Goal: Task Accomplishment & Management: Use online tool/utility

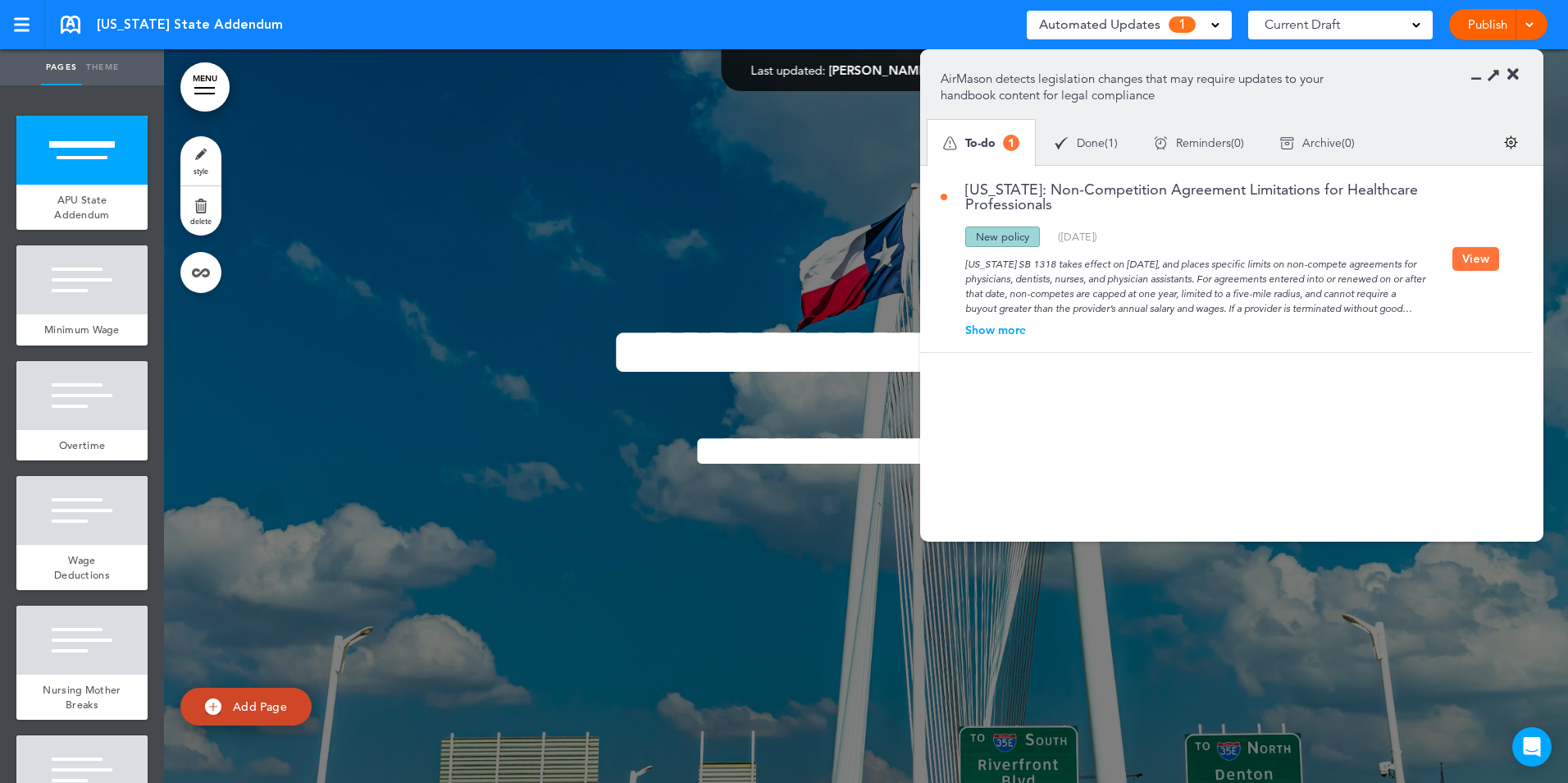
click at [1473, 263] on button "View" at bounding box center [1475, 259] width 47 height 24
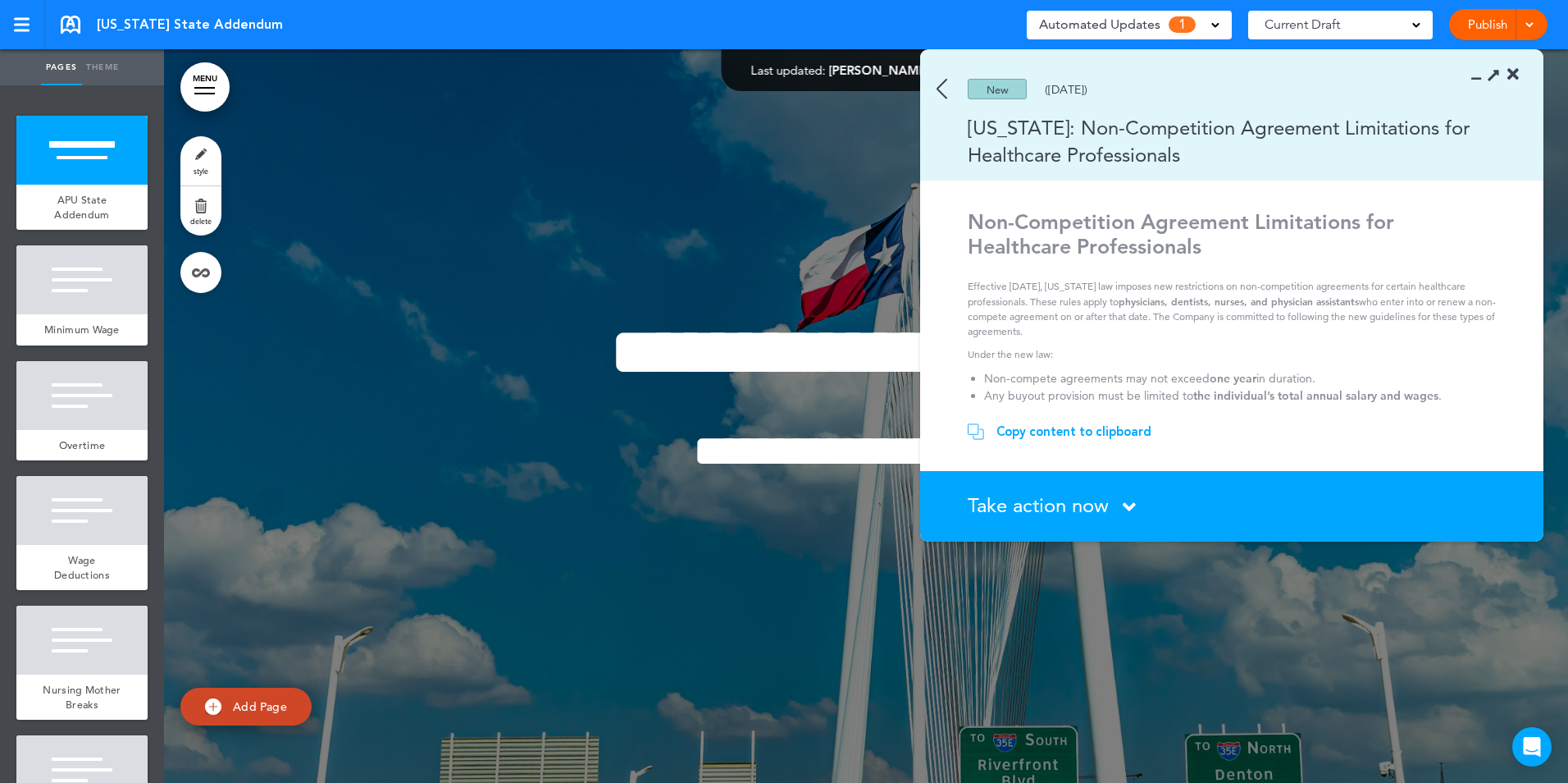
click at [1078, 428] on div "Copy content to clipboard" at bounding box center [1074, 431] width 155 height 16
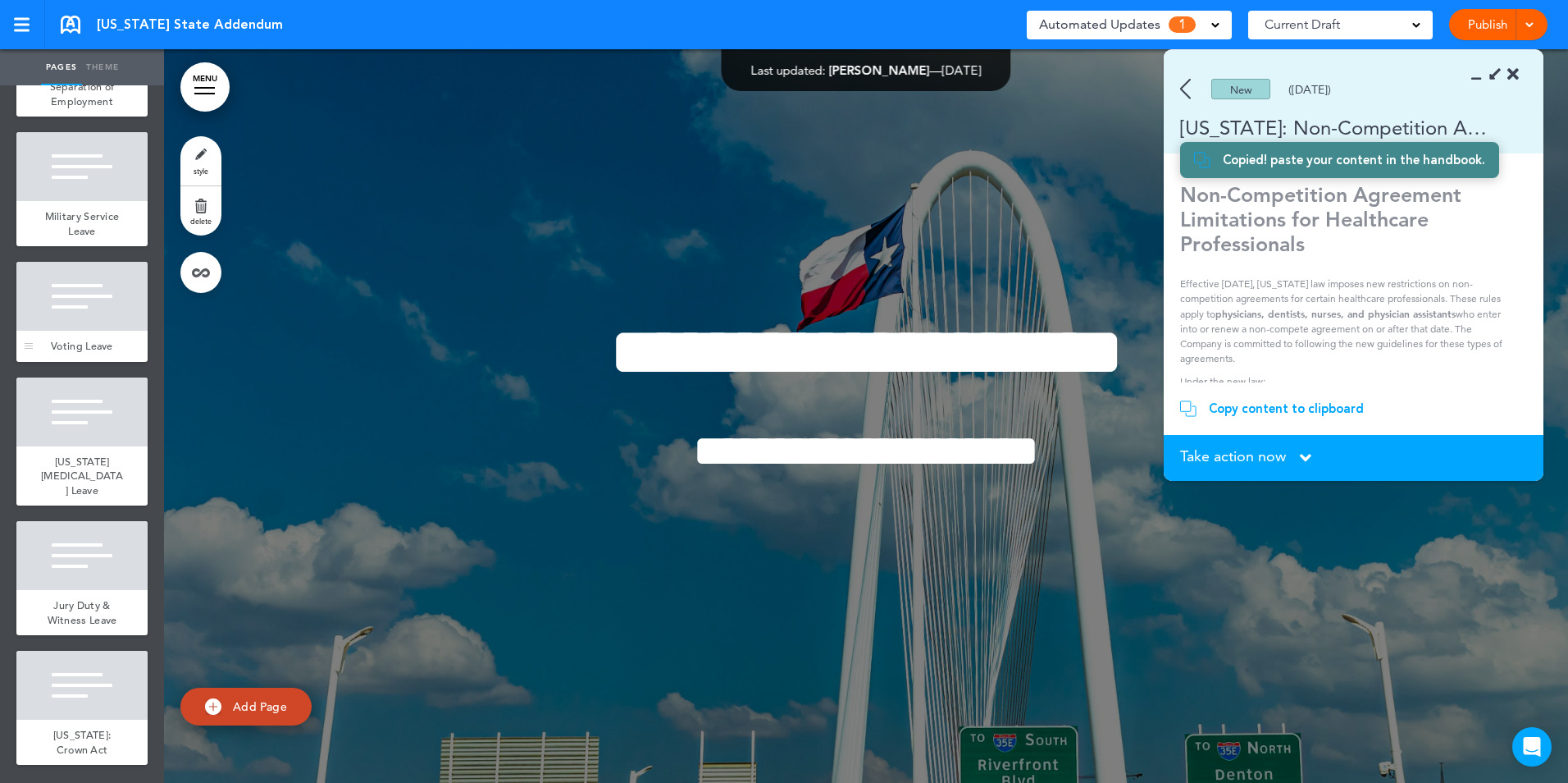
scroll to position [819, 0]
click at [93, 694] on div at bounding box center [82, 685] width 131 height 69
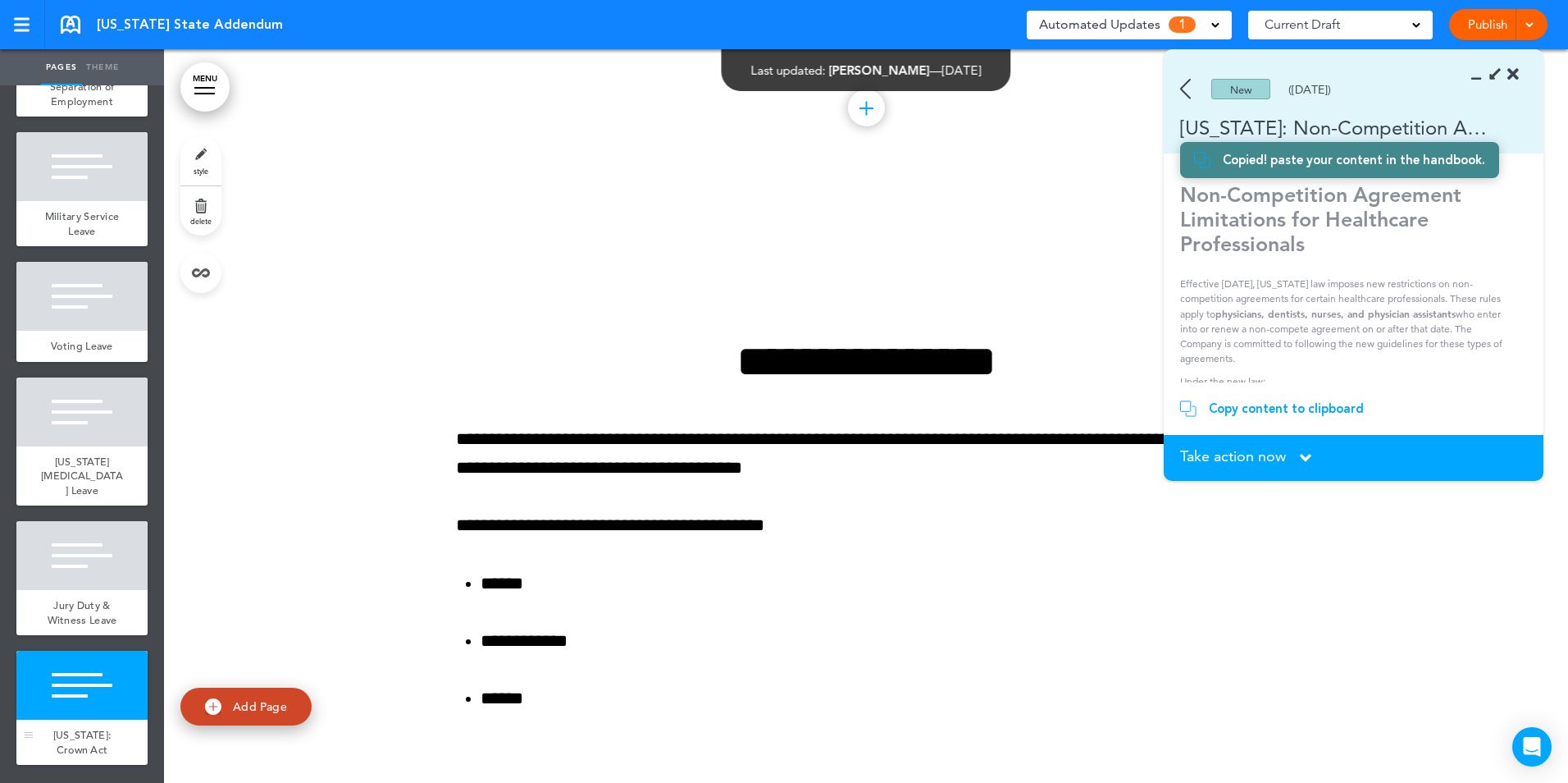
scroll to position [7335, 0]
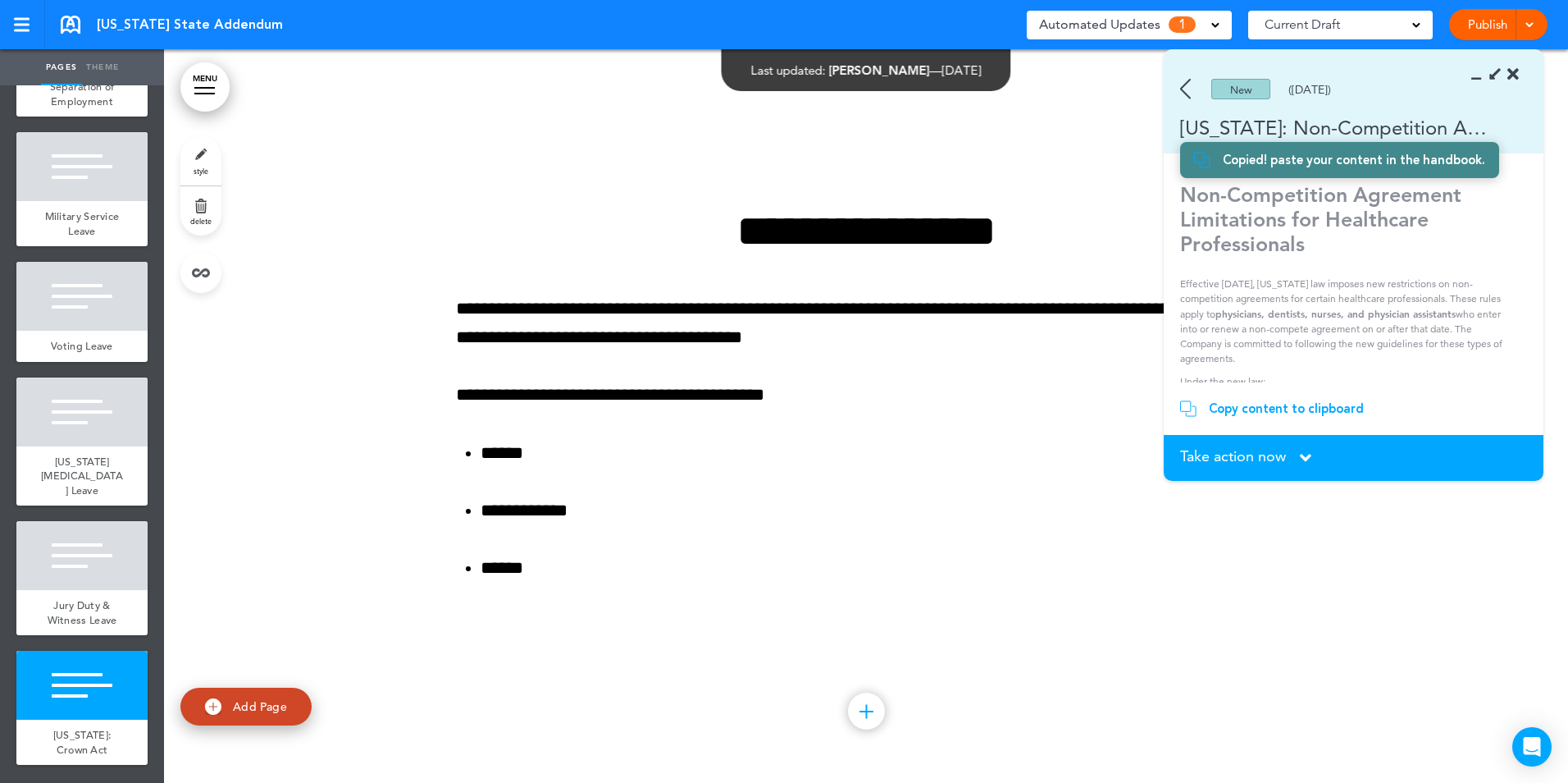
click at [259, 696] on link "Add Page" at bounding box center [246, 706] width 131 height 39
type input "********"
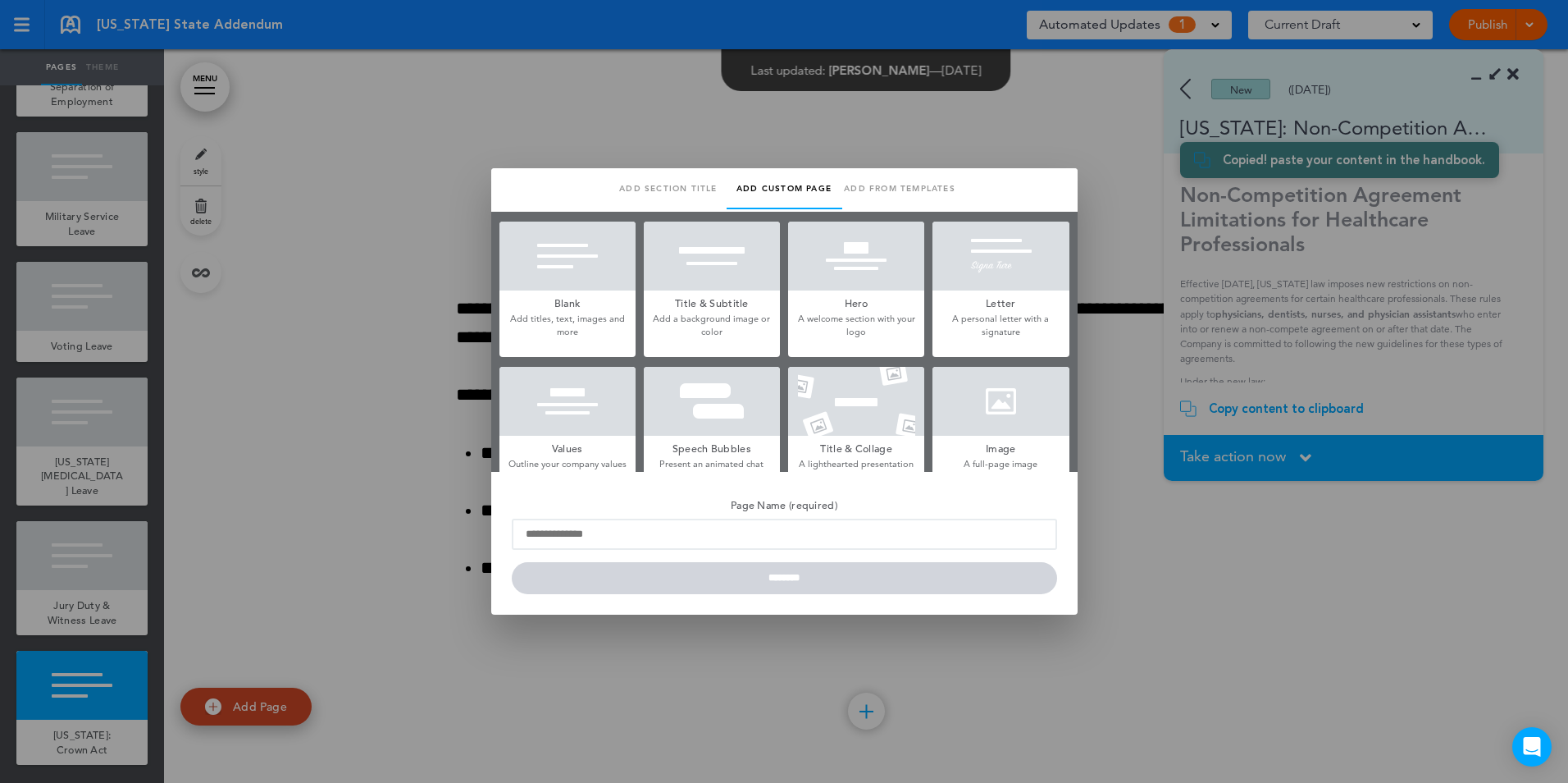
click at [582, 299] on h5 "Blank" at bounding box center [567, 301] width 136 height 23
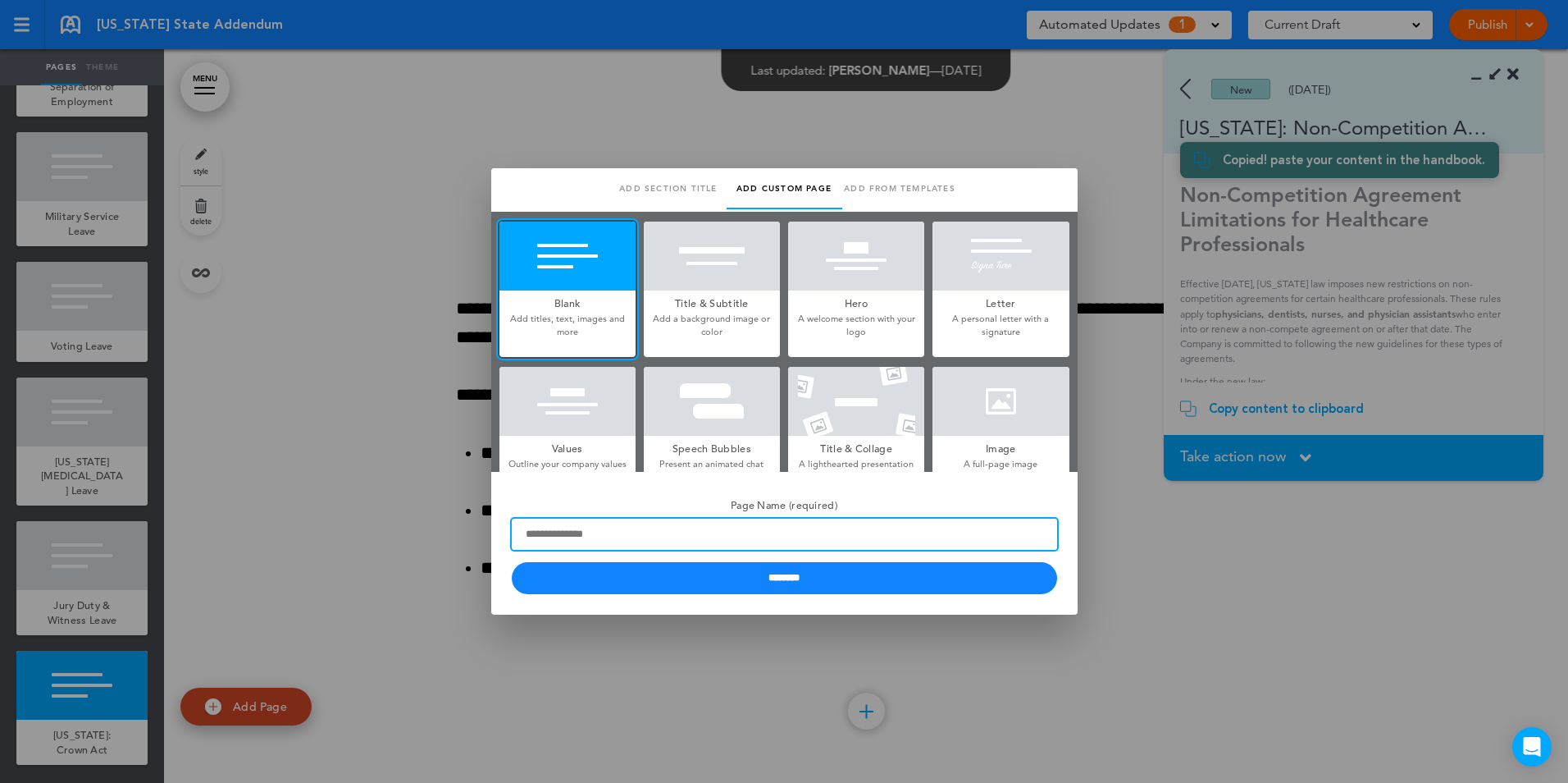
click at [696, 534] on input "Page Name (required)" at bounding box center [784, 533] width 545 height 31
type input "**********"
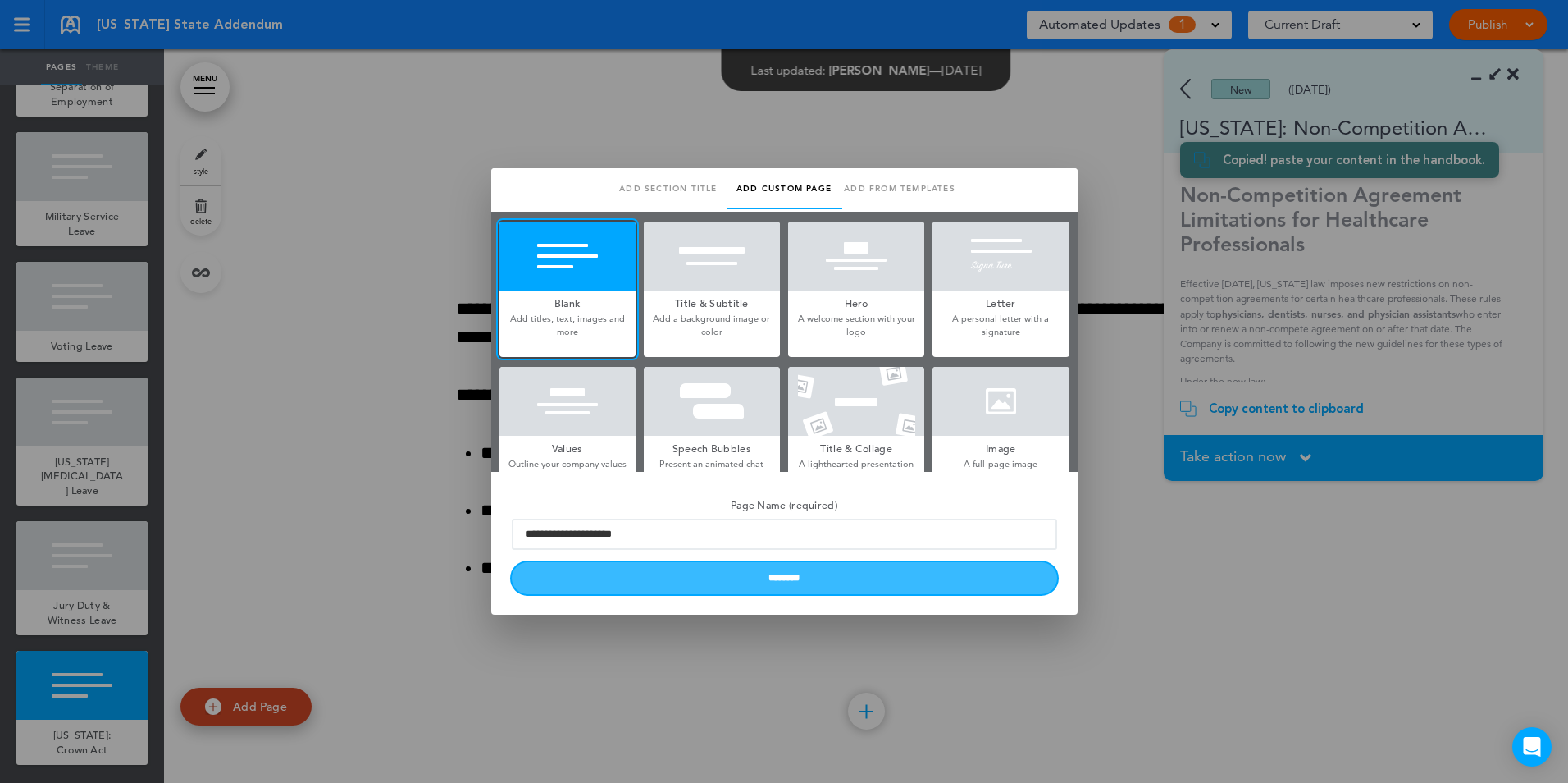
click at [788, 575] on input "********" at bounding box center [784, 578] width 545 height 32
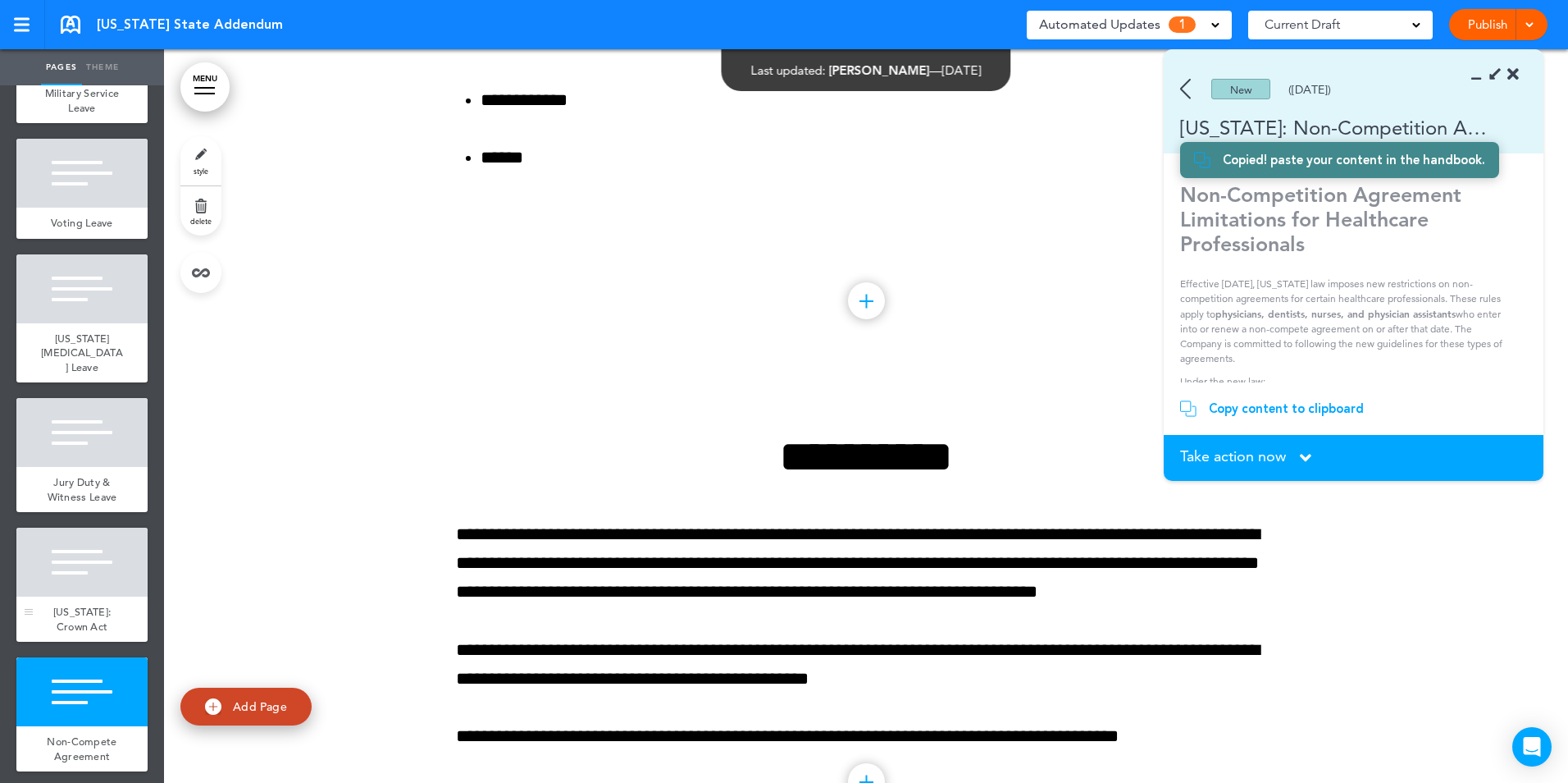
scroll to position [948, 0]
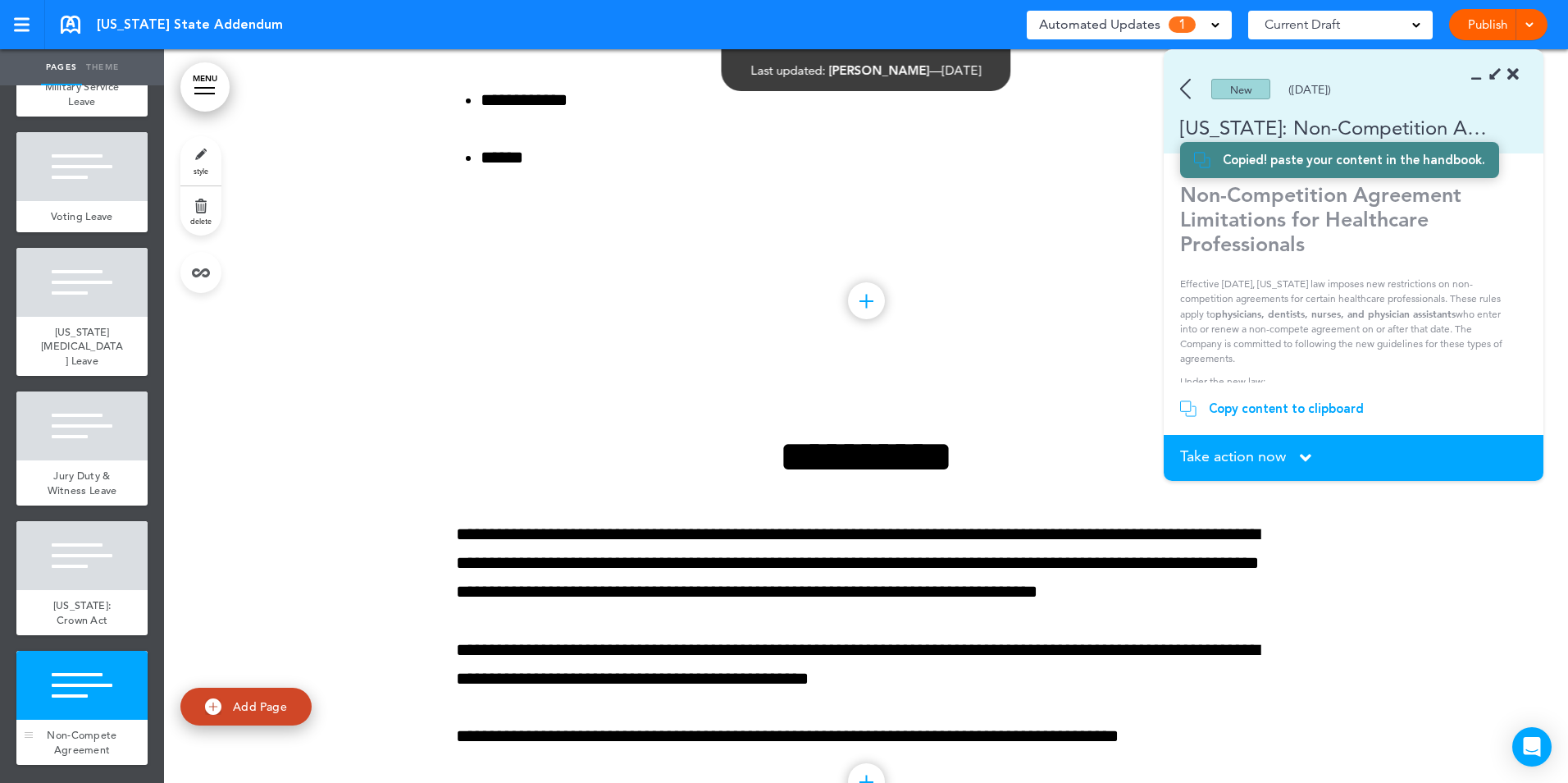
click at [90, 722] on div "Non-Compete Agreement" at bounding box center [82, 741] width 131 height 45
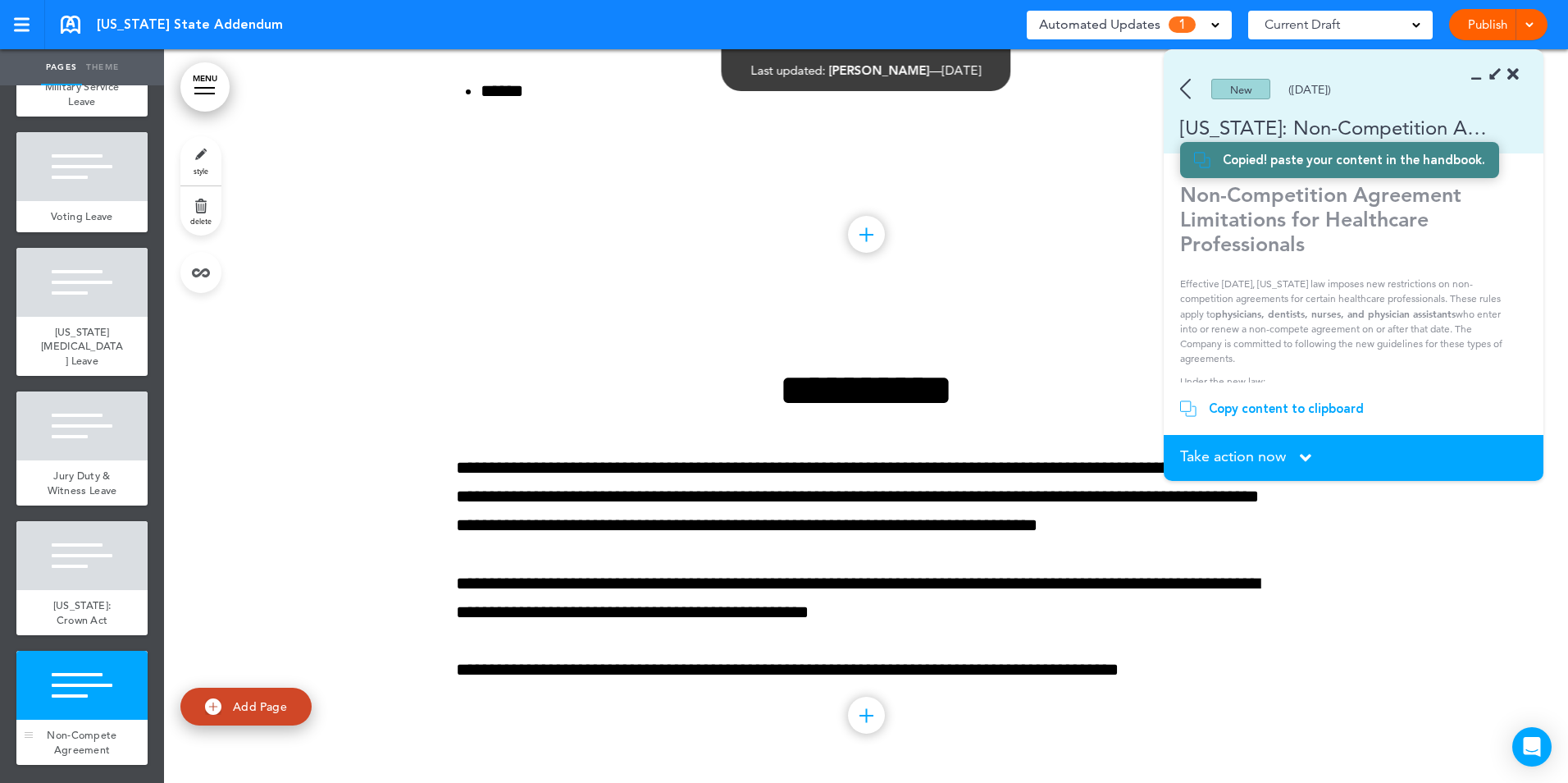
scroll to position [7815, 0]
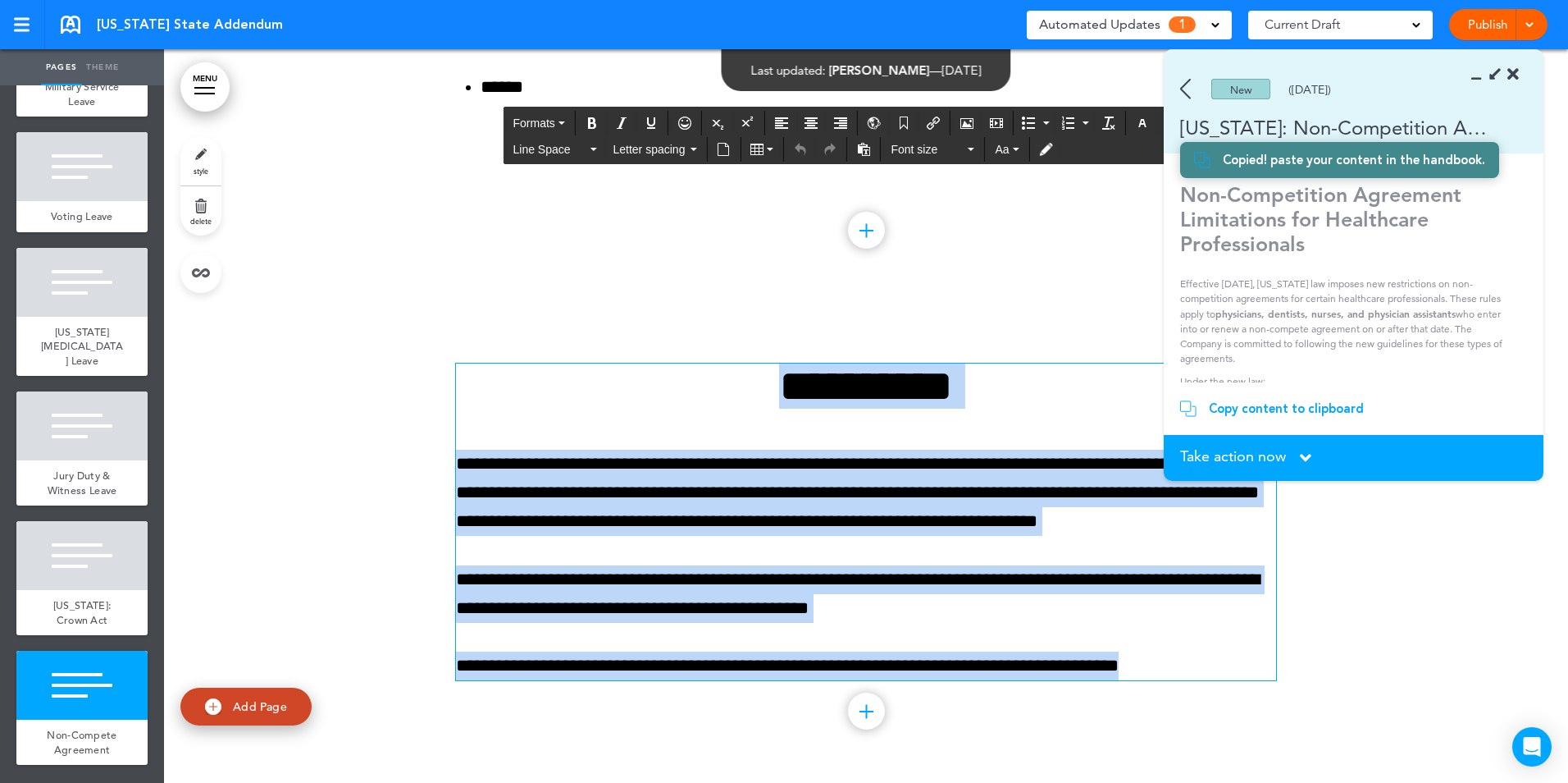
drag, startPoint x: 998, startPoint y: 629, endPoint x: 746, endPoint y: 383, distance: 352.2
click at [746, 383] on div "**********" at bounding box center [865, 521] width 820 height 316
paste div
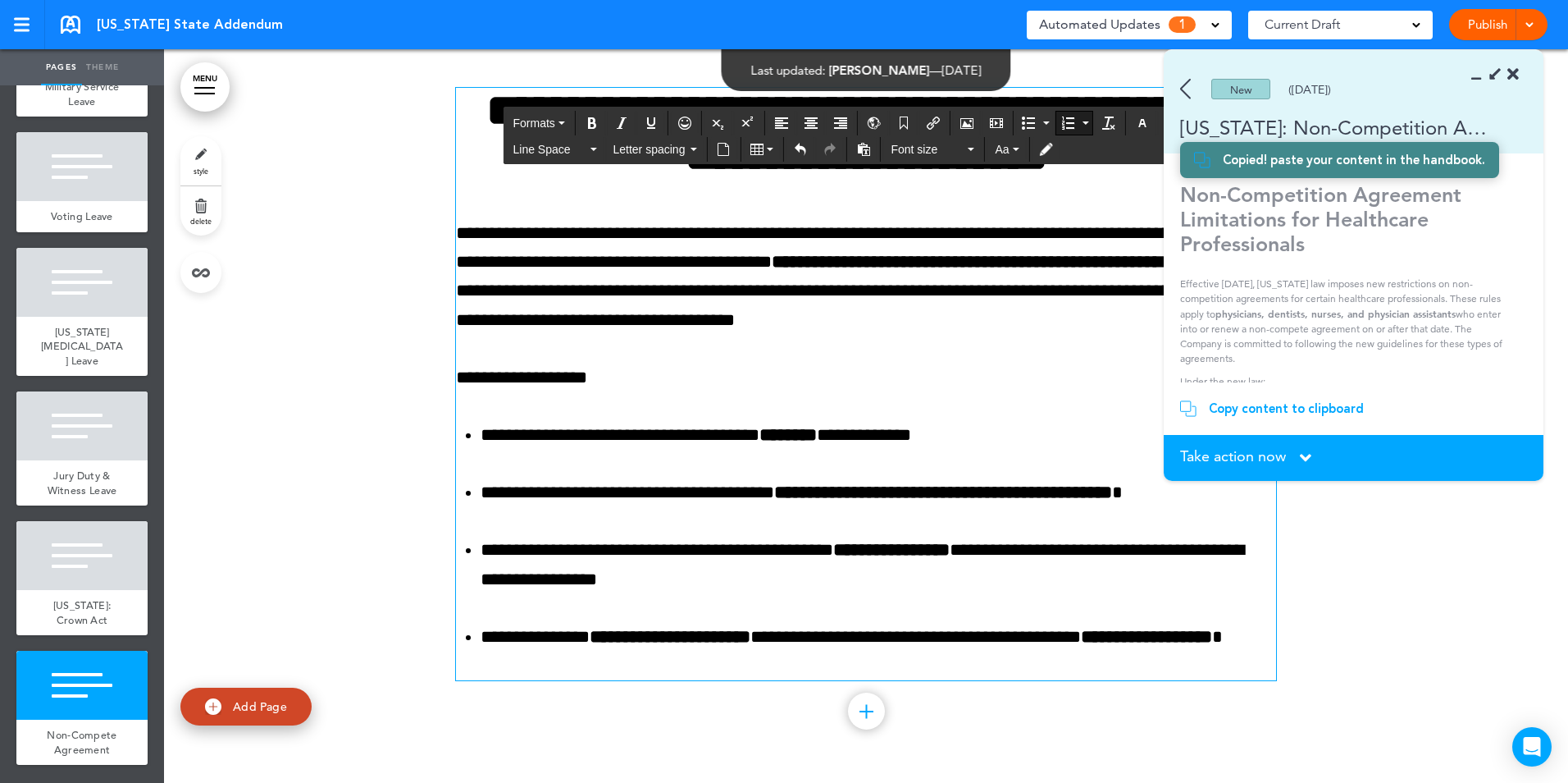
scroll to position [8138, 0]
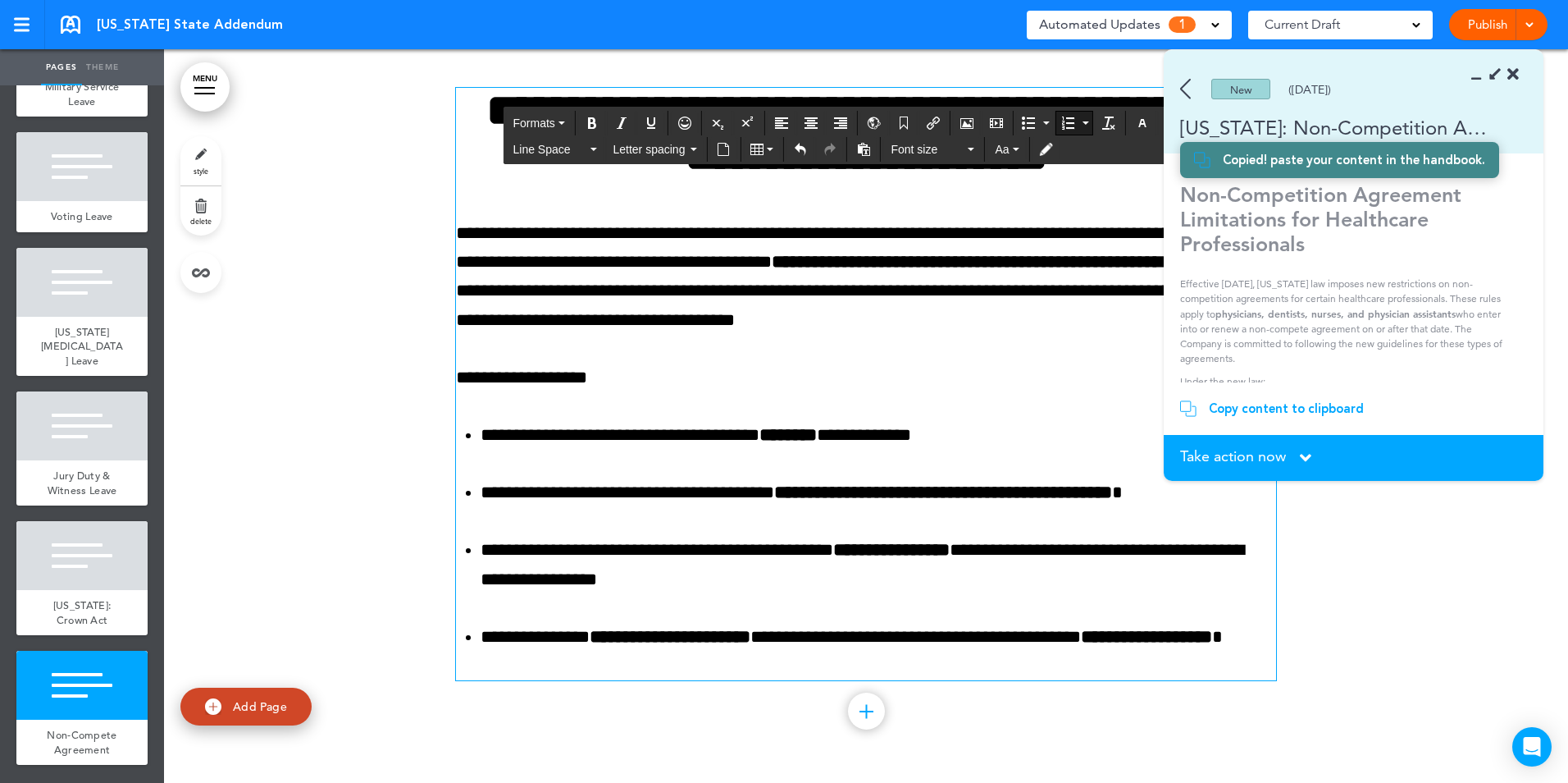
click at [1275, 453] on span "Take action now" at bounding box center [1233, 456] width 105 height 15
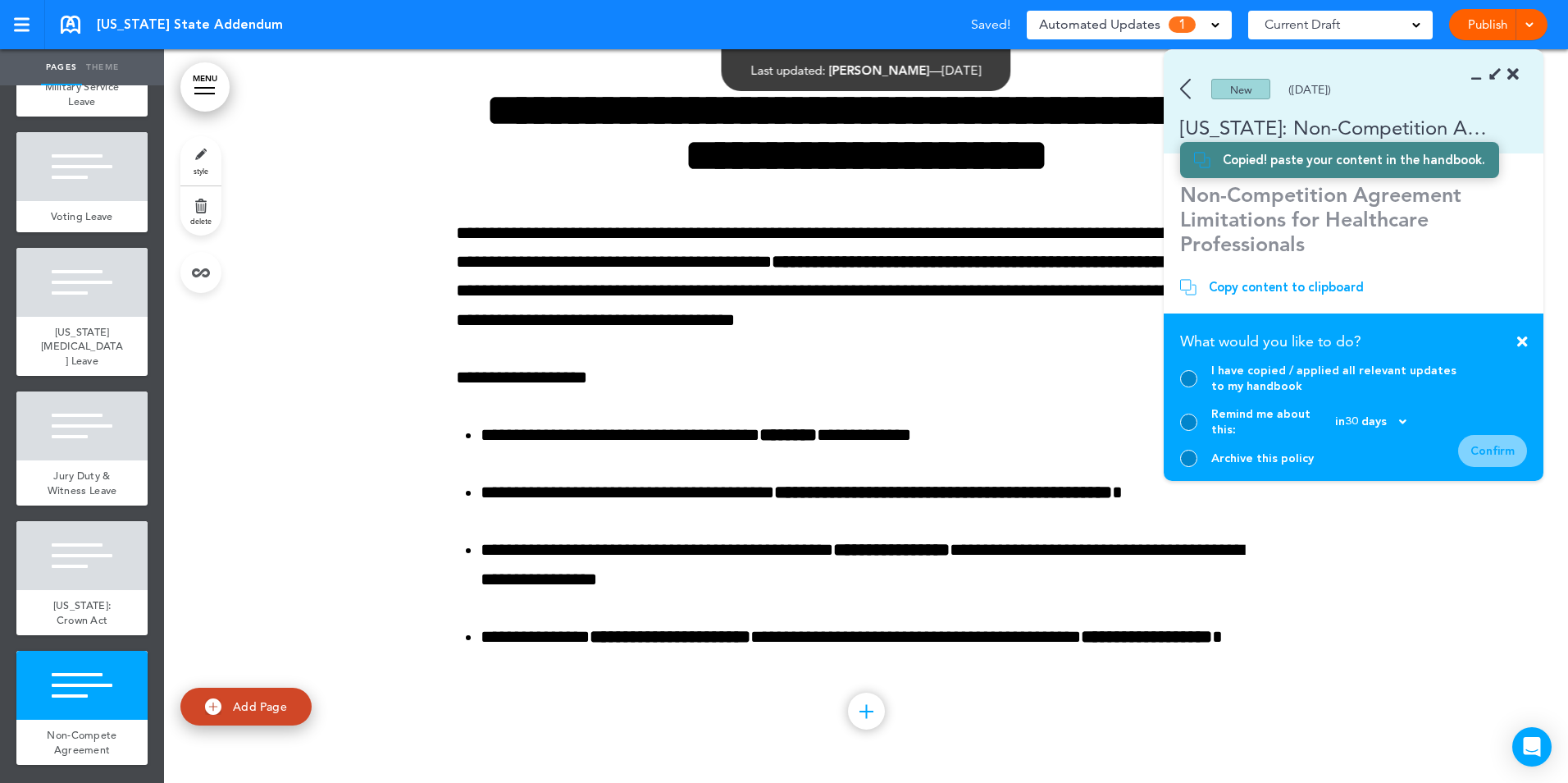
click at [1192, 387] on div at bounding box center [1188, 378] width 17 height 17
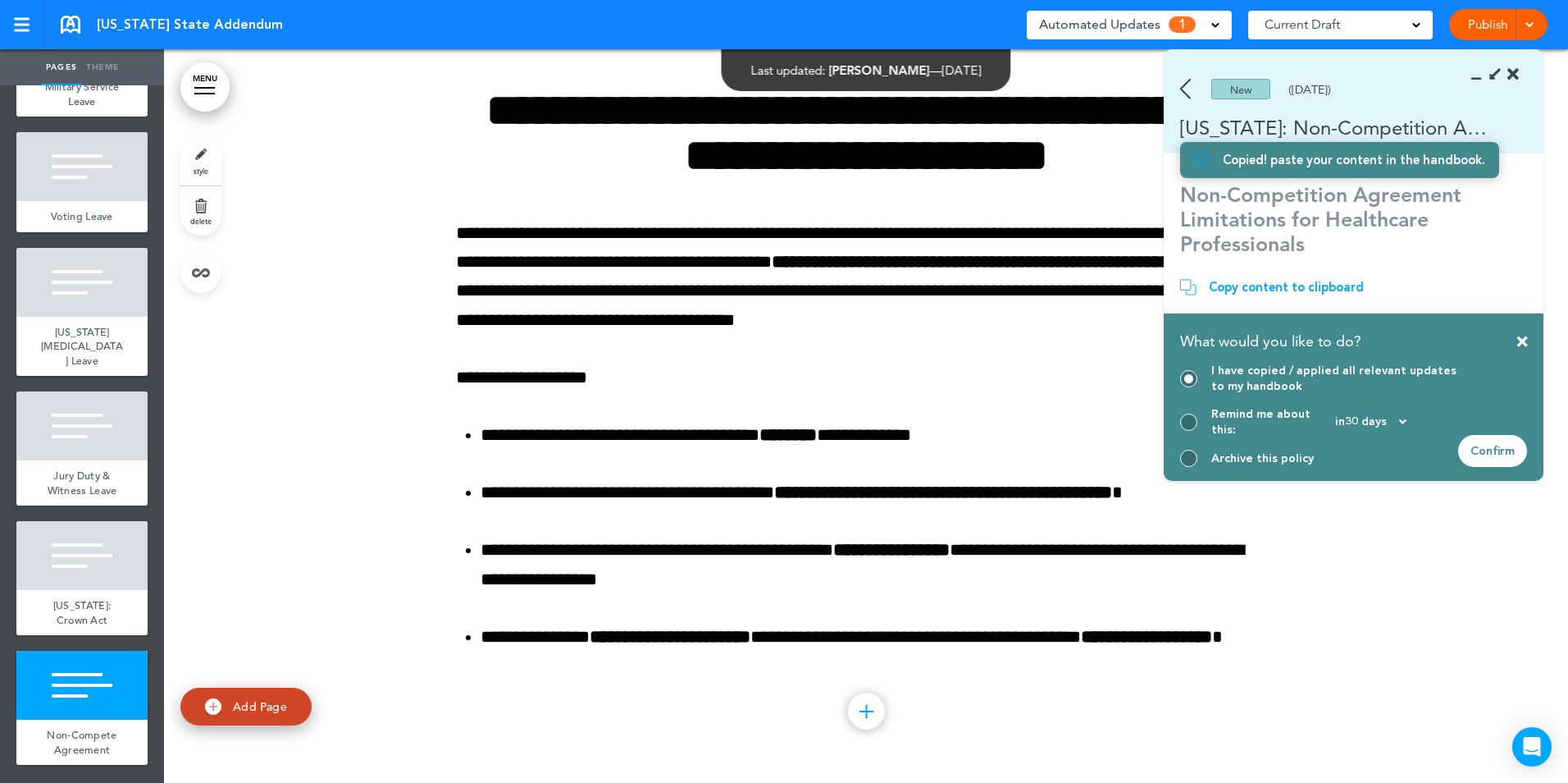
click at [1498, 452] on div "Confirm" at bounding box center [1491, 451] width 69 height 32
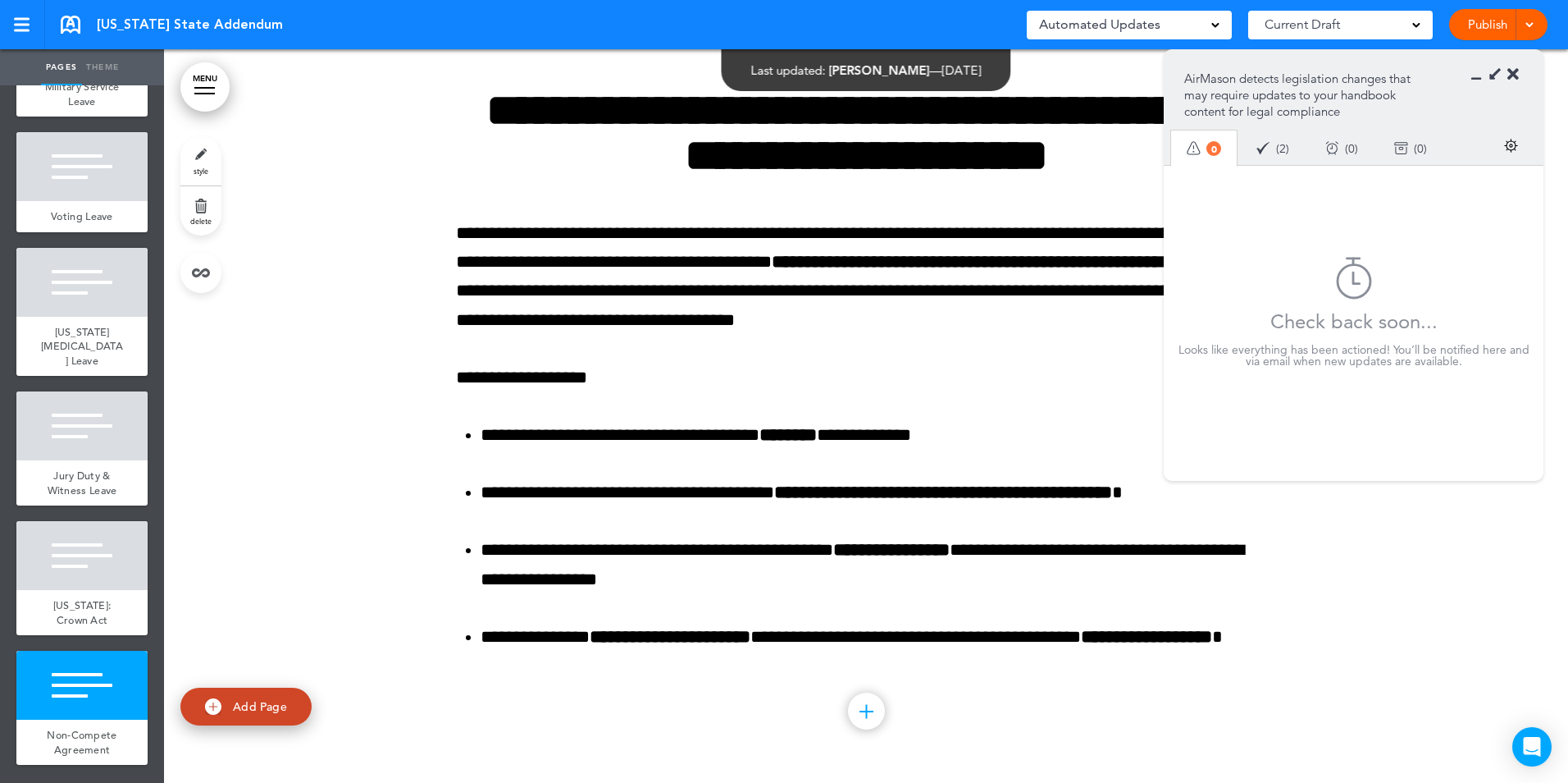
click at [1481, 80] on icon at bounding box center [1481, 75] width 0 height 16
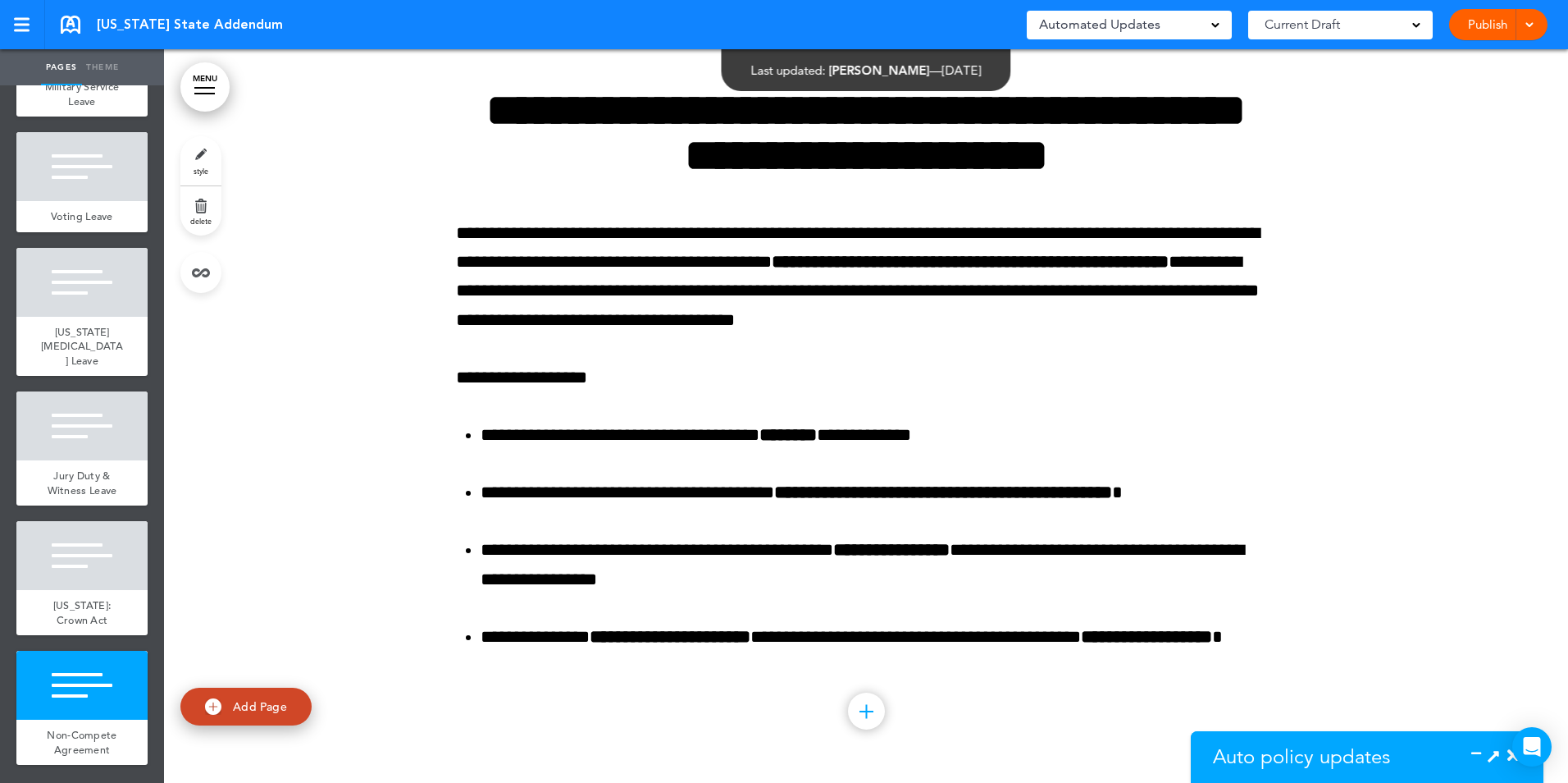
click at [1493, 18] on link "Publish" at bounding box center [1486, 24] width 52 height 31
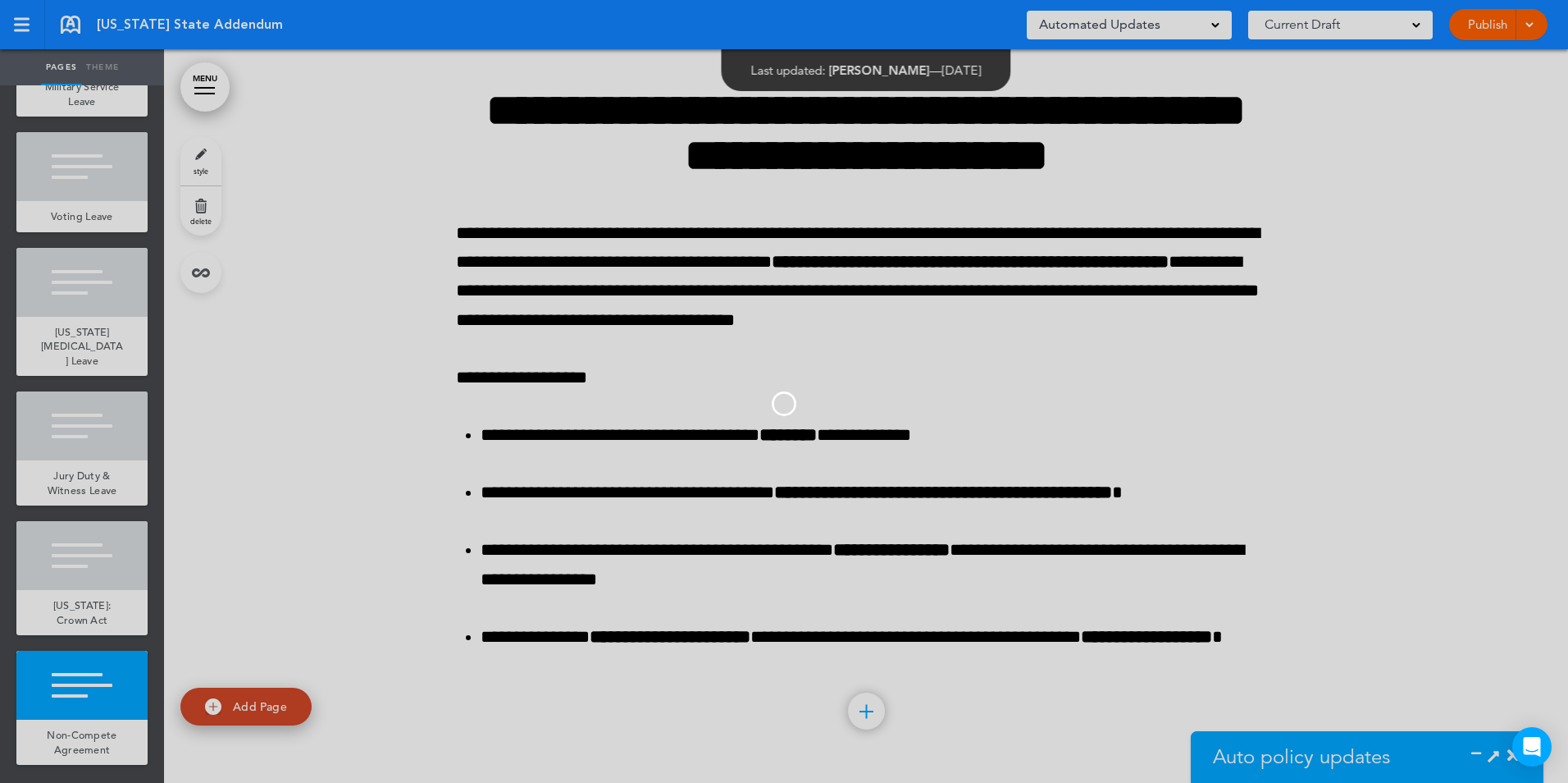
scroll to position [0, 0]
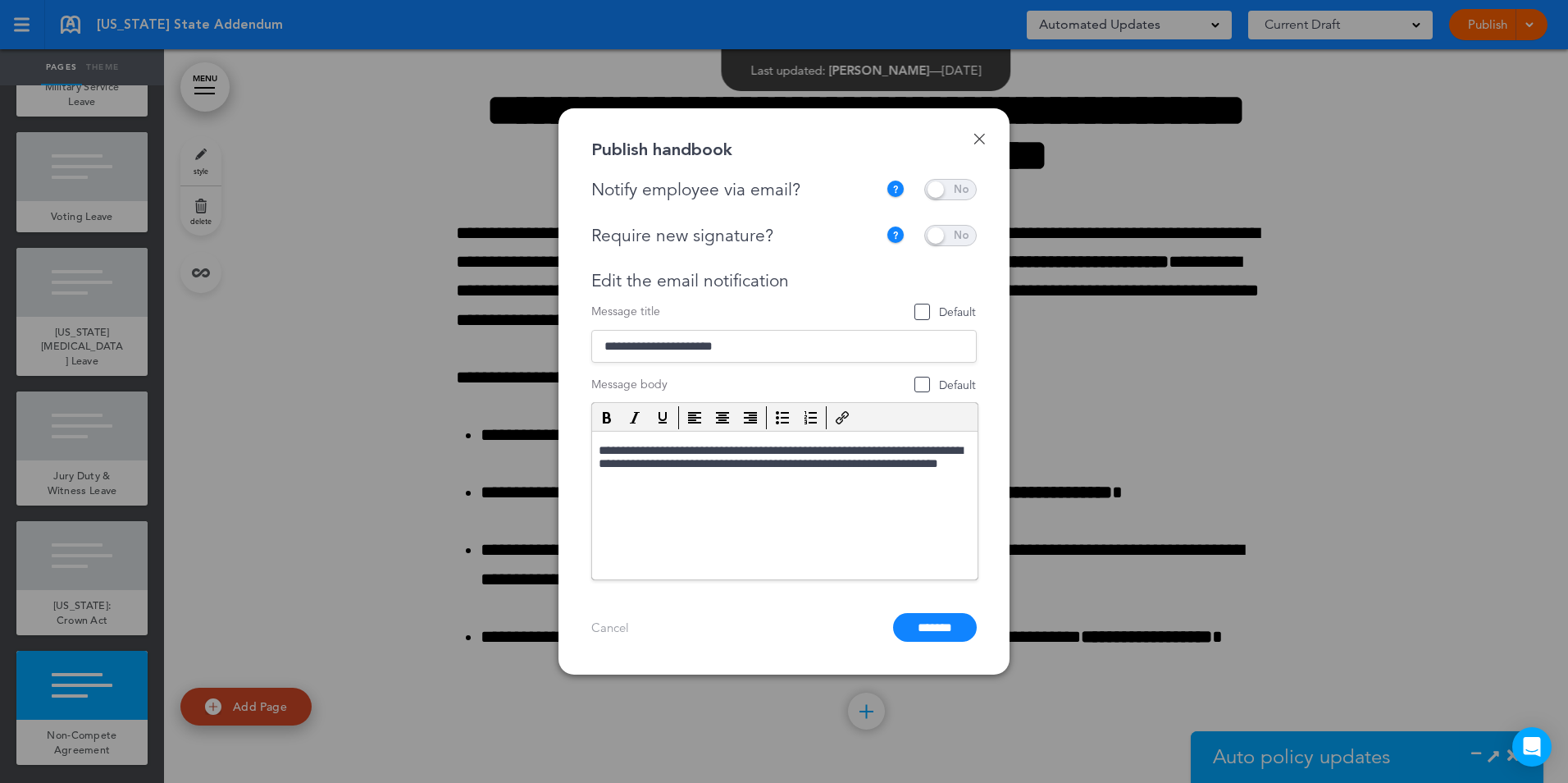
click at [959, 194] on span at bounding box center [950, 189] width 53 height 21
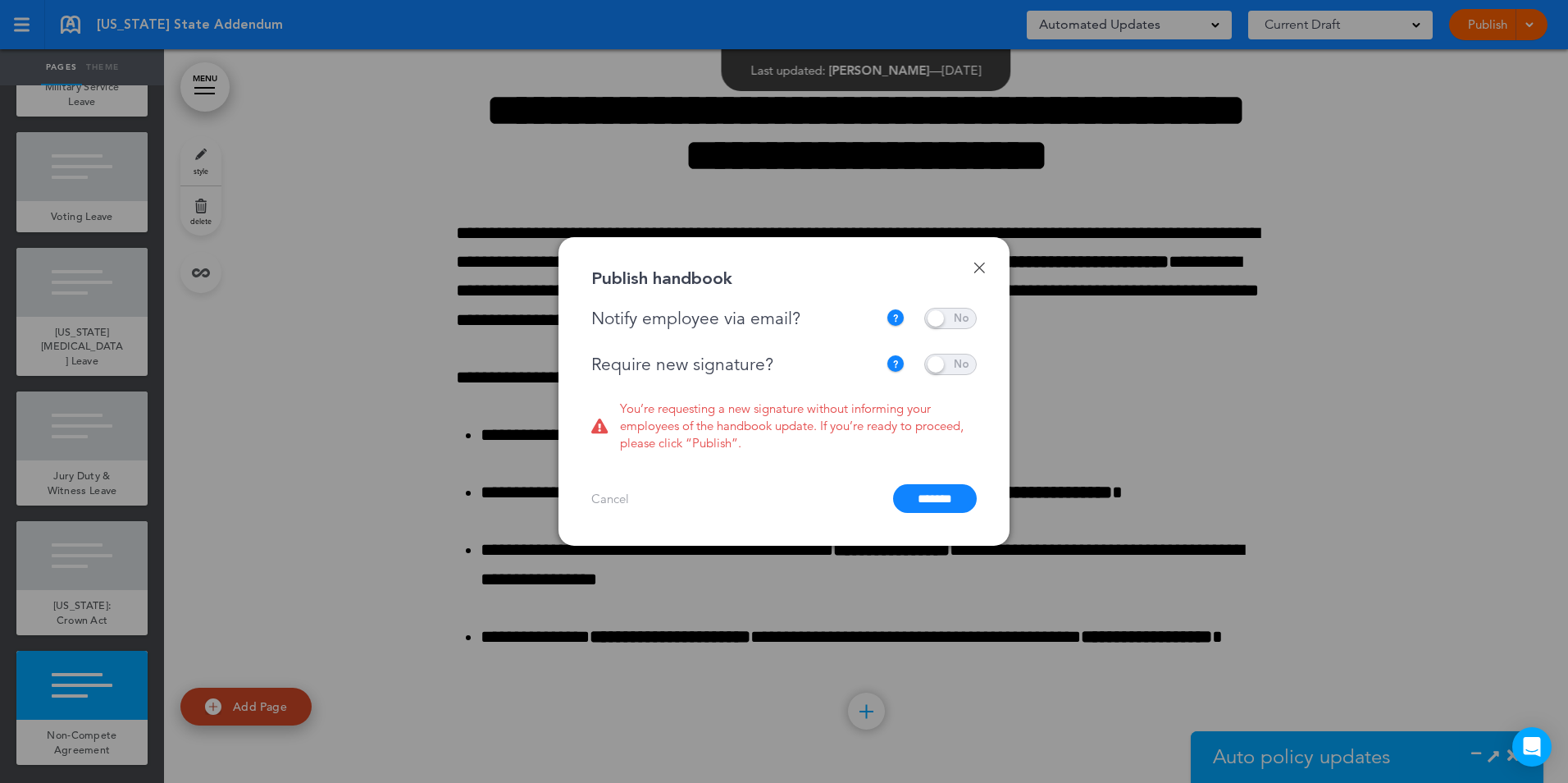
click at [955, 357] on span at bounding box center [950, 363] width 53 height 21
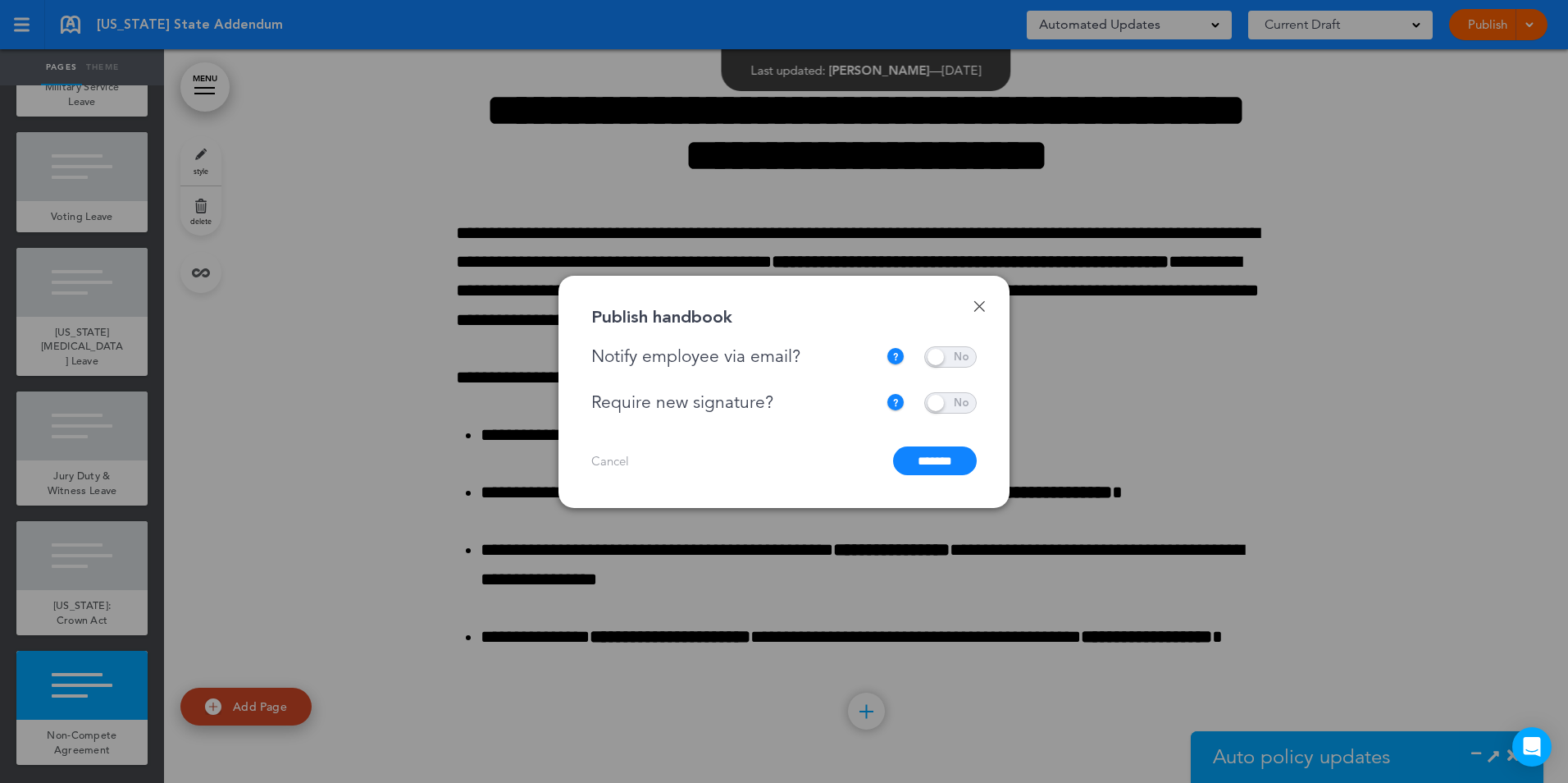
click at [942, 457] on input "*******" at bounding box center [935, 461] width 84 height 29
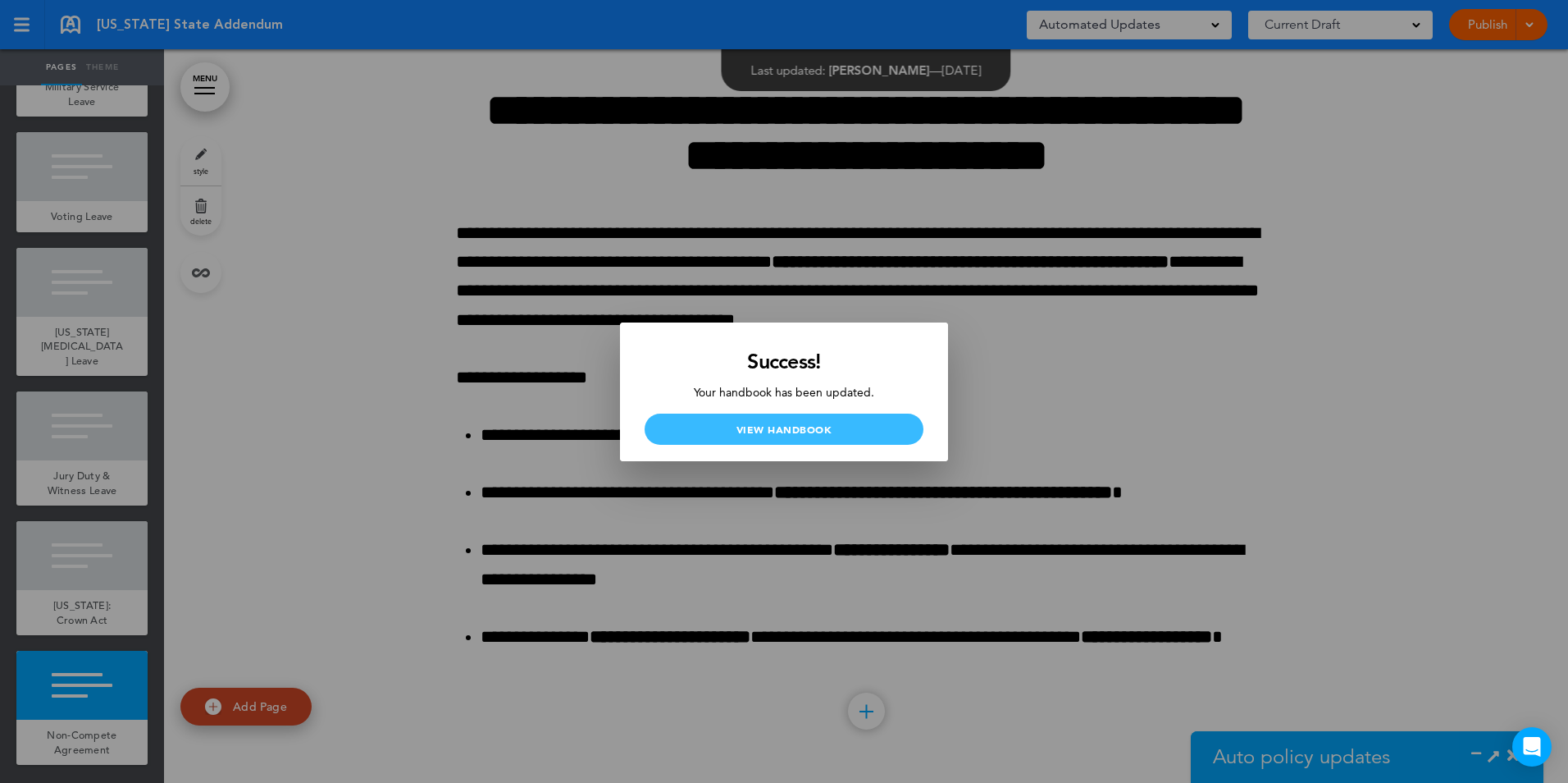
click at [911, 430] on link "View Handbook" at bounding box center [784, 429] width 278 height 31
click at [838, 425] on link "View Handbook" at bounding box center [784, 429] width 278 height 31
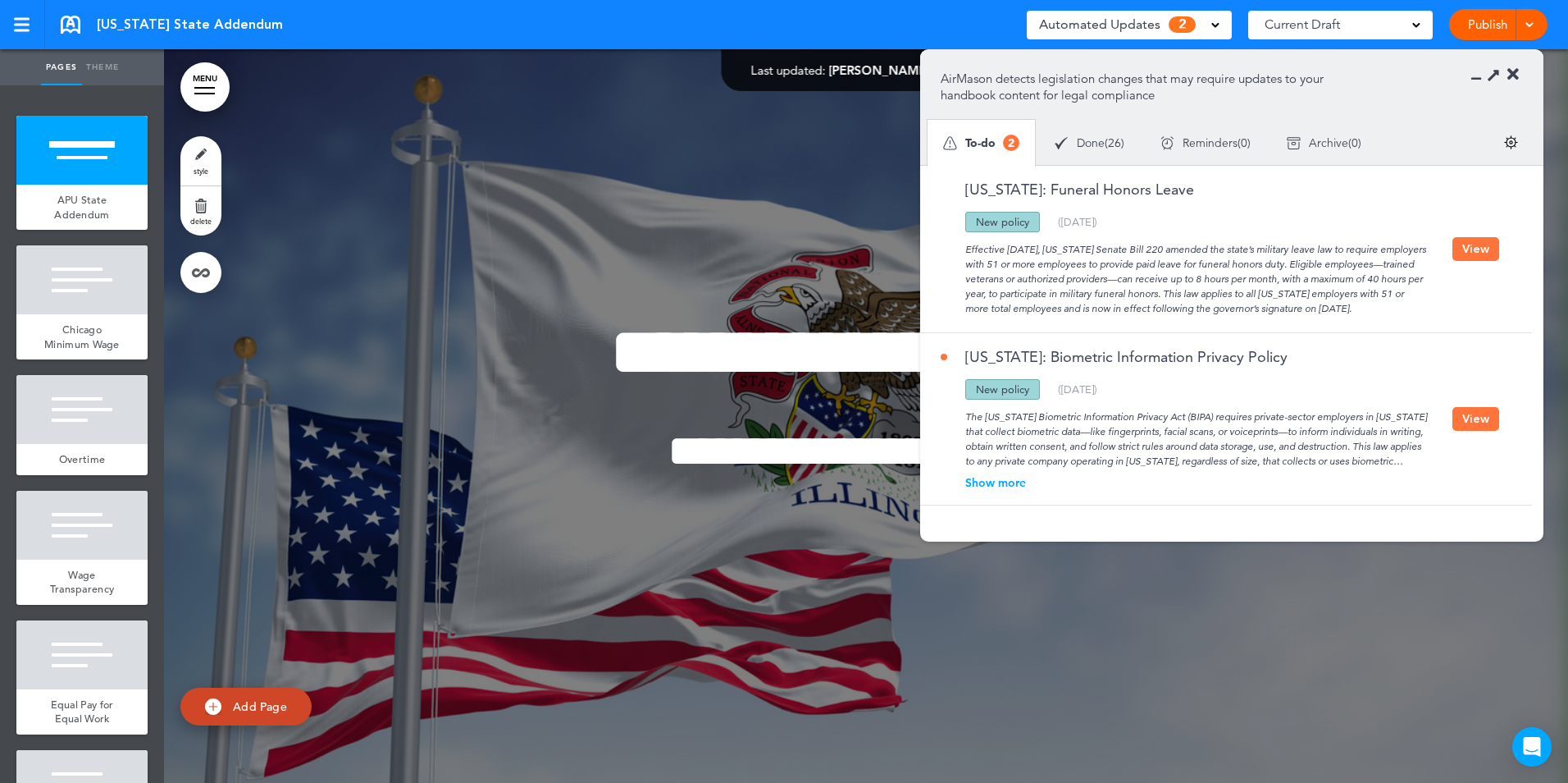
click at [1467, 248] on button "View" at bounding box center [1475, 249] width 47 height 24
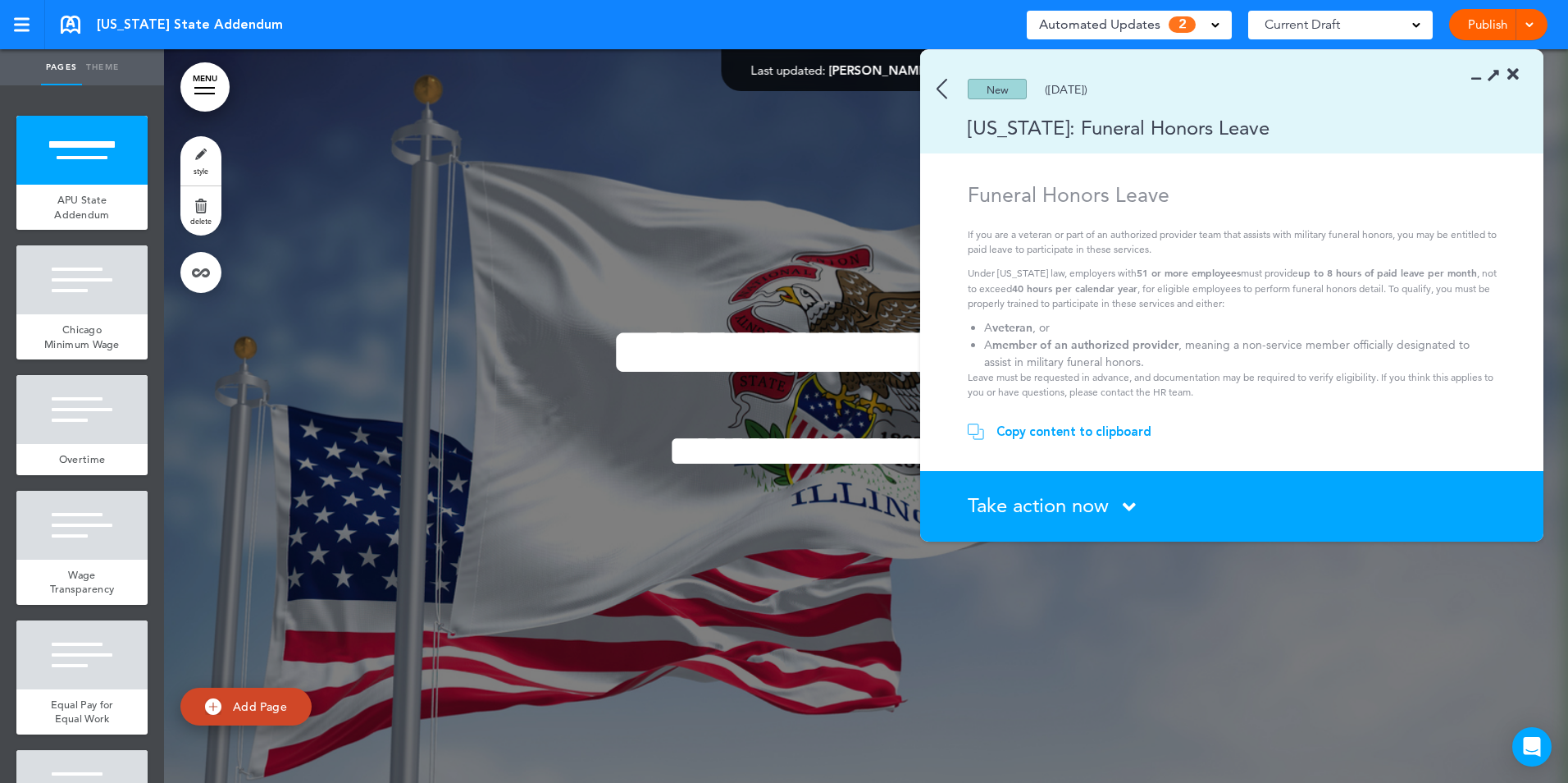
click at [1070, 431] on div "Copy content to clipboard" at bounding box center [1074, 431] width 155 height 16
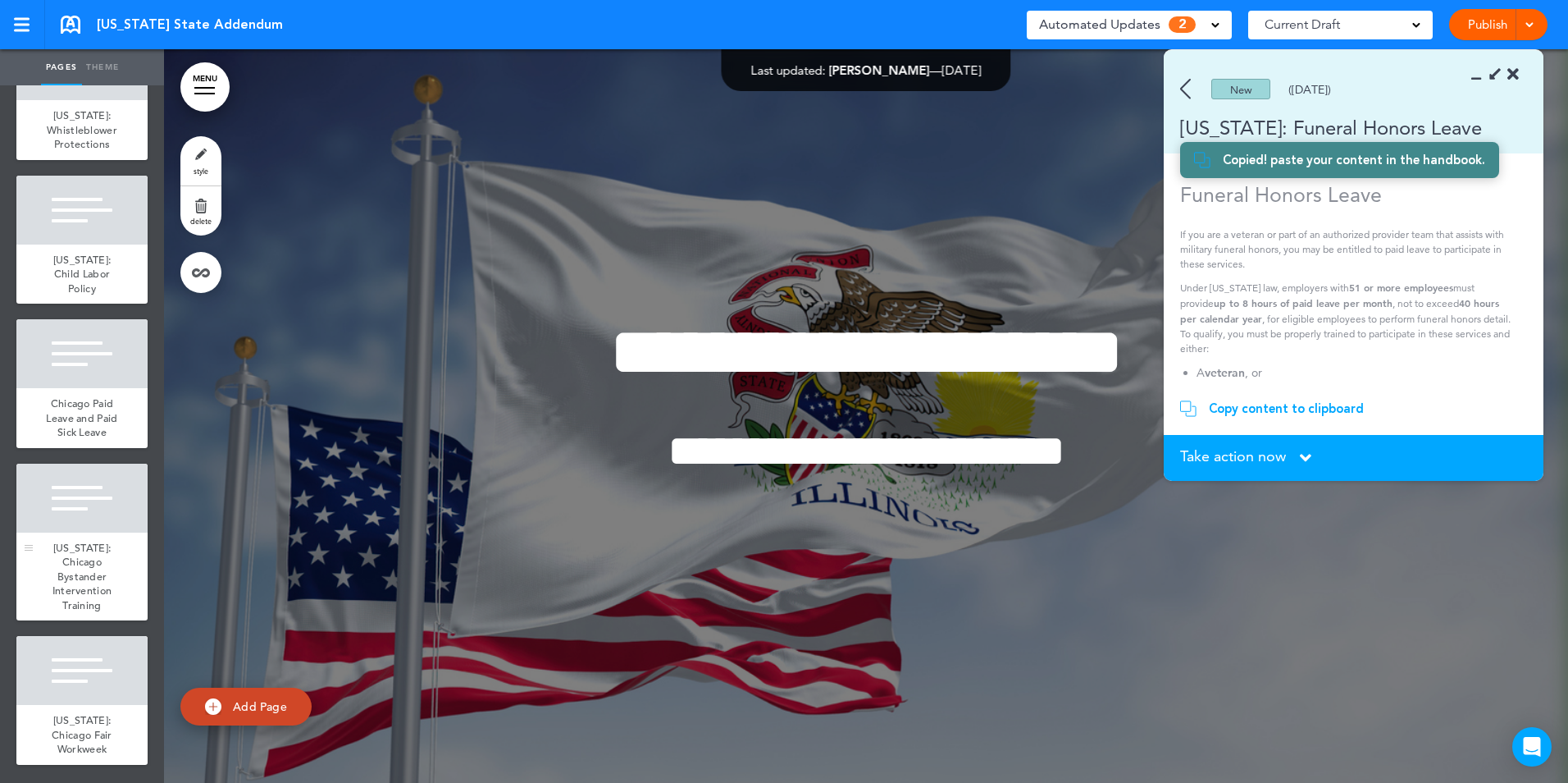
scroll to position [4605, 0]
click at [98, 679] on div at bounding box center [82, 670] width 131 height 69
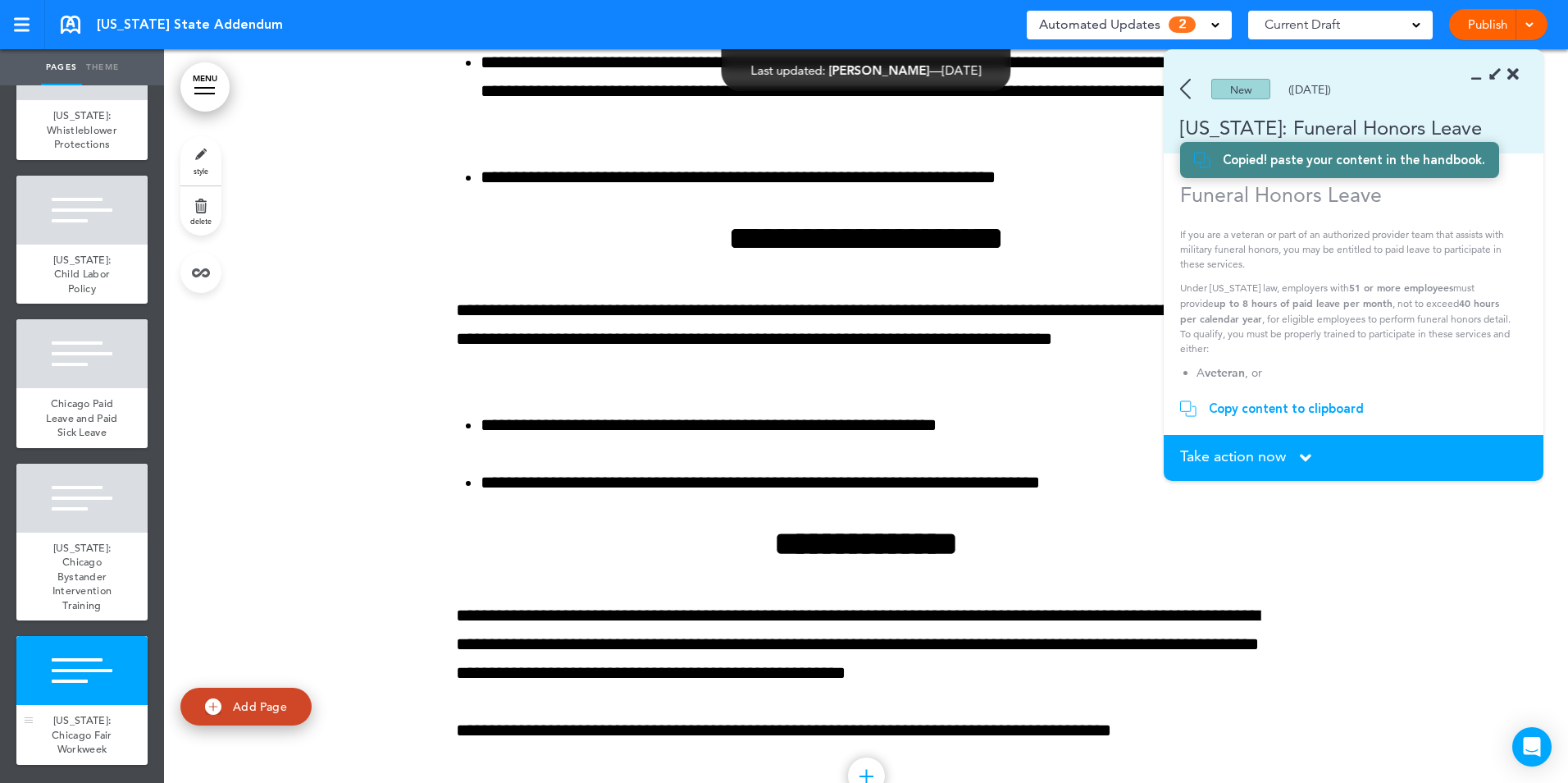
scroll to position [43078, 0]
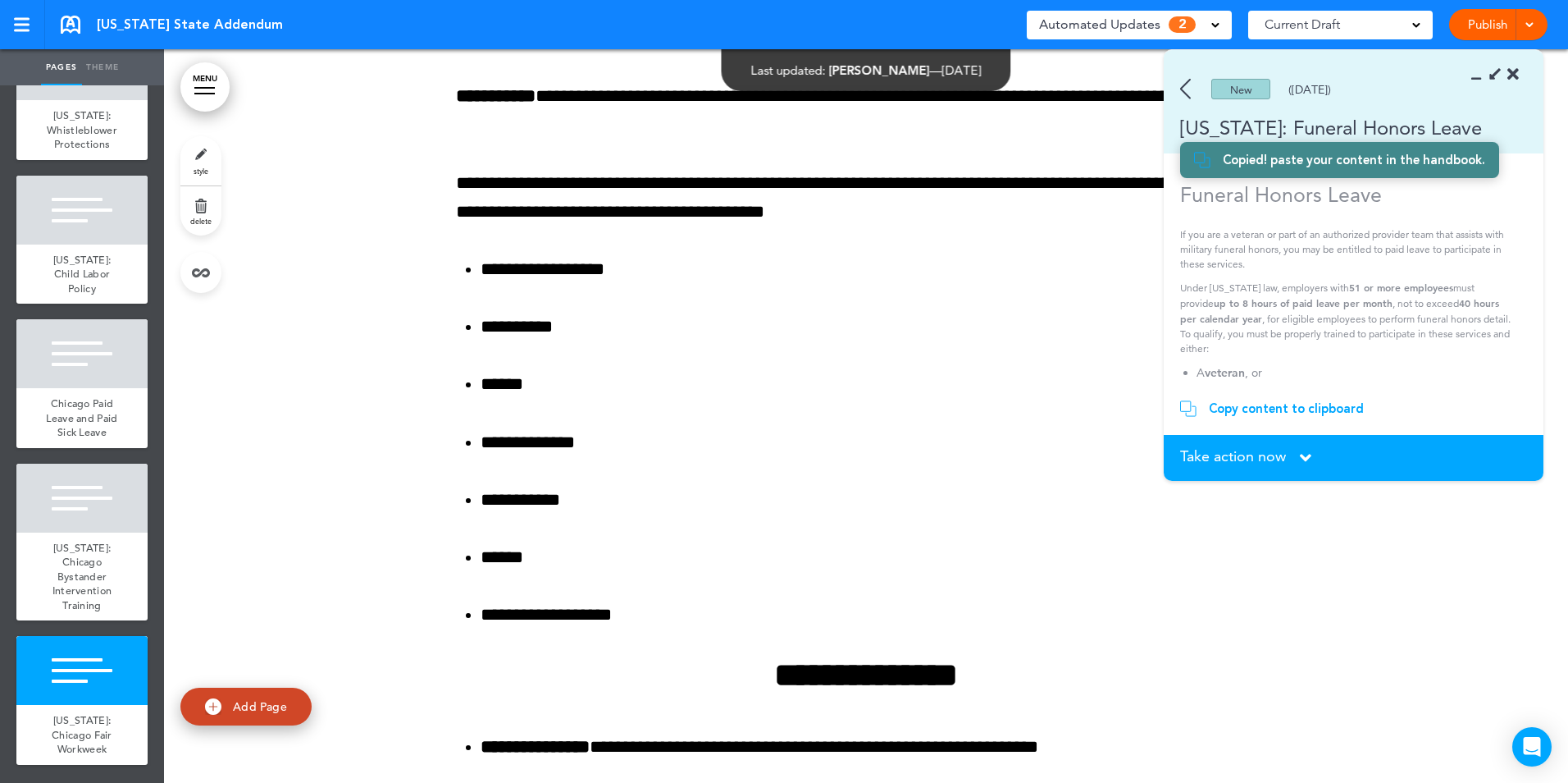
click at [242, 703] on span "Add Page" at bounding box center [260, 706] width 54 height 15
type input "********"
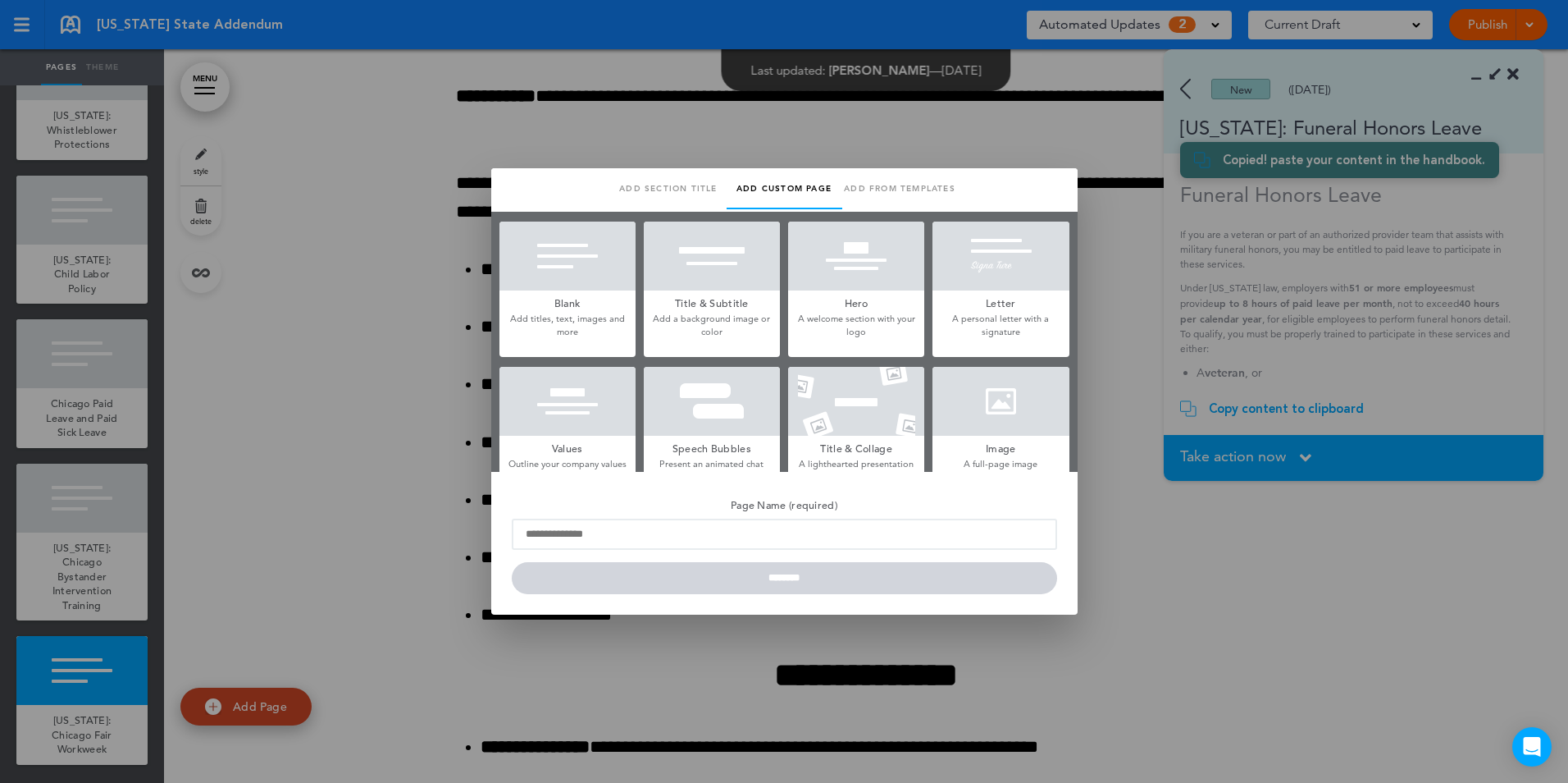
click at [545, 288] on div at bounding box center [567, 256] width 136 height 69
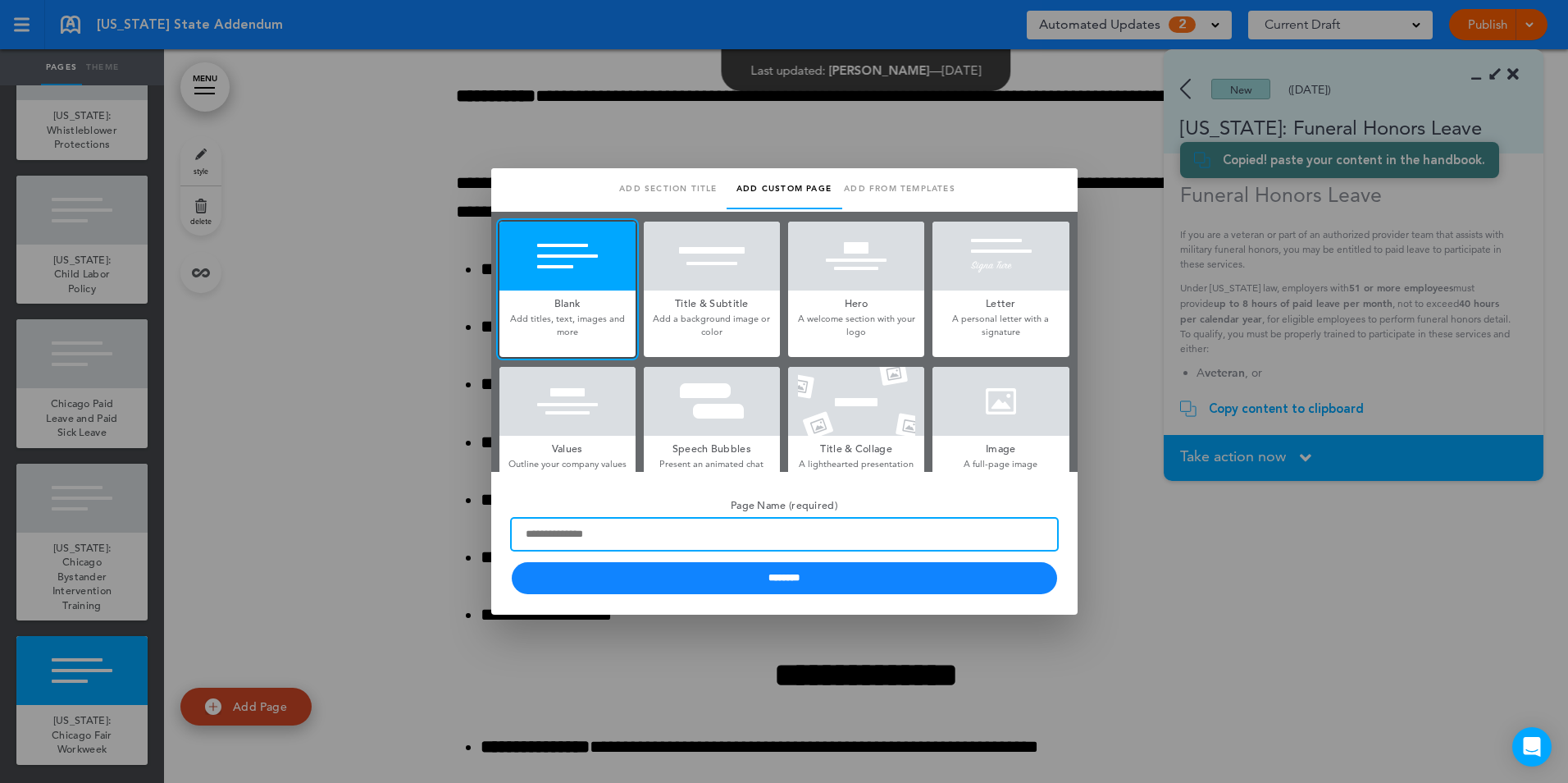
click at [673, 539] on input "Page Name (required)" at bounding box center [784, 533] width 545 height 31
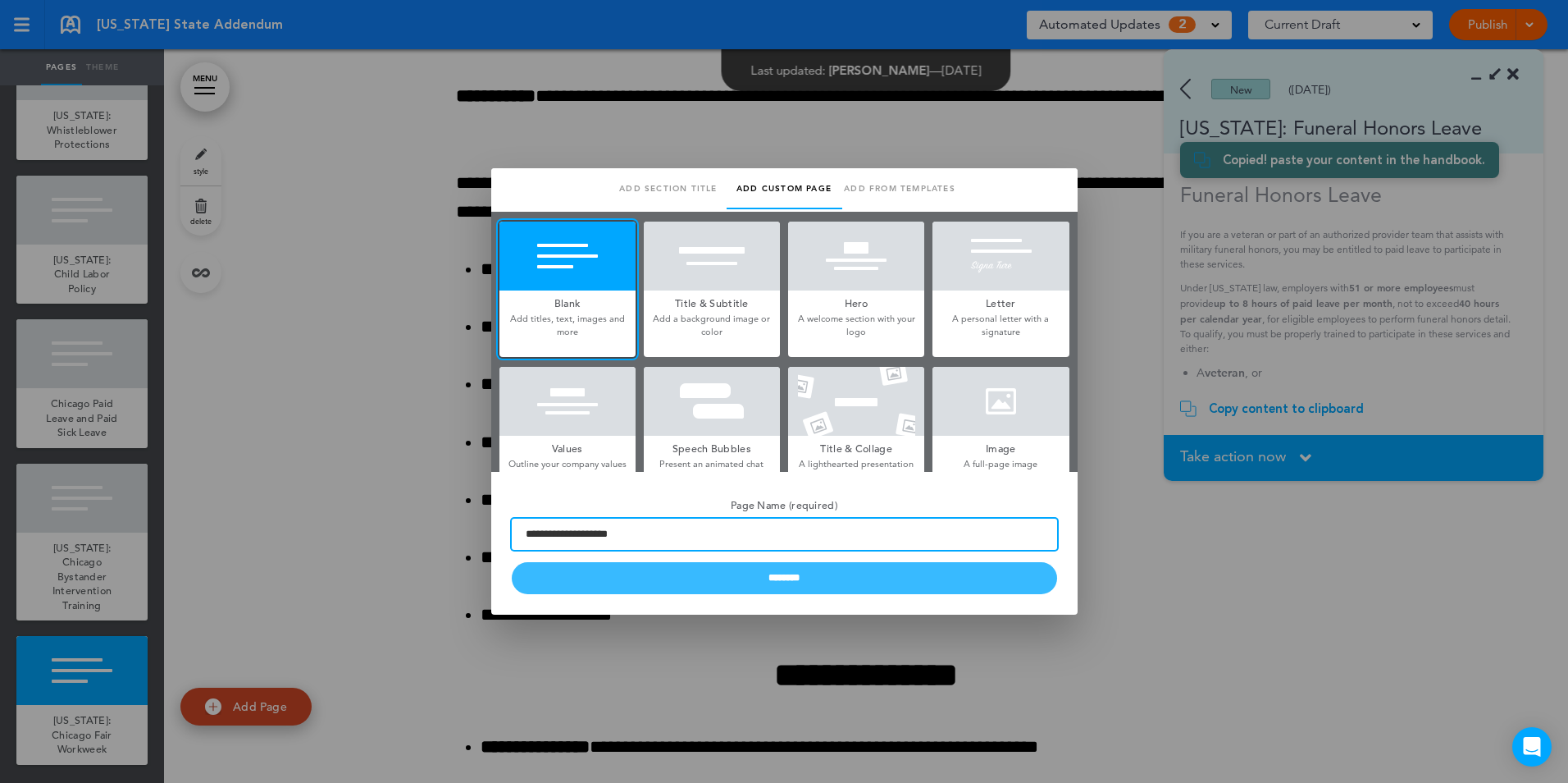
type input "**********"
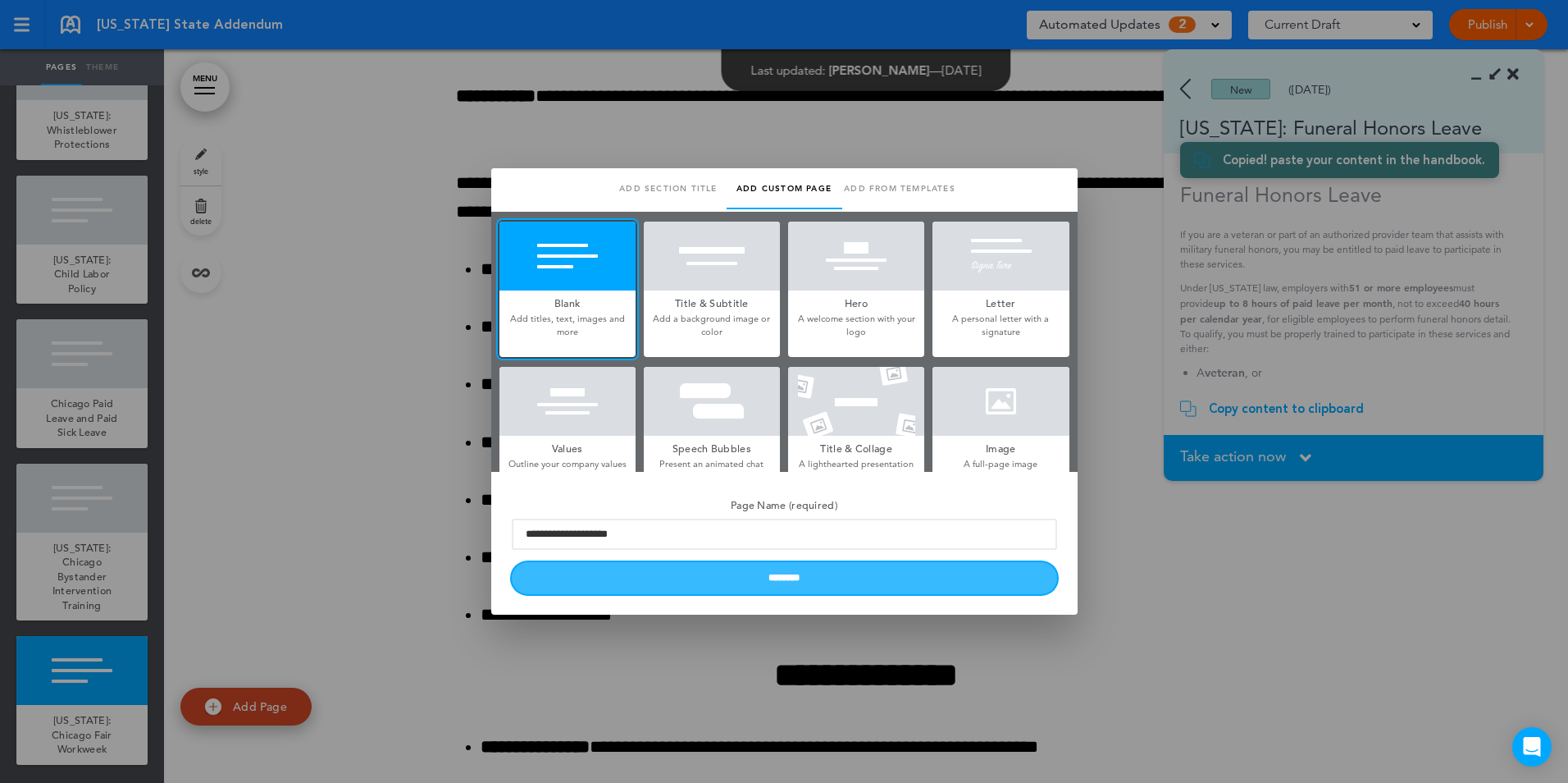
click at [736, 568] on input "********" at bounding box center [784, 578] width 545 height 32
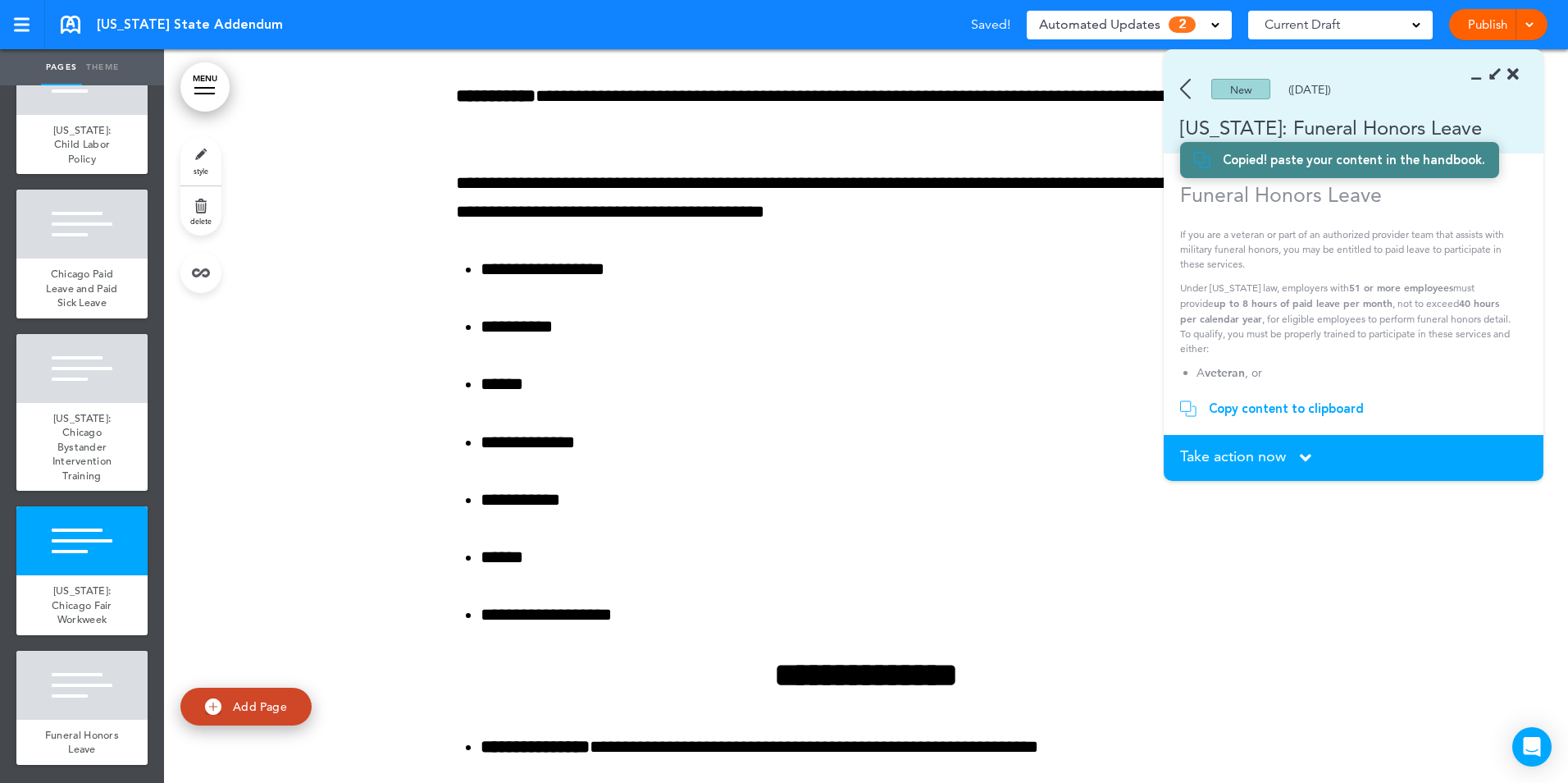
scroll to position [4736, 0]
click at [74, 722] on div "Funeral Honors Leave" at bounding box center [82, 741] width 131 height 45
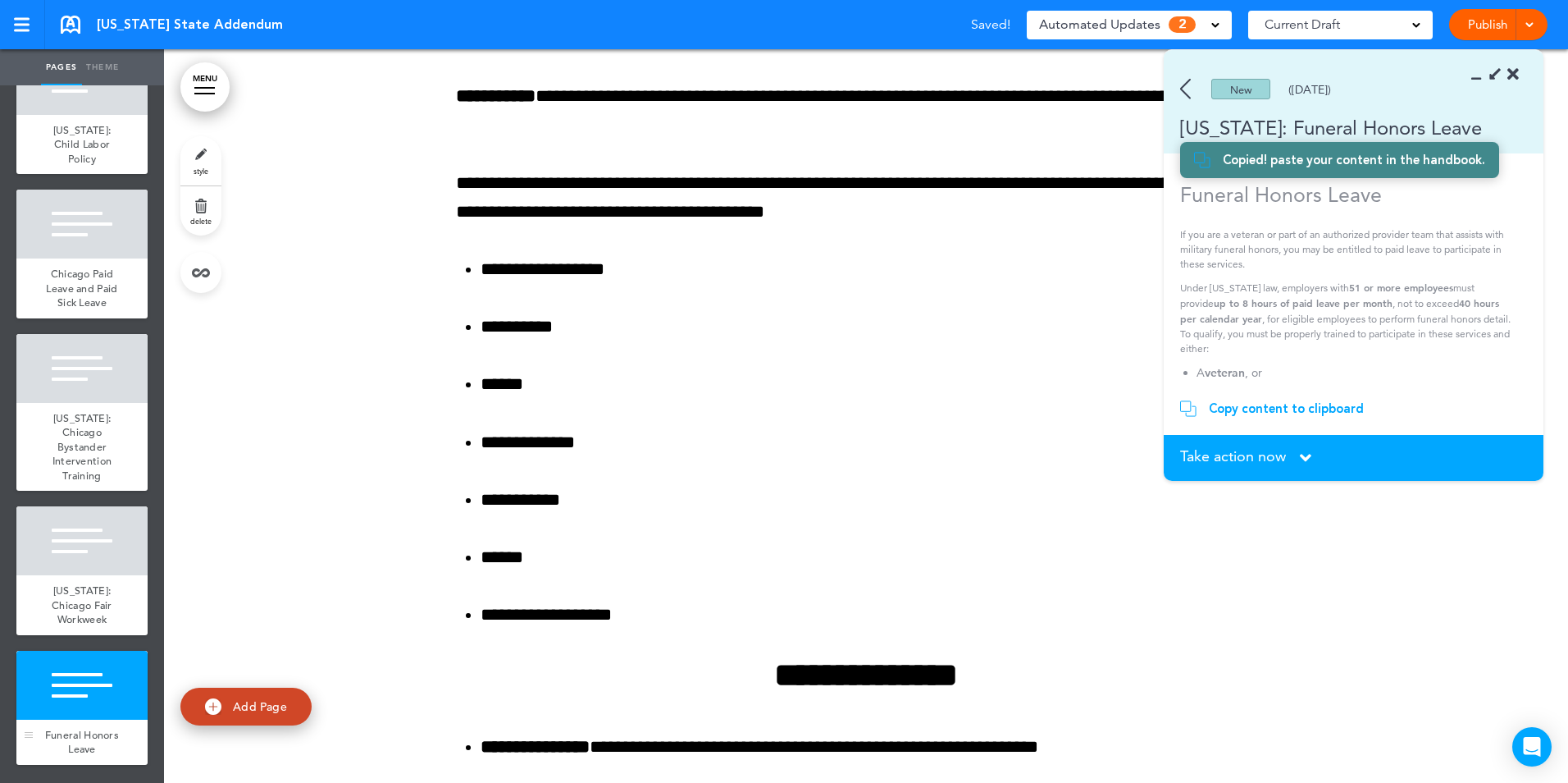
scroll to position [44015, 0]
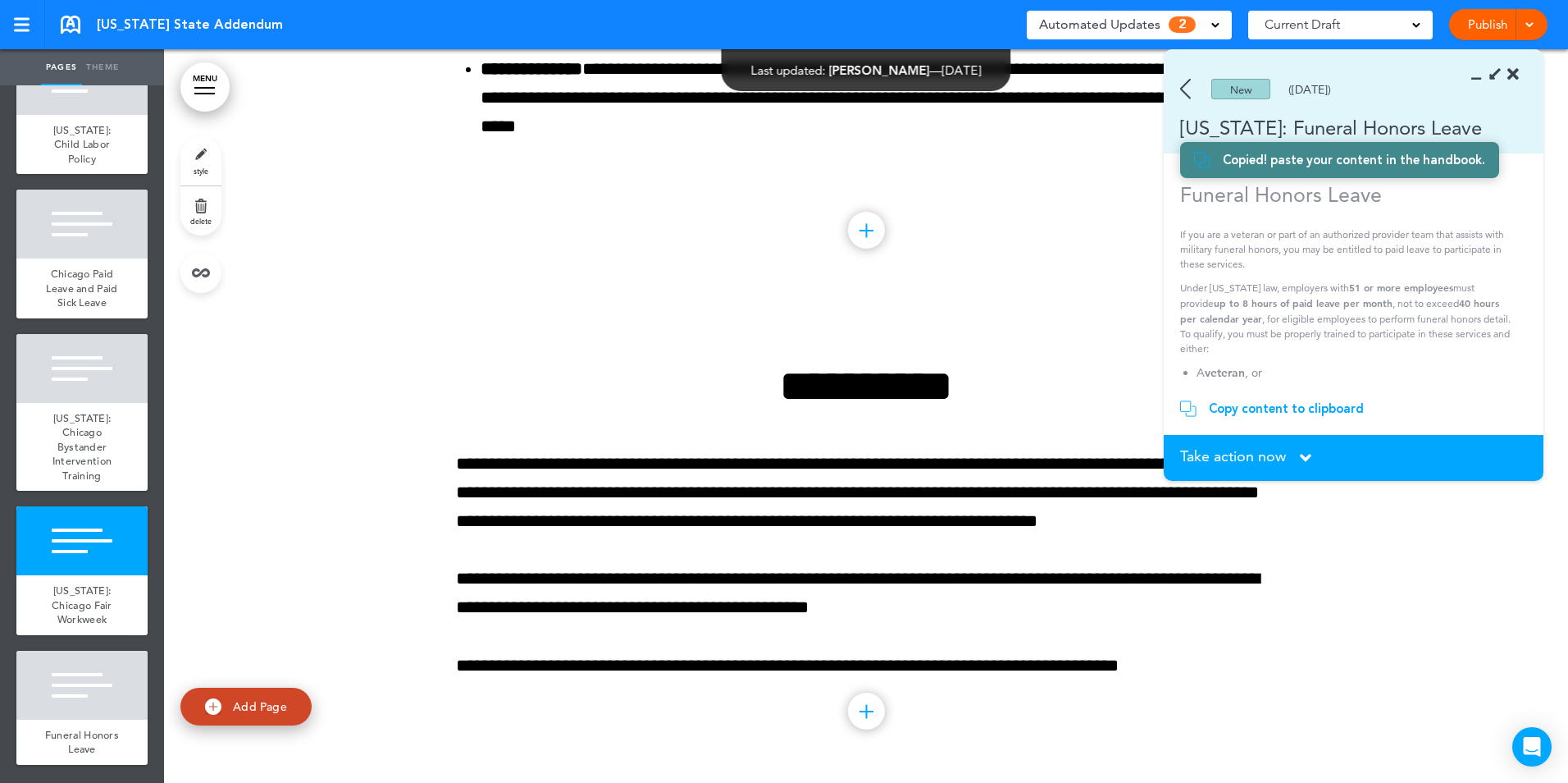
click at [1274, 405] on div "Copy content to clipboard" at bounding box center [1286, 408] width 155 height 16
click at [1272, 406] on div "Copy content to clipboard" at bounding box center [1286, 408] width 155 height 16
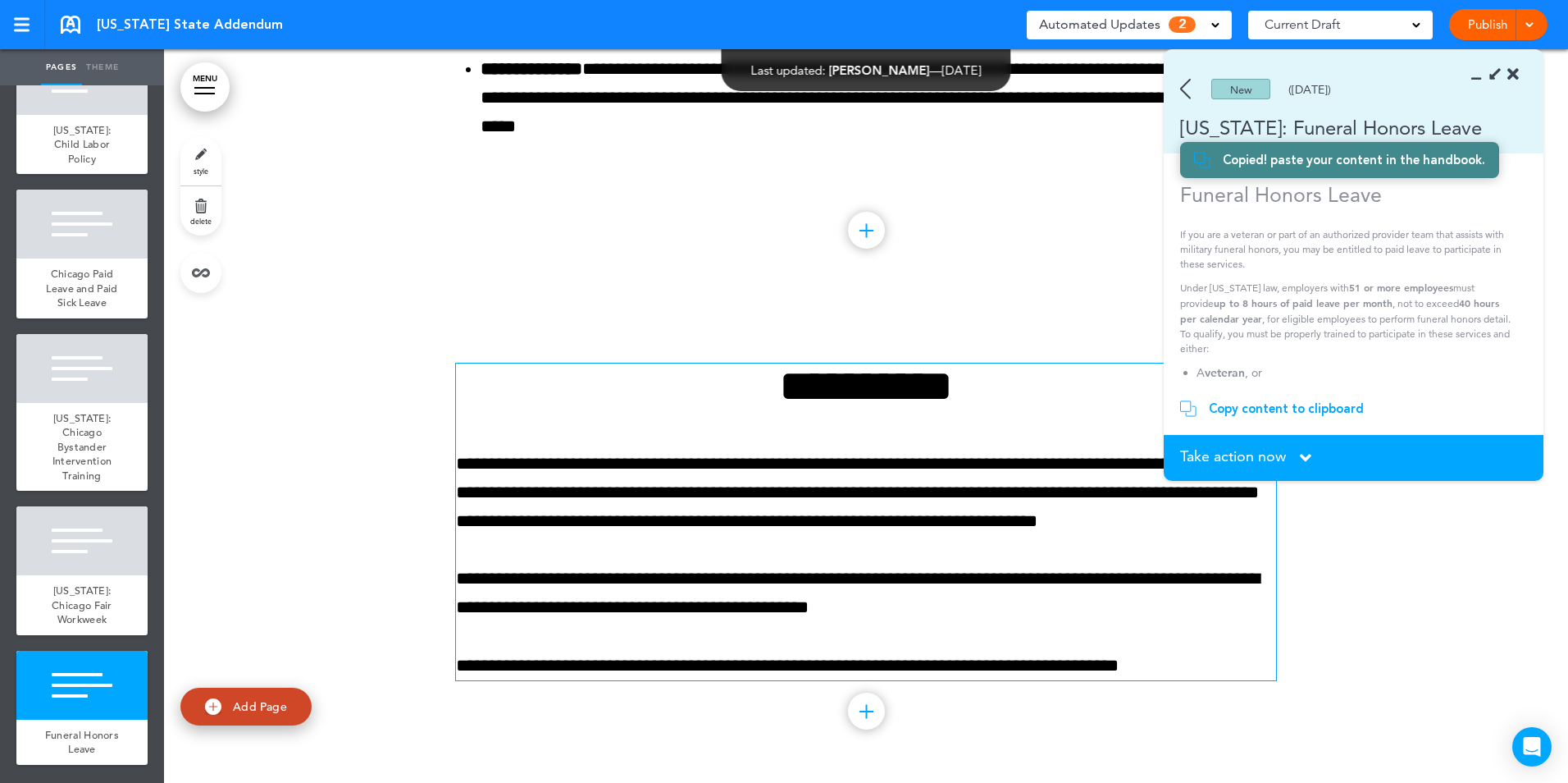
click at [718, 390] on h1 "**********" at bounding box center [865, 385] width 820 height 45
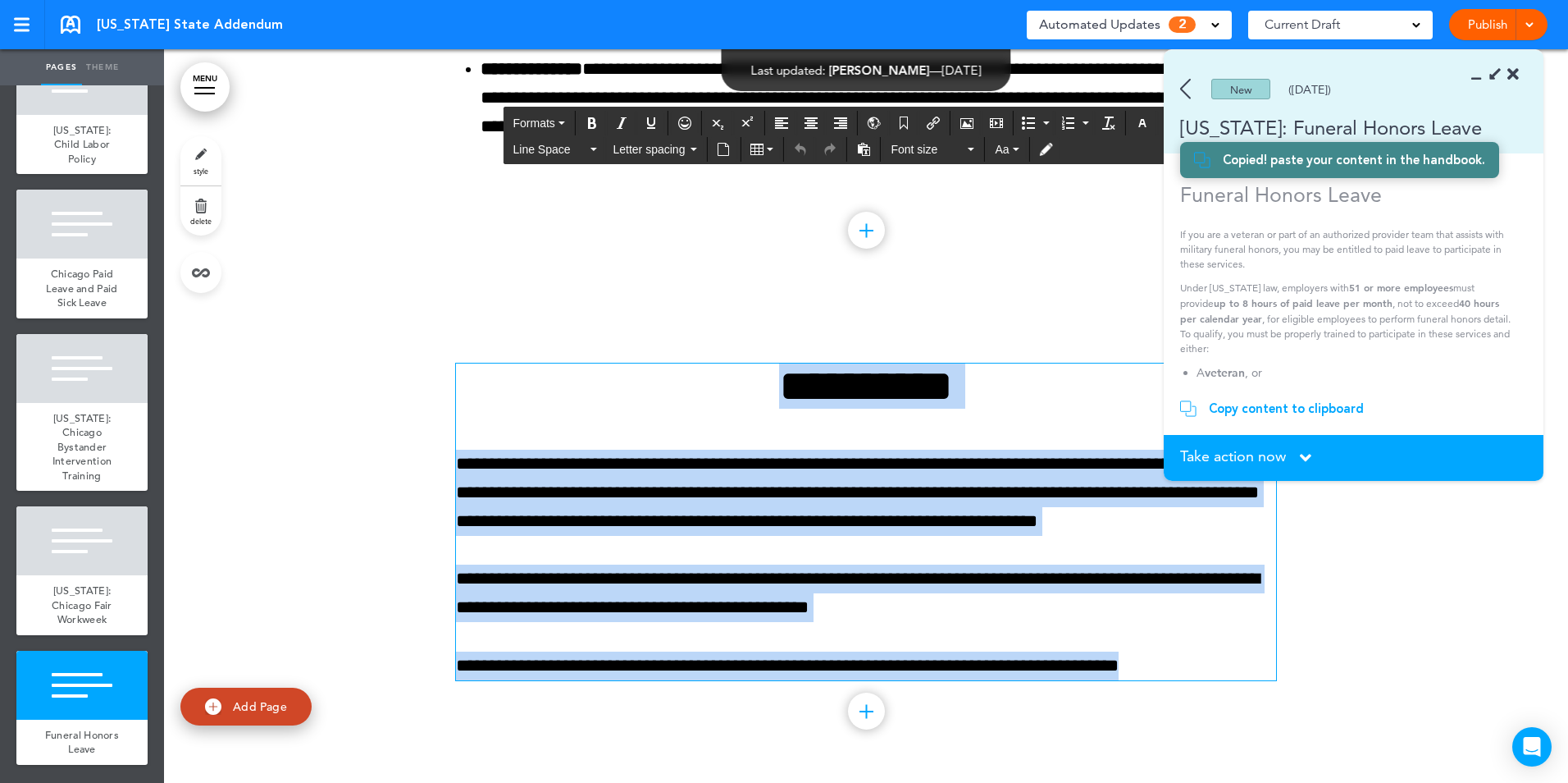
drag, startPoint x: 722, startPoint y: 386, endPoint x: 1213, endPoint y: 662, distance: 563.3
click at [1213, 662] on div "**********" at bounding box center [865, 521] width 820 height 316
paste div
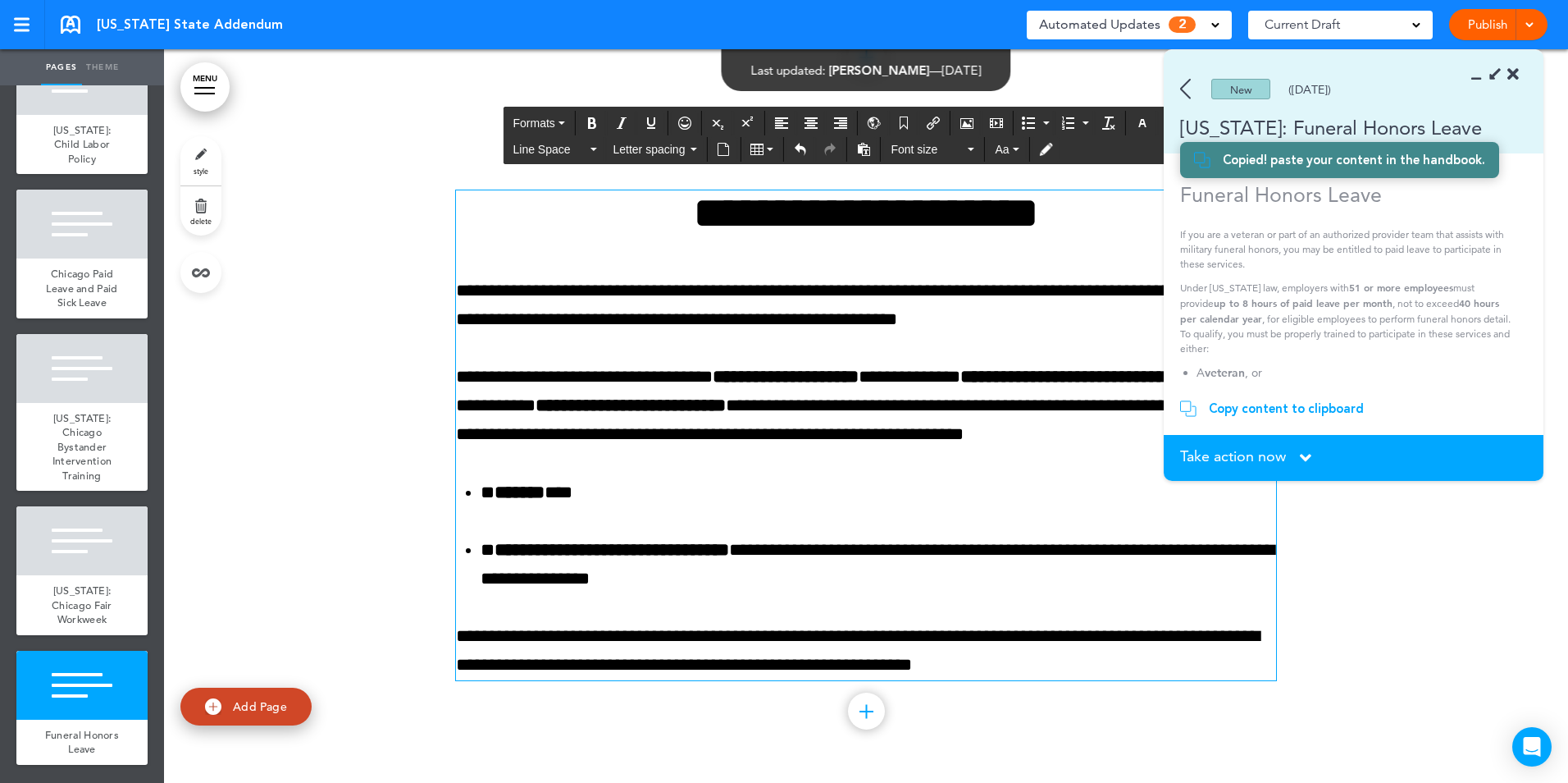
scroll to position [44084, 0]
click at [1253, 458] on span "Take action now" at bounding box center [1233, 456] width 105 height 15
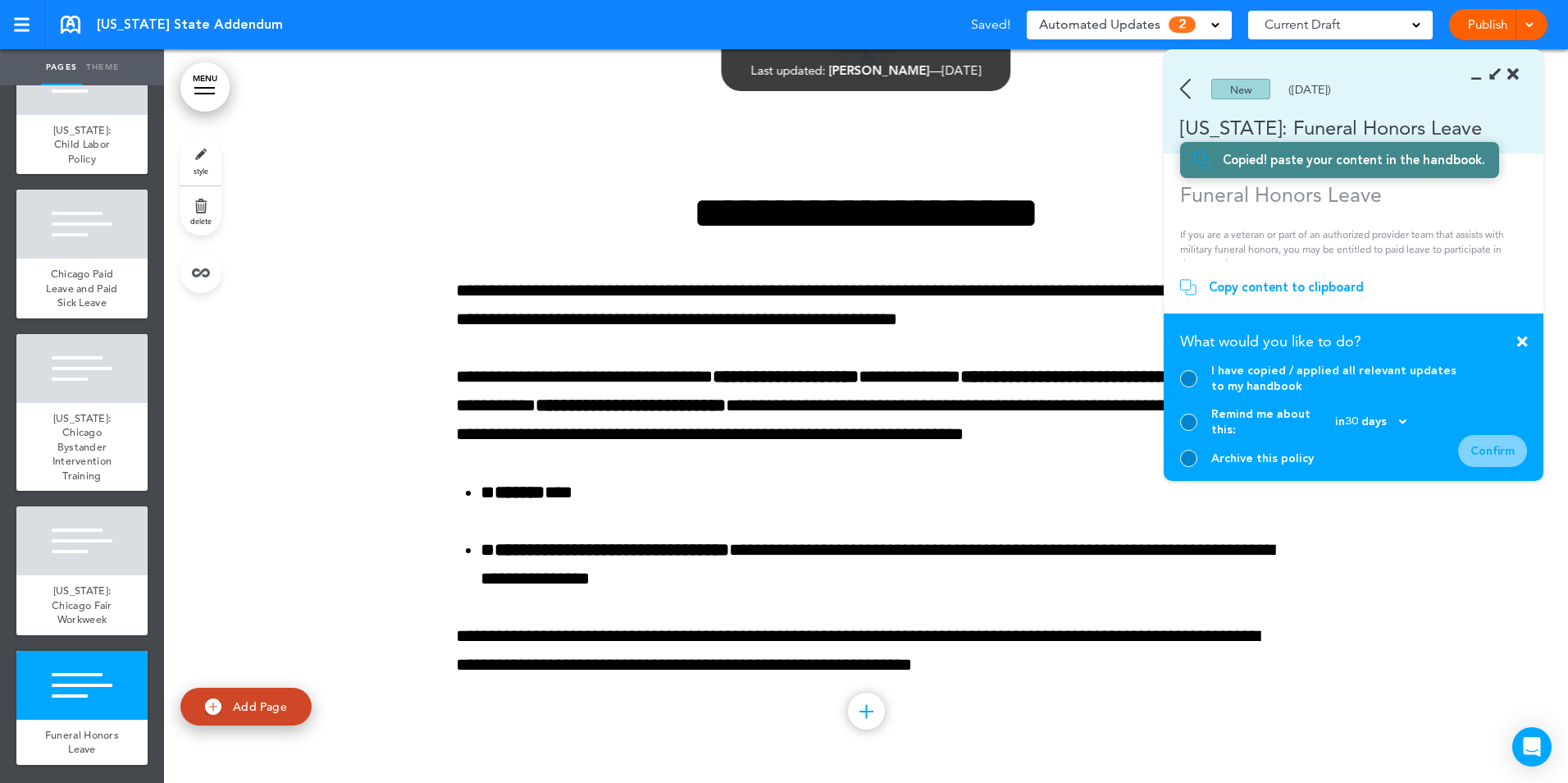
click at [1187, 387] on div at bounding box center [1188, 378] width 17 height 17
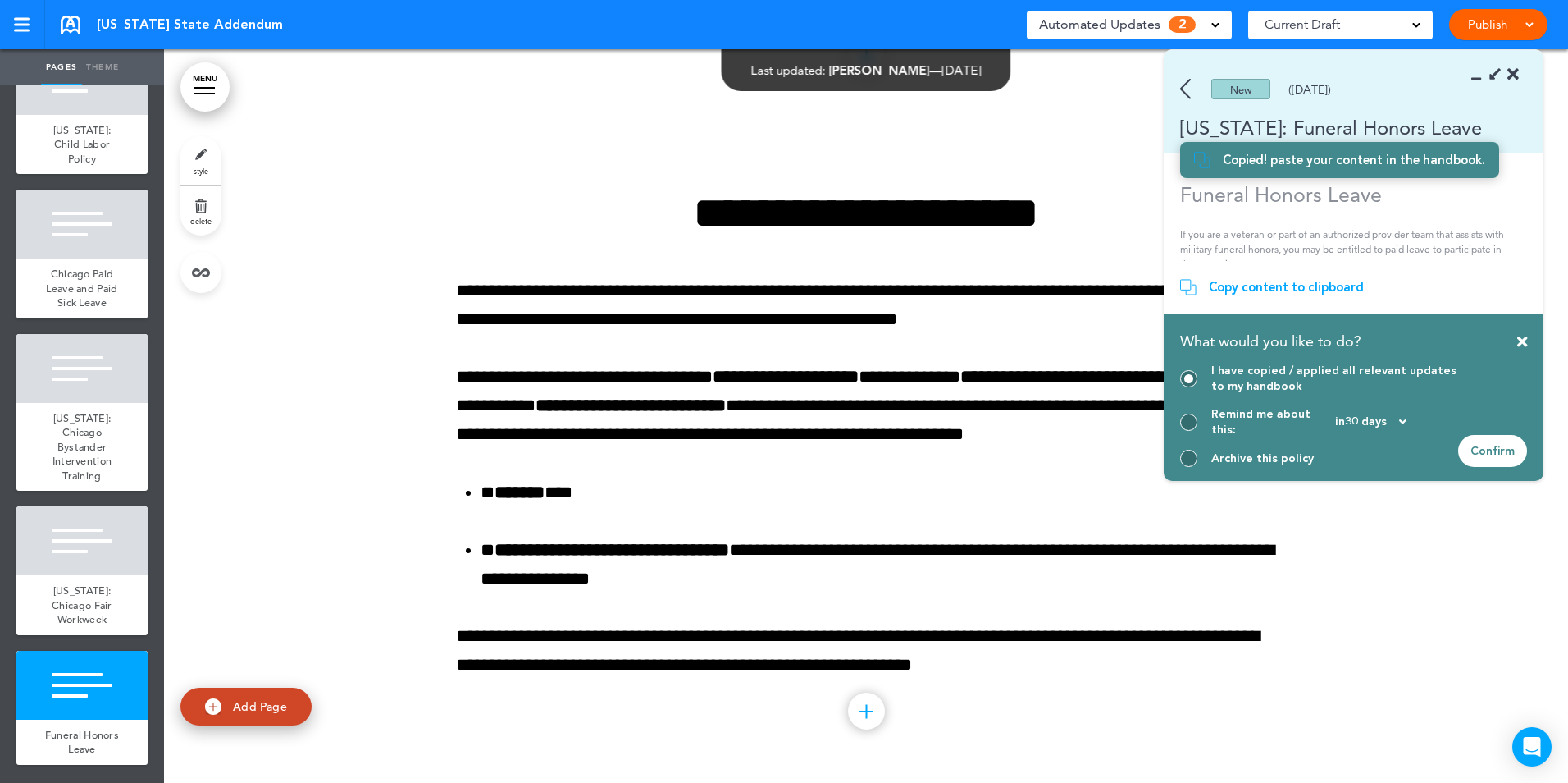
click at [1484, 452] on div "Confirm" at bounding box center [1491, 451] width 69 height 32
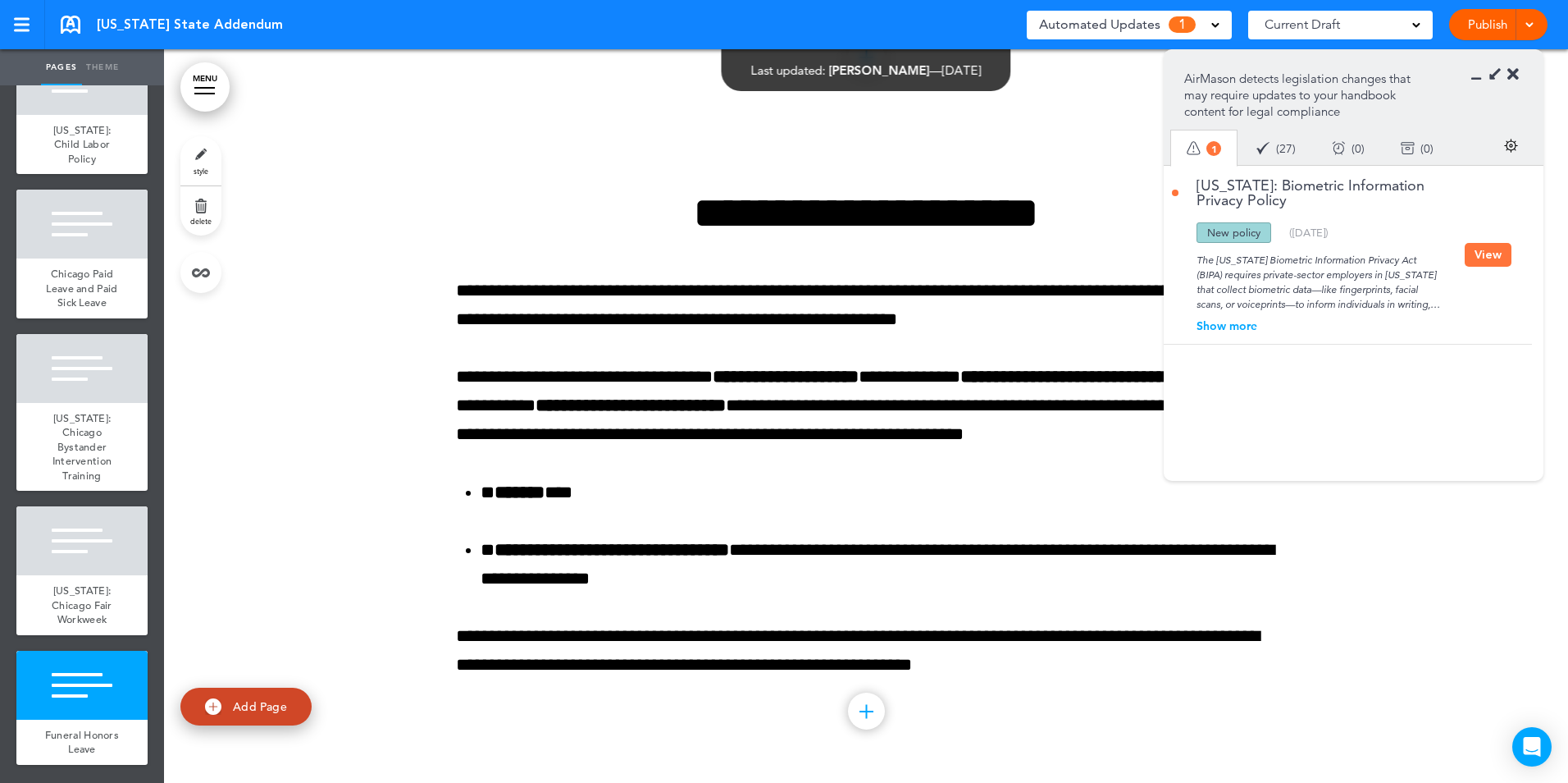
scroll to position [44188, 0]
click at [1481, 77] on icon at bounding box center [1481, 75] width 0 height 16
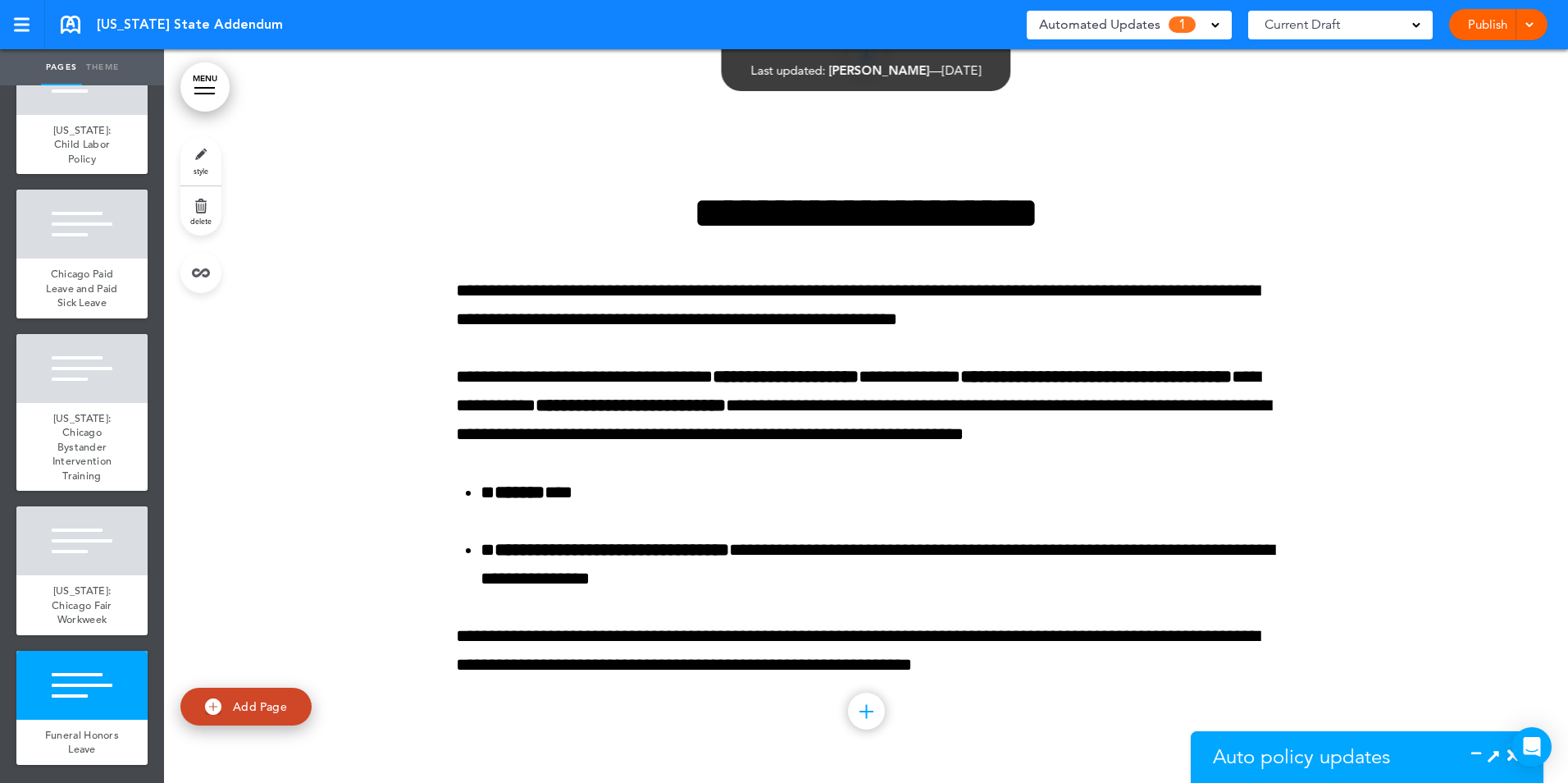
click at [226, 707] on link "Add Page" at bounding box center [246, 706] width 131 height 39
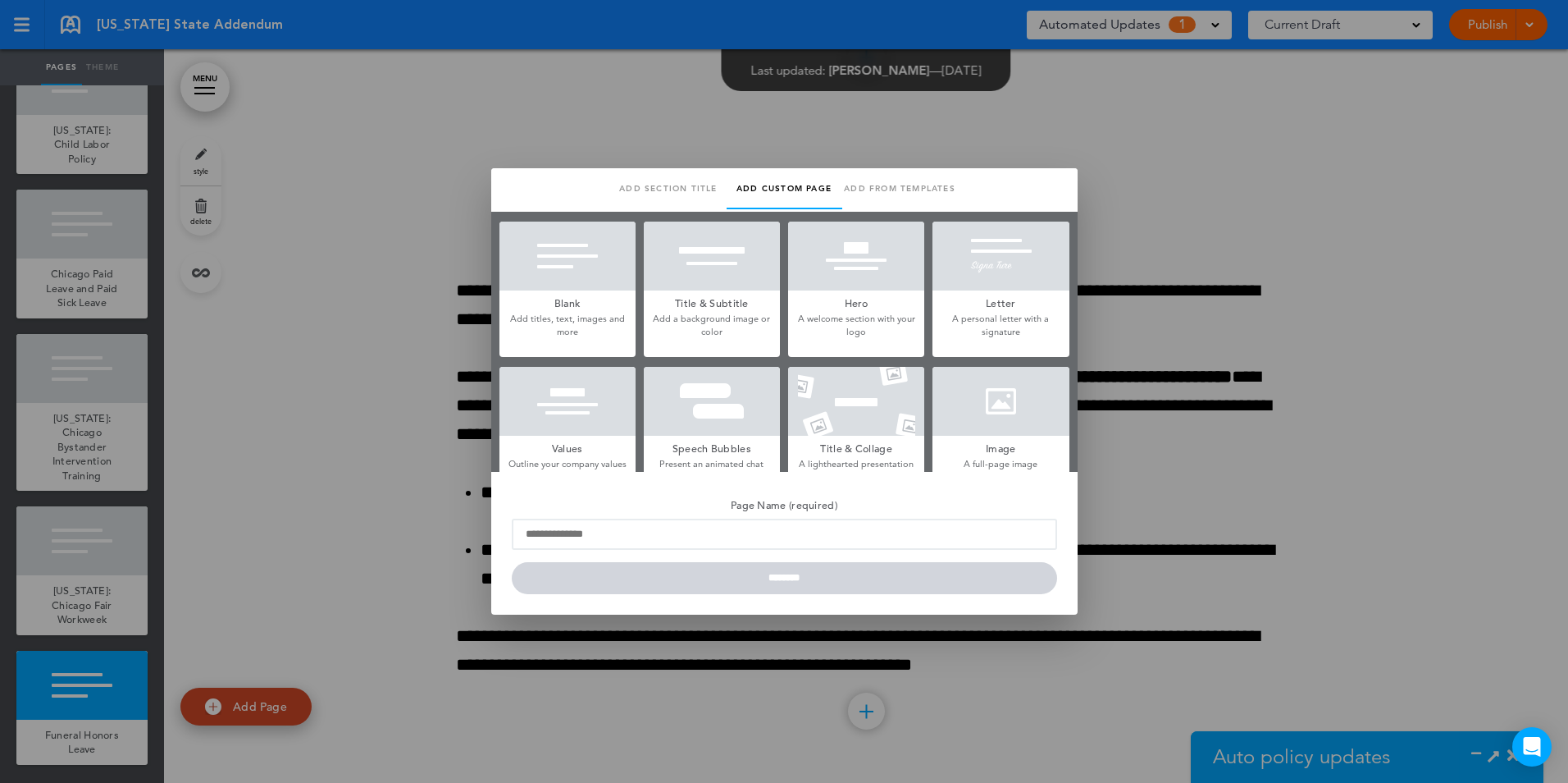
click at [1473, 750] on div at bounding box center [784, 391] width 1568 height 783
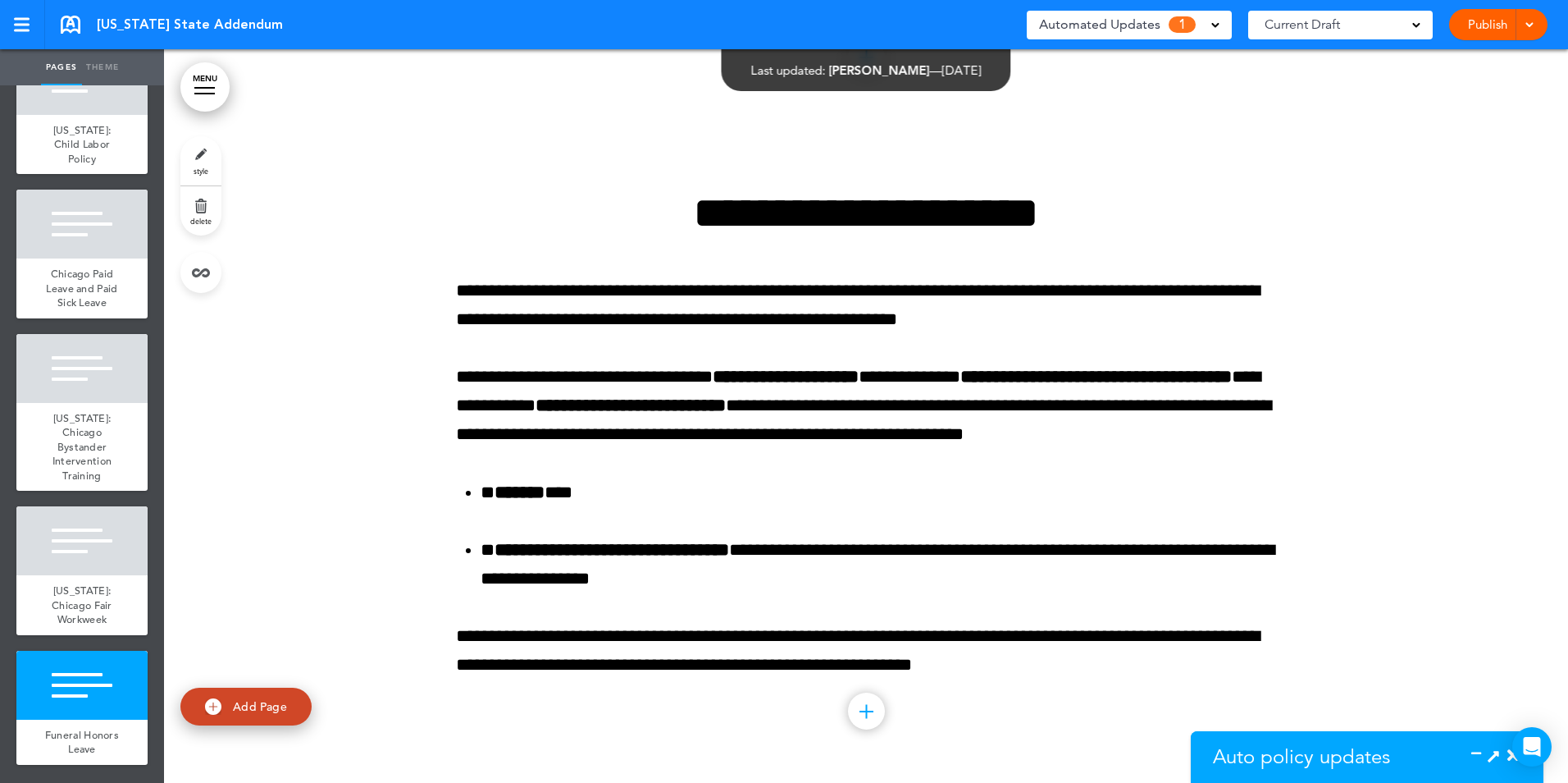
click at [1481, 750] on icon at bounding box center [1481, 755] width 0 height 16
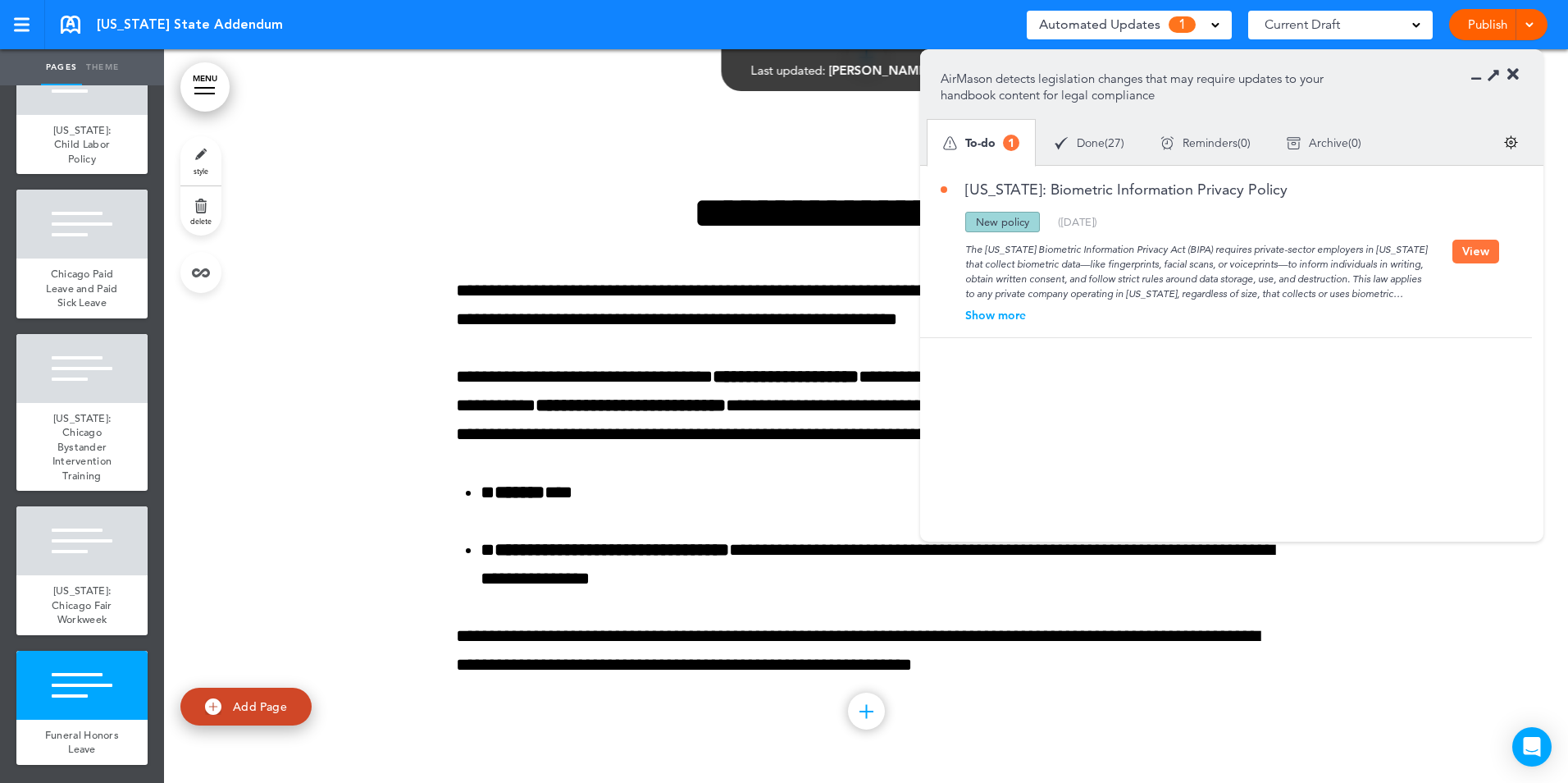
click at [259, 697] on link "Add Page" at bounding box center [246, 706] width 131 height 39
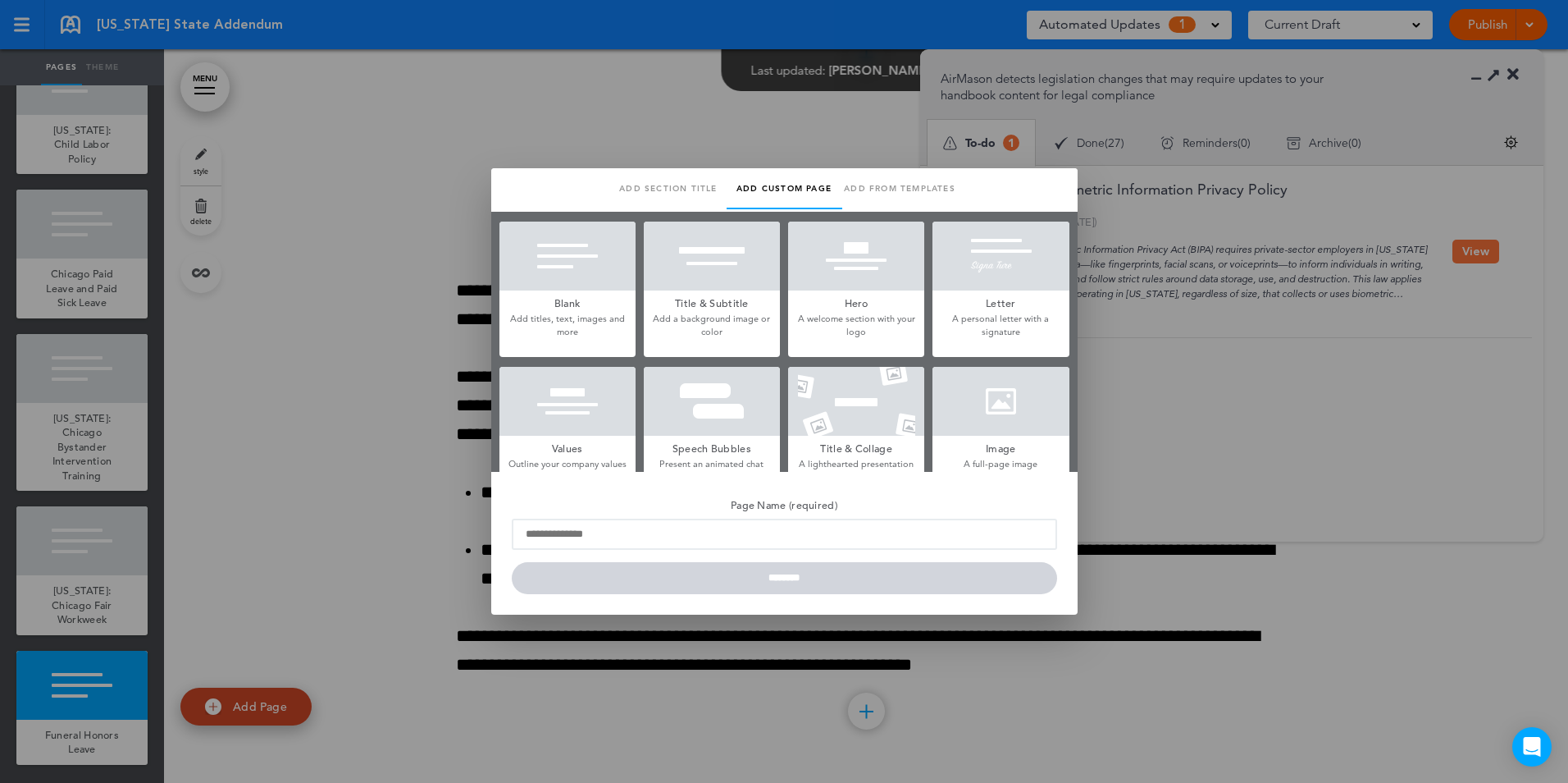
click at [571, 304] on h5 "Blank" at bounding box center [567, 301] width 136 height 23
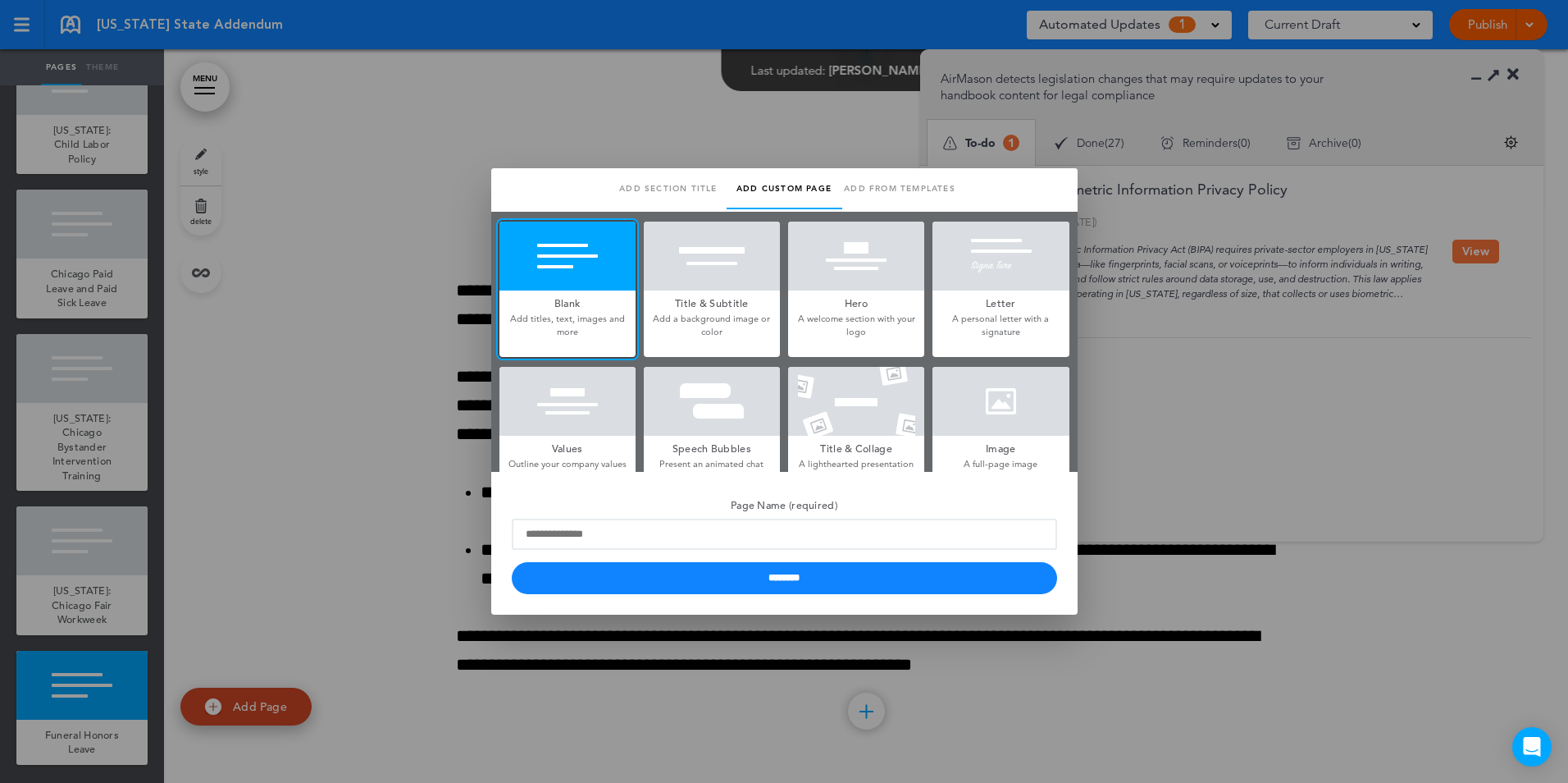
click at [988, 195] on ul "Add section title Add common page Add custom page Add from templates Saved temp…" at bounding box center [784, 190] width 578 height 44
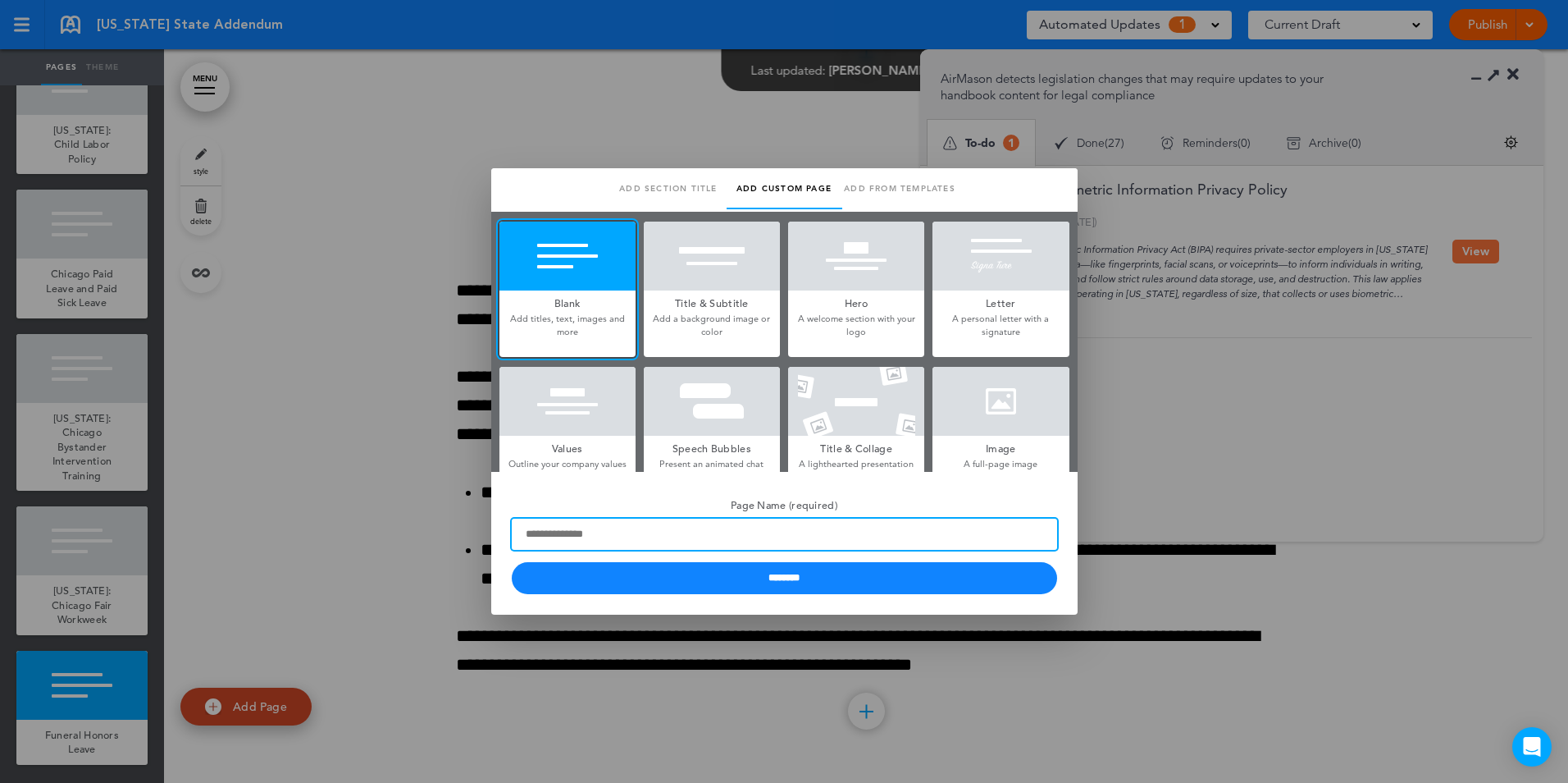
click at [694, 538] on input "Page Name (required)" at bounding box center [784, 533] width 545 height 31
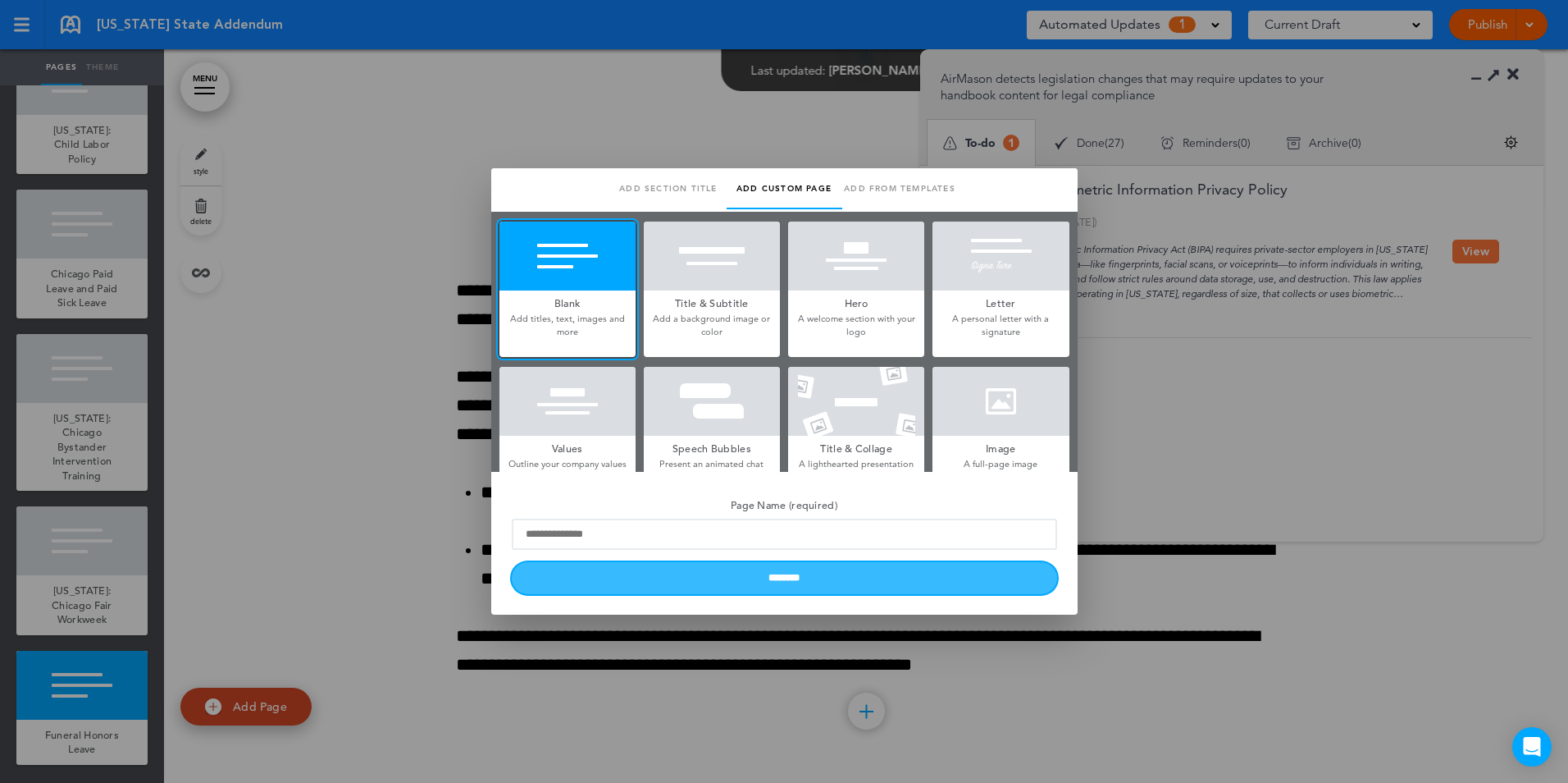
click at [758, 577] on input "********" at bounding box center [784, 578] width 545 height 32
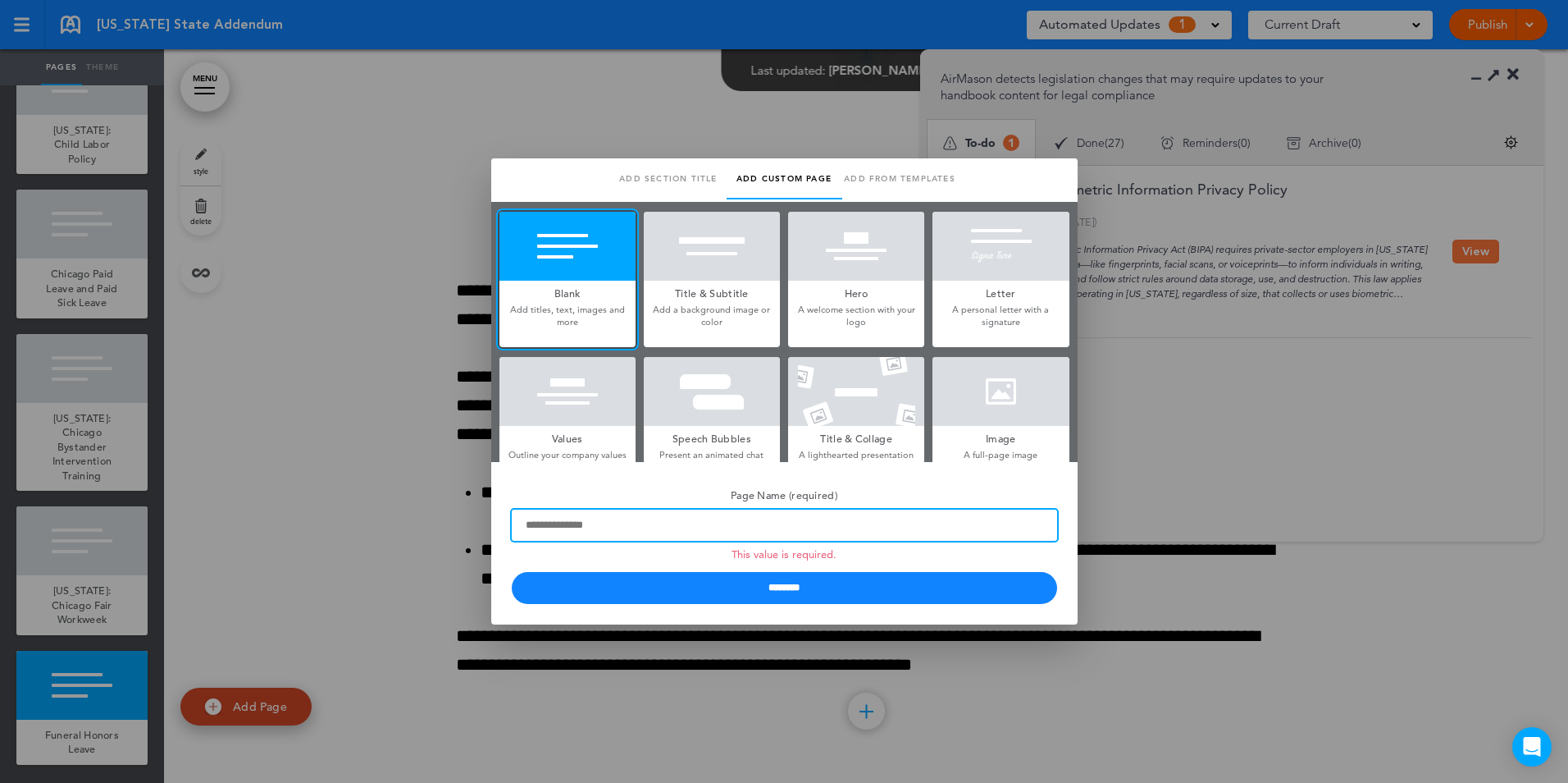
click at [769, 530] on input "Page Name (required) This value is required." at bounding box center [784, 524] width 545 height 31
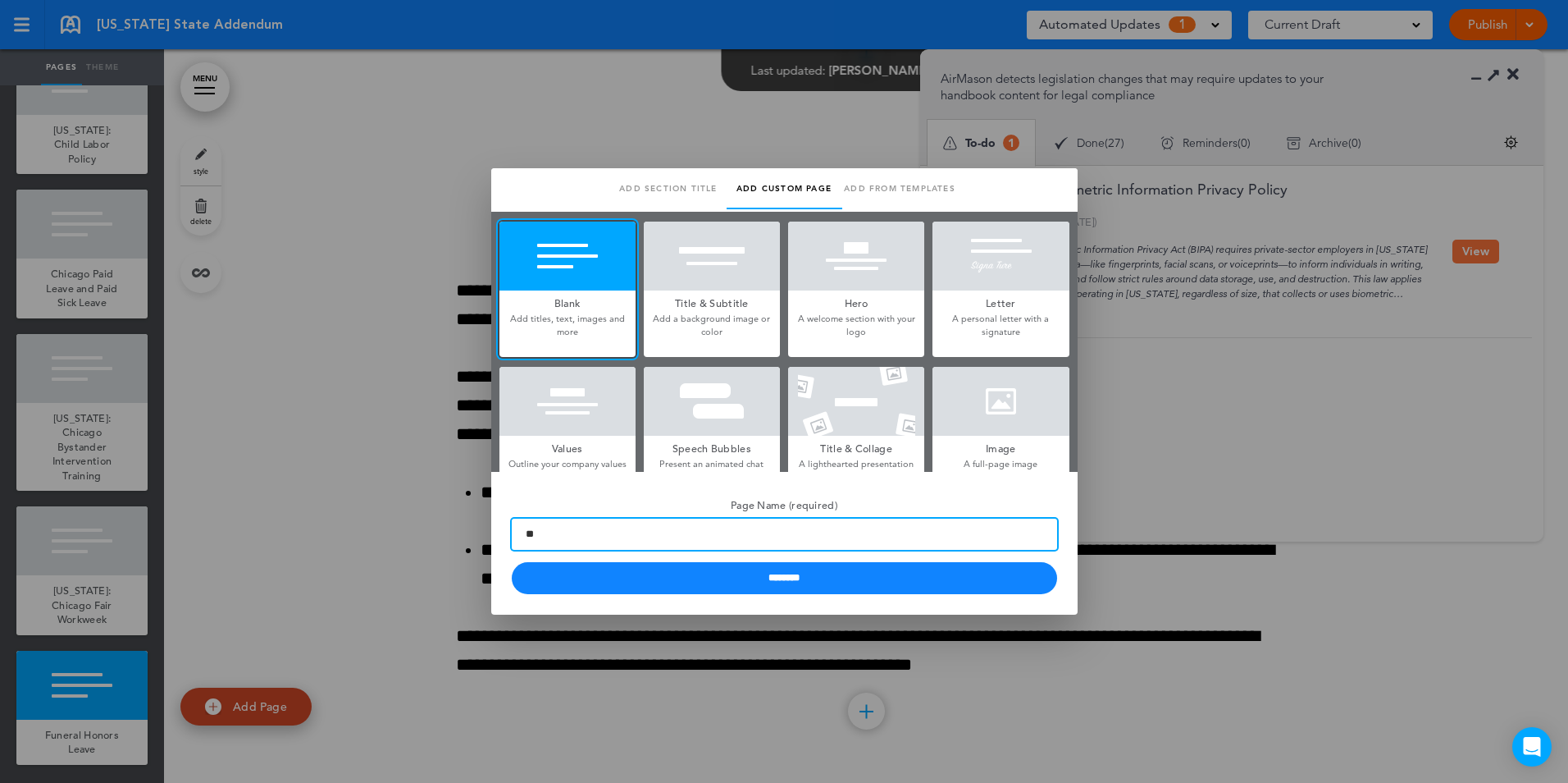
type input "*"
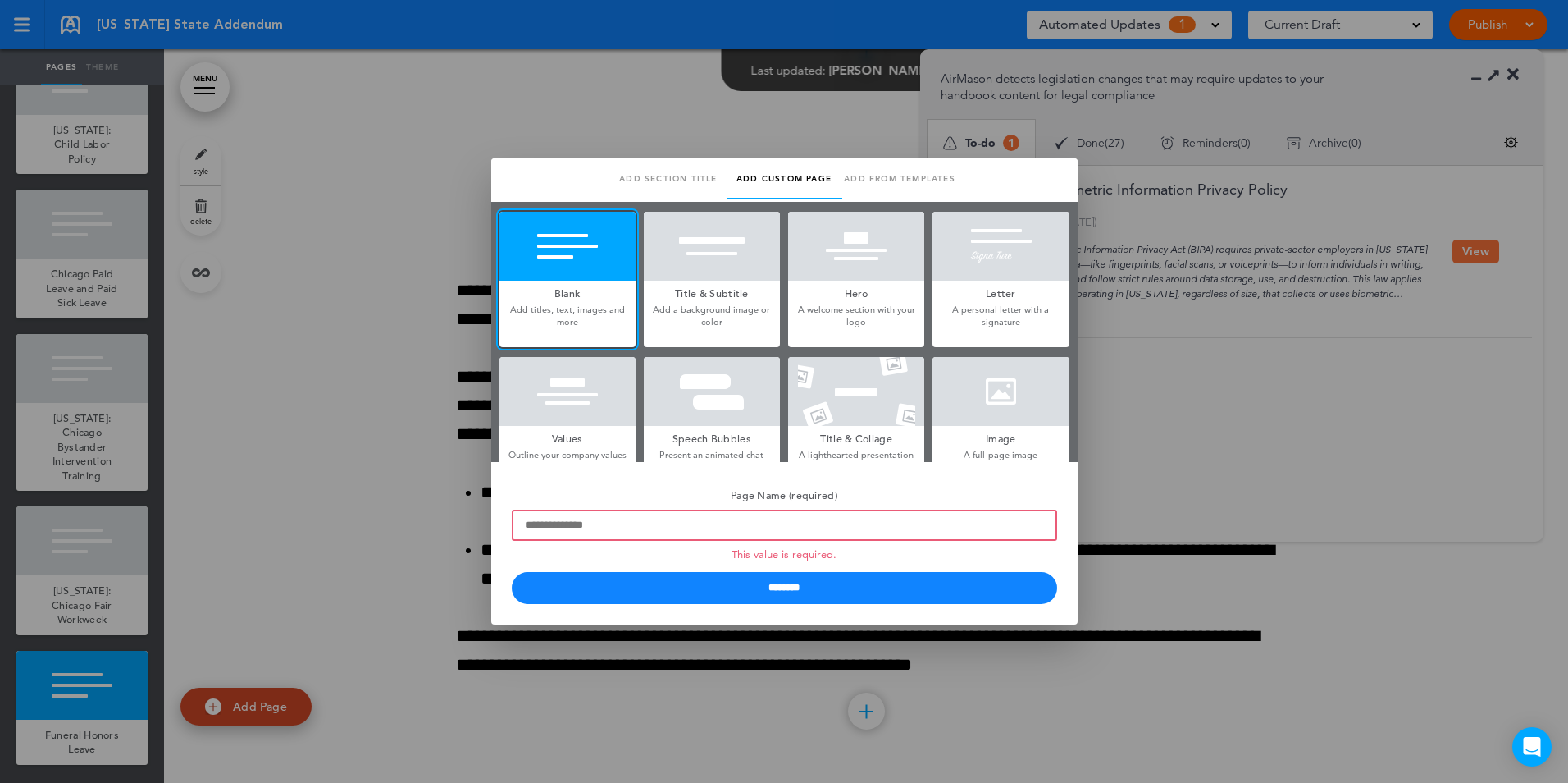
click at [419, 447] on div at bounding box center [784, 391] width 1568 height 783
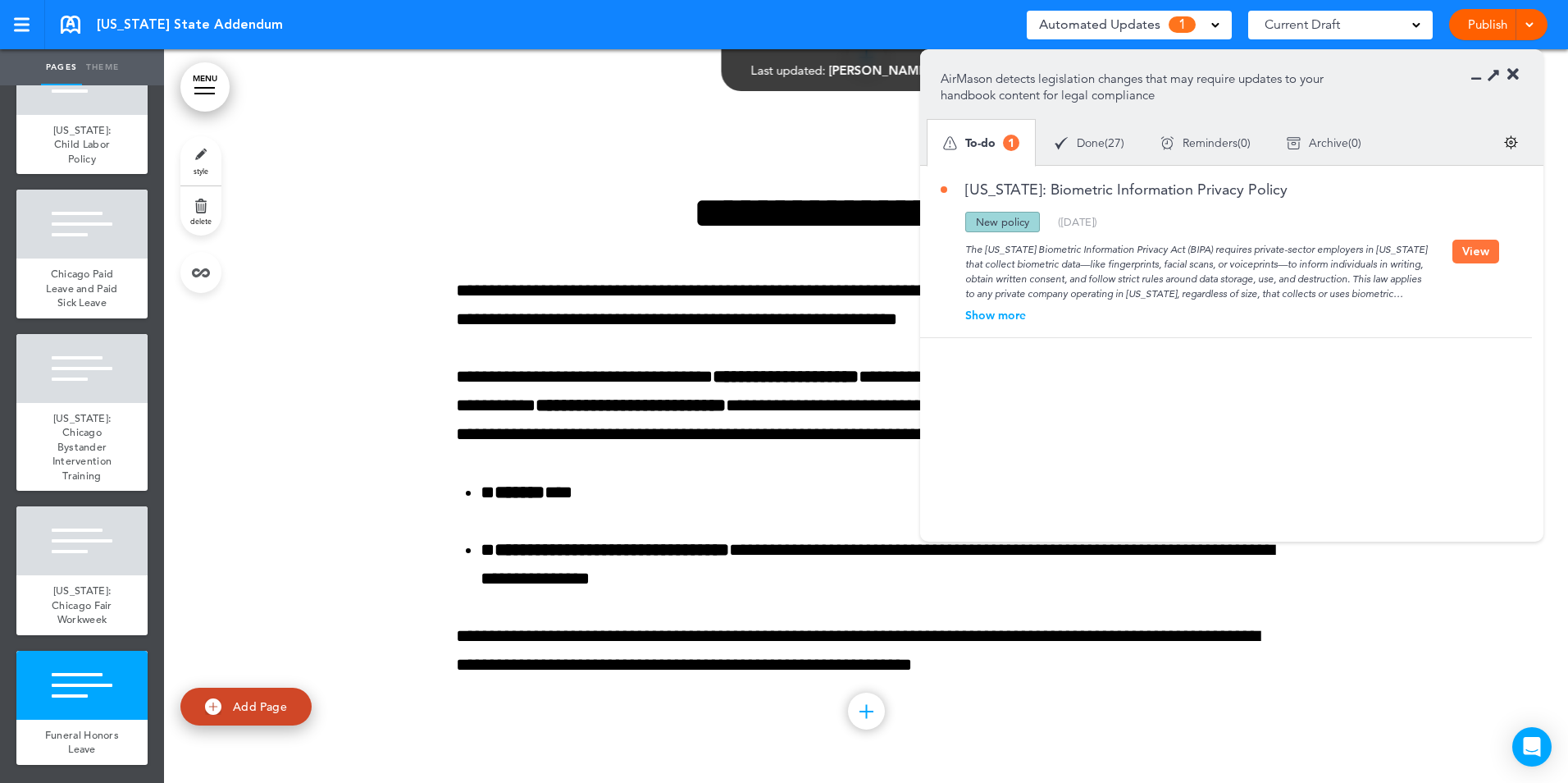
click at [249, 707] on span "Add Page" at bounding box center [260, 706] width 54 height 15
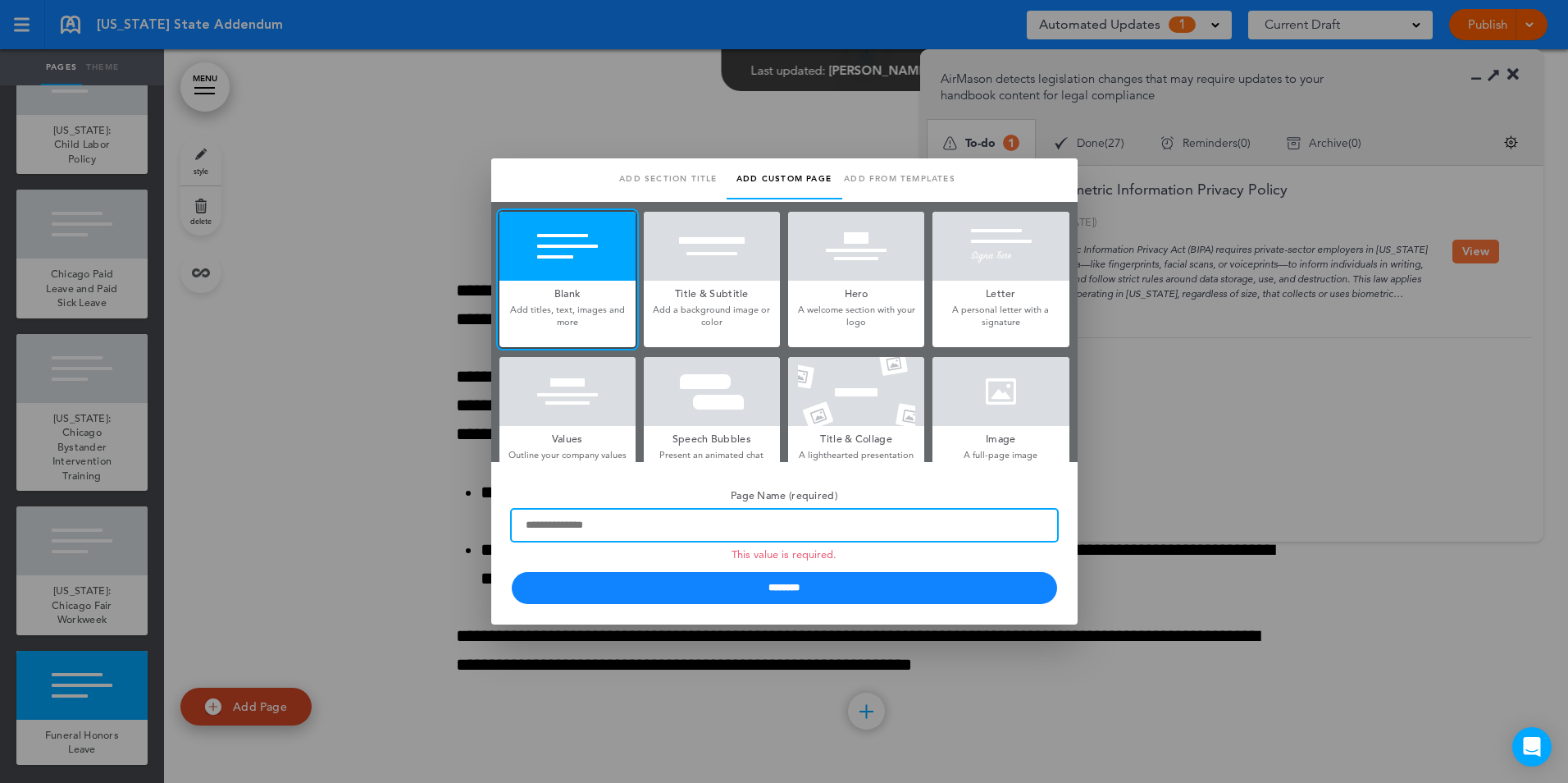
click at [735, 534] on input "Page Name (required) This value is required." at bounding box center [784, 524] width 545 height 31
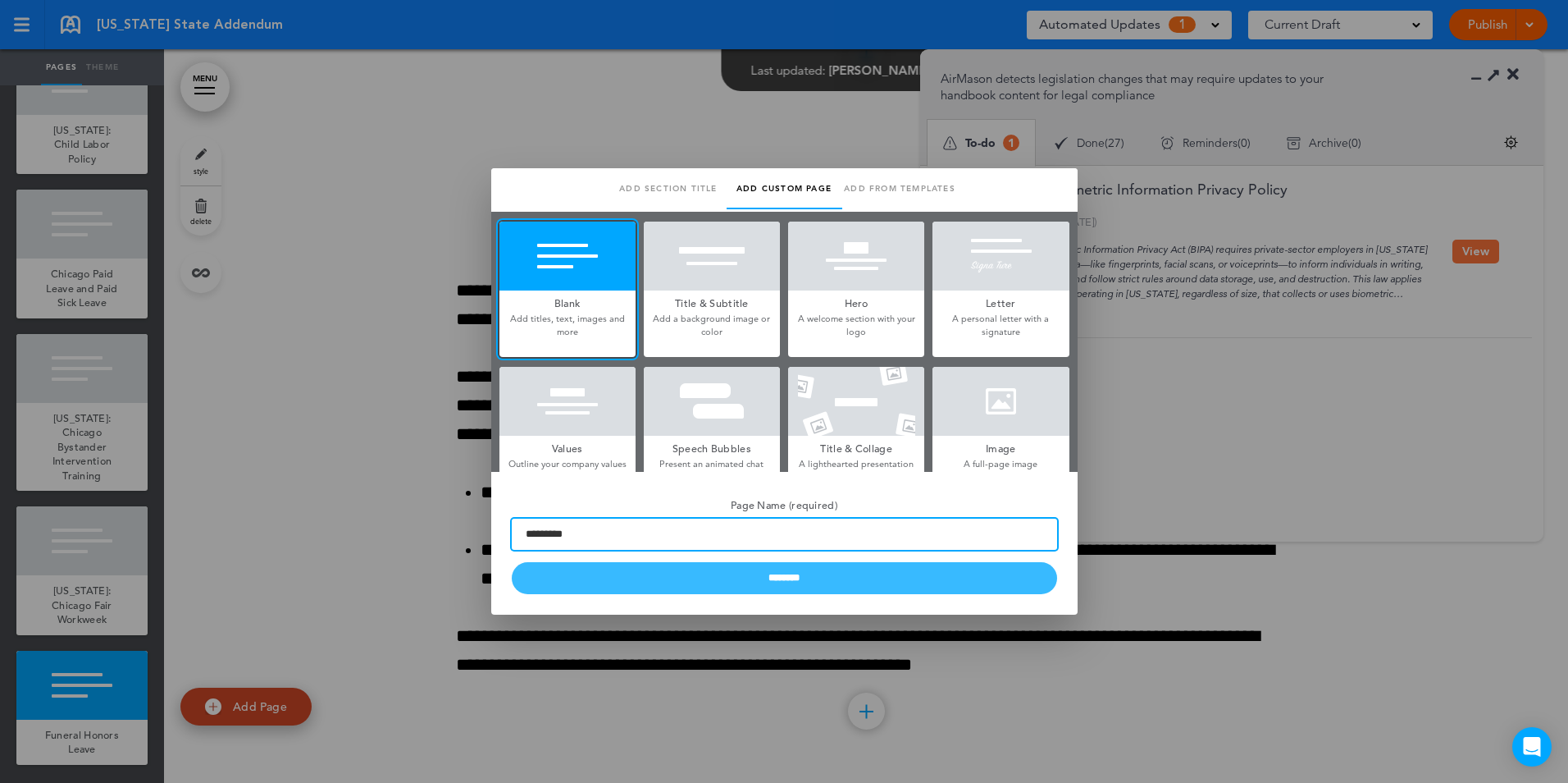
type input "*********"
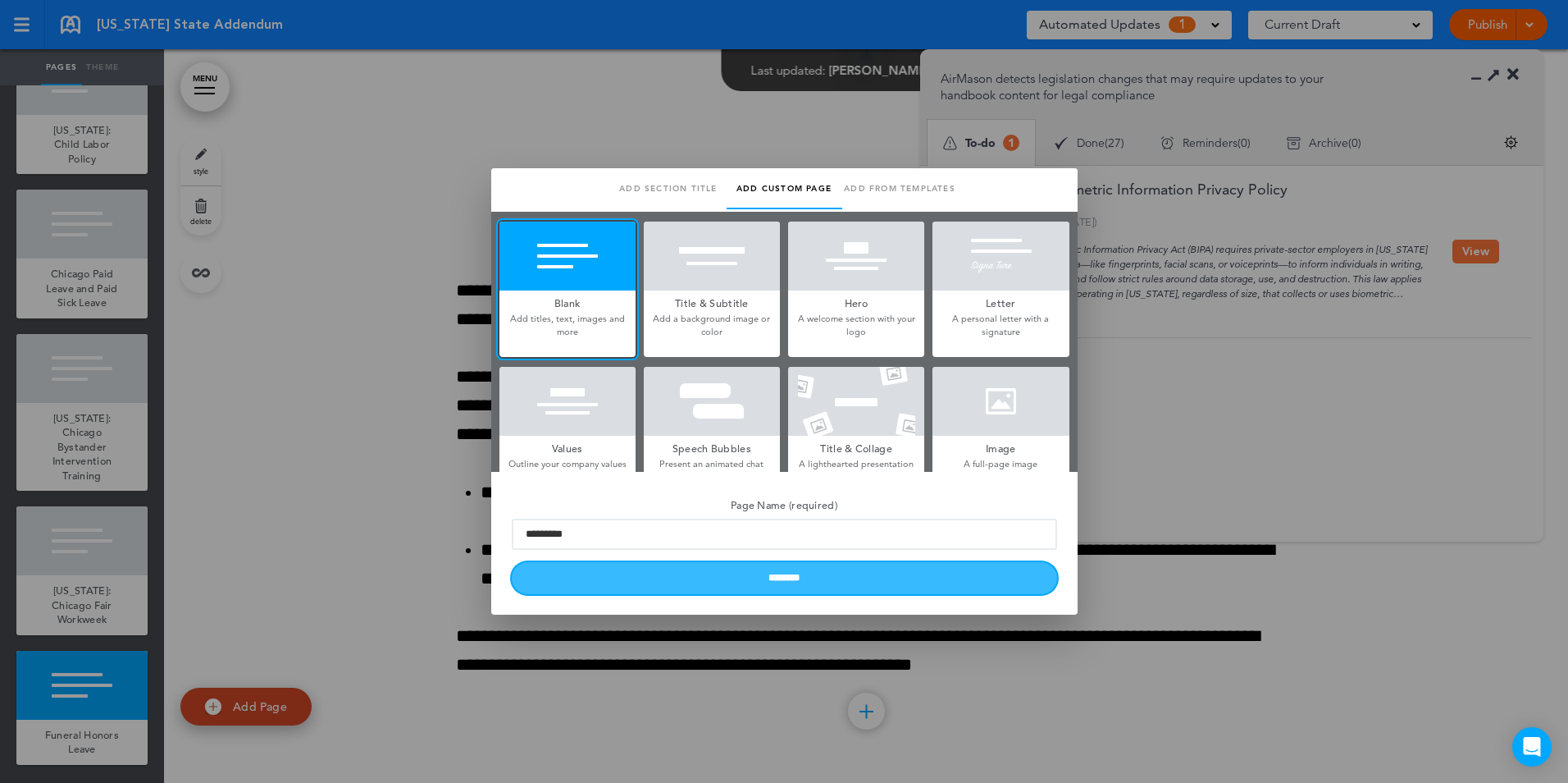
click at [770, 578] on input "********" at bounding box center [784, 578] width 545 height 32
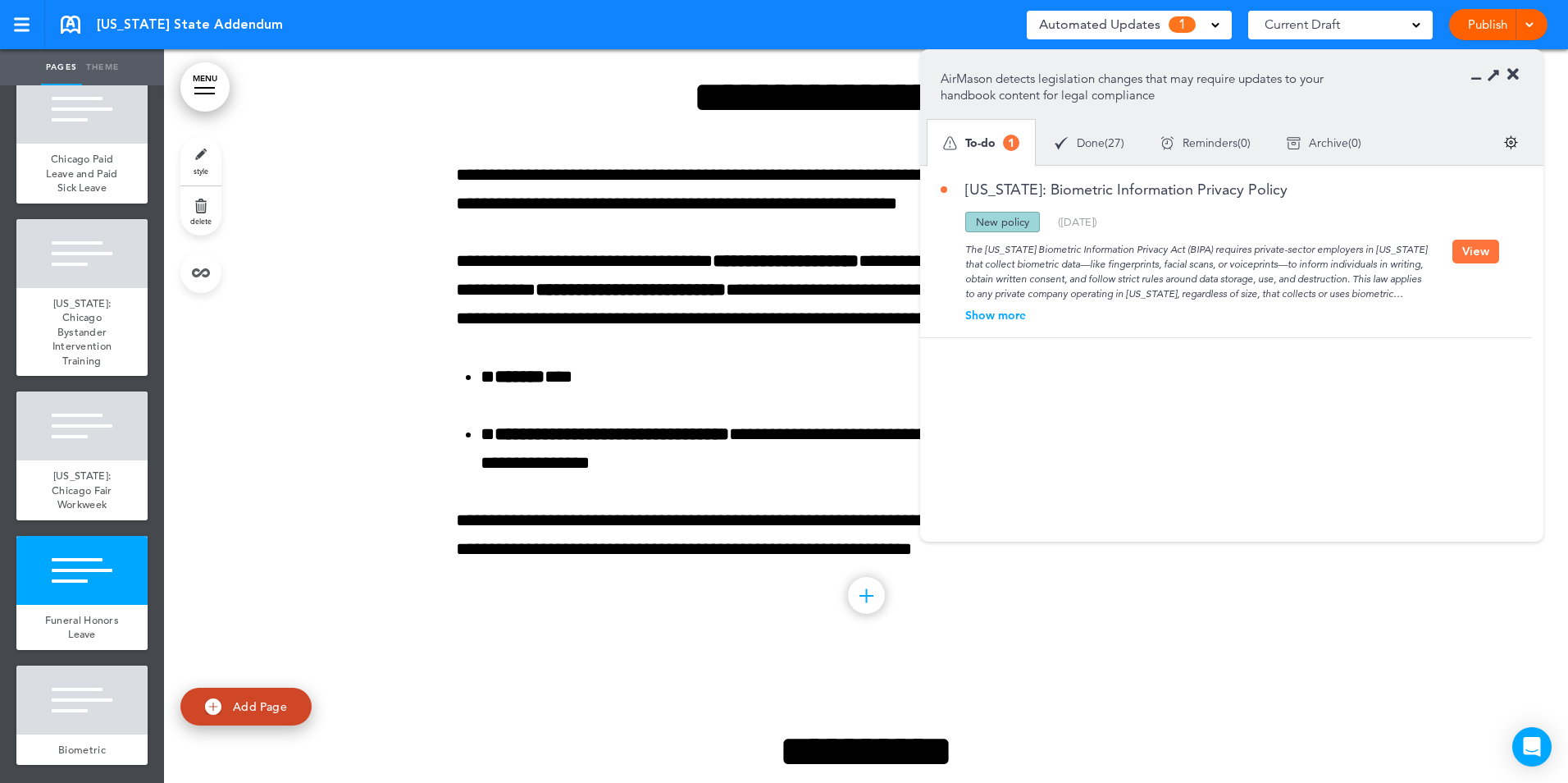
click at [1470, 242] on button "View" at bounding box center [1475, 252] width 47 height 24
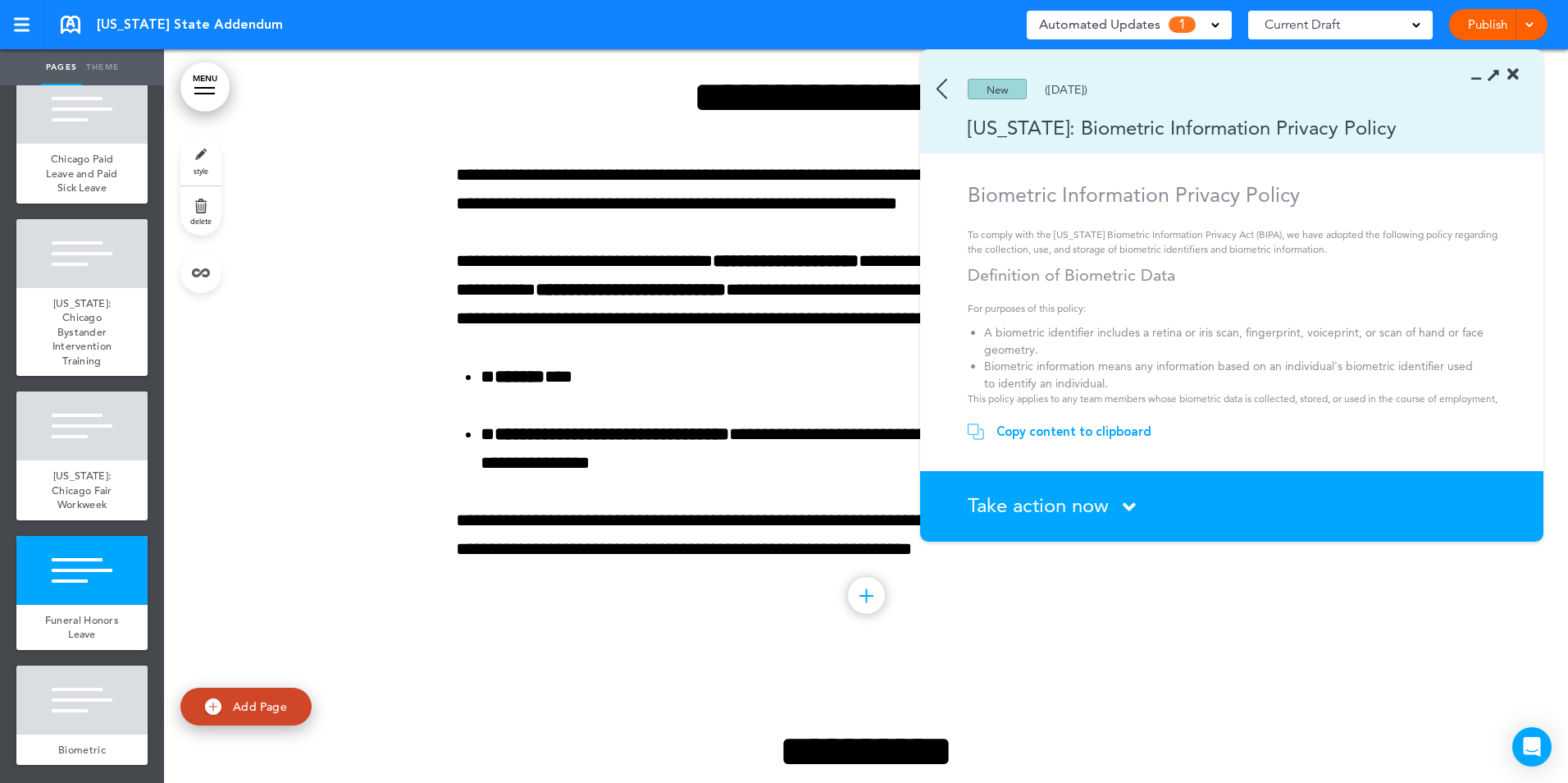
click at [1033, 428] on div "Copy content to clipboard" at bounding box center [1074, 431] width 155 height 16
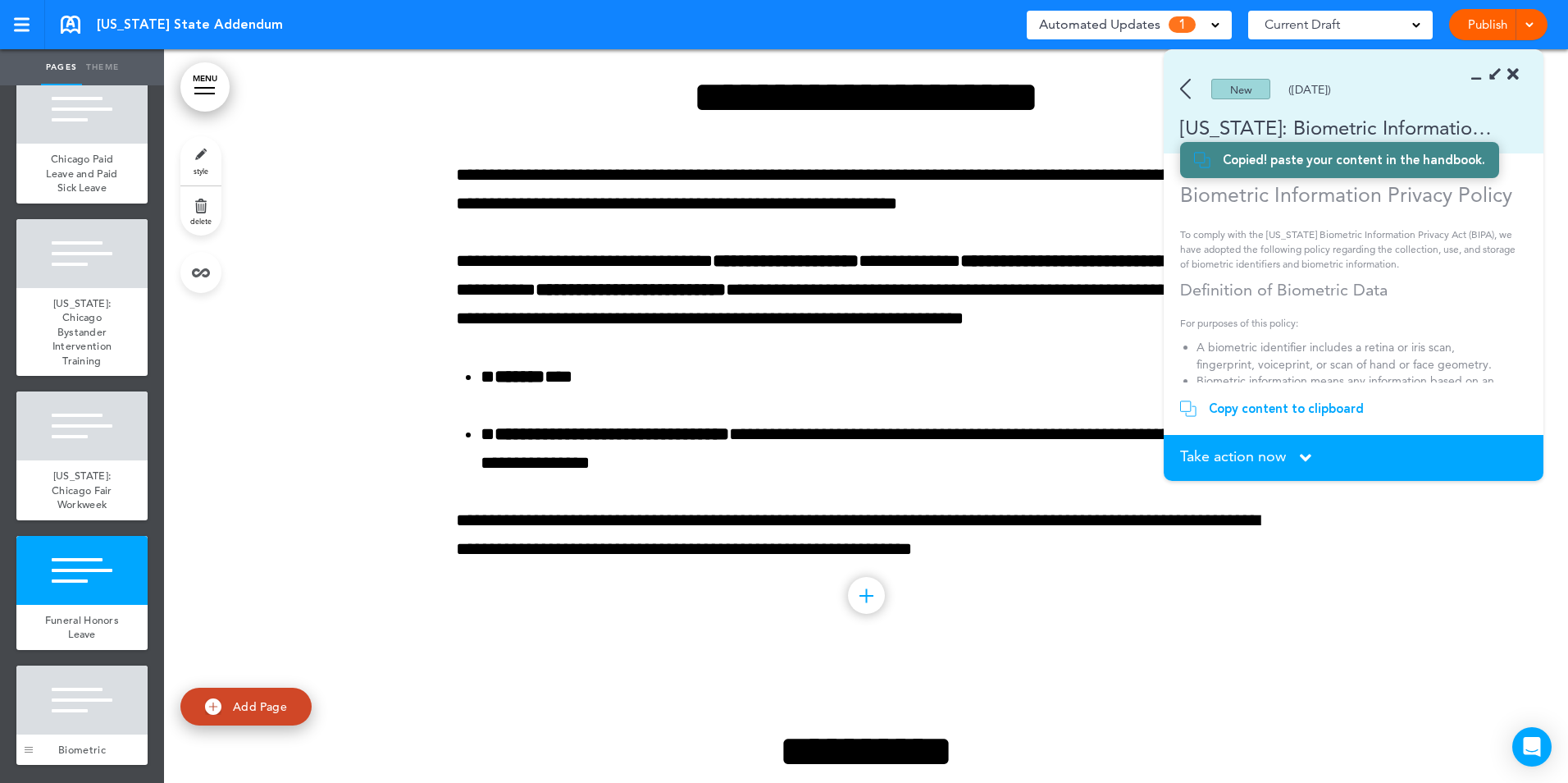
scroll to position [4850, 0]
click at [68, 721] on div at bounding box center [82, 699] width 131 height 69
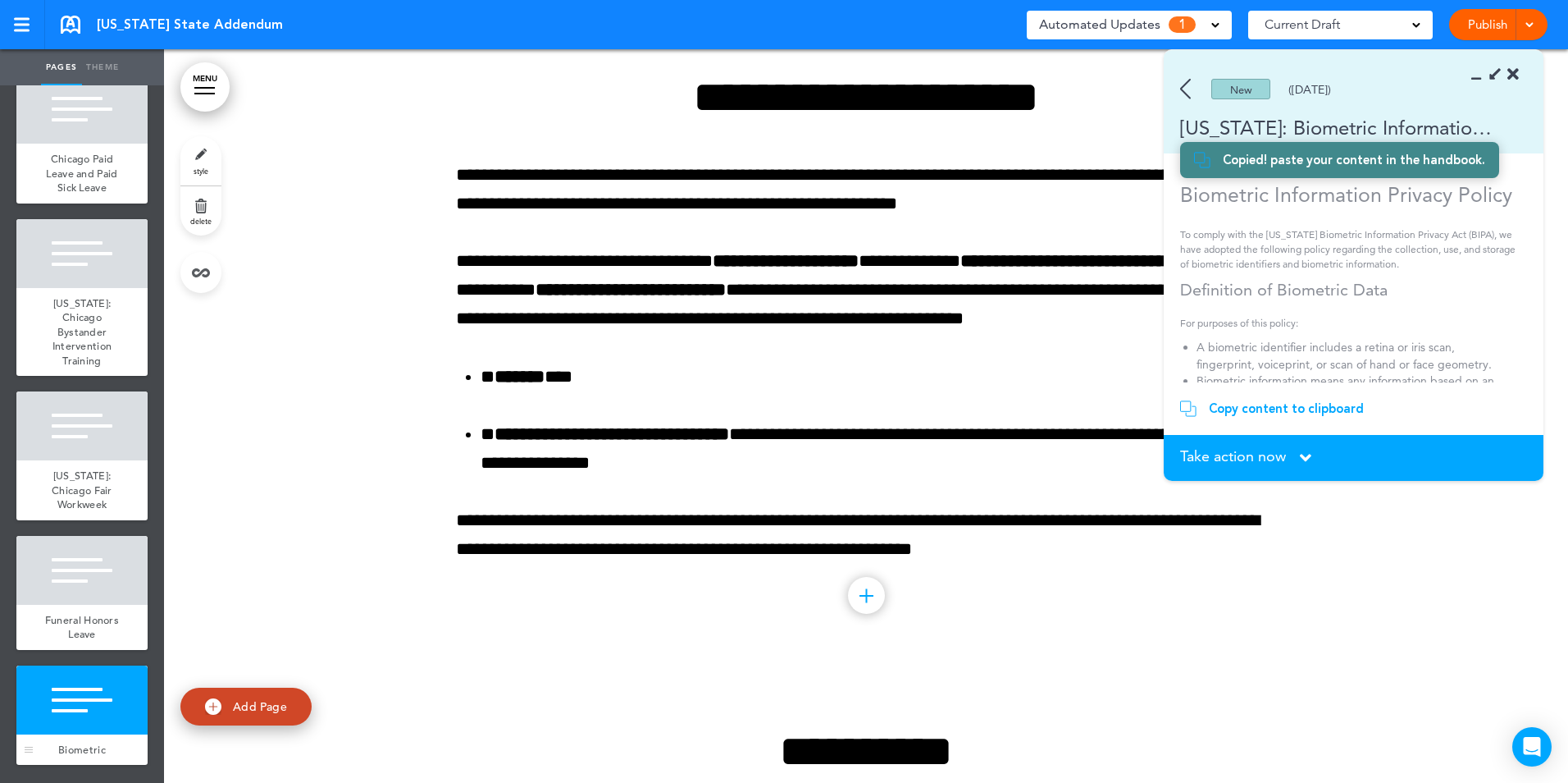
scroll to position [44669, 0]
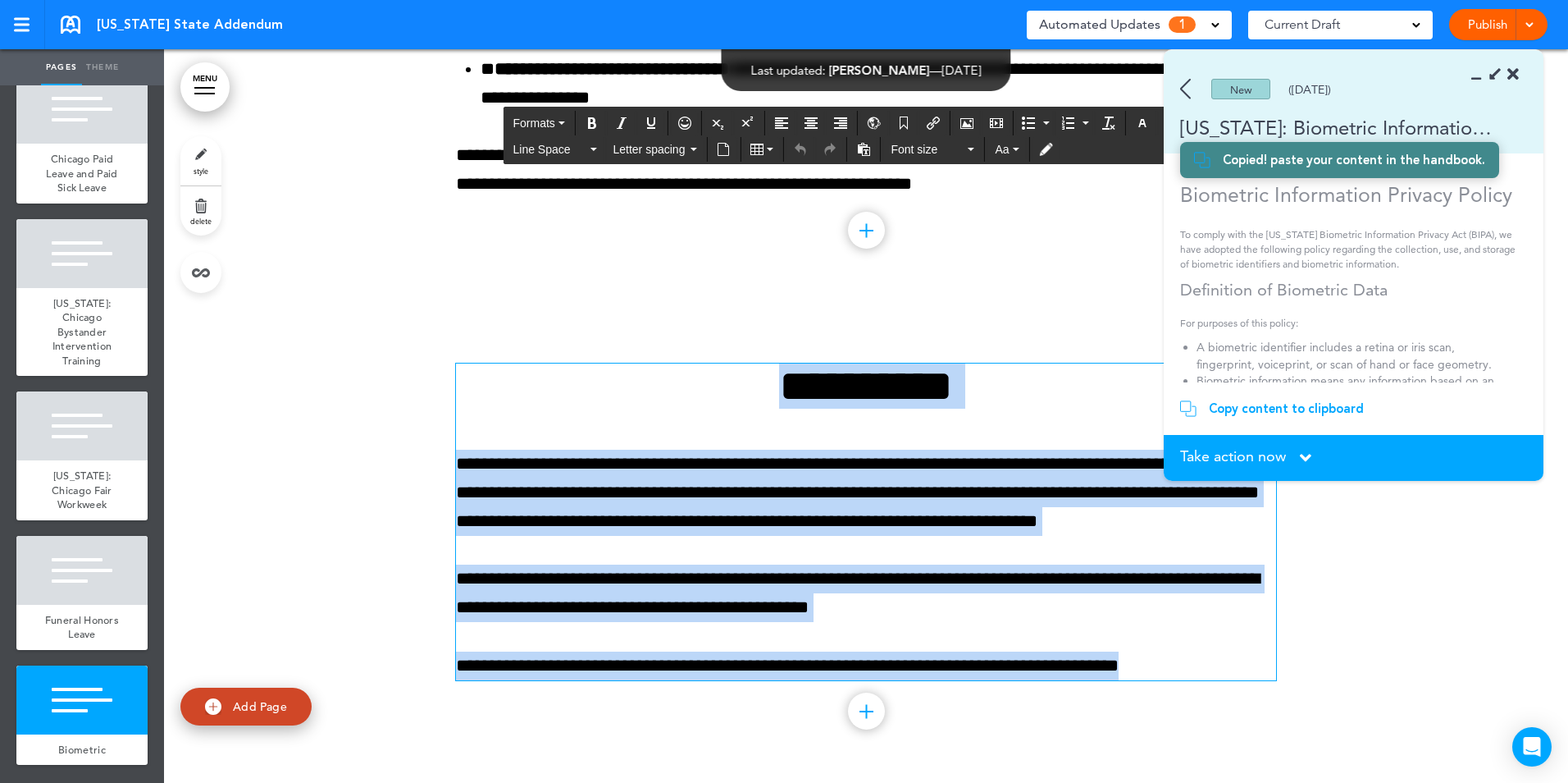
drag, startPoint x: 736, startPoint y: 374, endPoint x: 1215, endPoint y: 665, distance: 560.5
click at [1215, 665] on div "**********" at bounding box center [865, 521] width 820 height 316
paste div
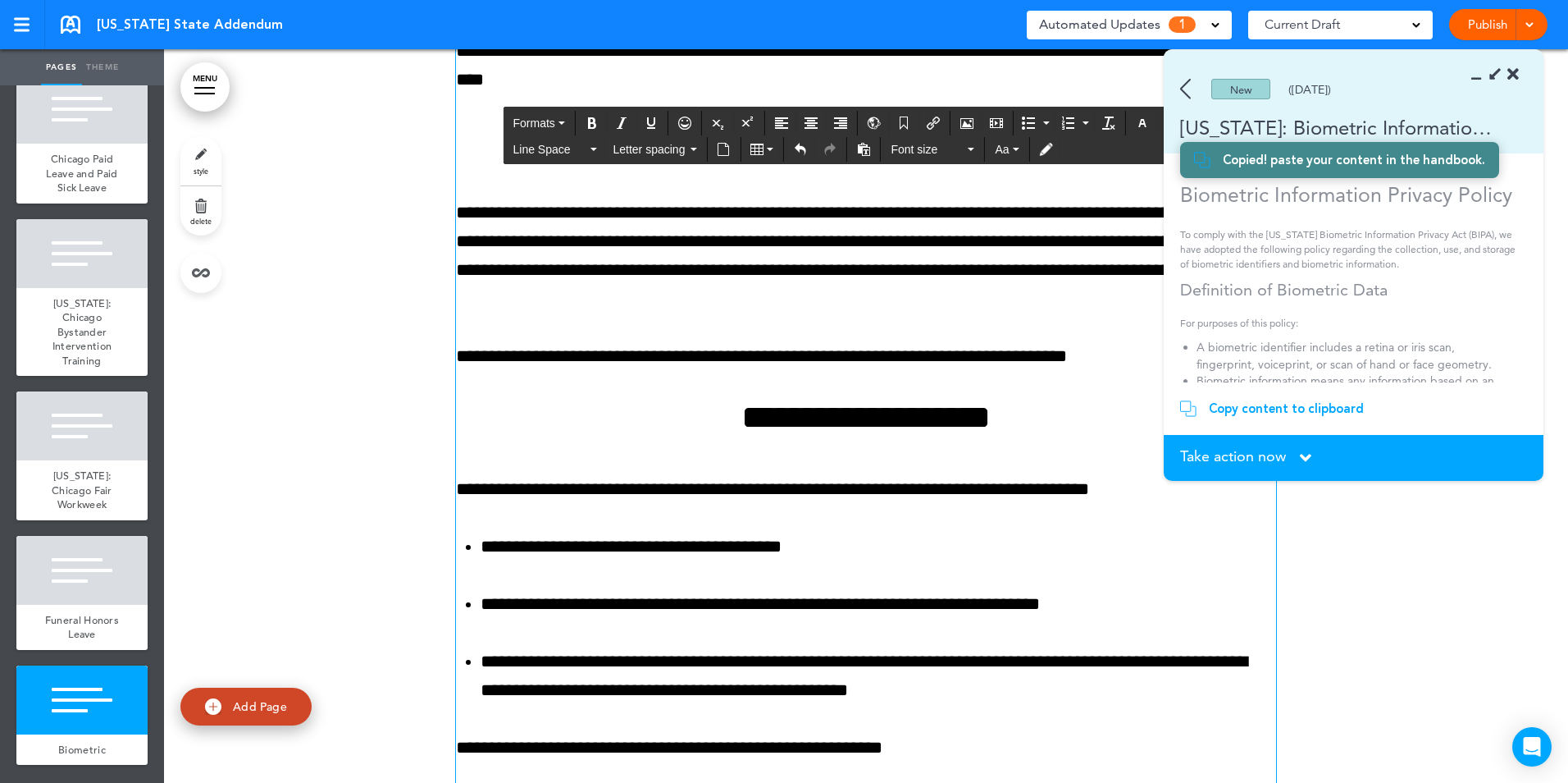
scroll to position [45396, 0]
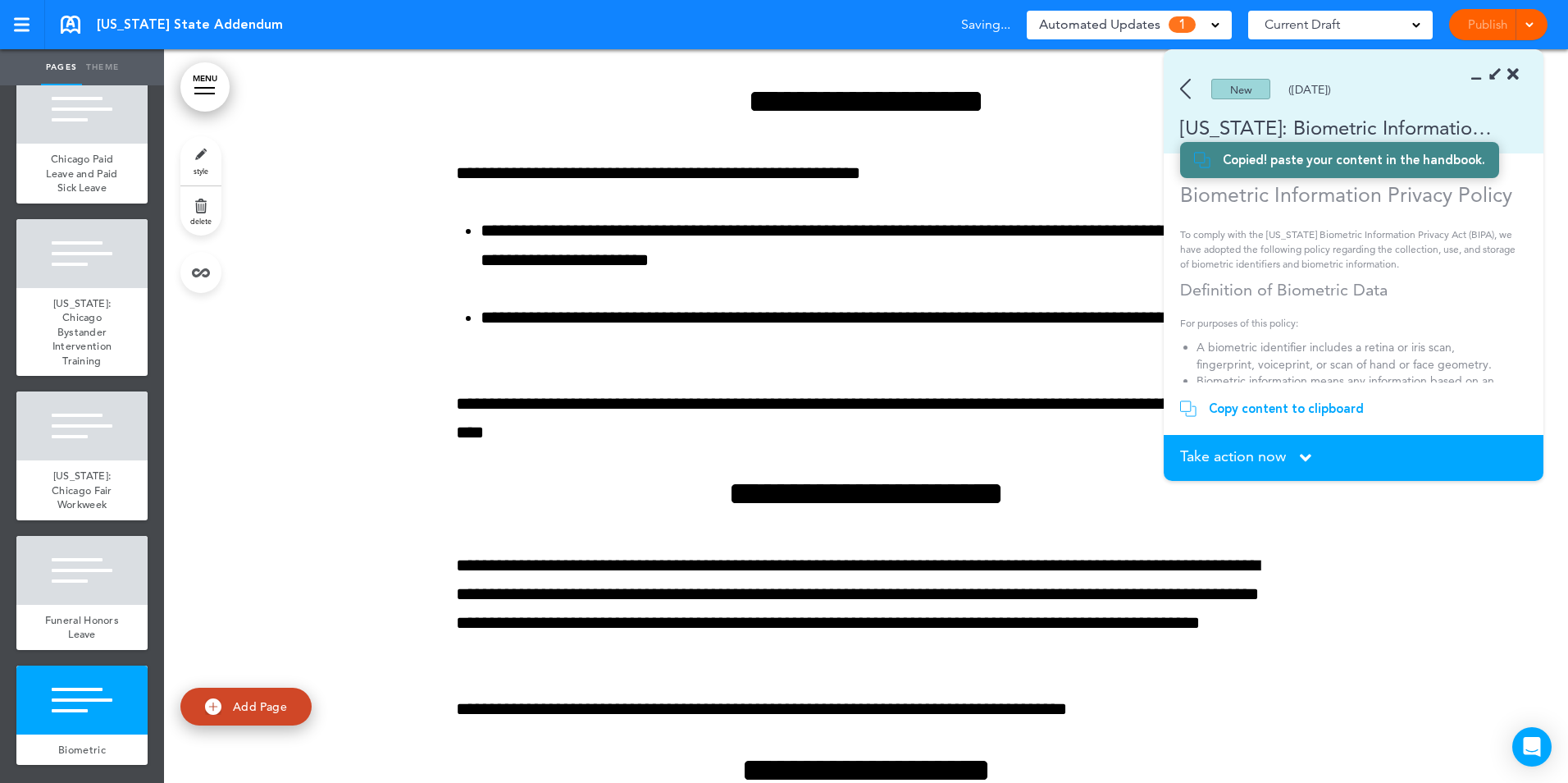
click at [1269, 461] on span "Take action now" at bounding box center [1233, 456] width 105 height 15
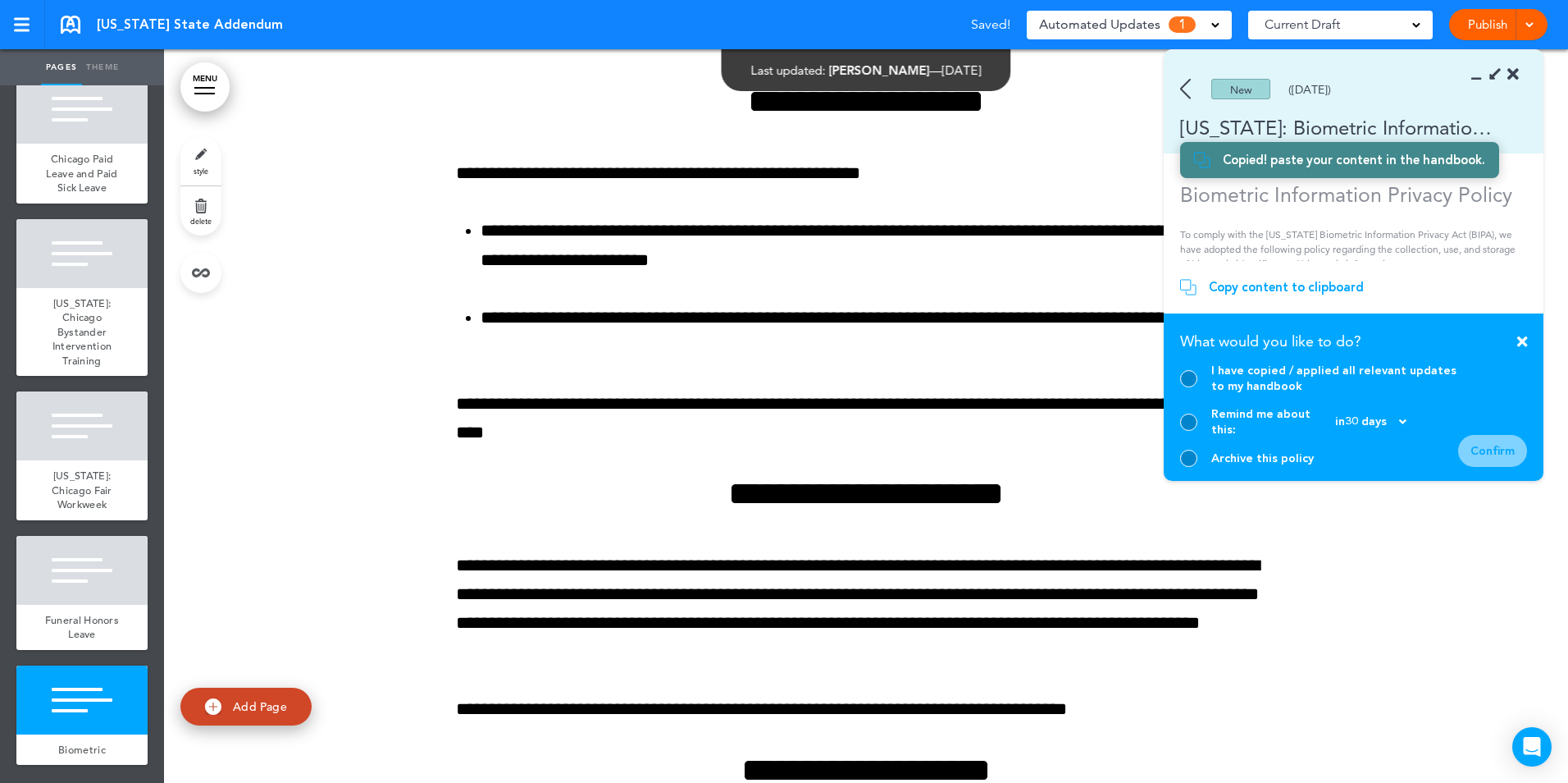
click at [1181, 386] on div "I have copied / applied all relevant updates to my handbook" at bounding box center [1319, 377] width 278 height 31
click at [1188, 387] on div at bounding box center [1188, 378] width 17 height 17
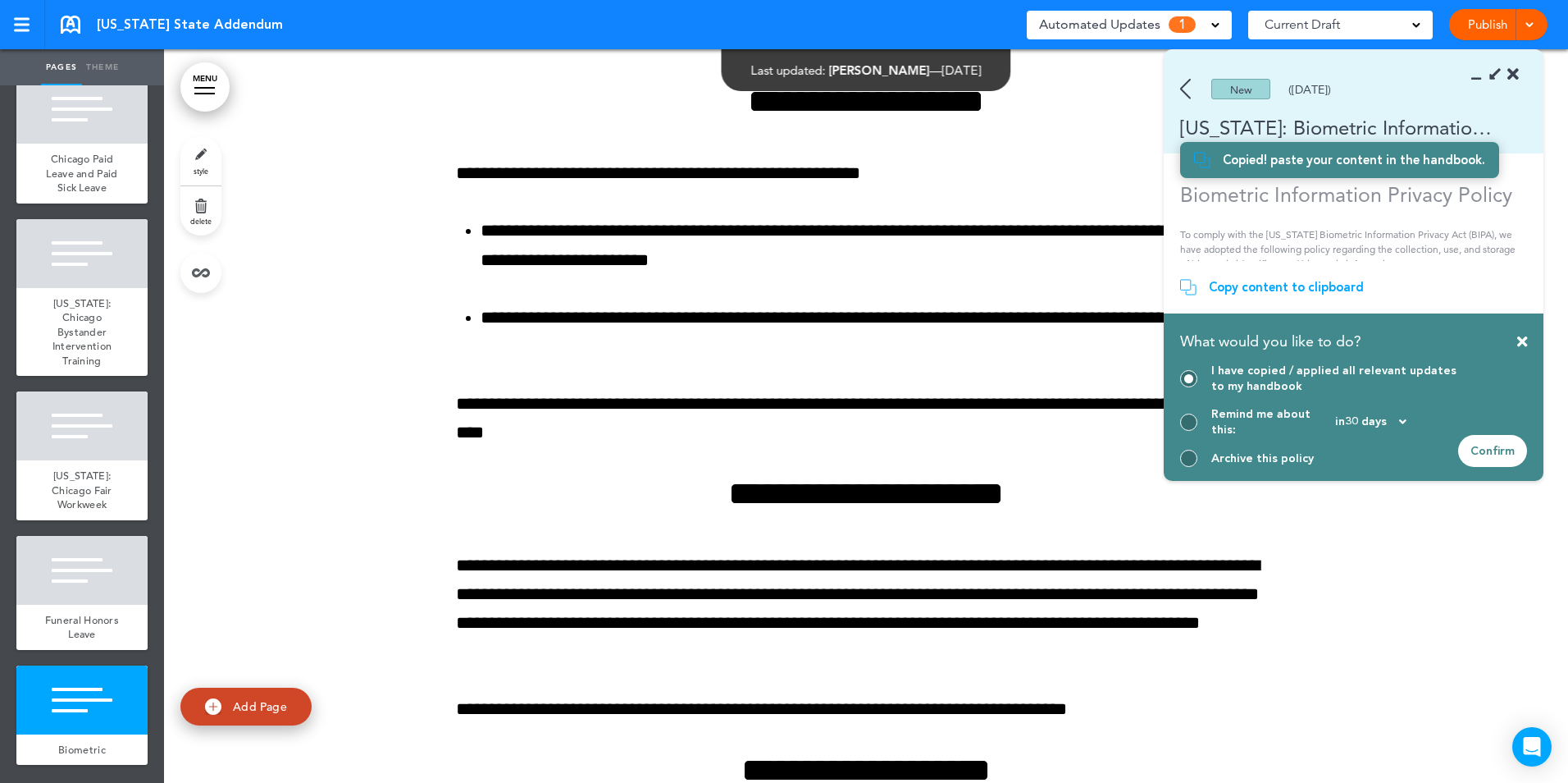
click at [1505, 451] on div "Confirm" at bounding box center [1491, 451] width 69 height 32
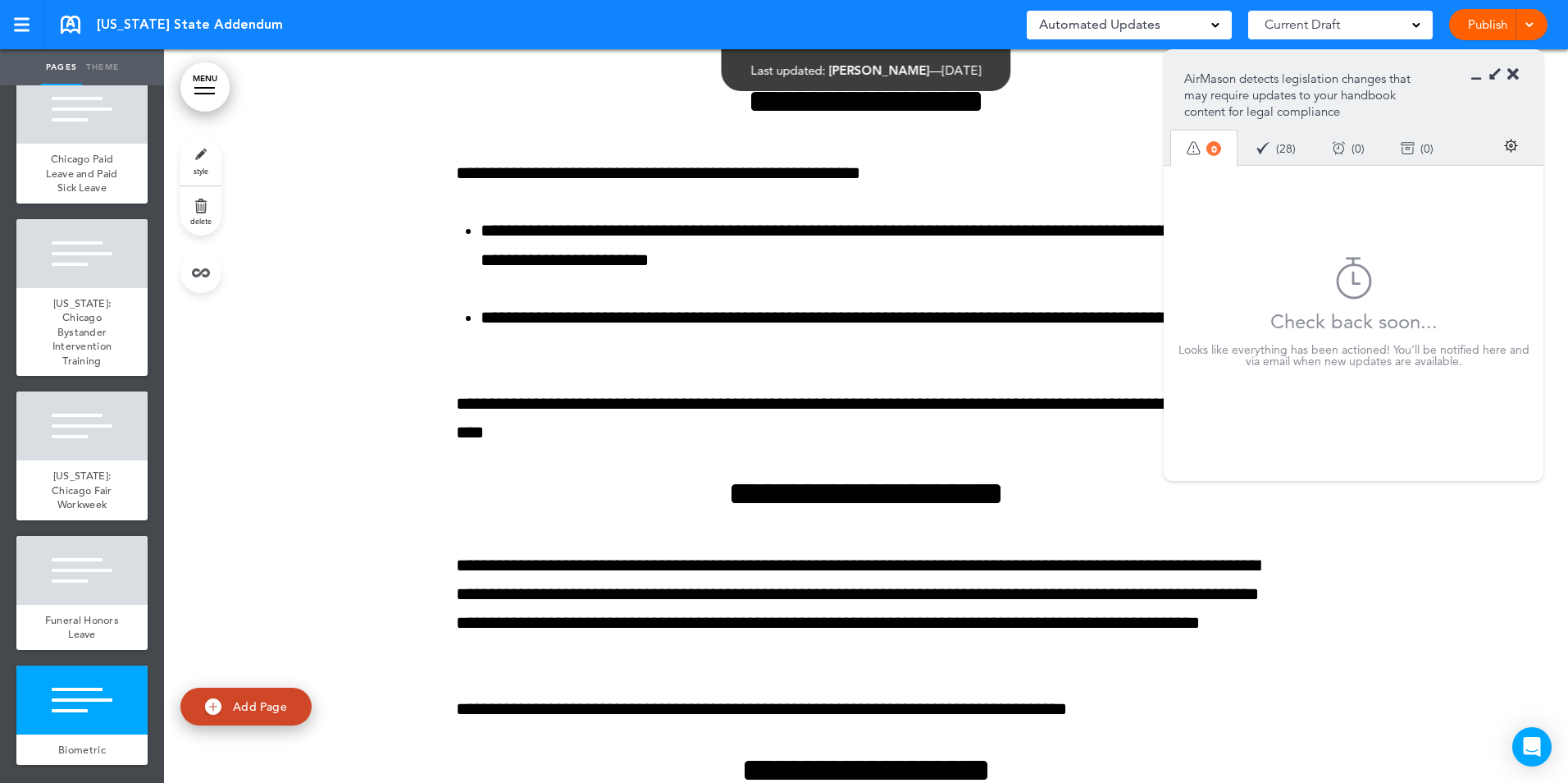
click at [1481, 78] on icon at bounding box center [1481, 75] width 0 height 16
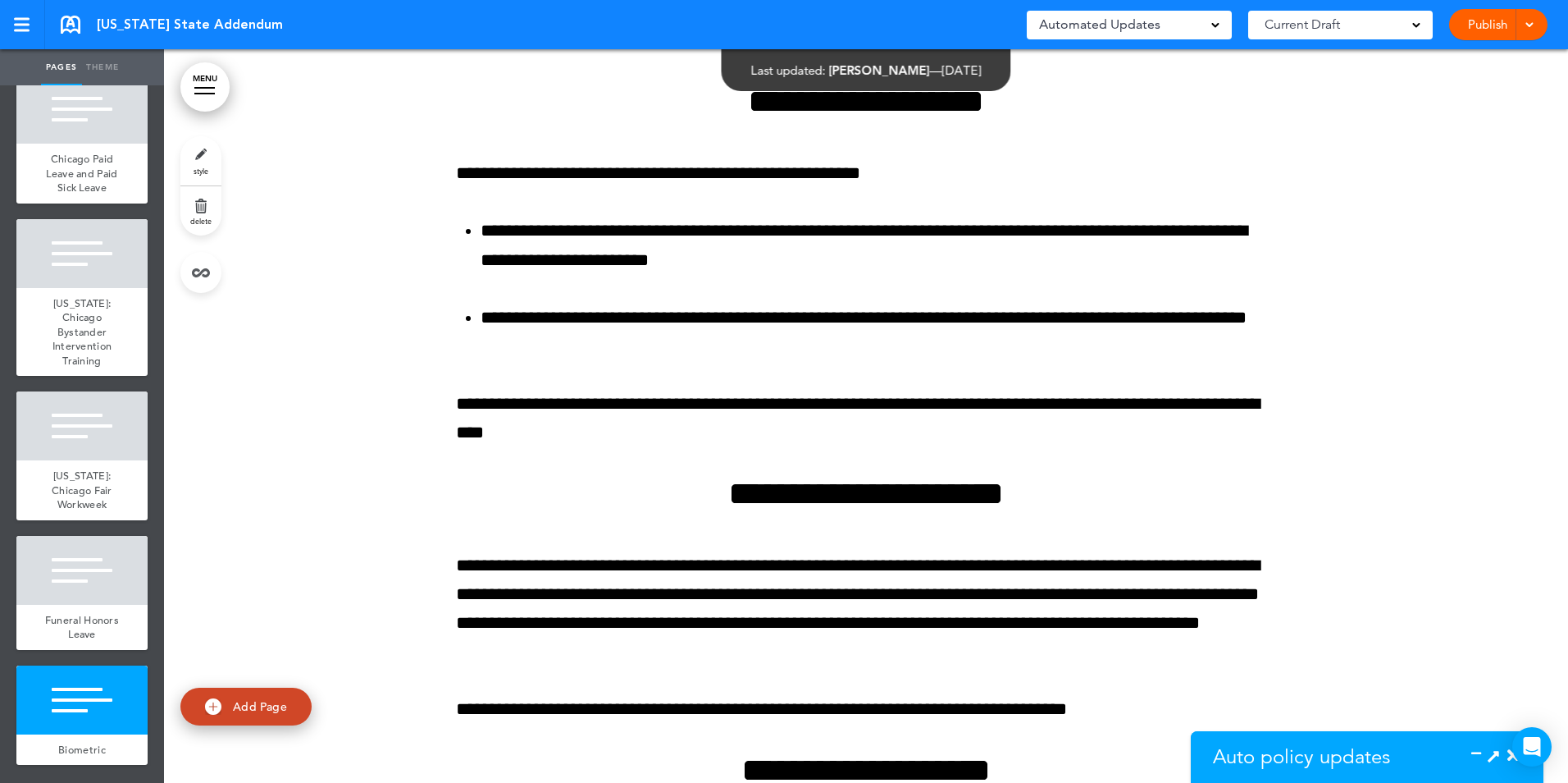
click at [1474, 21] on link "Publish" at bounding box center [1486, 24] width 52 height 31
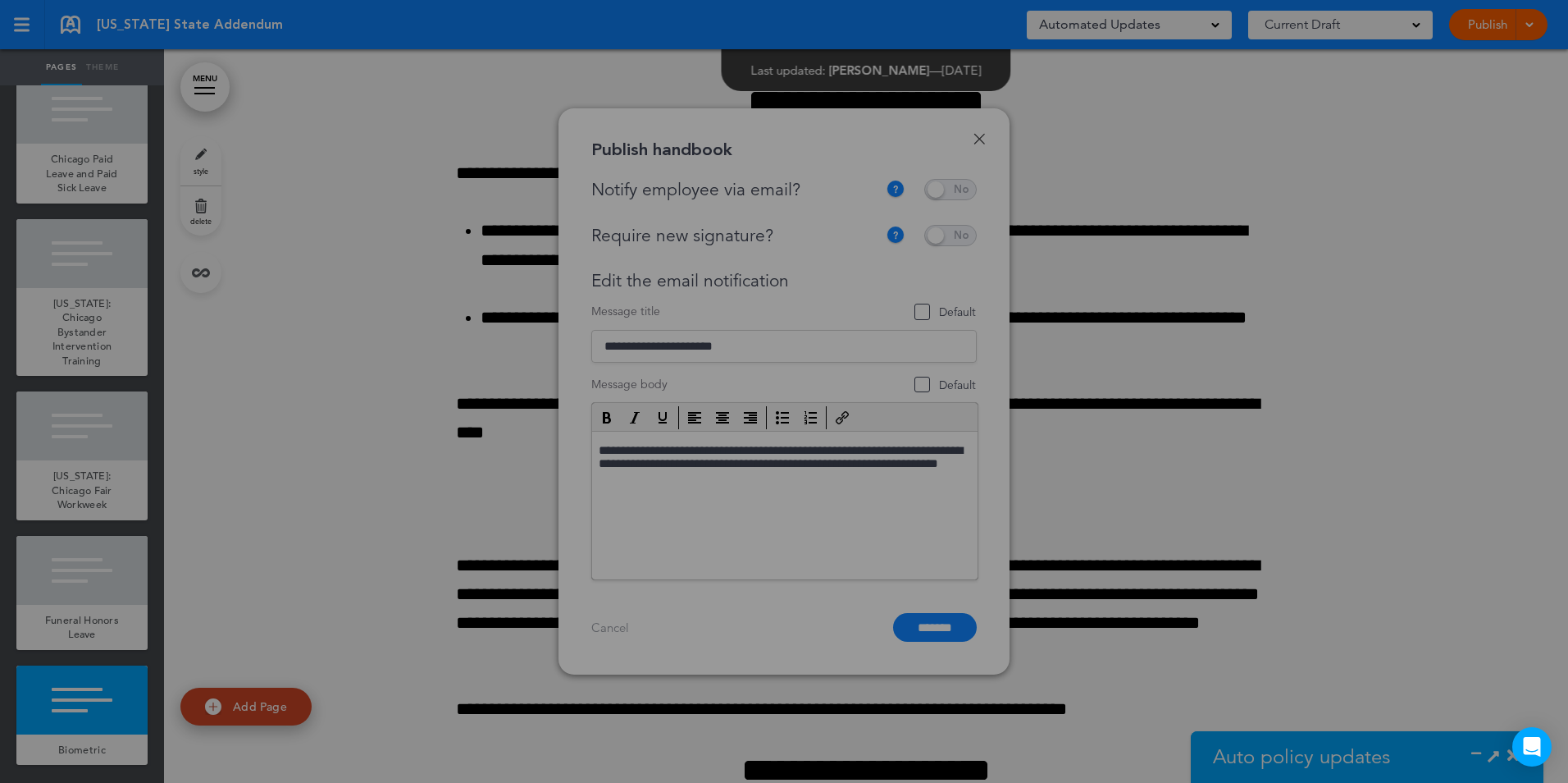
scroll to position [0, 0]
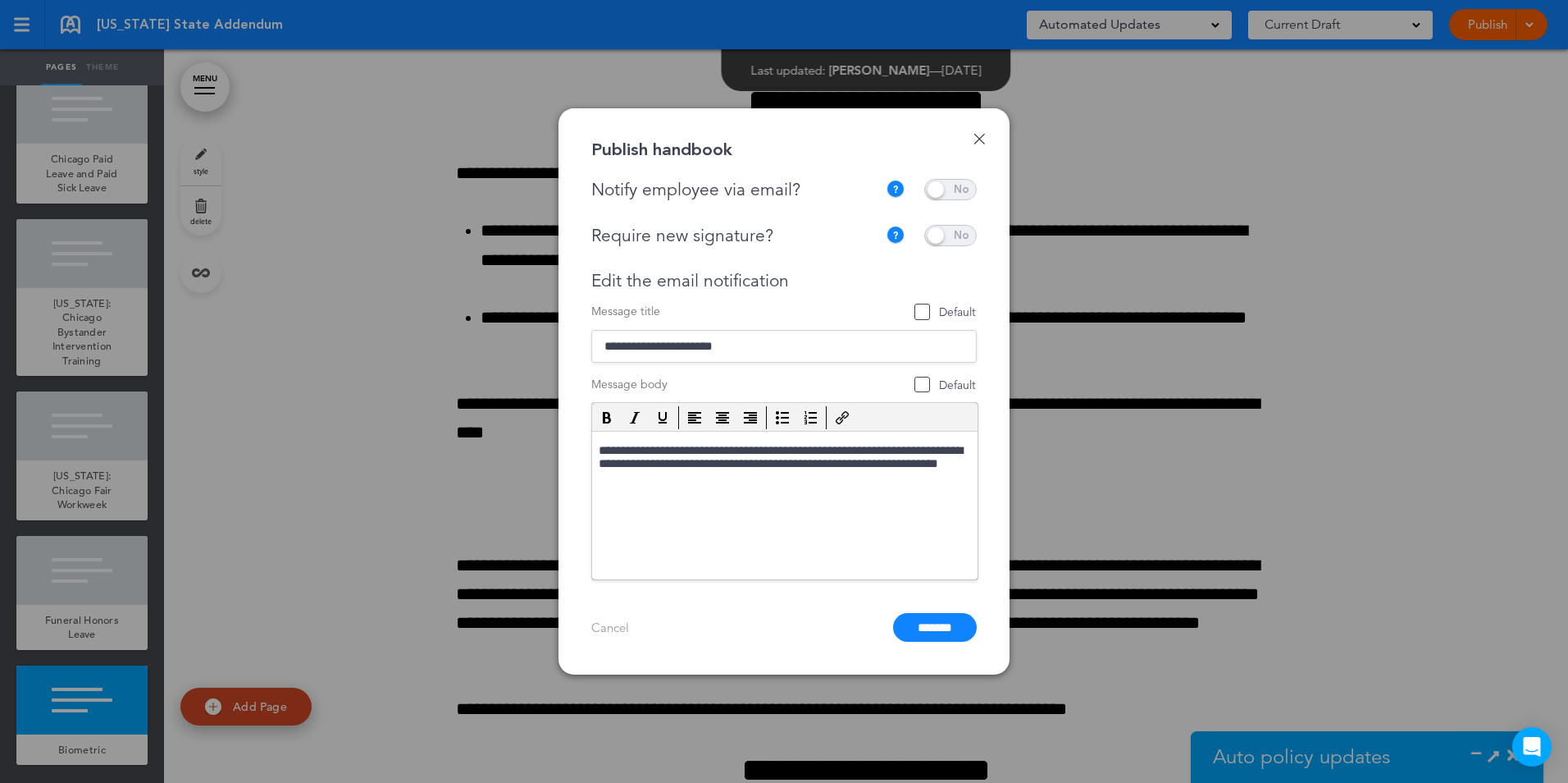
click at [960, 192] on span at bounding box center [950, 189] width 53 height 21
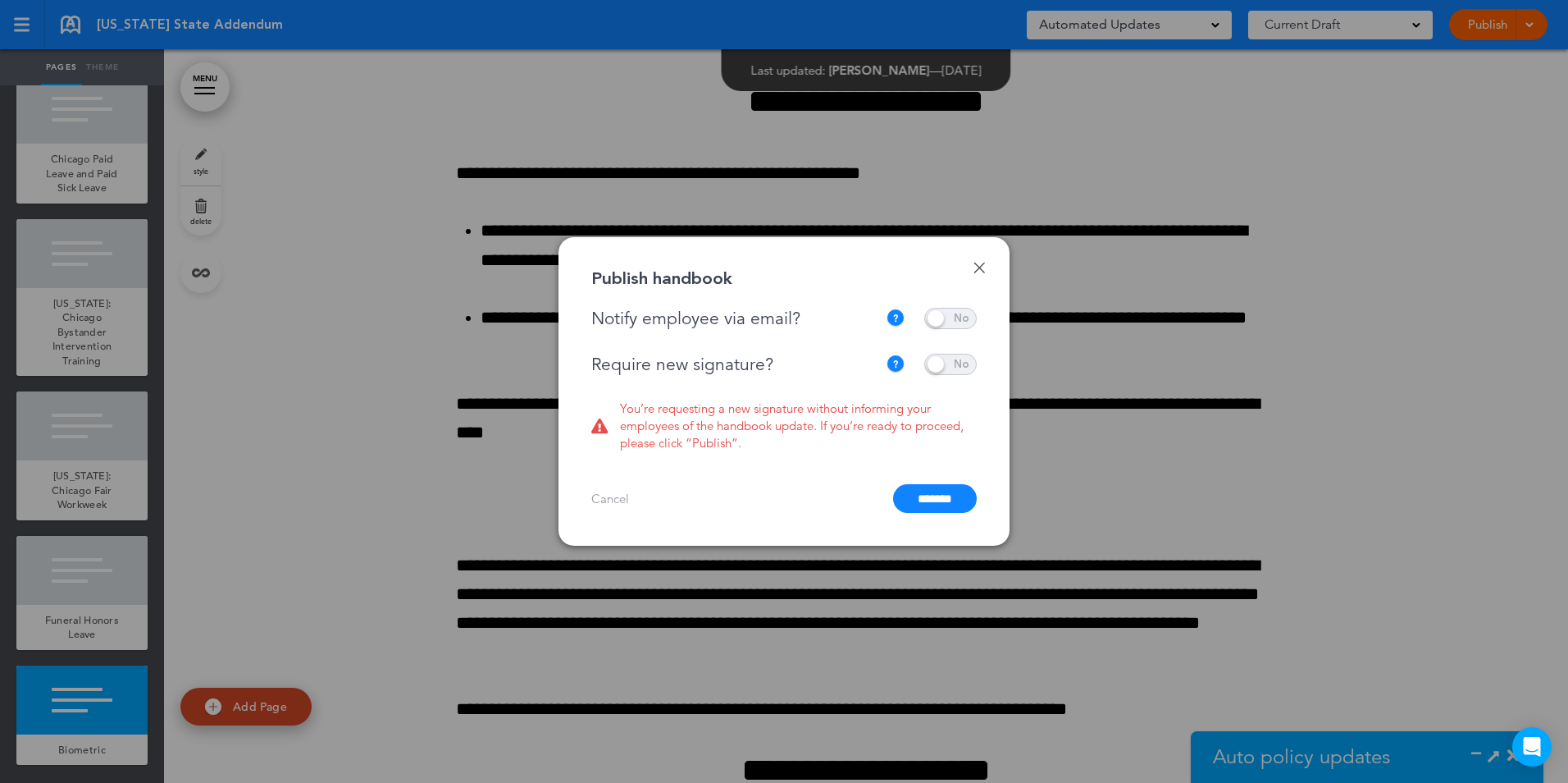
click at [948, 363] on span at bounding box center [950, 363] width 53 height 21
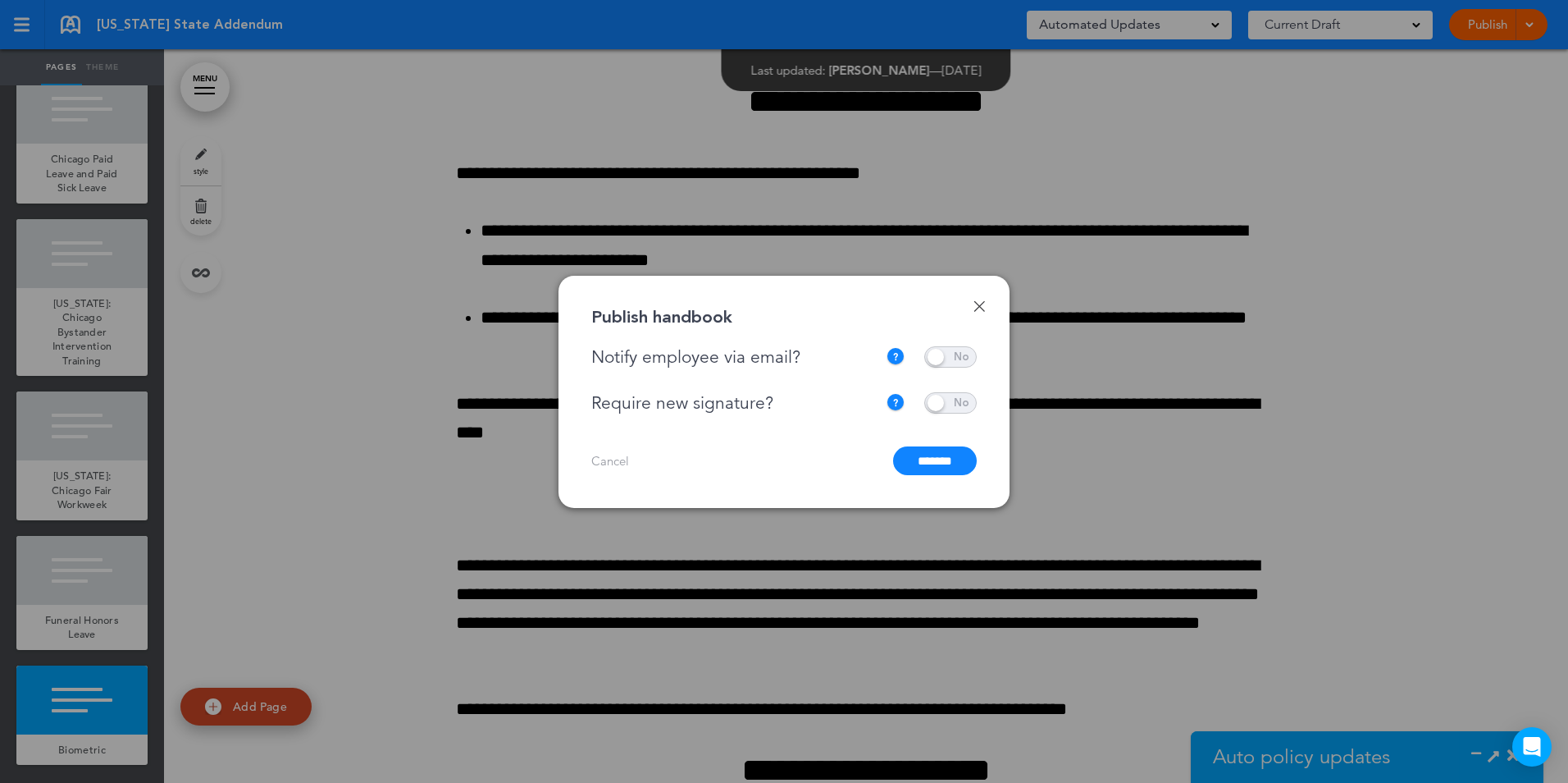
click at [937, 466] on input "*******" at bounding box center [935, 461] width 84 height 29
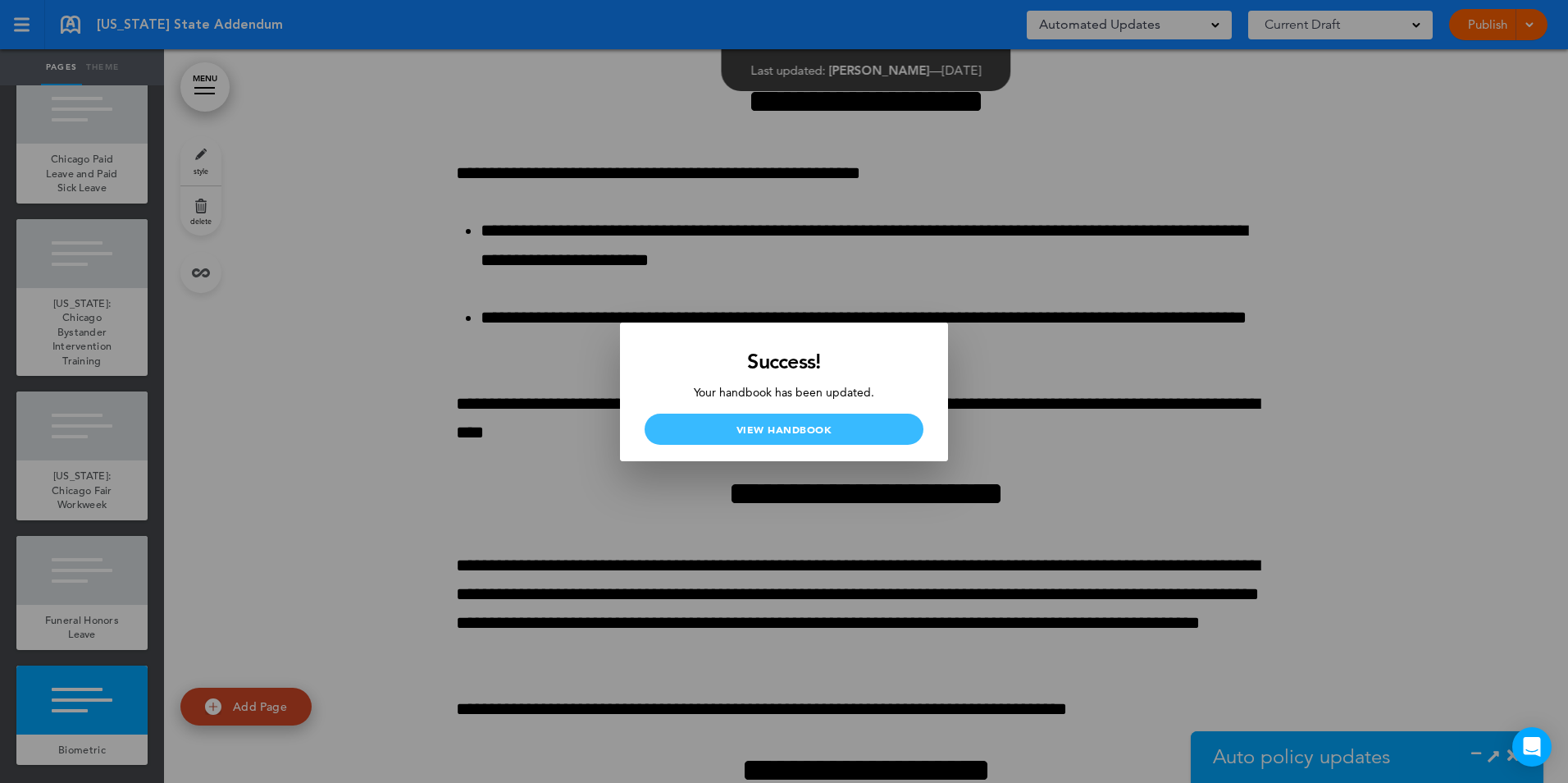
click at [771, 426] on link "View Handbook" at bounding box center [784, 429] width 278 height 31
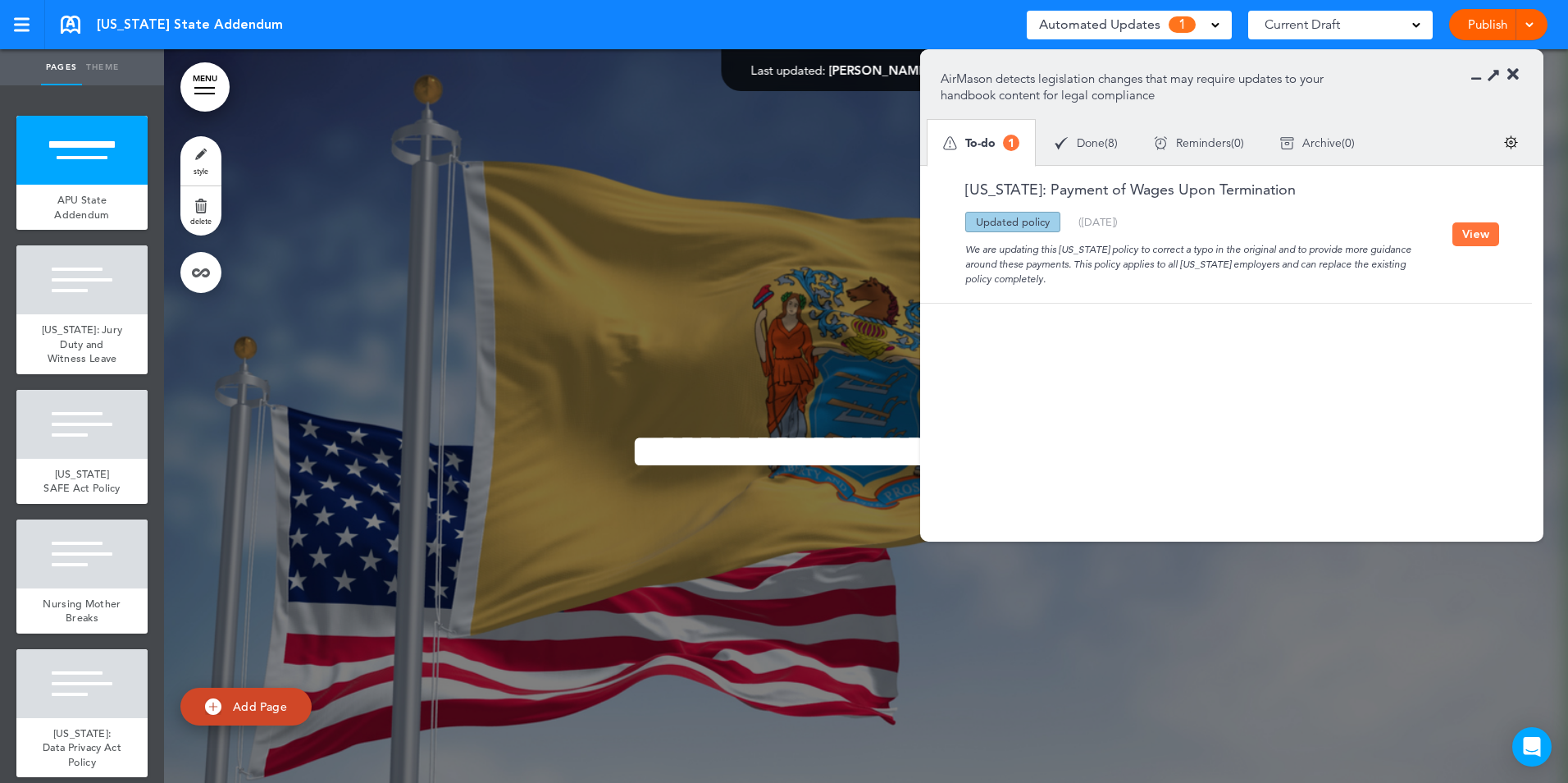
click at [1474, 236] on button "View" at bounding box center [1475, 234] width 47 height 24
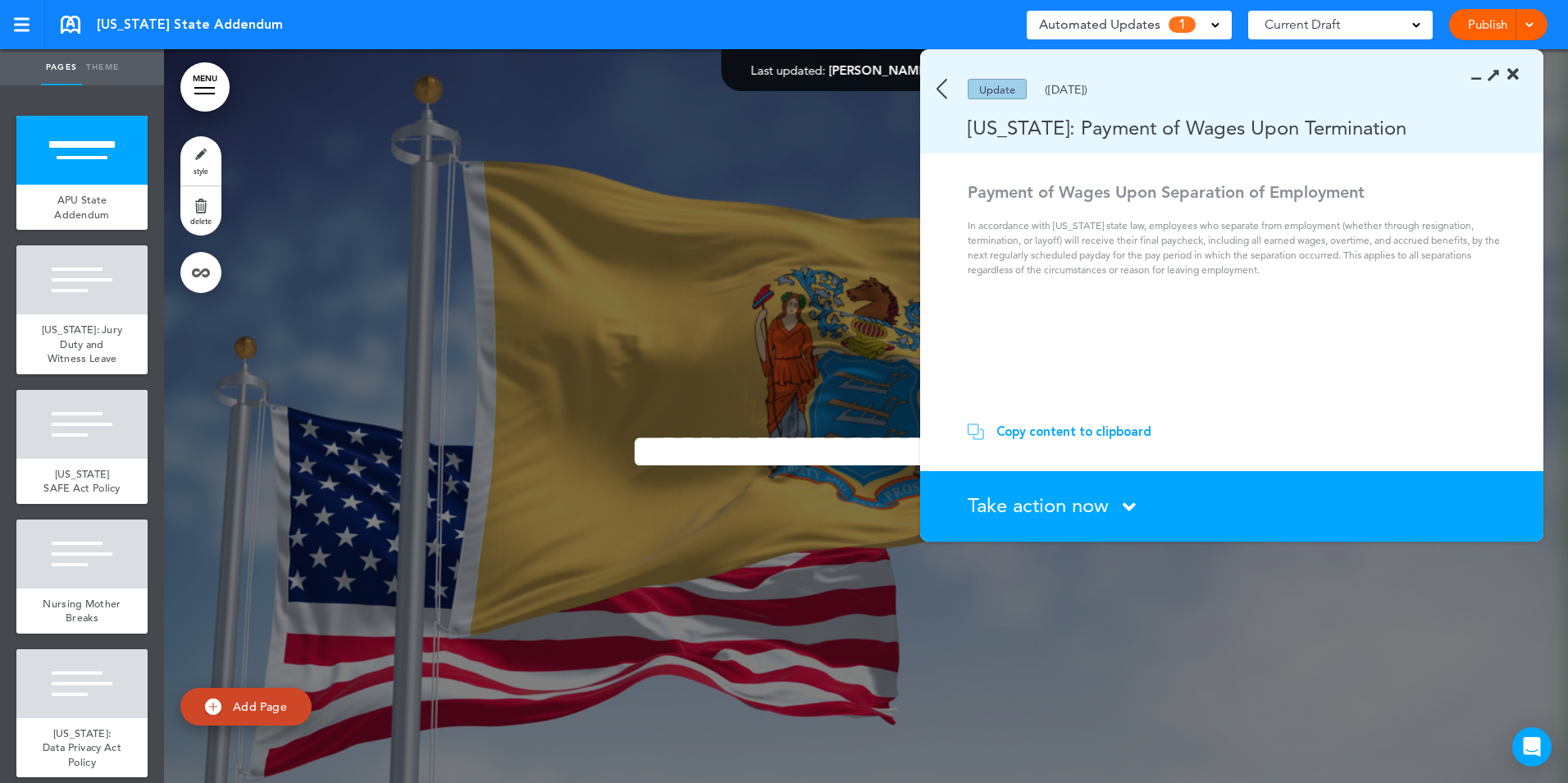
click at [1035, 428] on div "Copy content to clipboard" at bounding box center [1074, 431] width 155 height 16
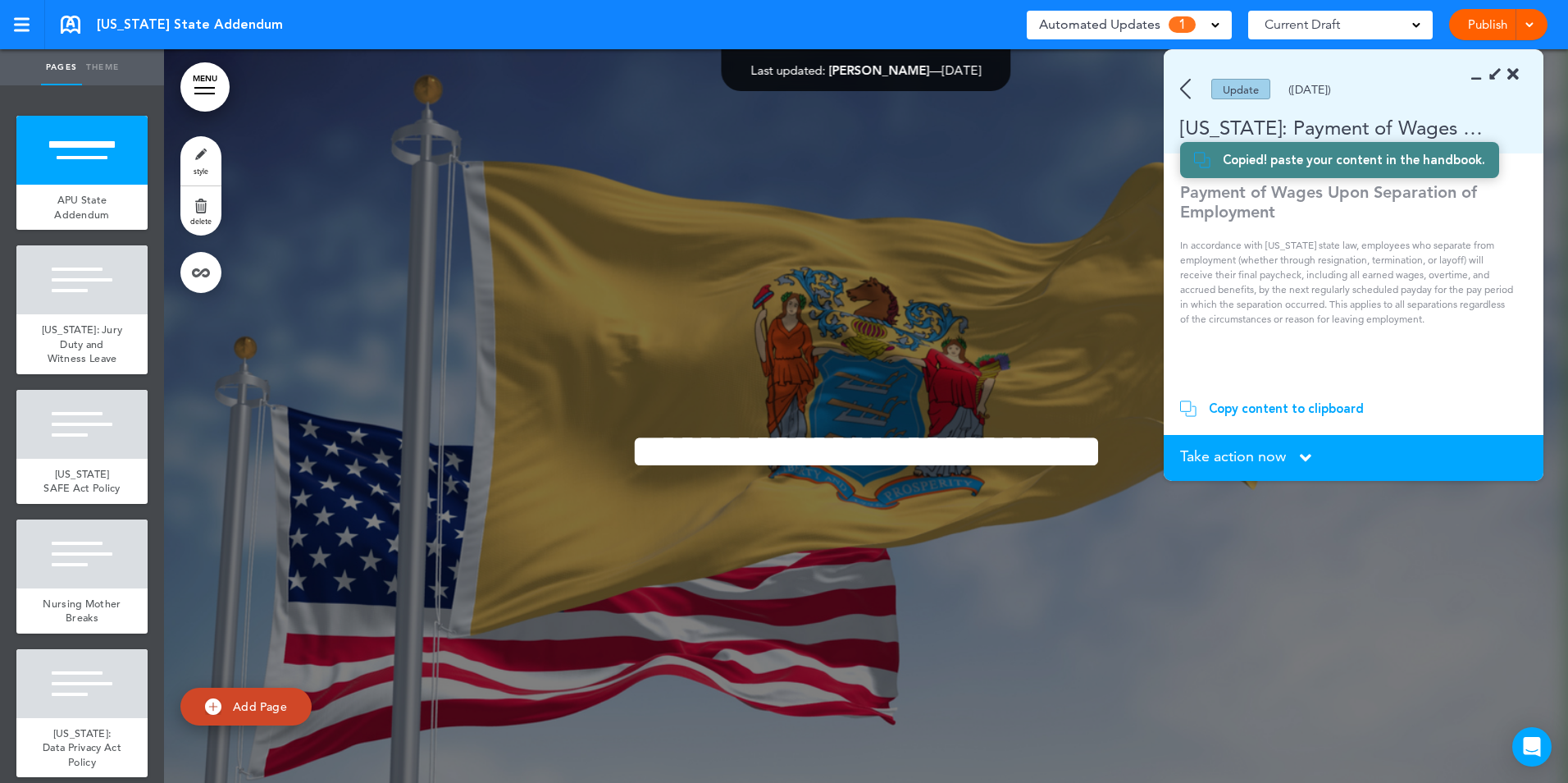
click at [1183, 95] on img at bounding box center [1185, 89] width 11 height 21
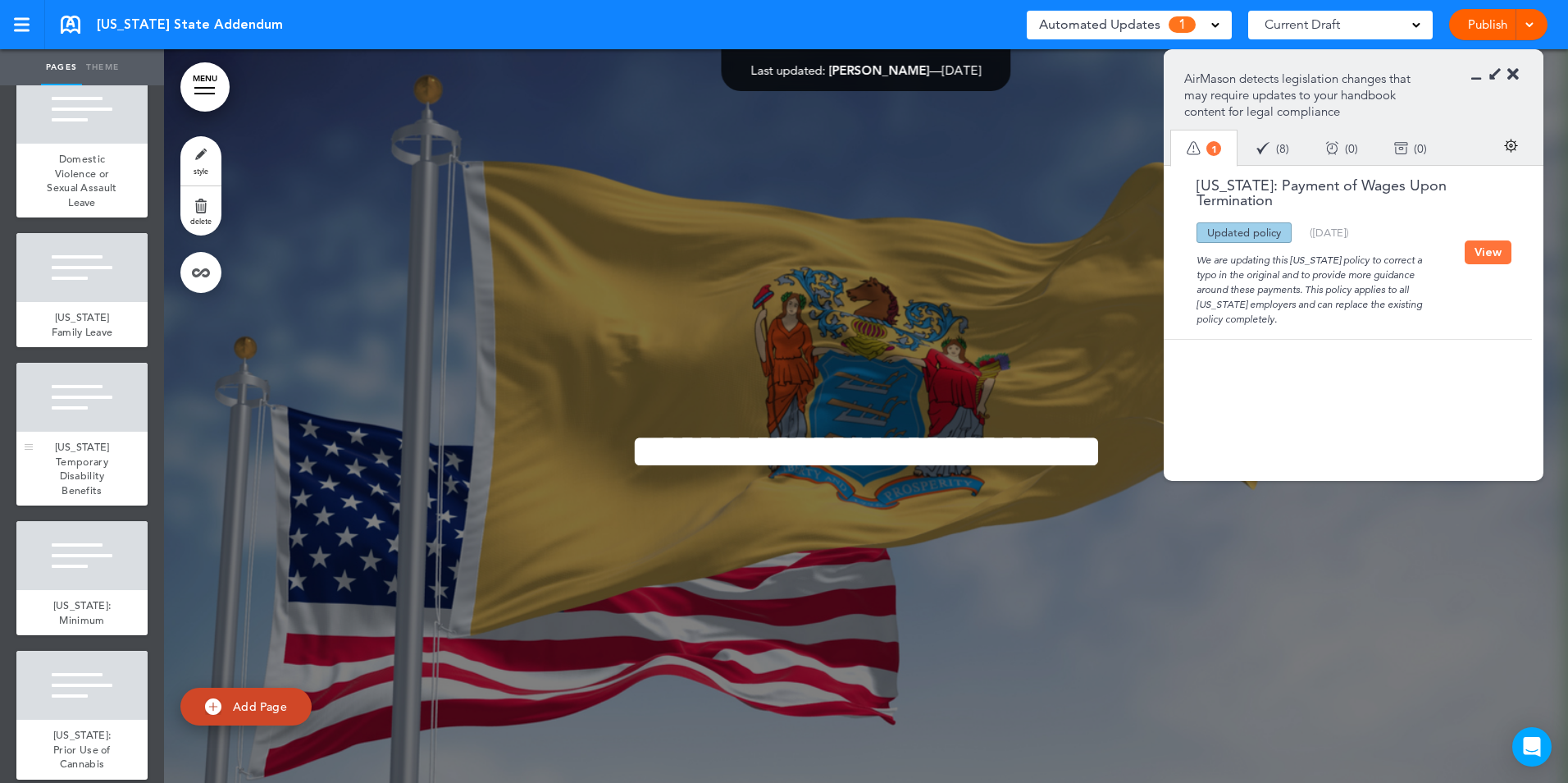
scroll to position [919, 0]
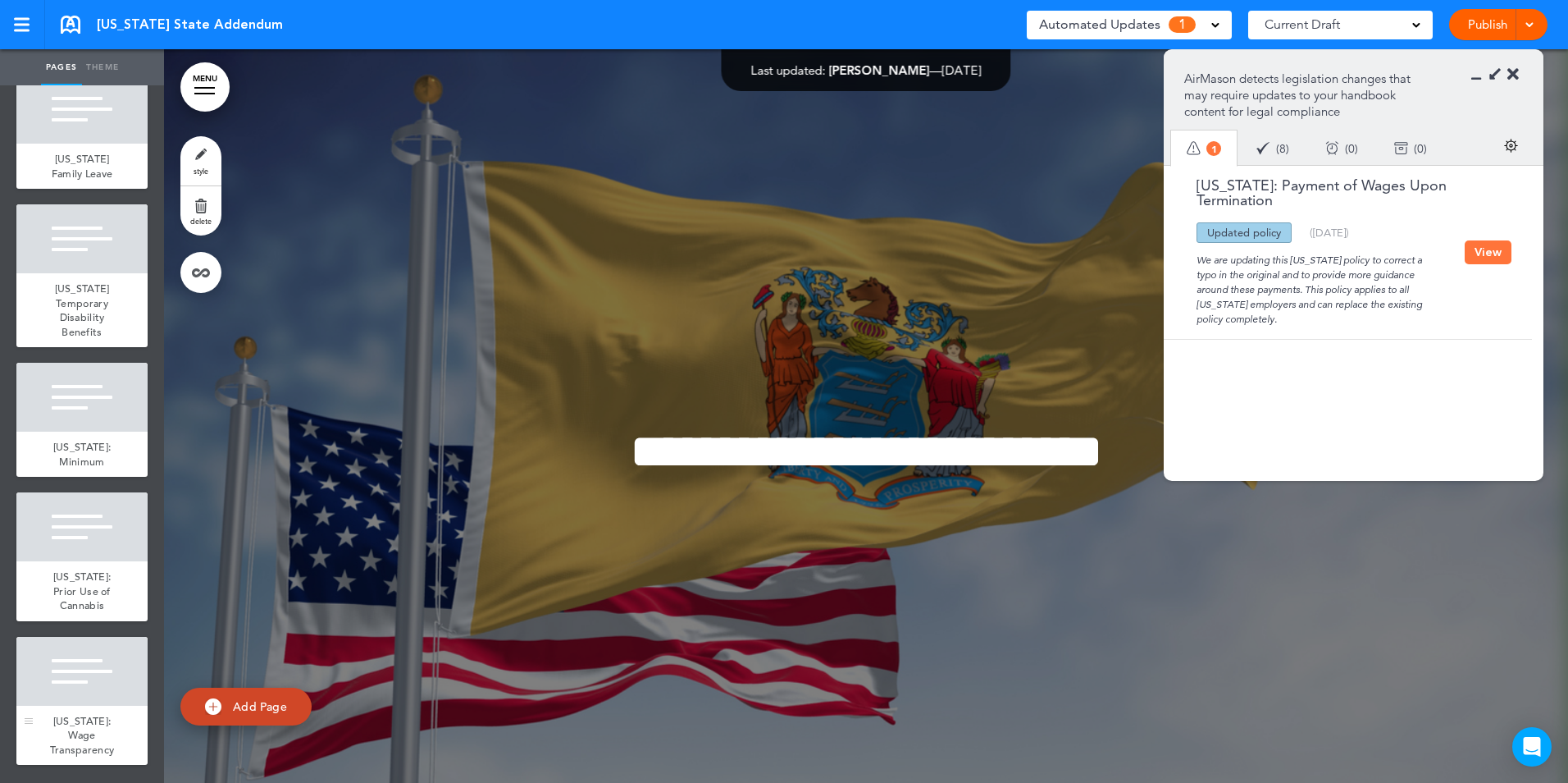
click at [103, 689] on div at bounding box center [82, 671] width 131 height 69
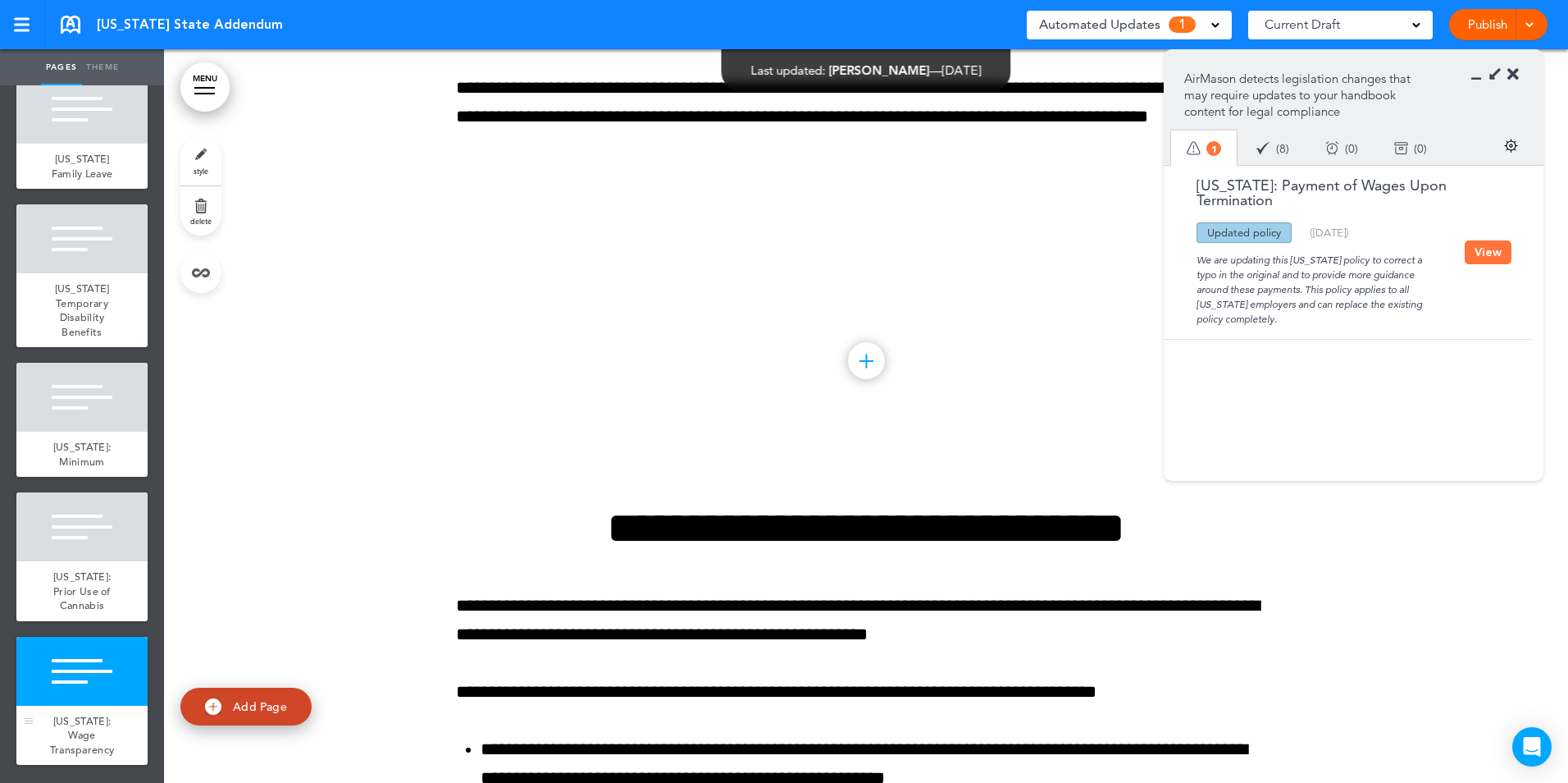
scroll to position [12098, 0]
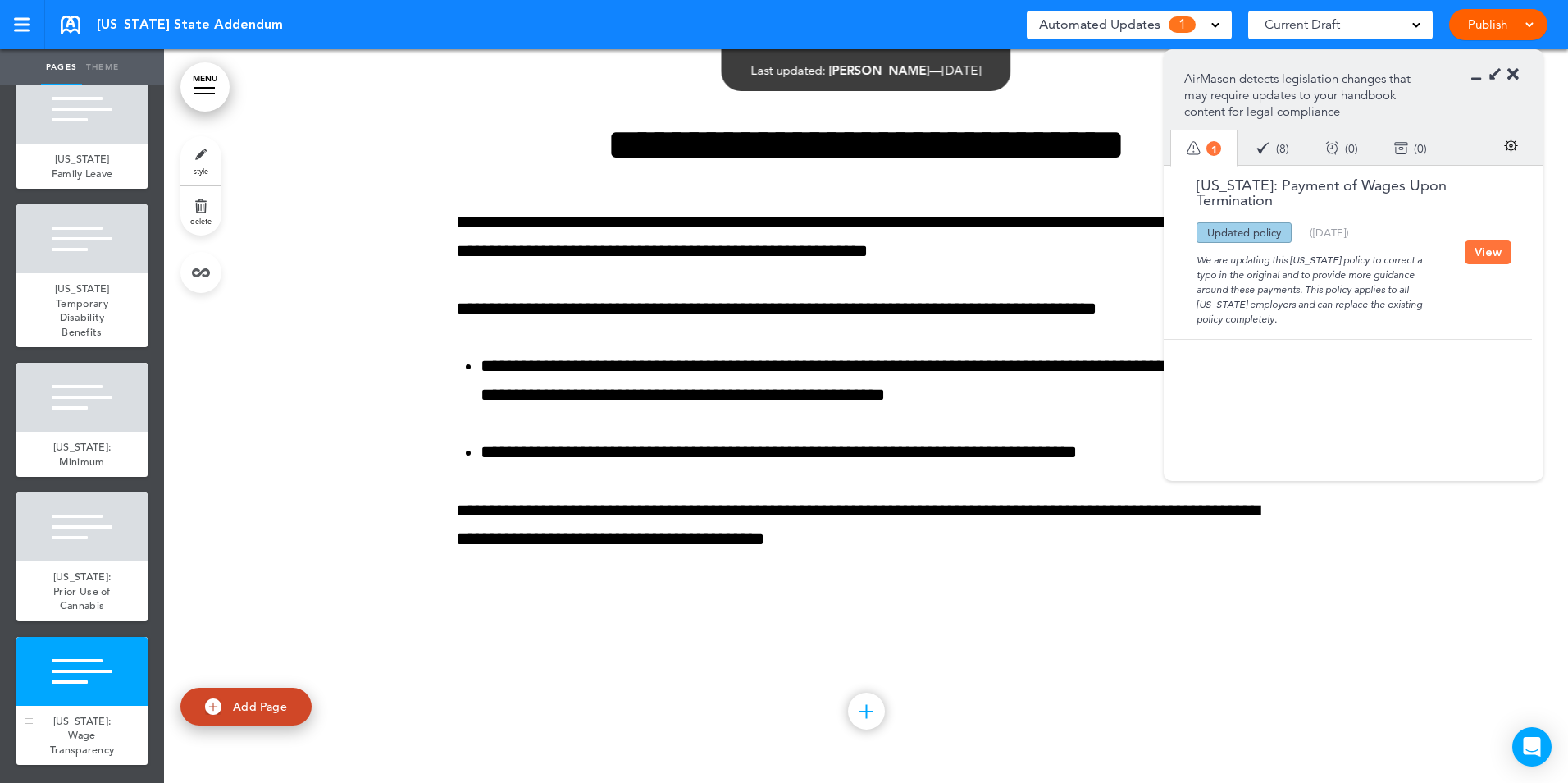
click at [50, 670] on div at bounding box center [82, 671] width 131 height 69
click at [255, 708] on span "Add Page" at bounding box center [260, 706] width 54 height 15
type input "********"
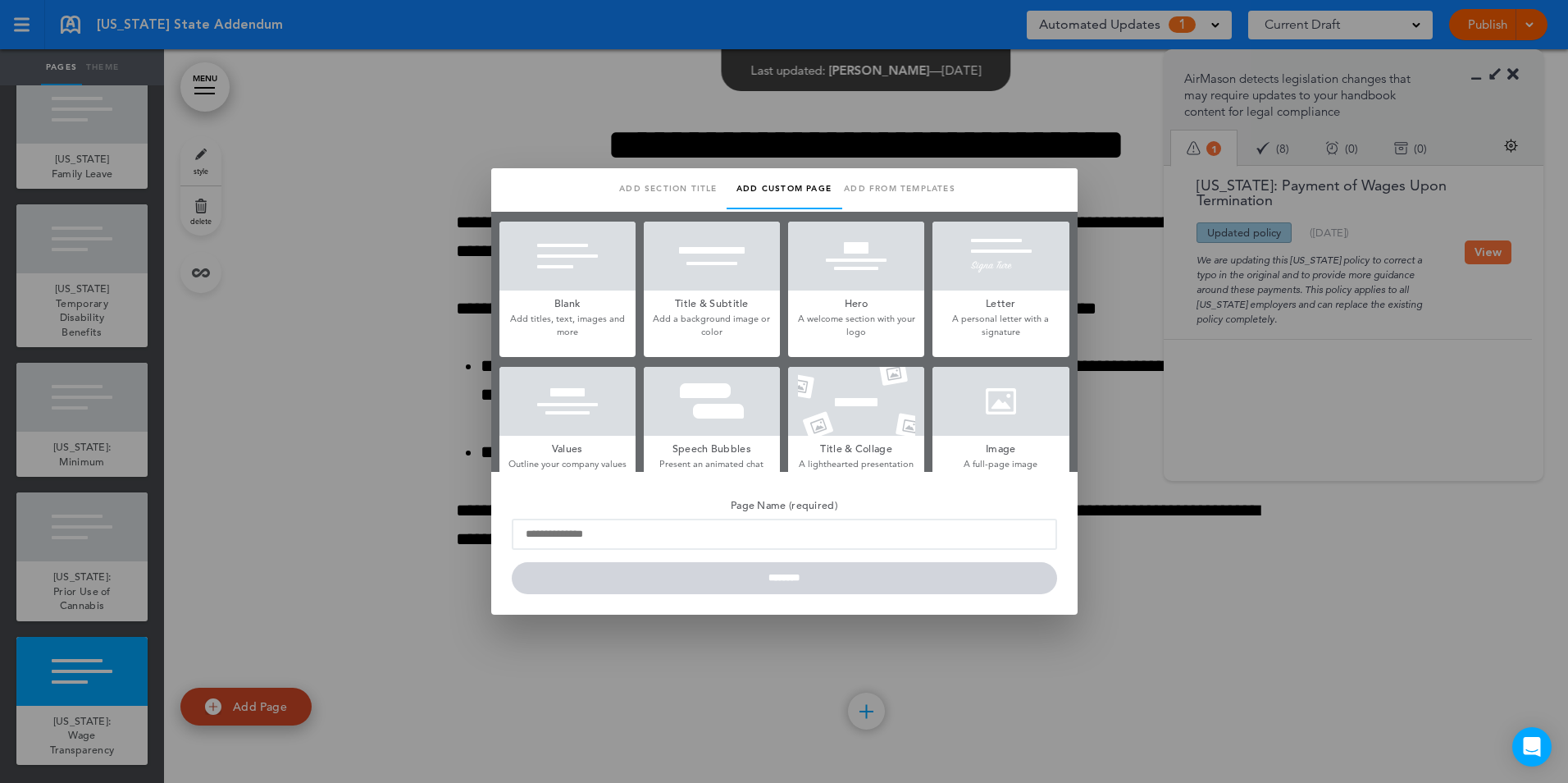
drag, startPoint x: 580, startPoint y: 322, endPoint x: 581, endPoint y: 331, distance: 9.1
click at [581, 325] on p "Add titles, text, images and more" at bounding box center [567, 325] width 136 height 26
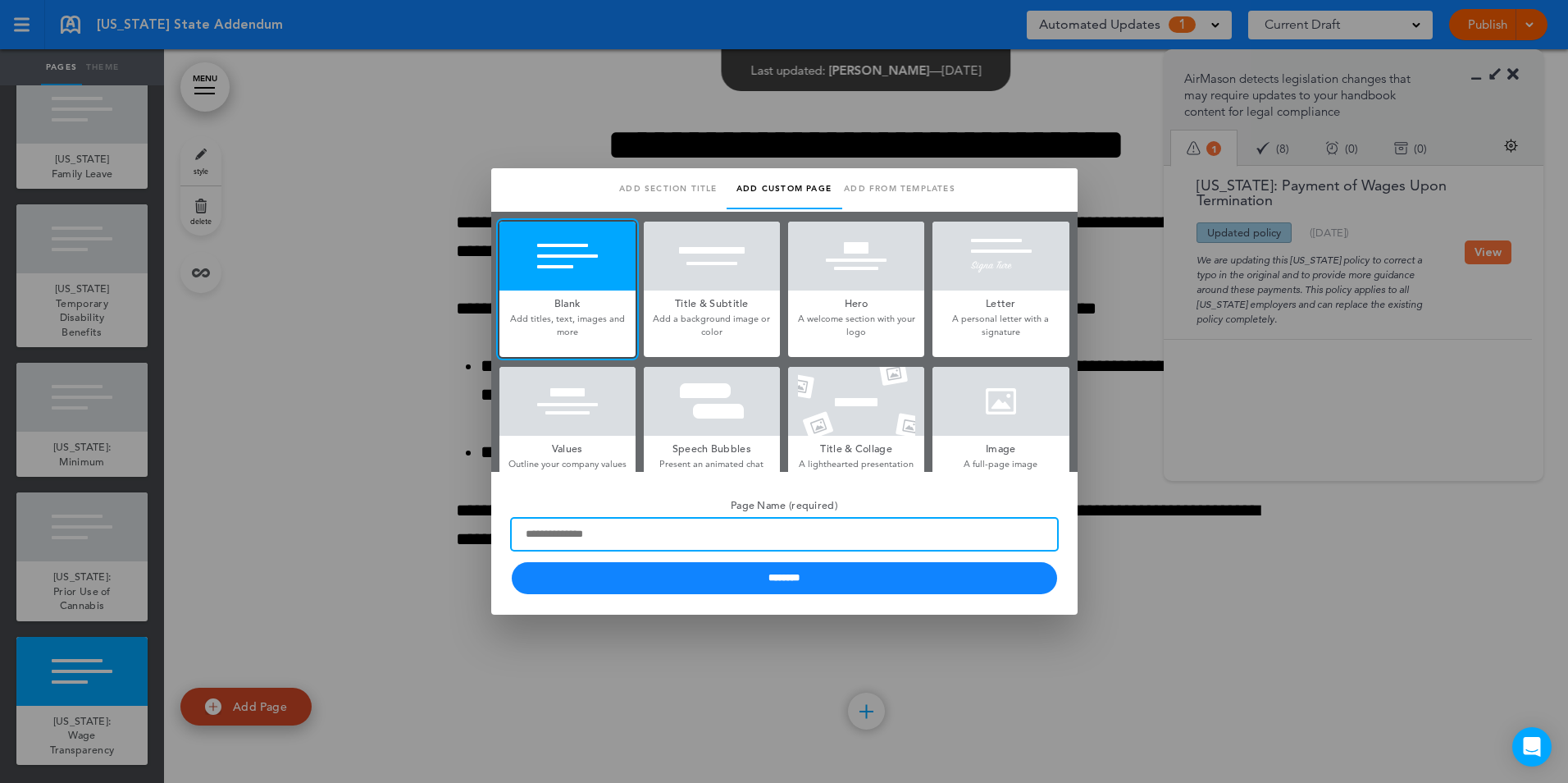
click at [587, 535] on input "Page Name (required)" at bounding box center [784, 533] width 545 height 31
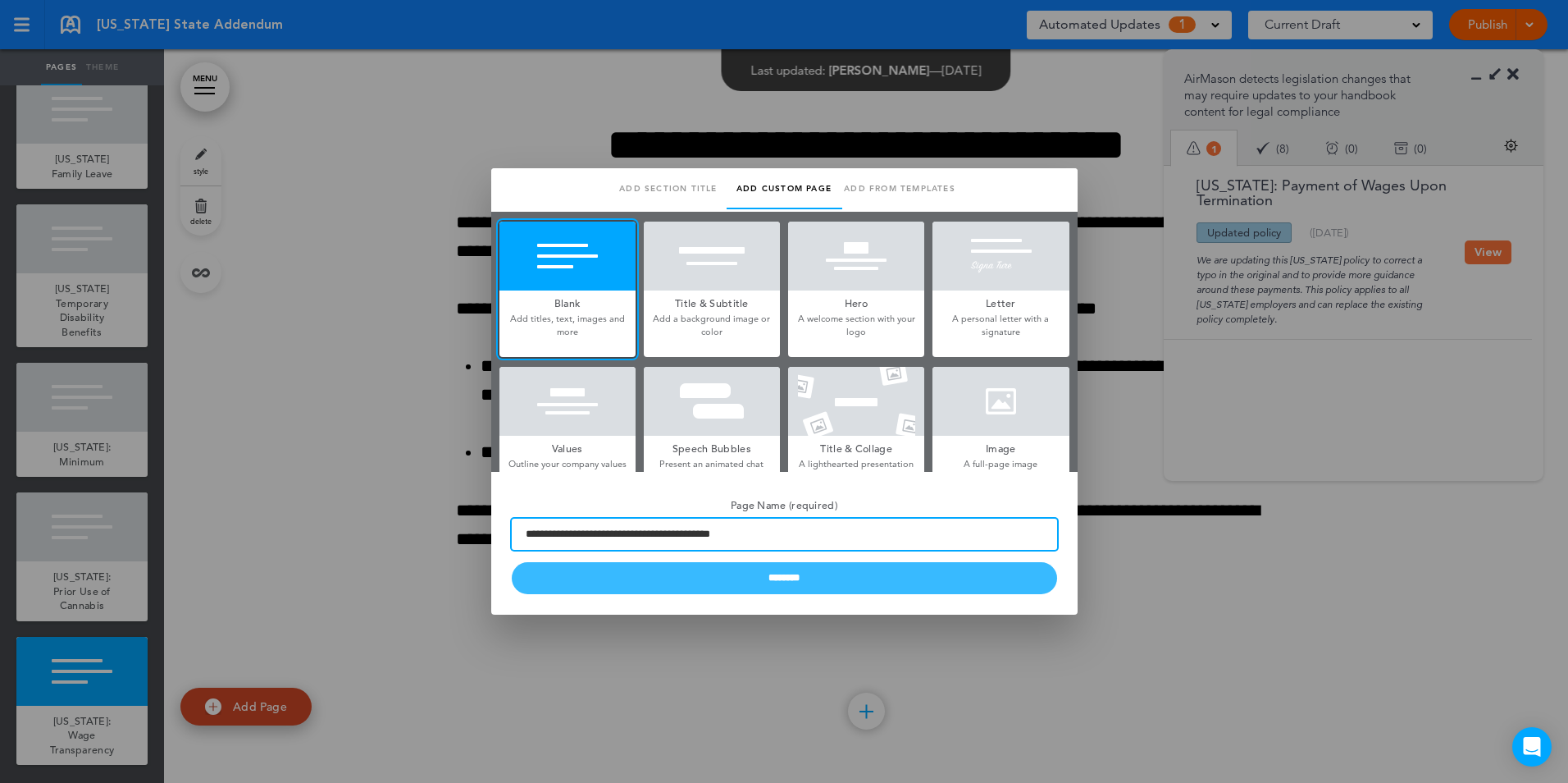
type input "**********"
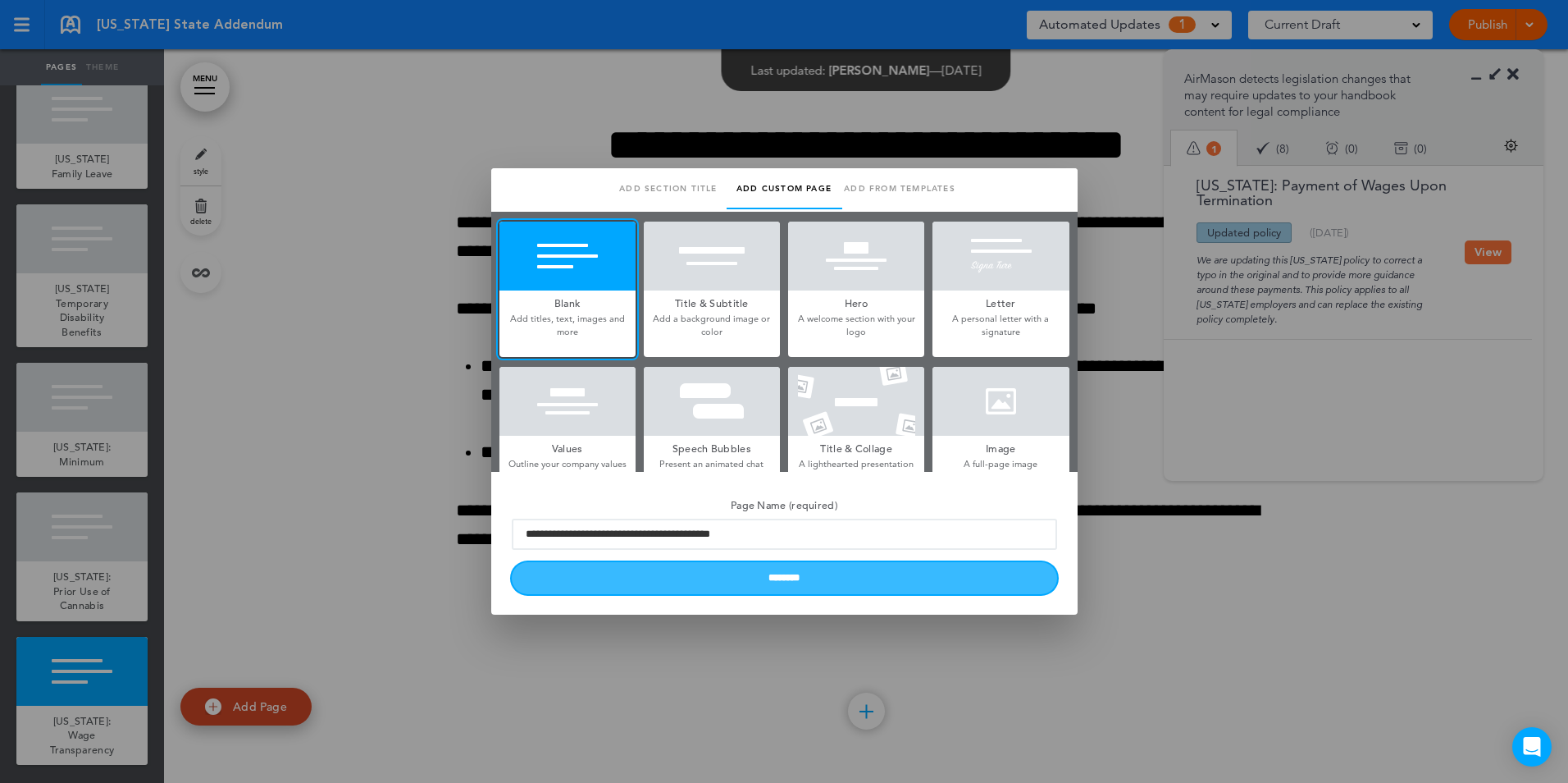
click at [733, 580] on input "********" at bounding box center [784, 578] width 545 height 32
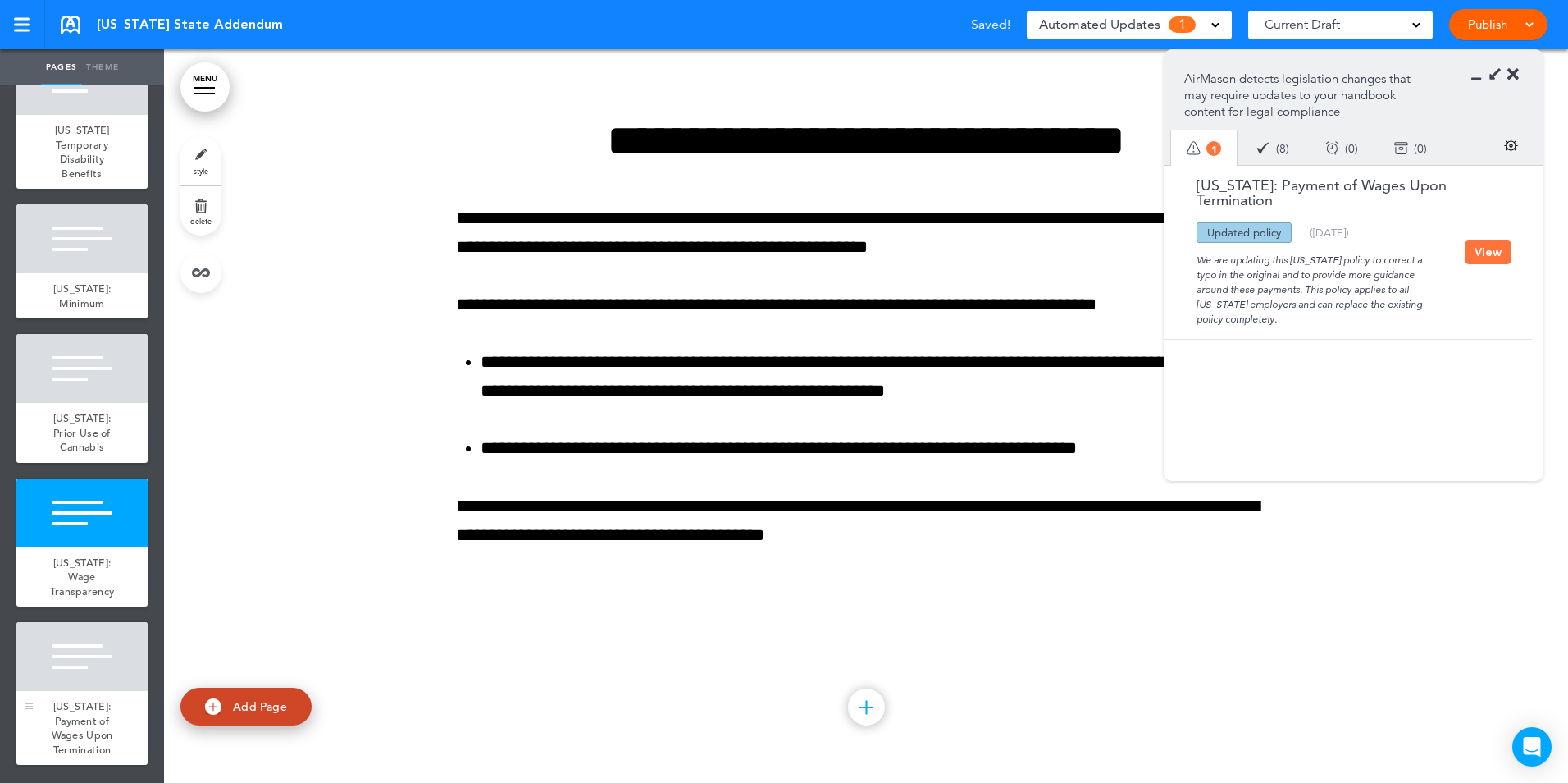
scroll to position [1078, 0]
click at [77, 699] on span "New Jersey: Payment of Wages Upon Termination" at bounding box center [83, 728] width 62 height 58
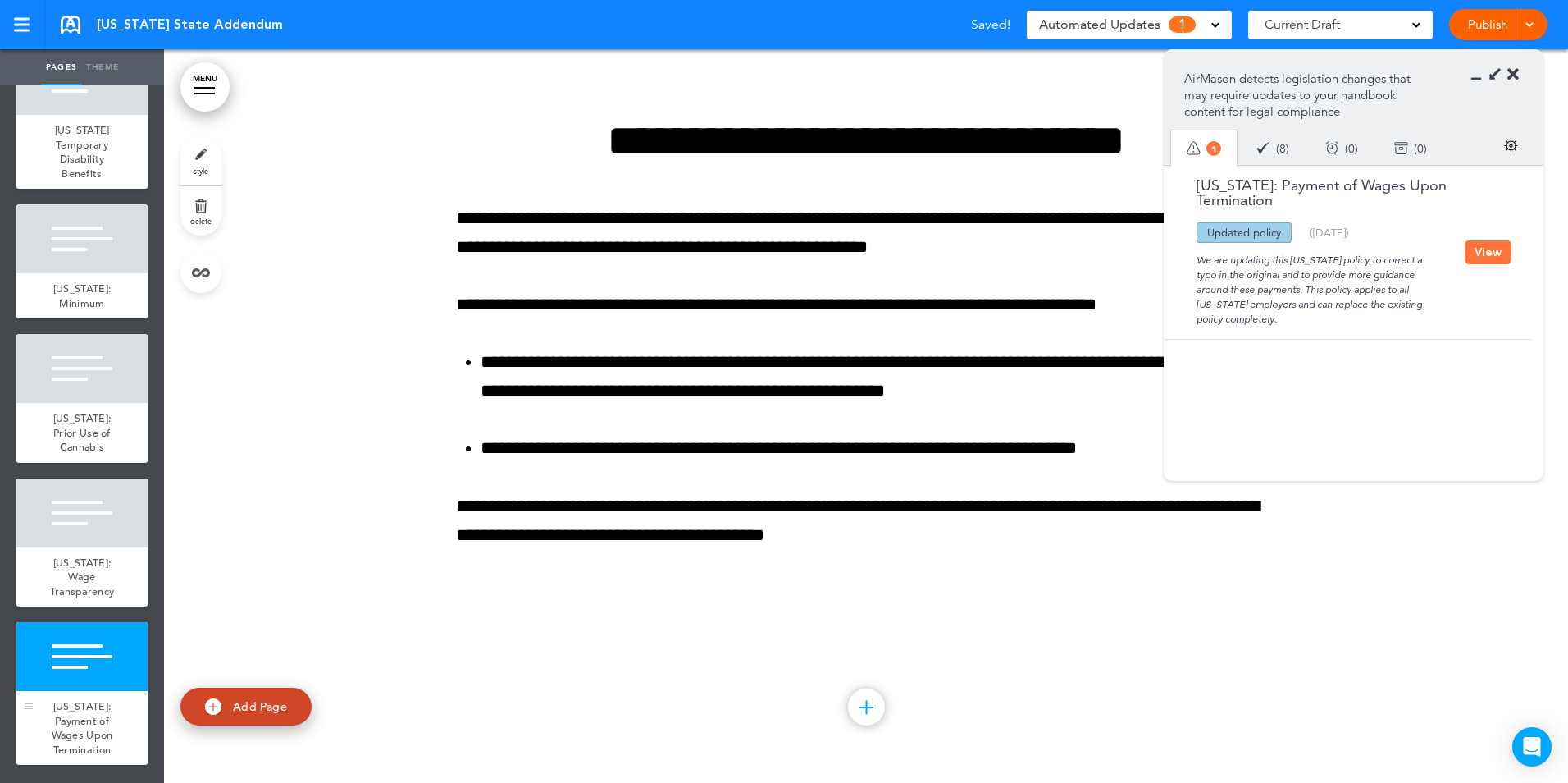
scroll to position [12579, 0]
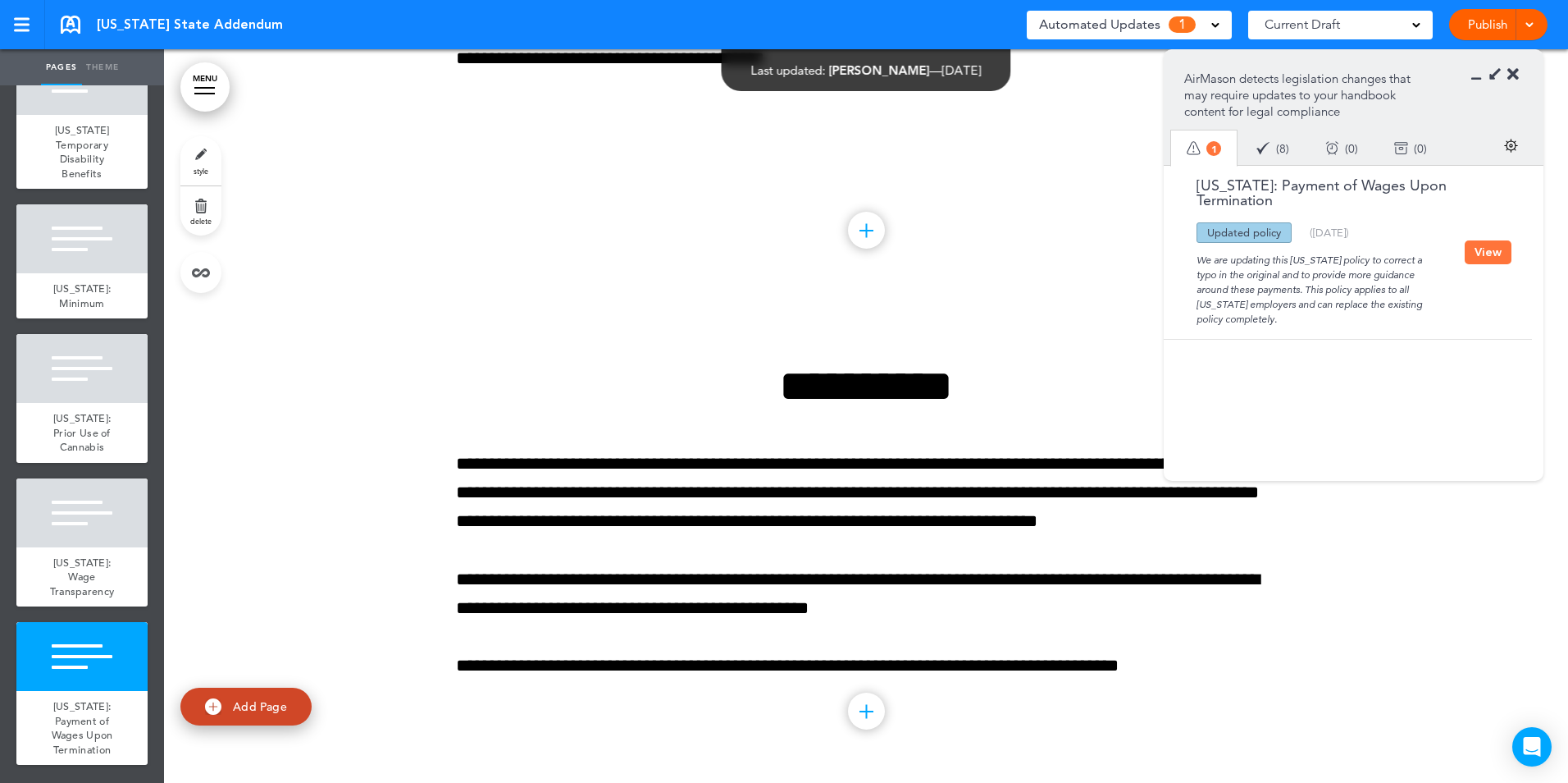
click at [1481, 252] on button "View" at bounding box center [1487, 253] width 47 height 24
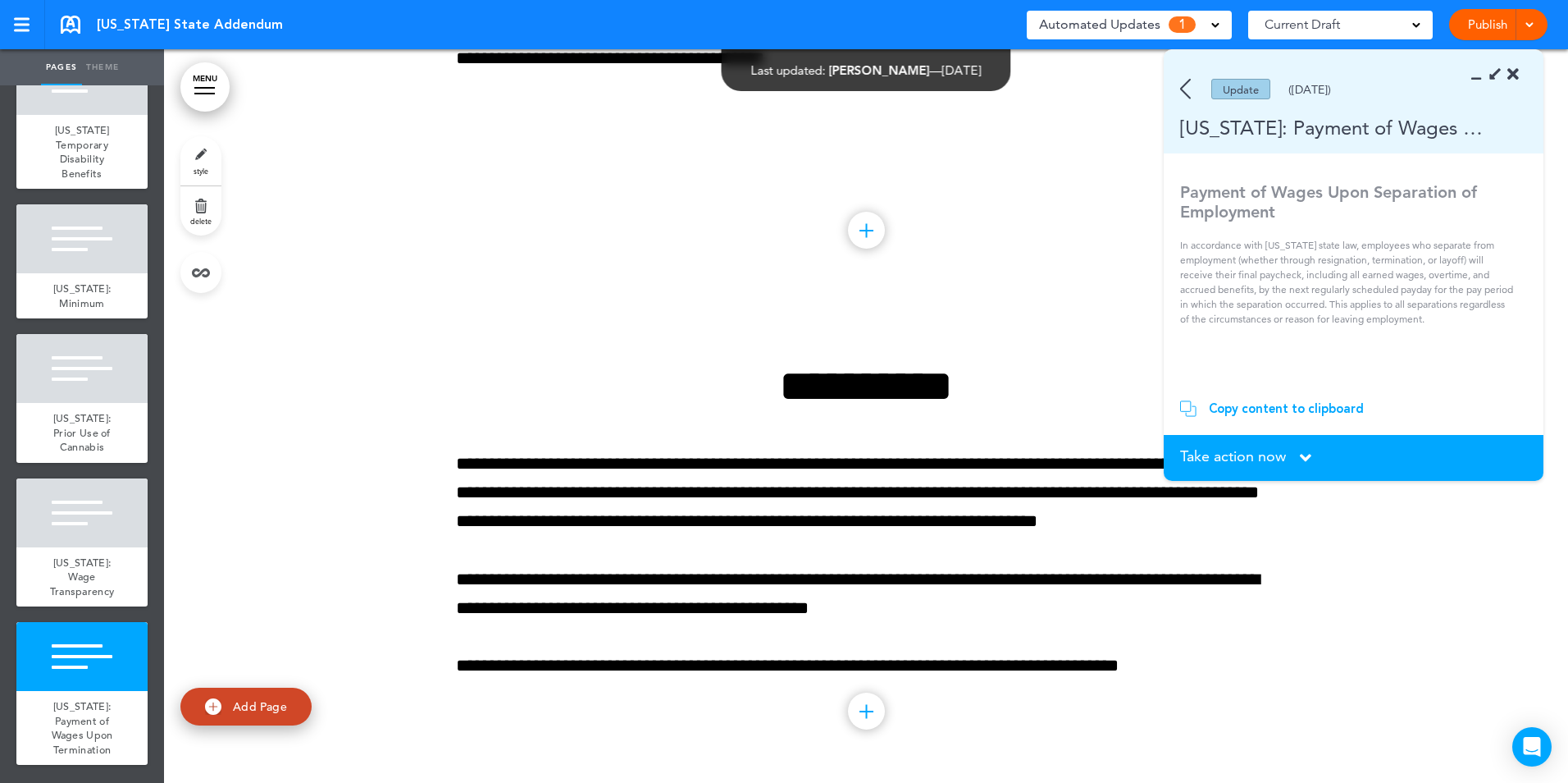
click at [1260, 403] on div "Copy content to clipboard" at bounding box center [1286, 408] width 155 height 16
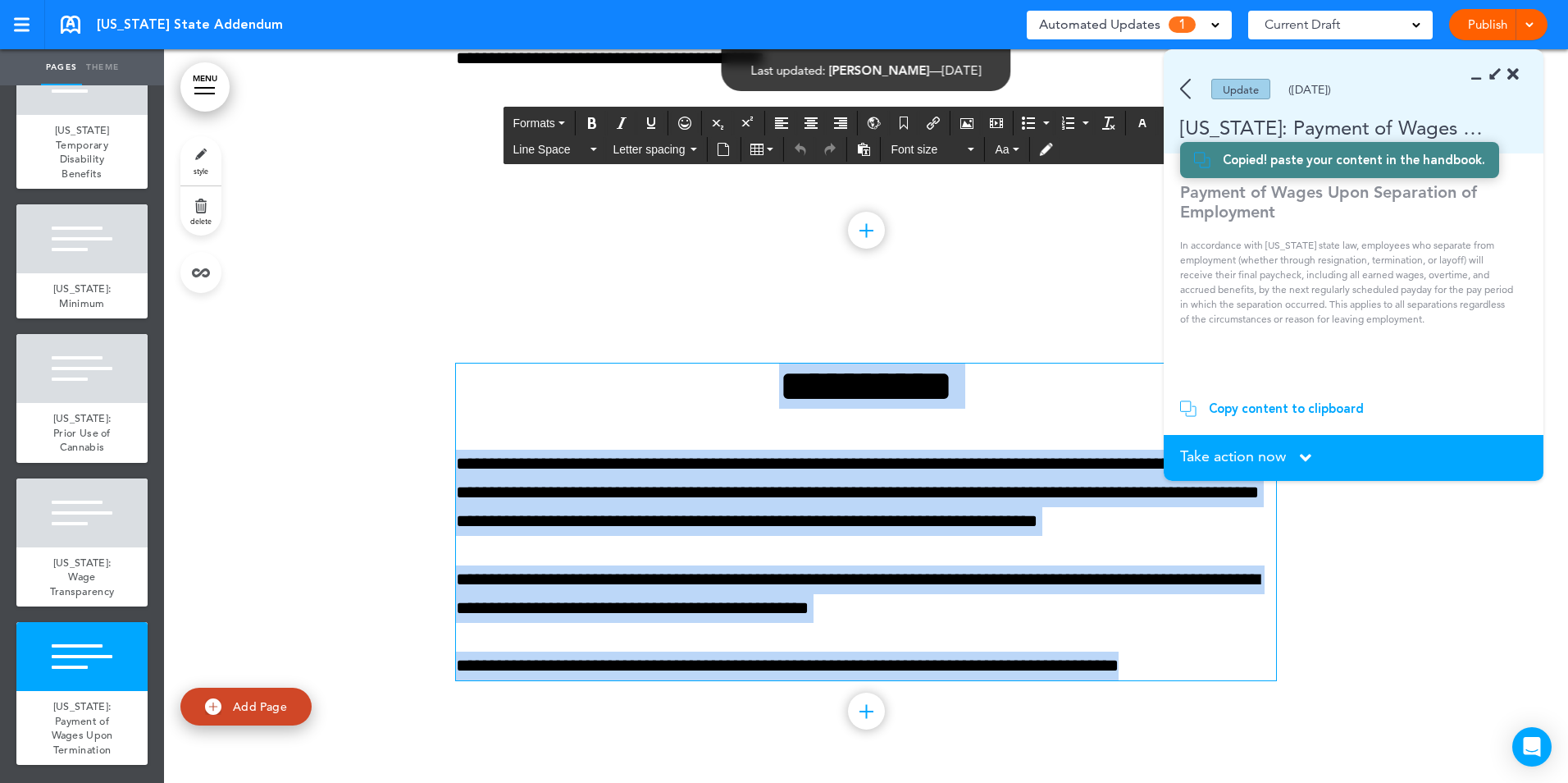
drag, startPoint x: 1180, startPoint y: 668, endPoint x: 744, endPoint y: 385, distance: 519.8
click at [744, 385] on div "**********" at bounding box center [865, 521] width 820 height 316
paste div
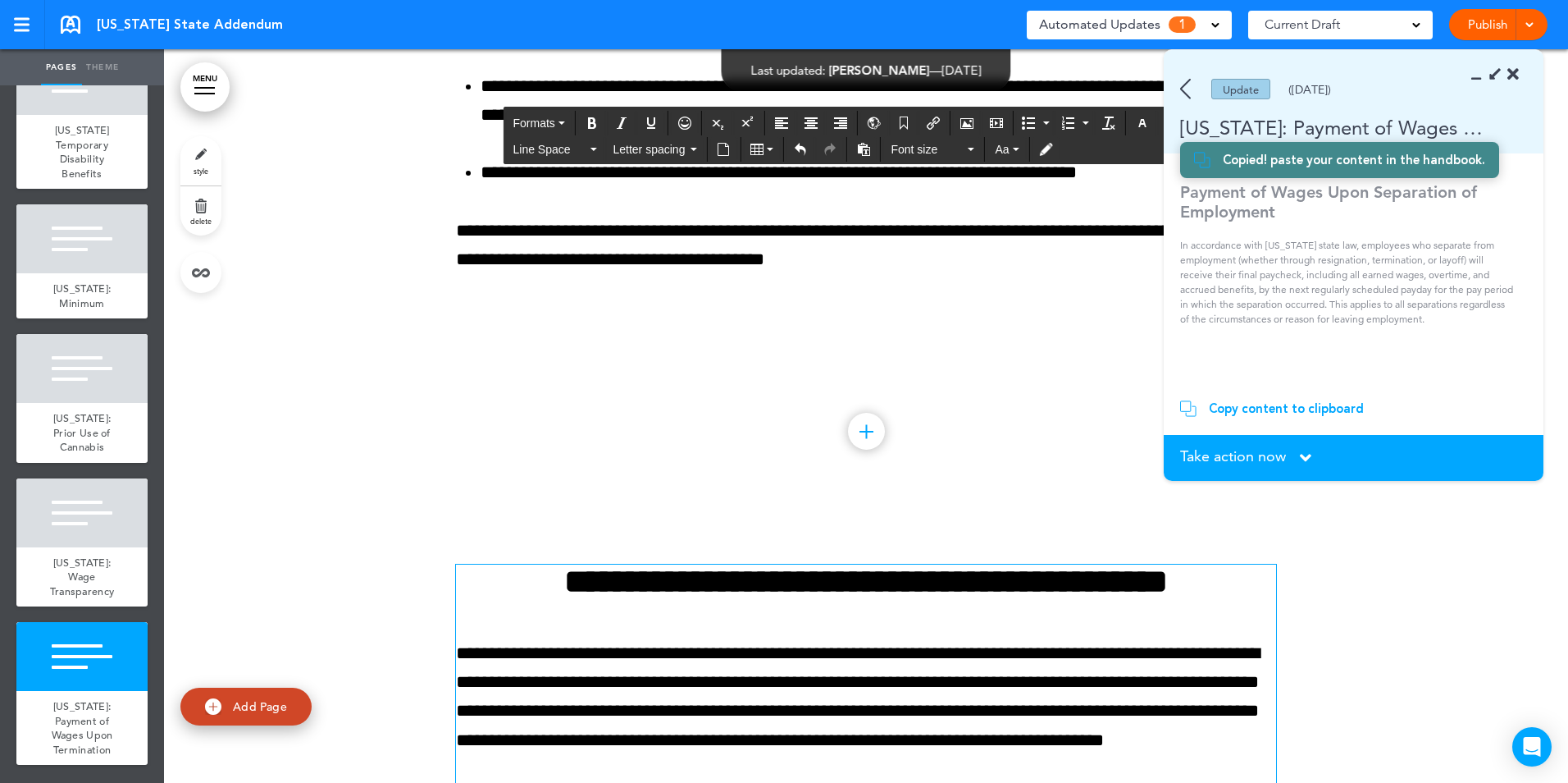
scroll to position [12517, 0]
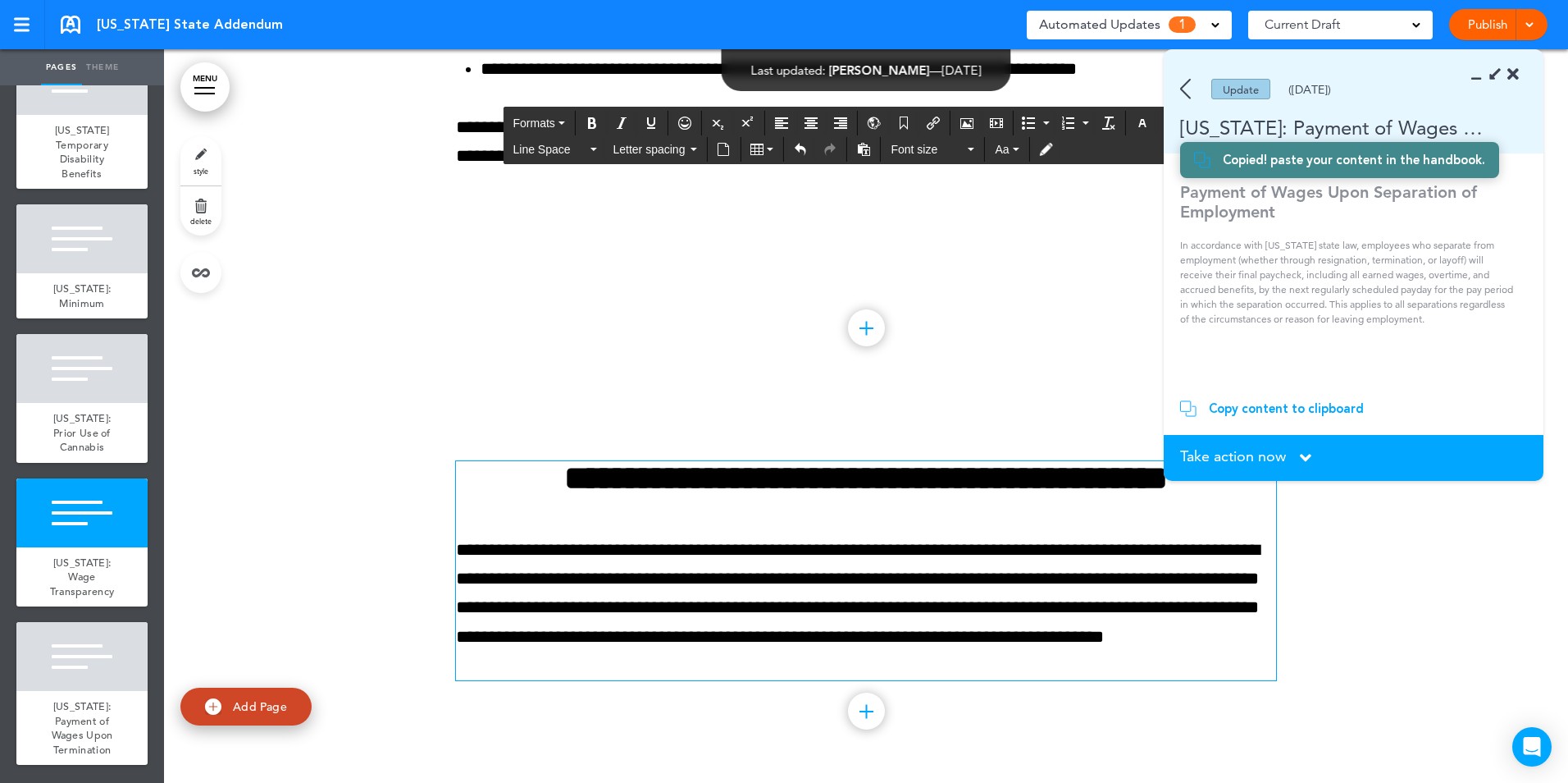
click at [1476, 23] on div "Publish Publish Preview Draft" at bounding box center [1497, 24] width 98 height 31
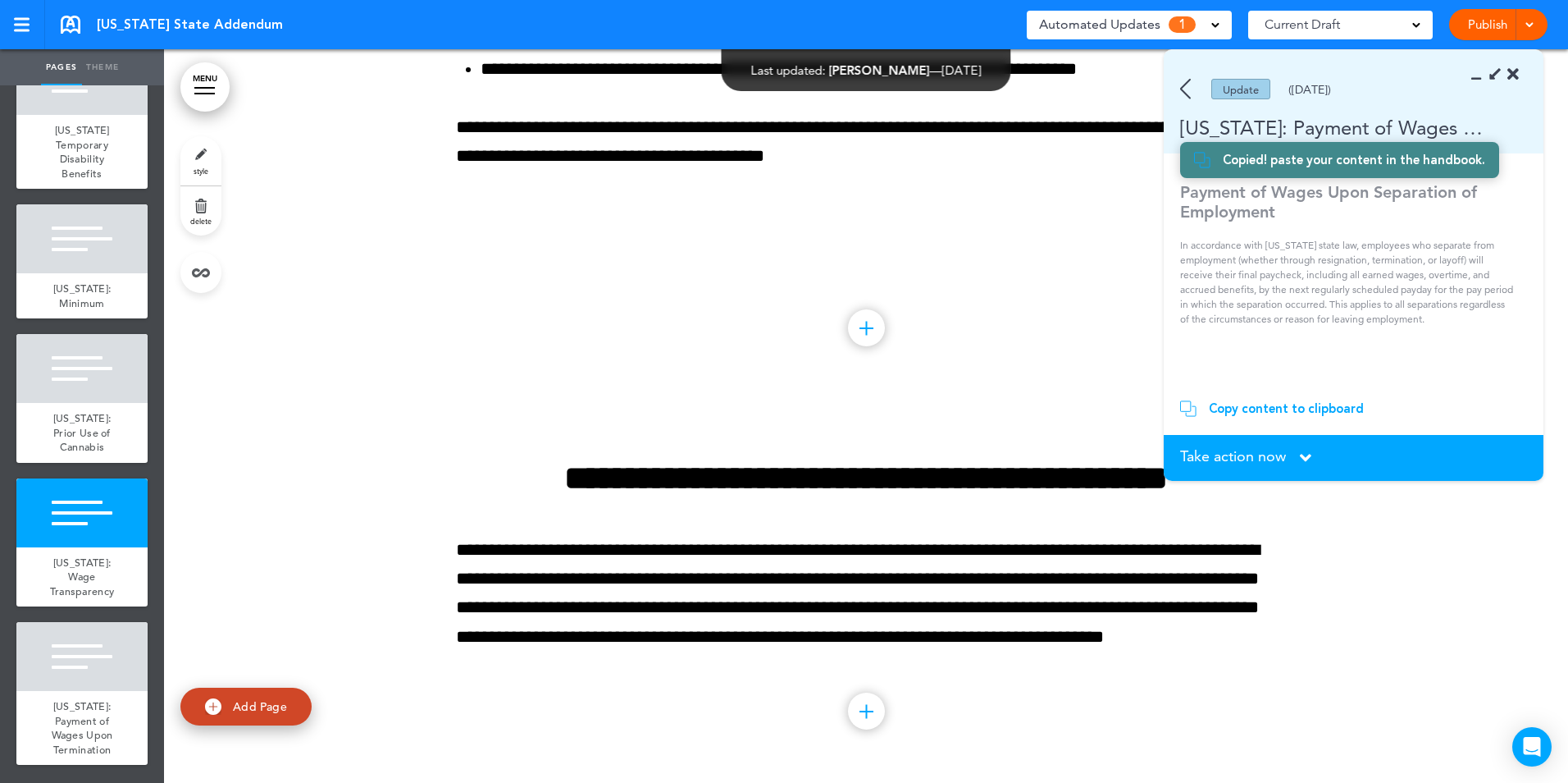
click at [1265, 456] on span "Take action now" at bounding box center [1233, 456] width 105 height 15
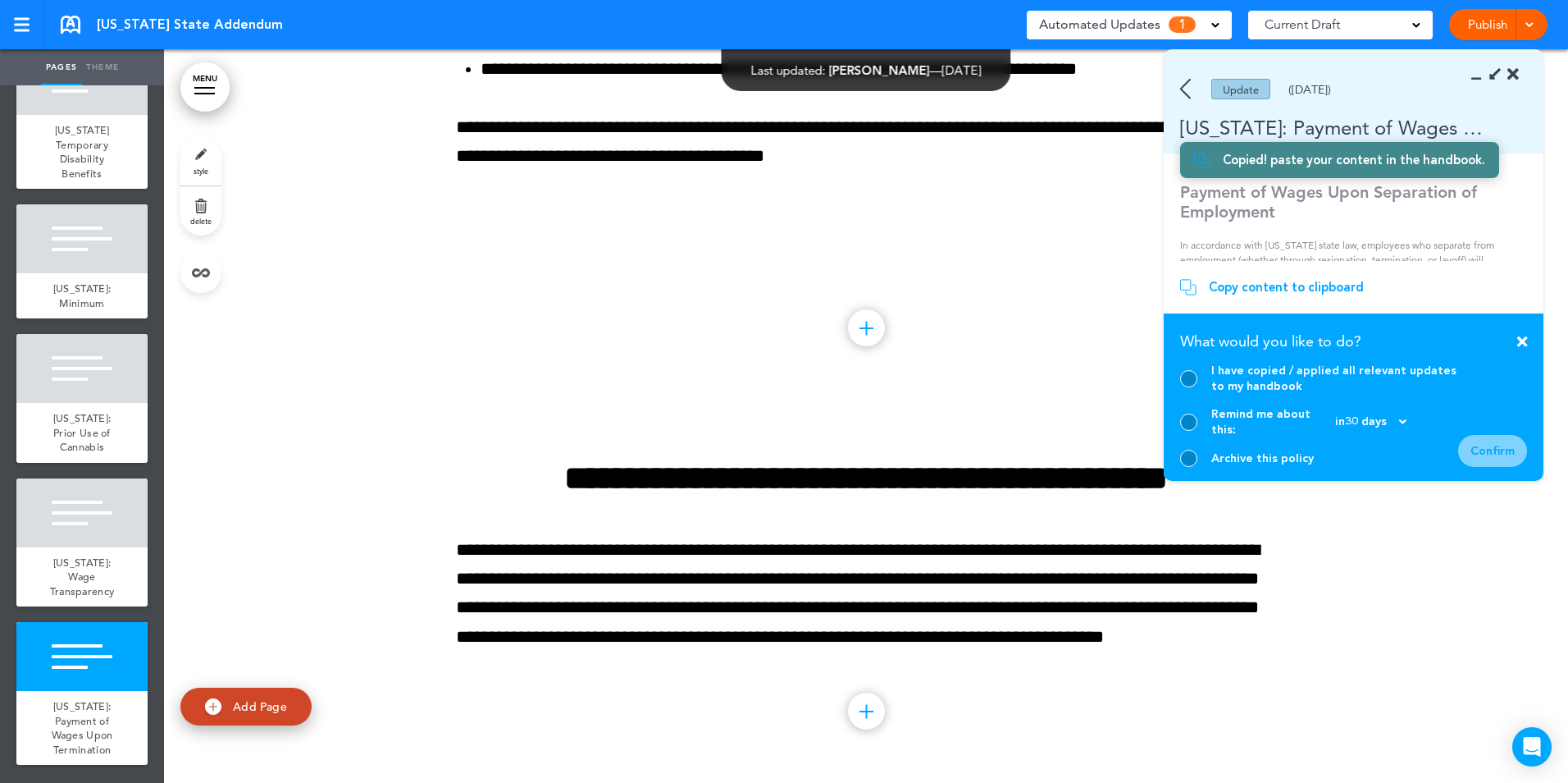
click at [1195, 387] on div at bounding box center [1188, 378] width 17 height 17
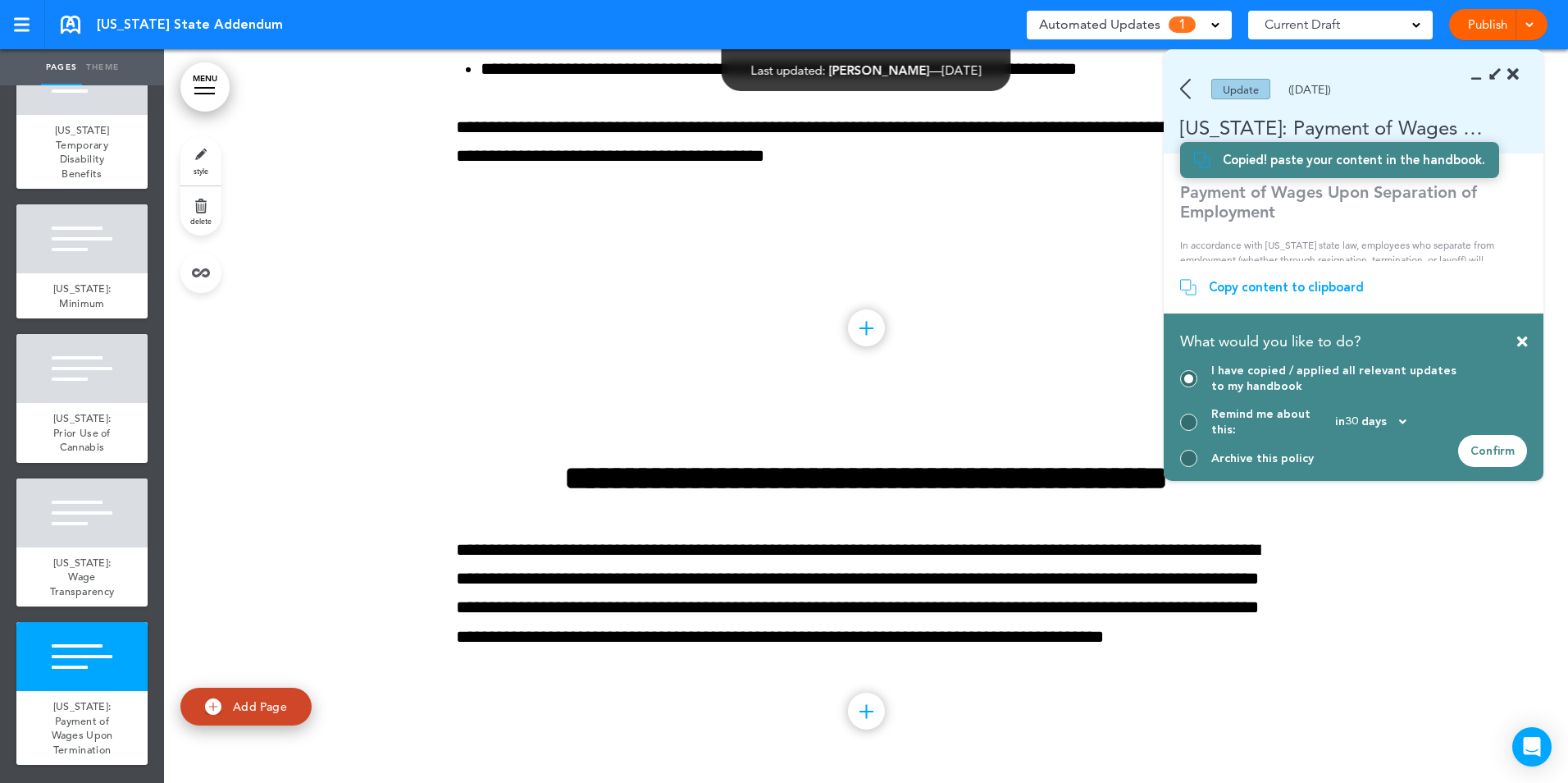
click at [1498, 447] on div "Confirm" at bounding box center [1491, 451] width 69 height 32
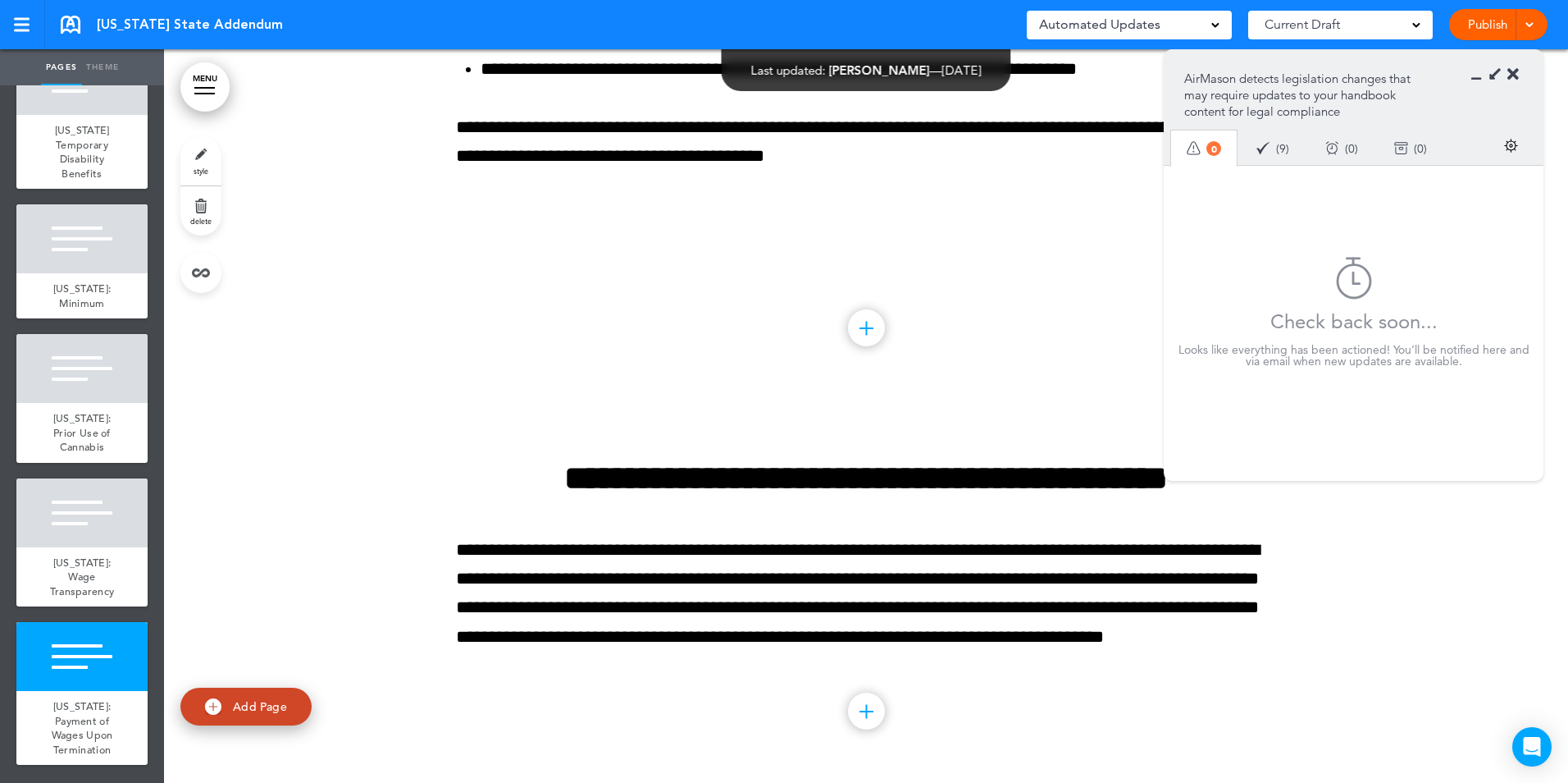
click at [1481, 78] on icon at bounding box center [1481, 75] width 0 height 16
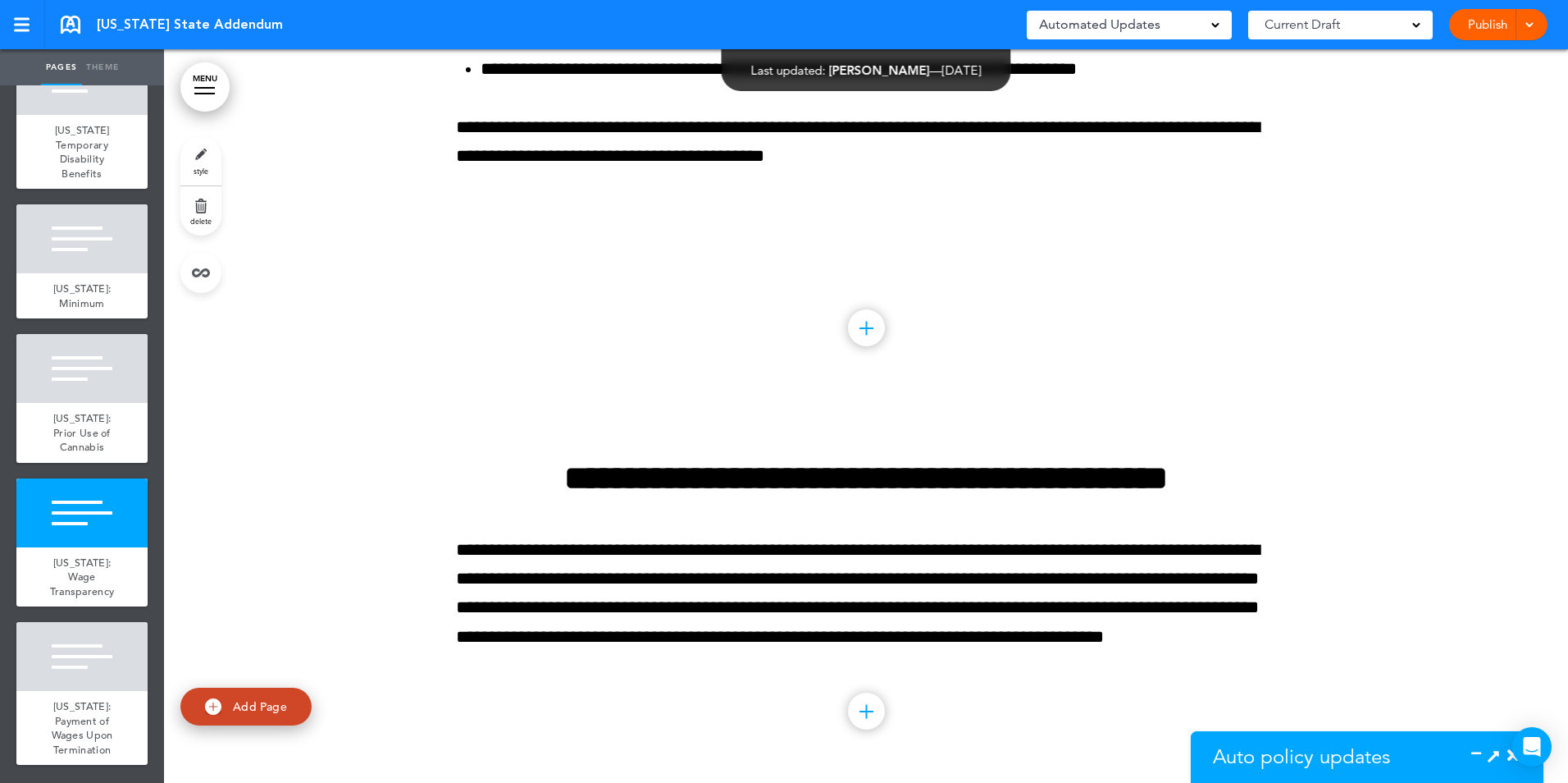
click at [1481, 22] on link "Publish" at bounding box center [1486, 24] width 52 height 31
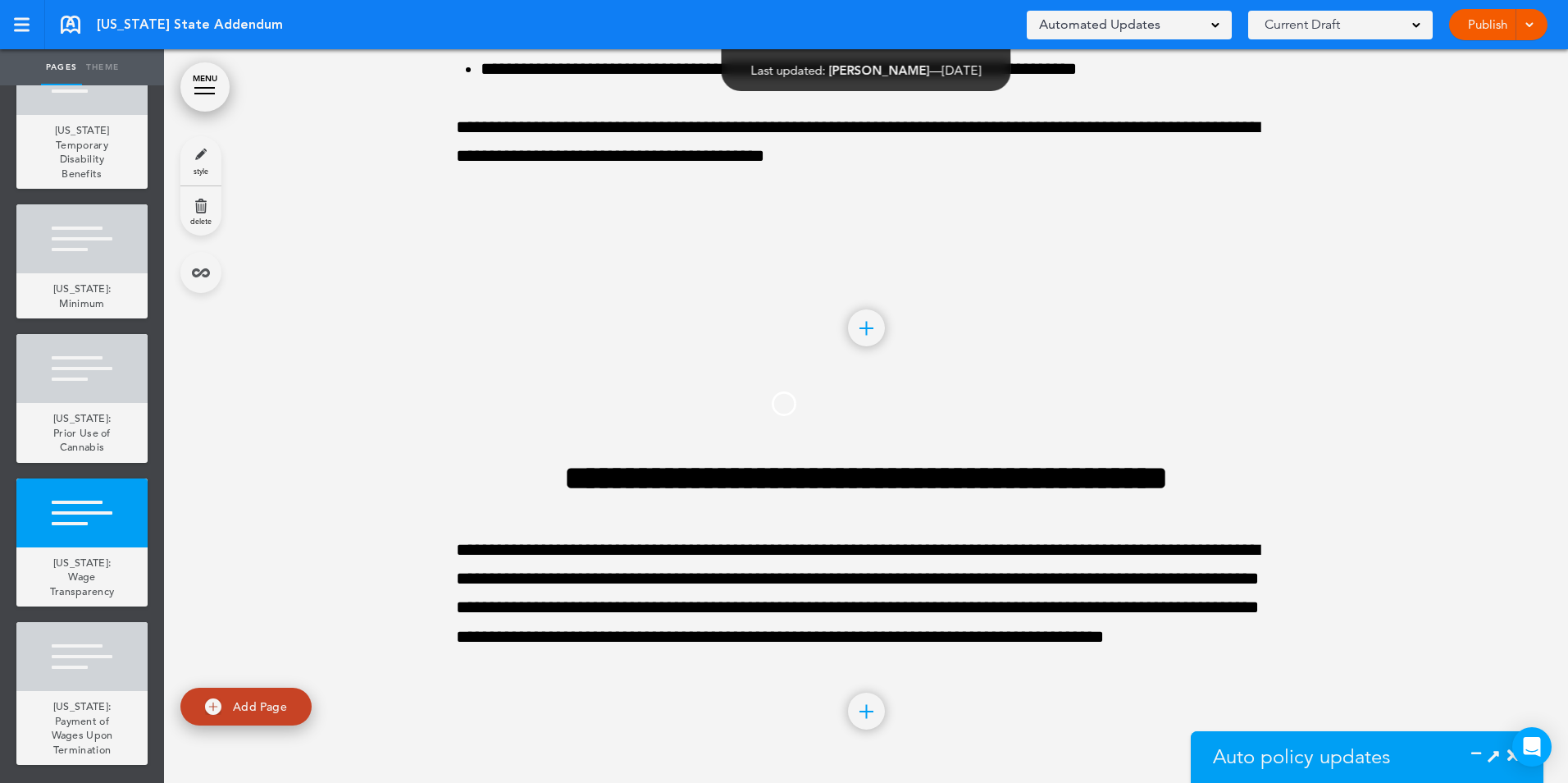
scroll to position [0, 0]
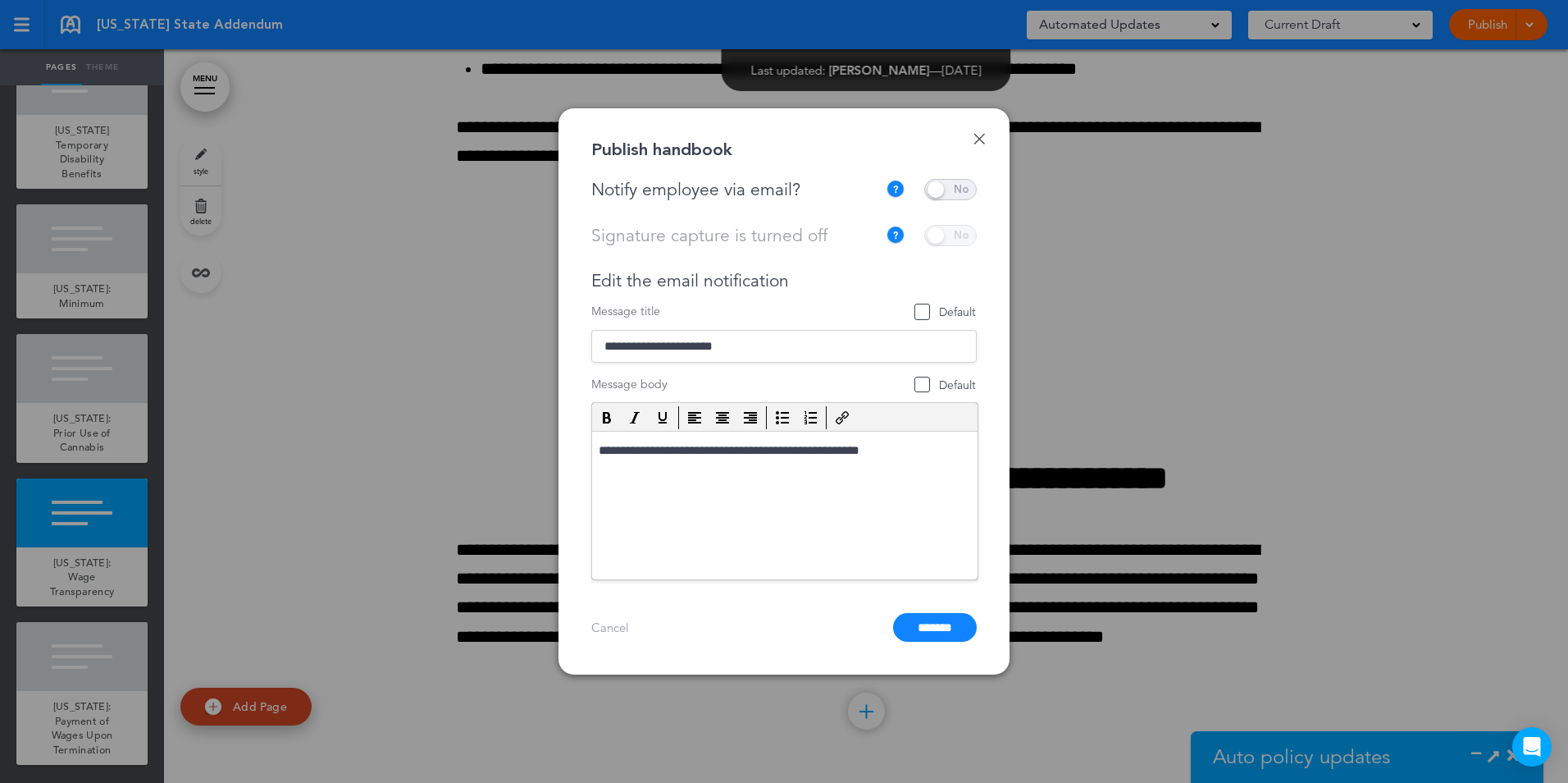
click at [958, 193] on span at bounding box center [950, 189] width 53 height 21
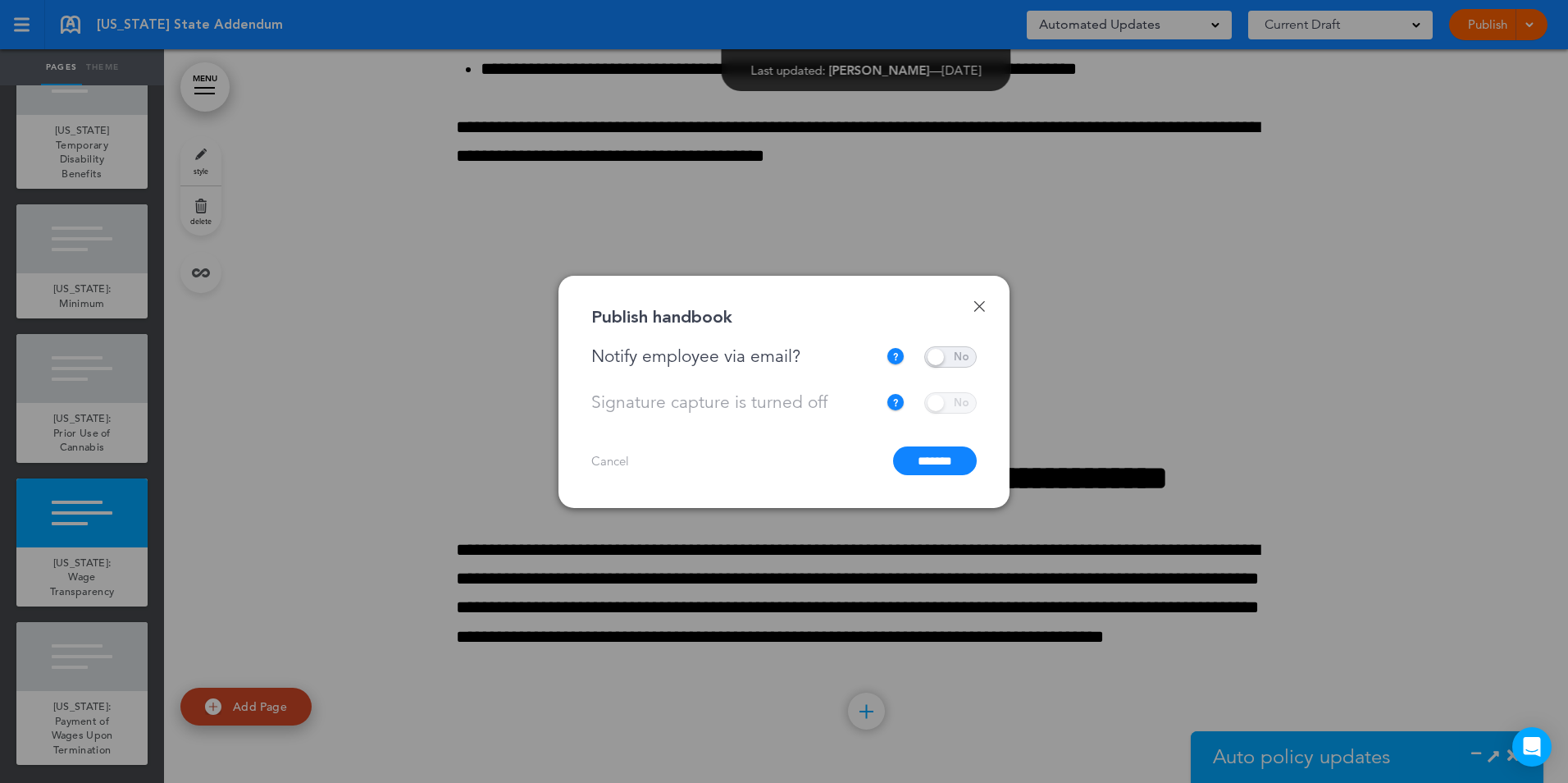
click at [933, 455] on input "*******" at bounding box center [935, 461] width 84 height 29
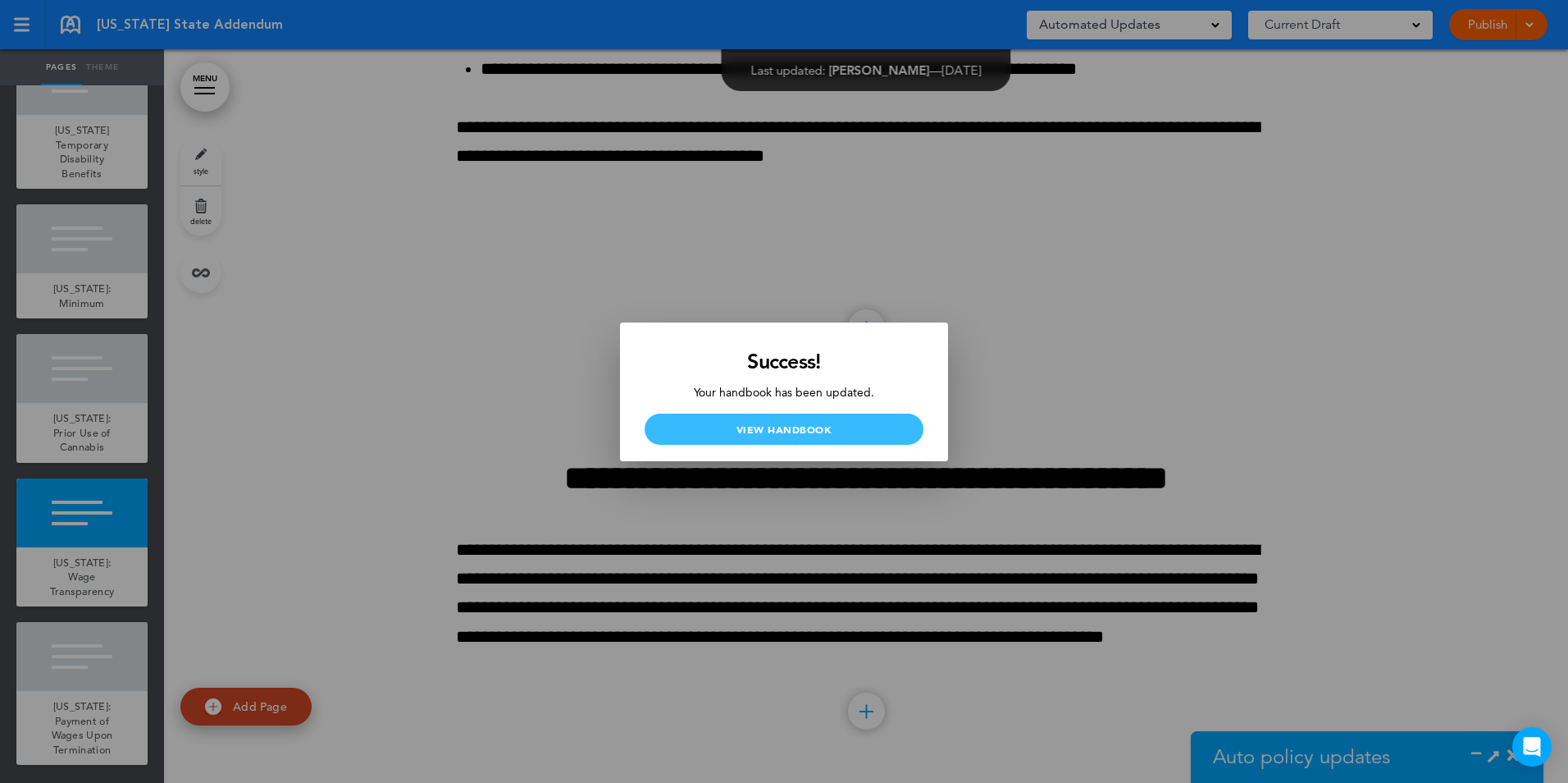
click at [842, 424] on link "View Handbook" at bounding box center [784, 429] width 278 height 31
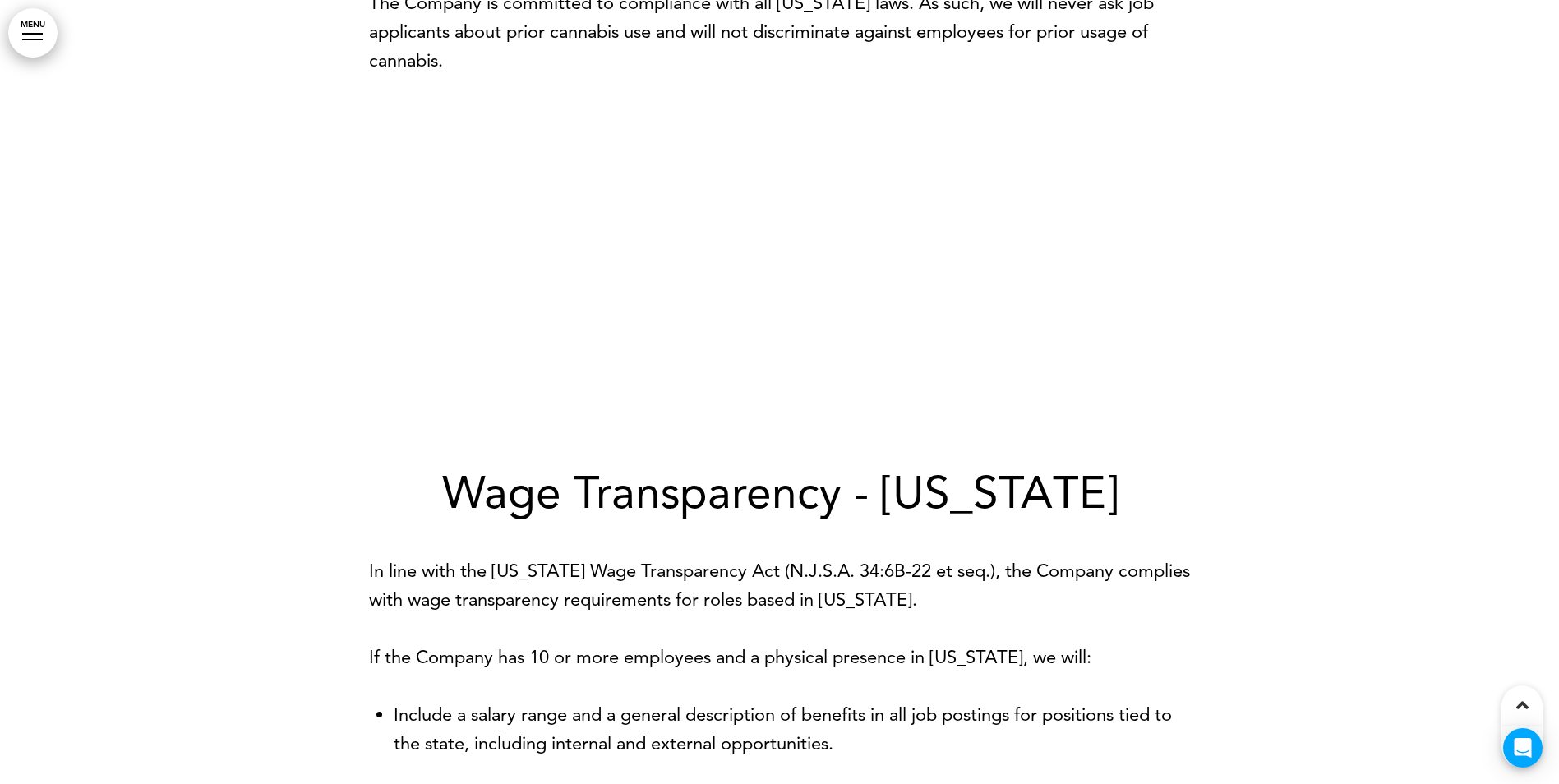
scroll to position [11850, 0]
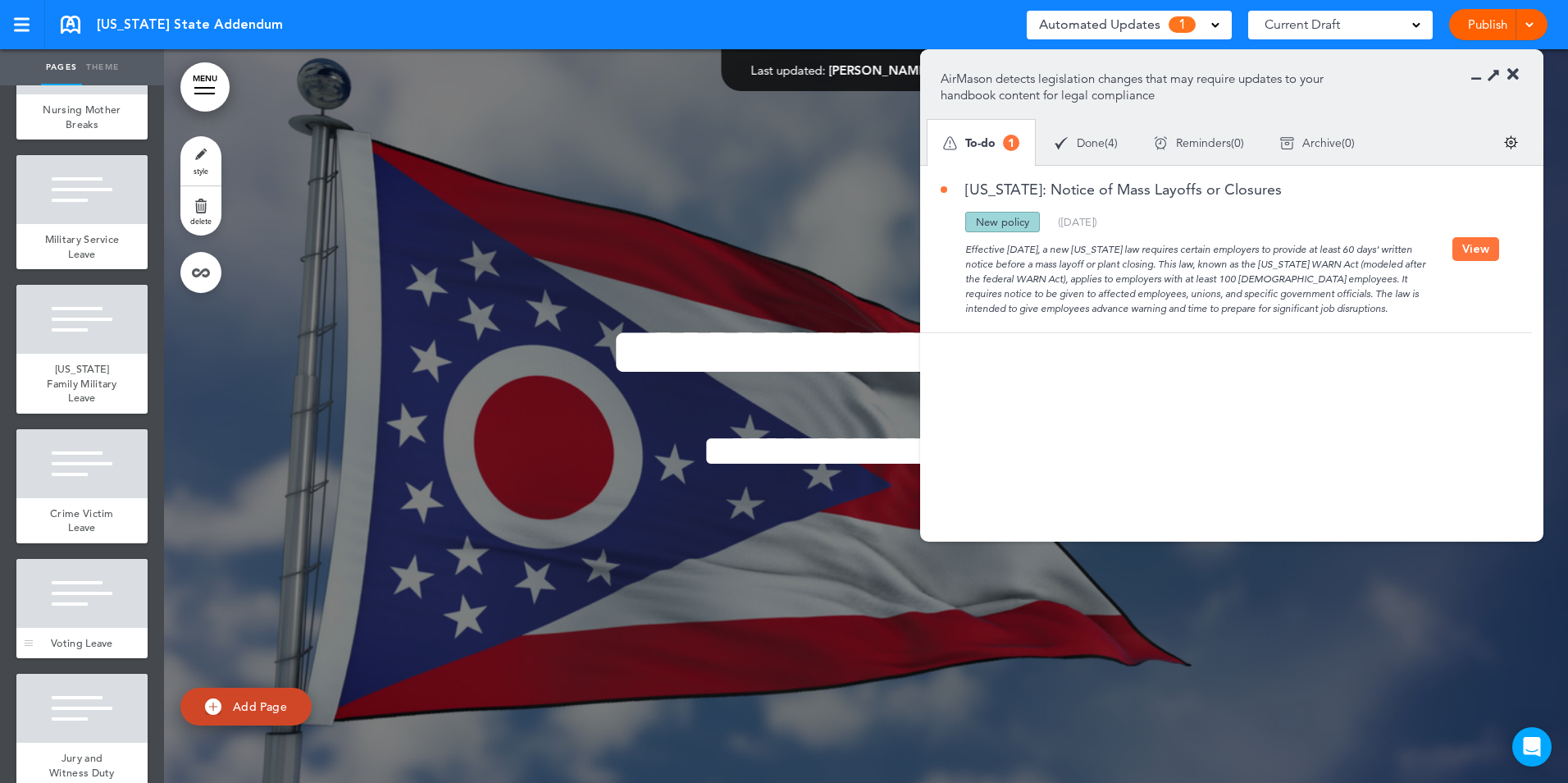
scroll to position [761, 0]
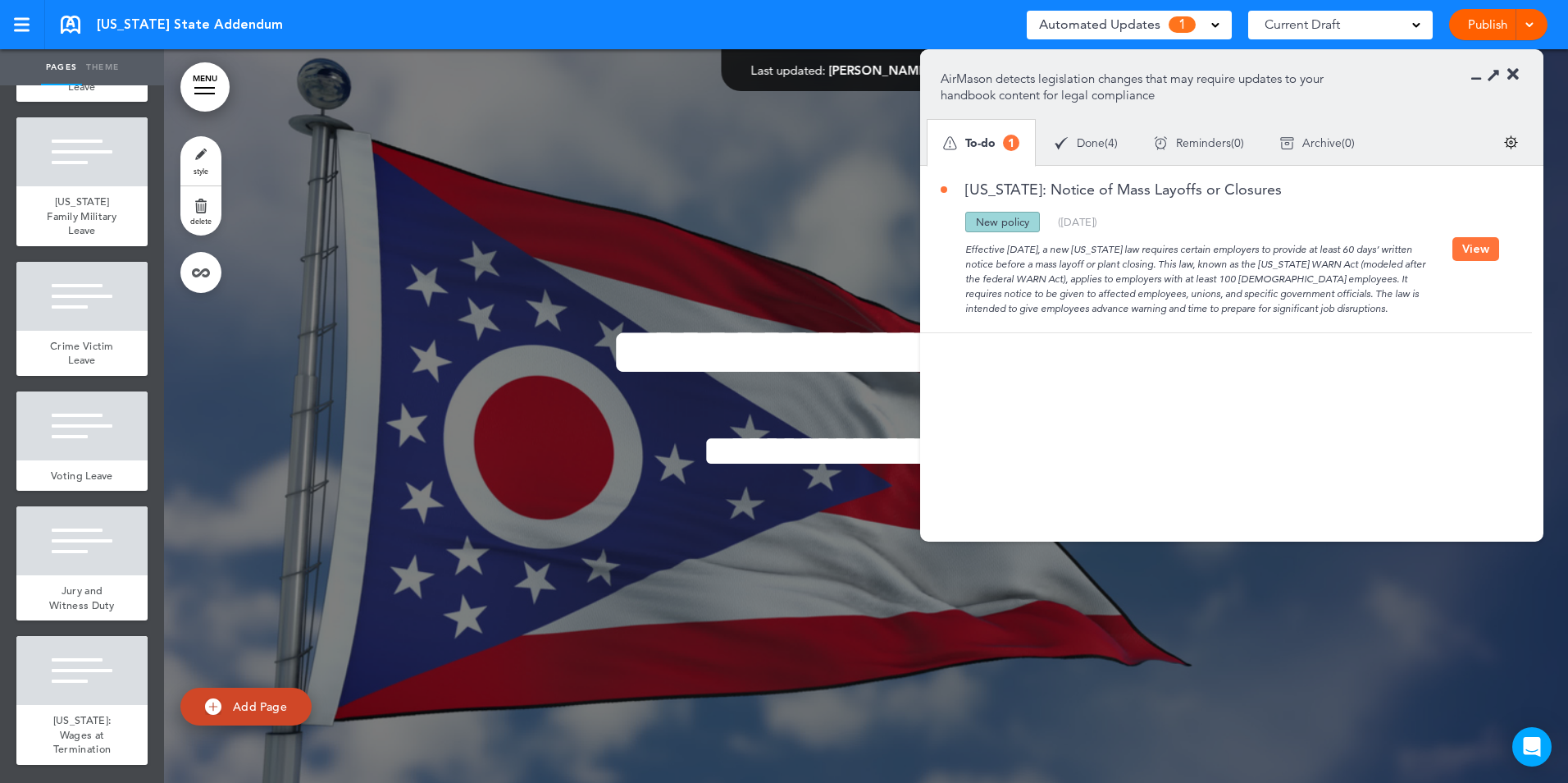
click at [1474, 254] on button "View" at bounding box center [1475, 249] width 47 height 24
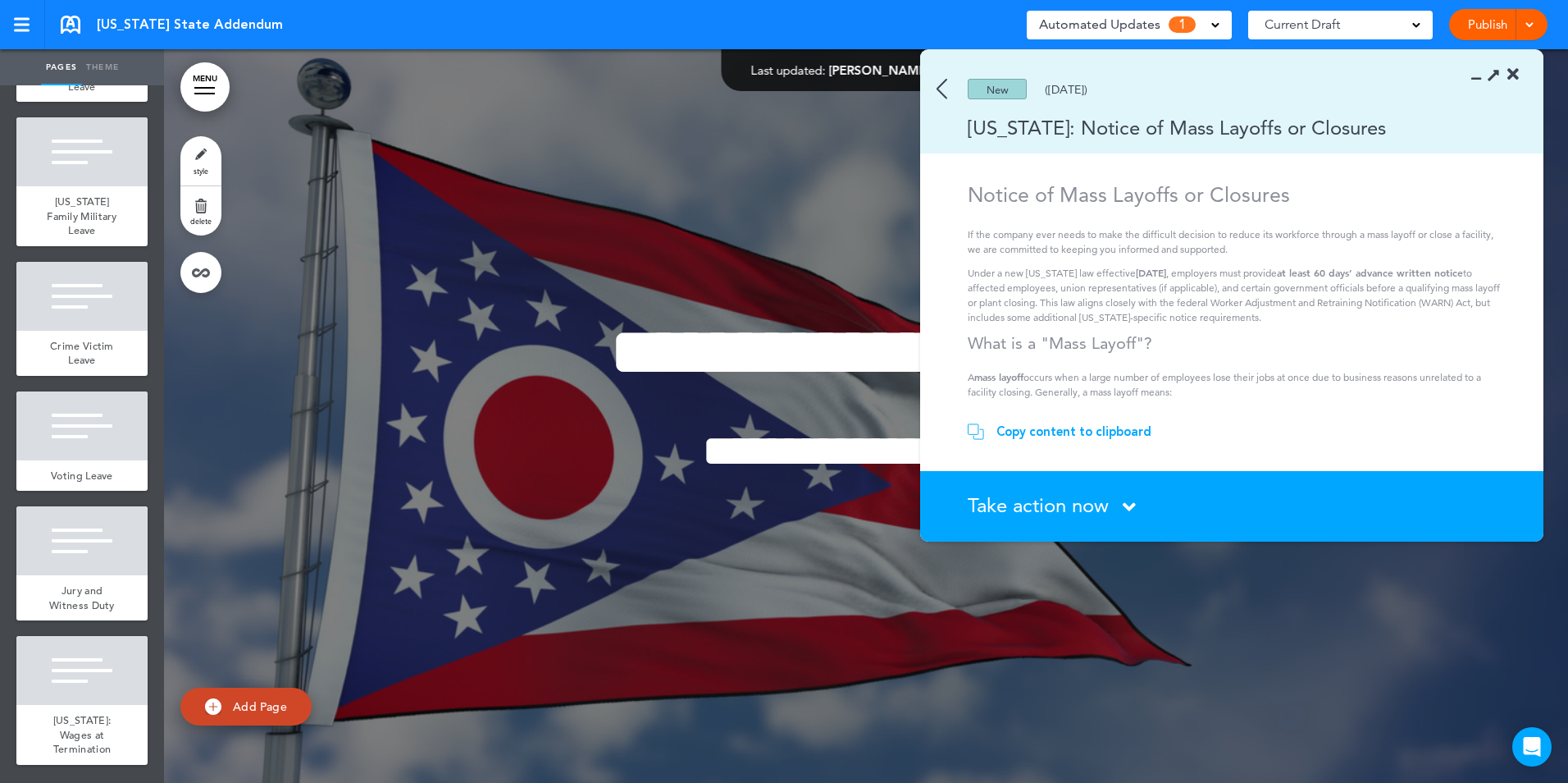
click at [1016, 434] on div "Copy content to clipboard" at bounding box center [1074, 431] width 155 height 16
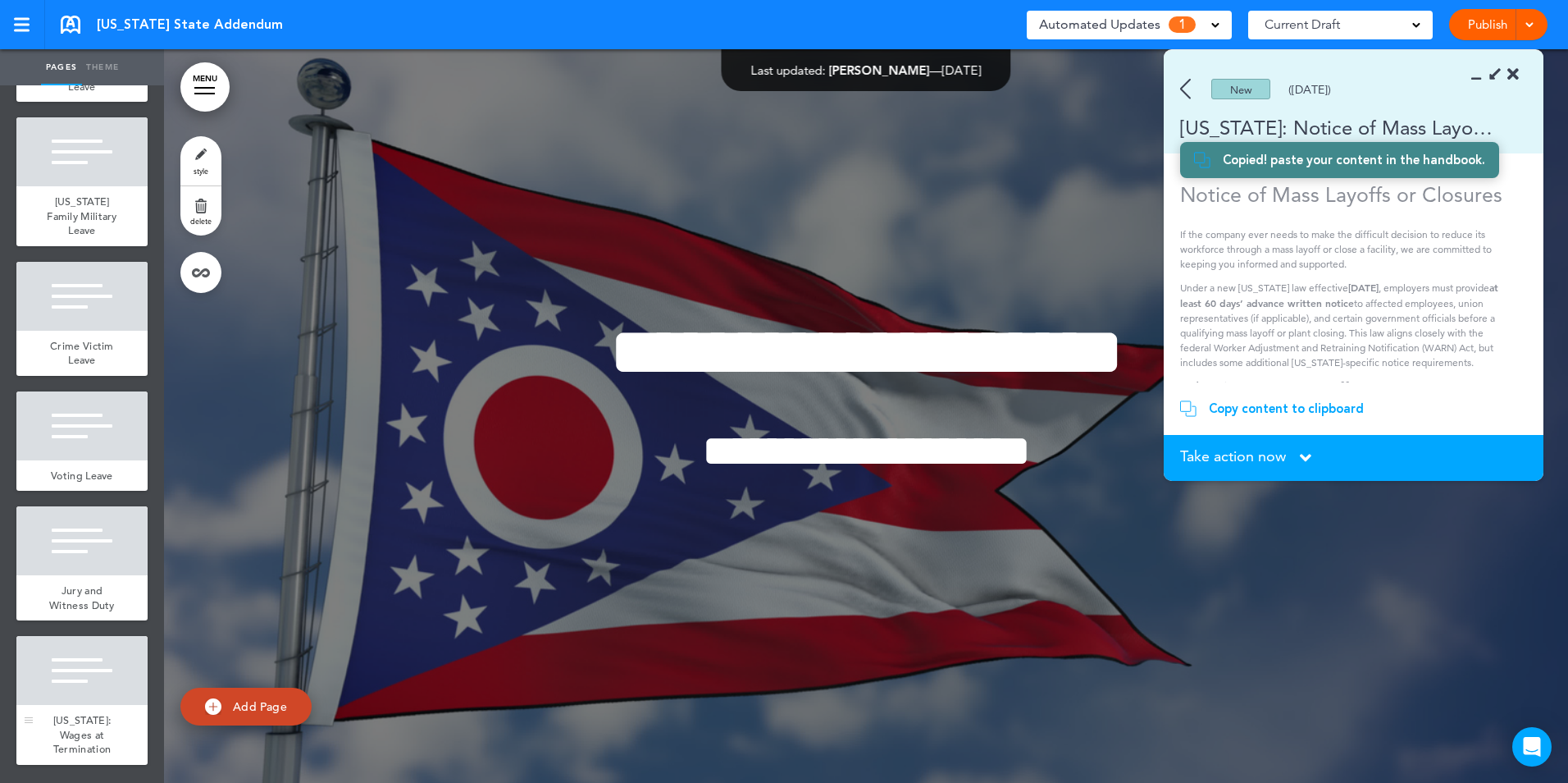
click at [54, 694] on div at bounding box center [82, 670] width 131 height 69
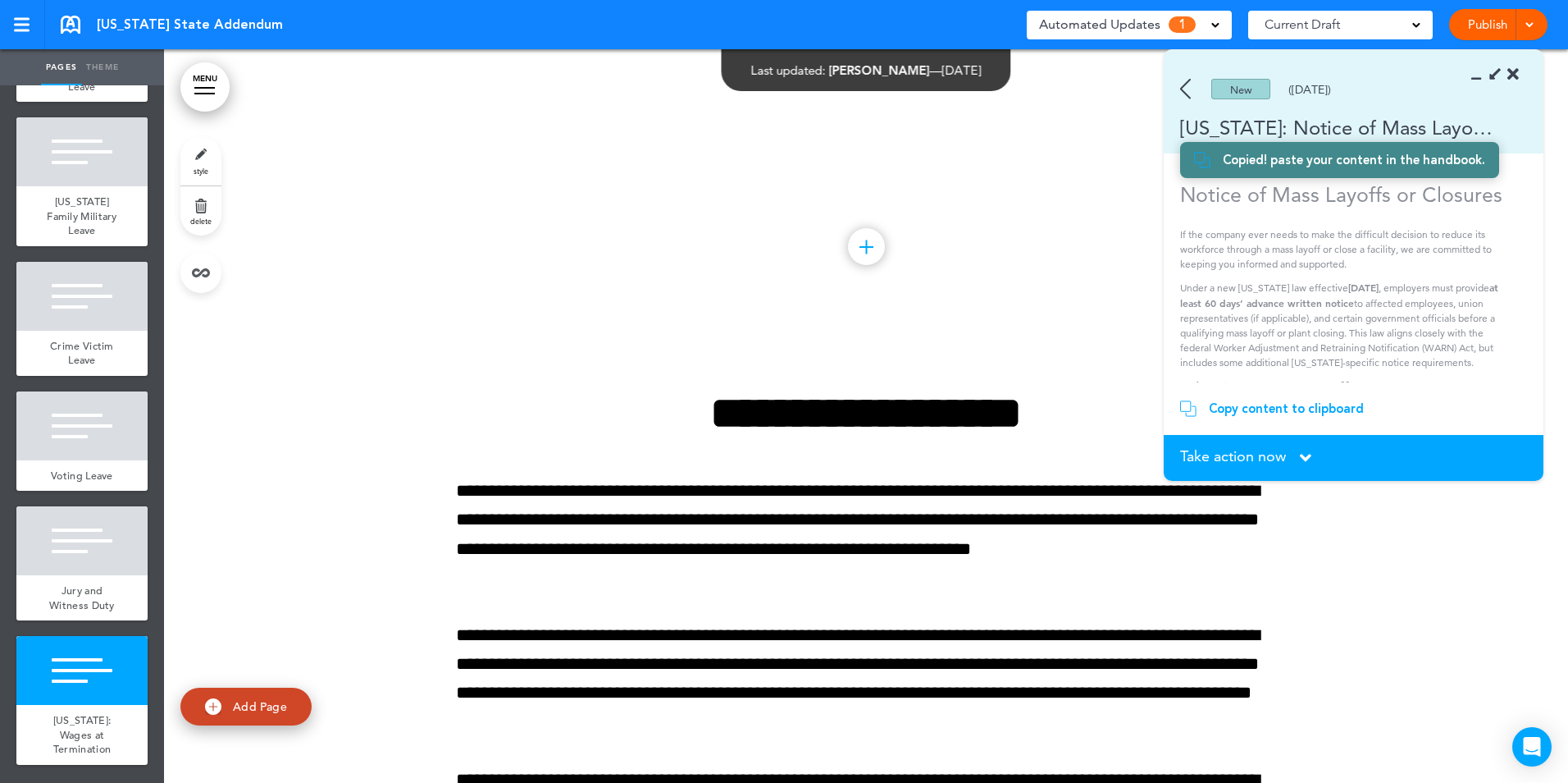
scroll to position [7335, 0]
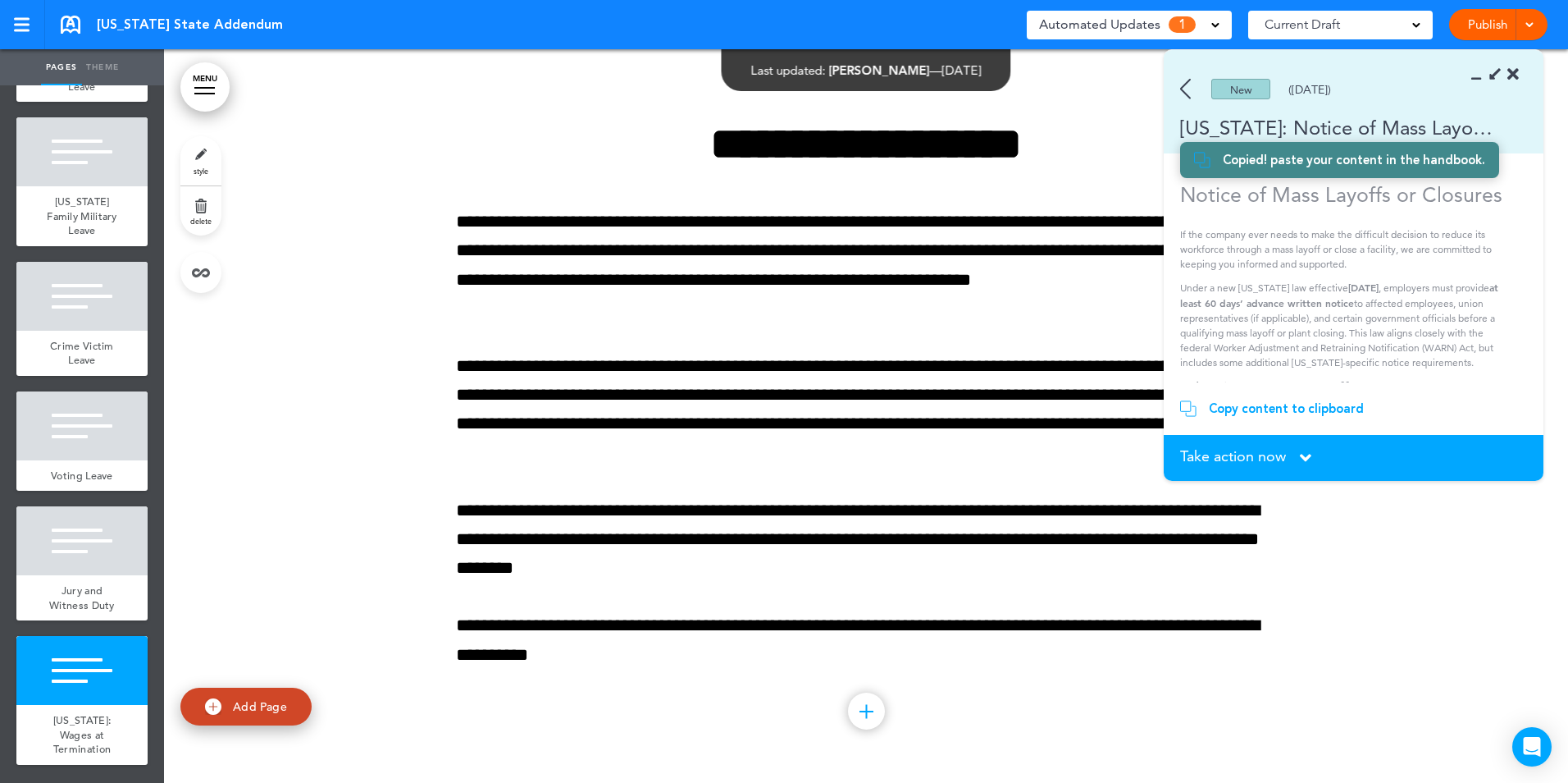
click at [240, 699] on span "Add Page" at bounding box center [260, 706] width 54 height 15
type input "********"
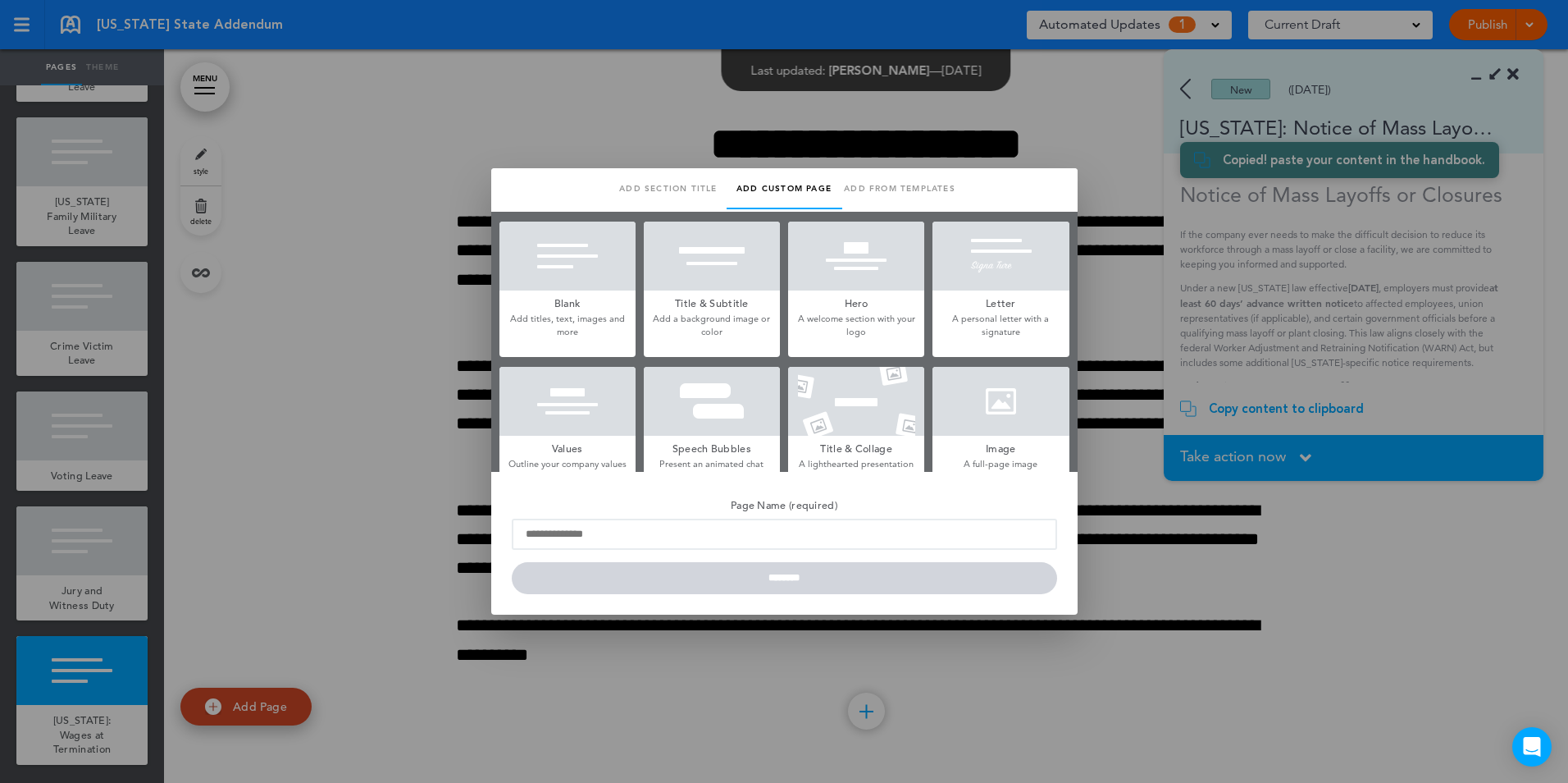
click at [587, 301] on h5 "Blank" at bounding box center [567, 301] width 136 height 23
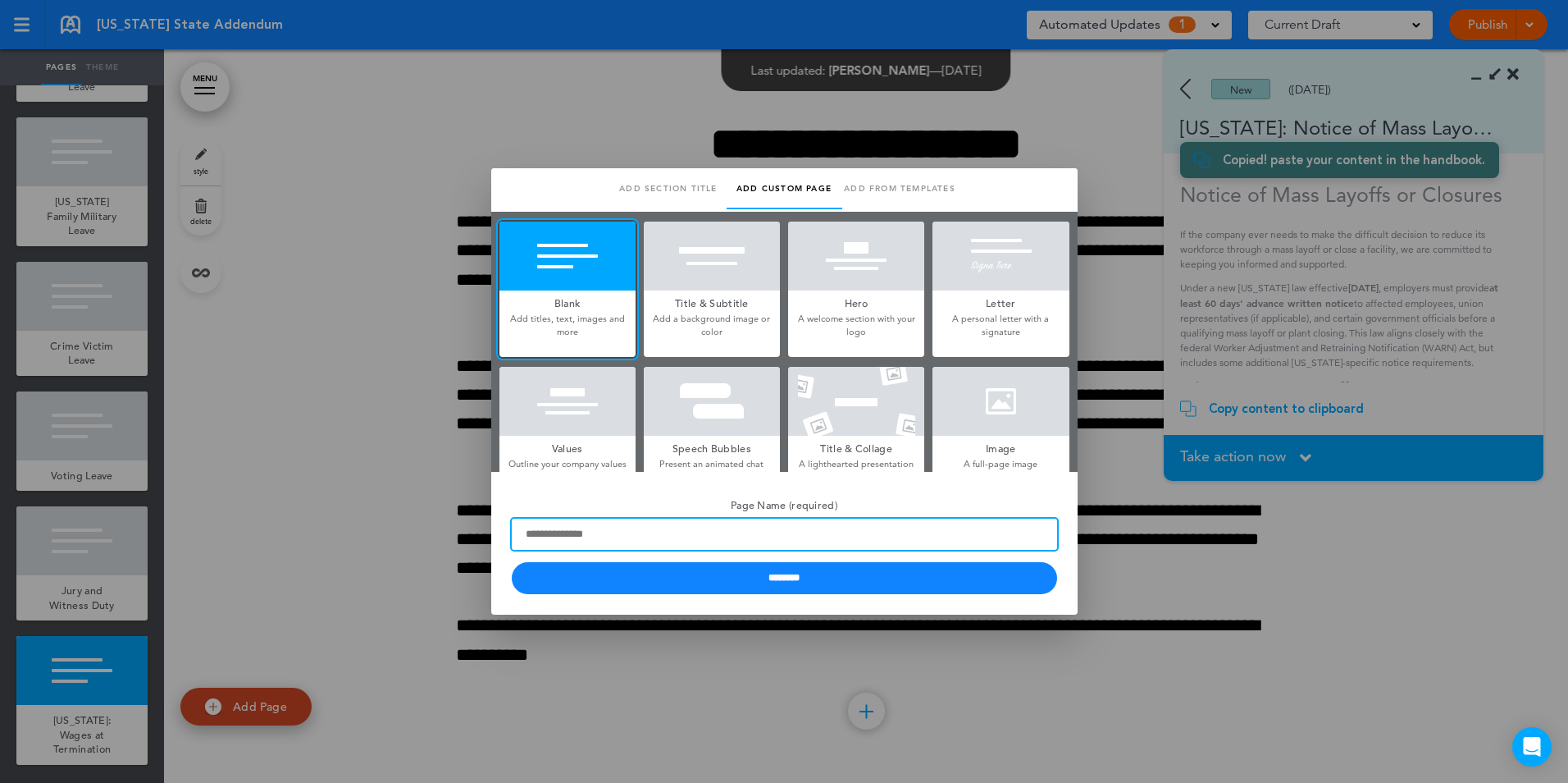
click at [683, 531] on input "Page Name (required)" at bounding box center [784, 533] width 545 height 31
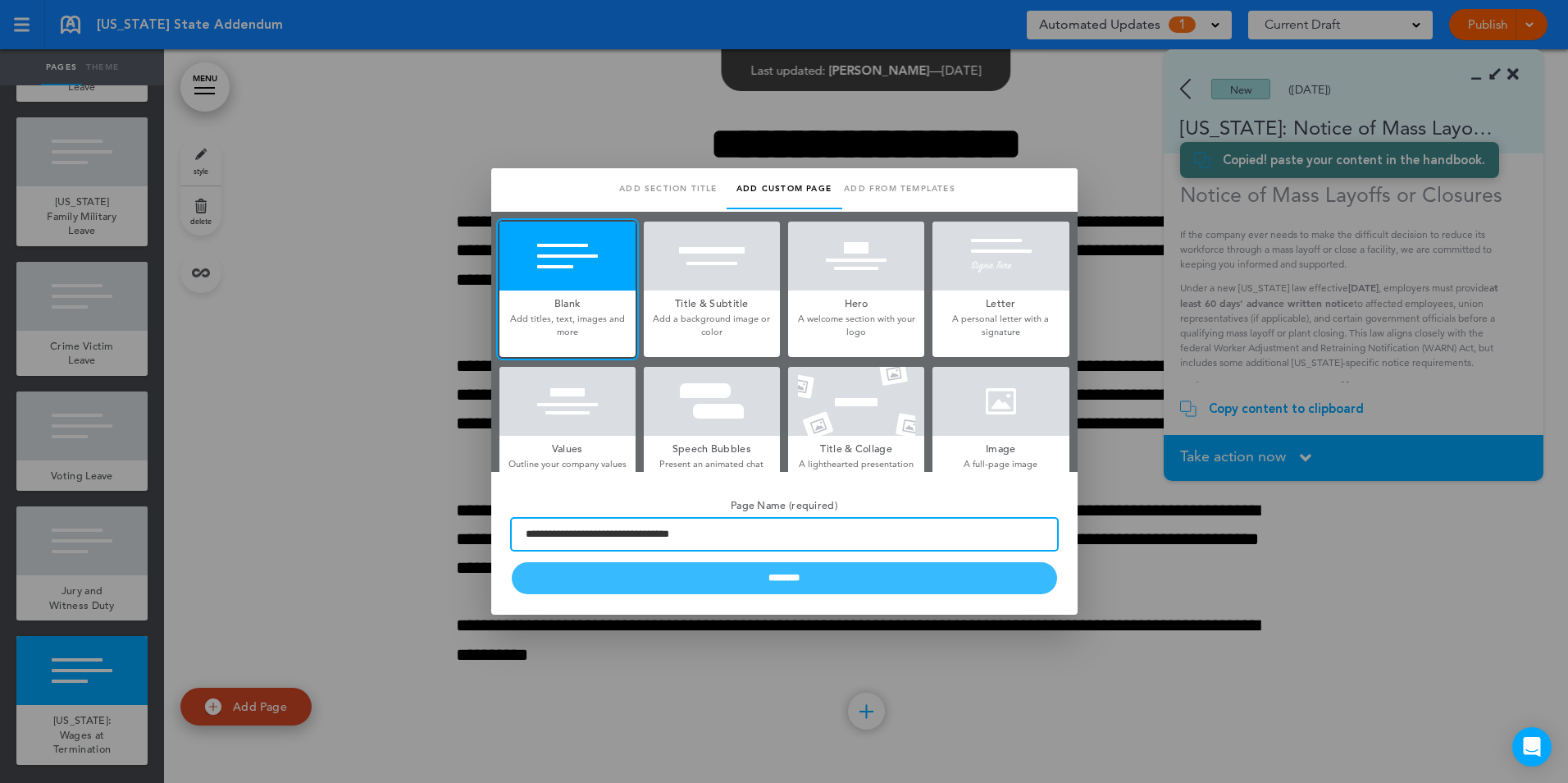
type input "**********"
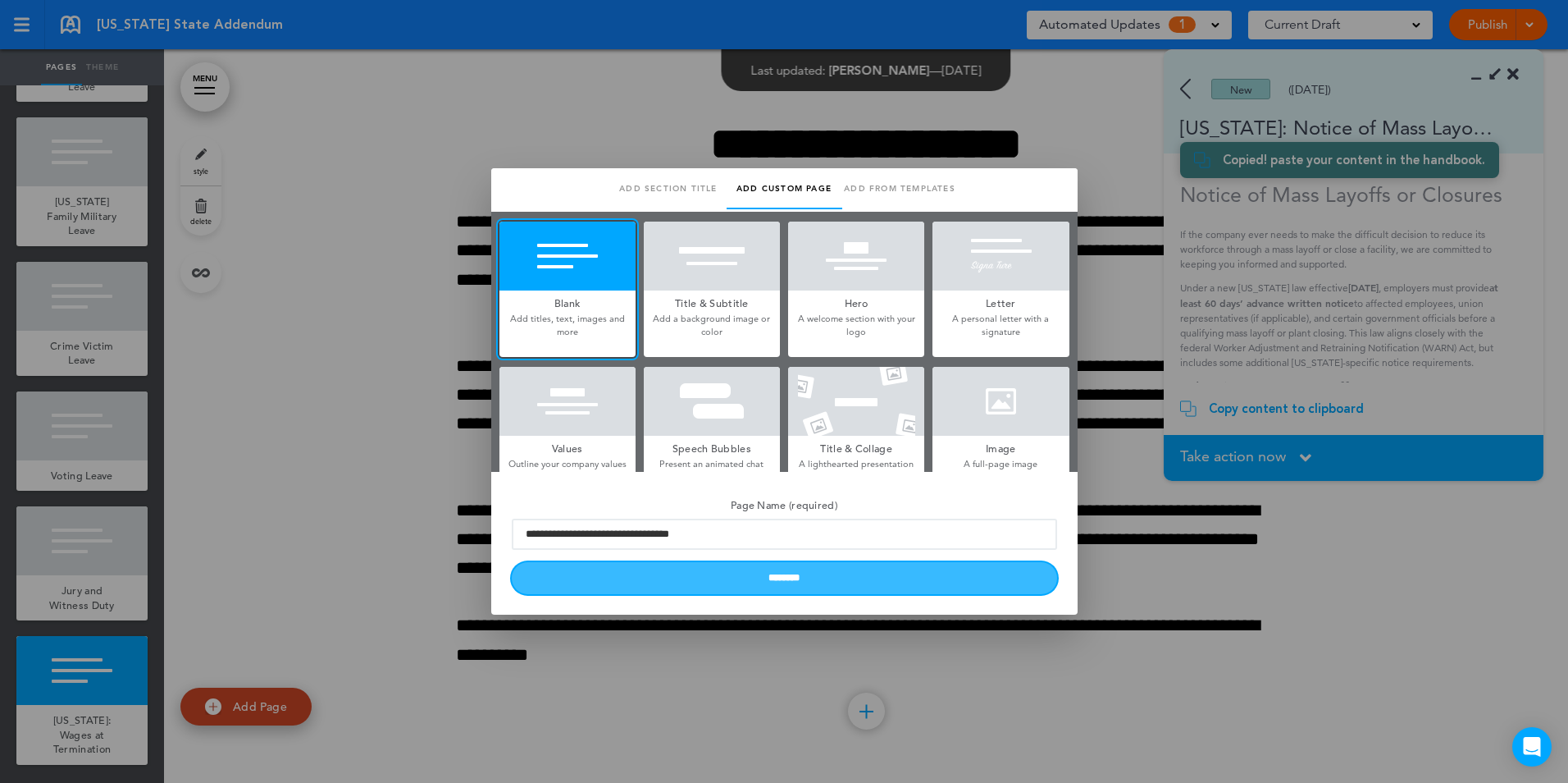
click at [749, 578] on input "********" at bounding box center [784, 578] width 545 height 32
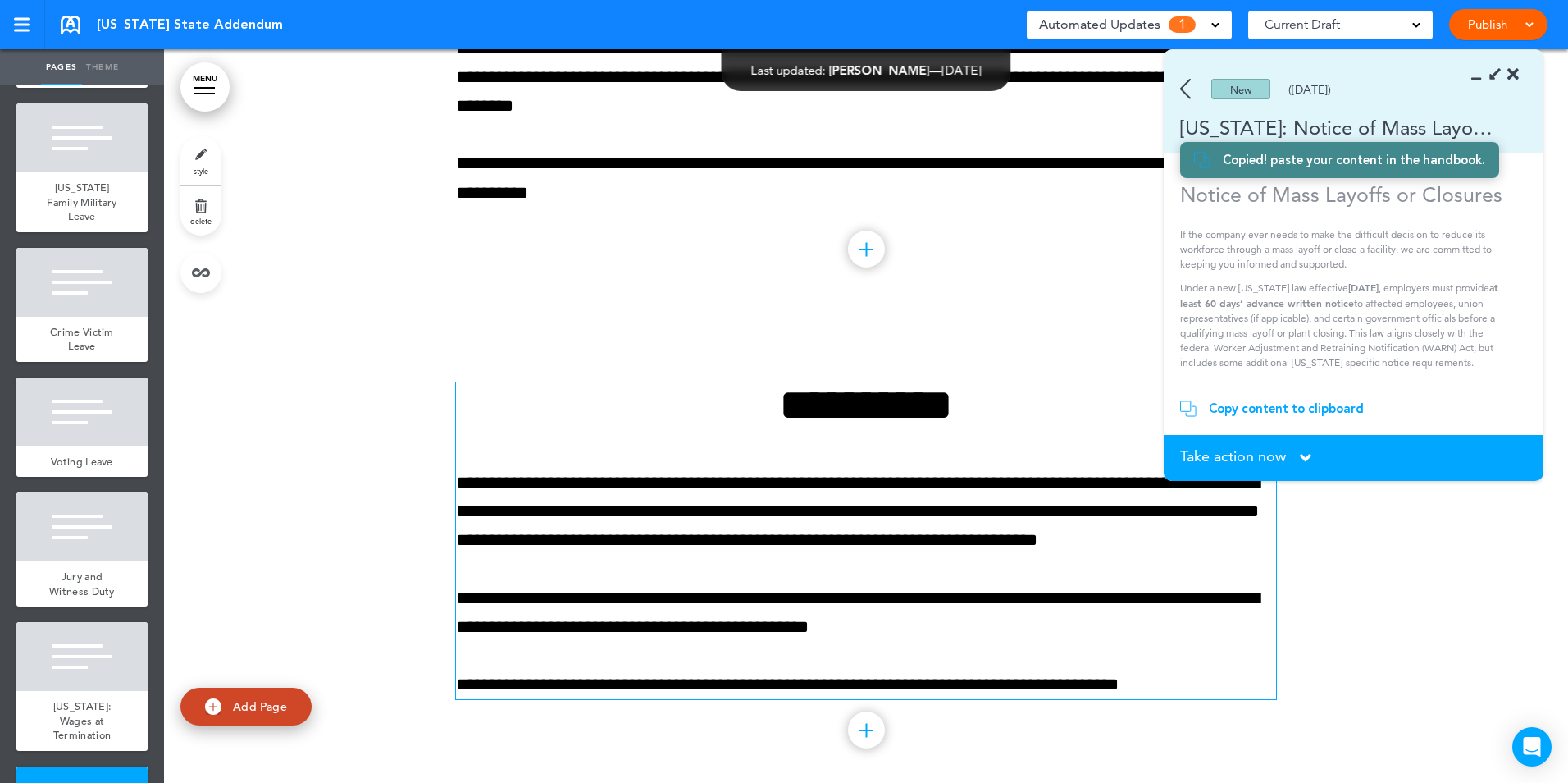
scroll to position [7815, 0]
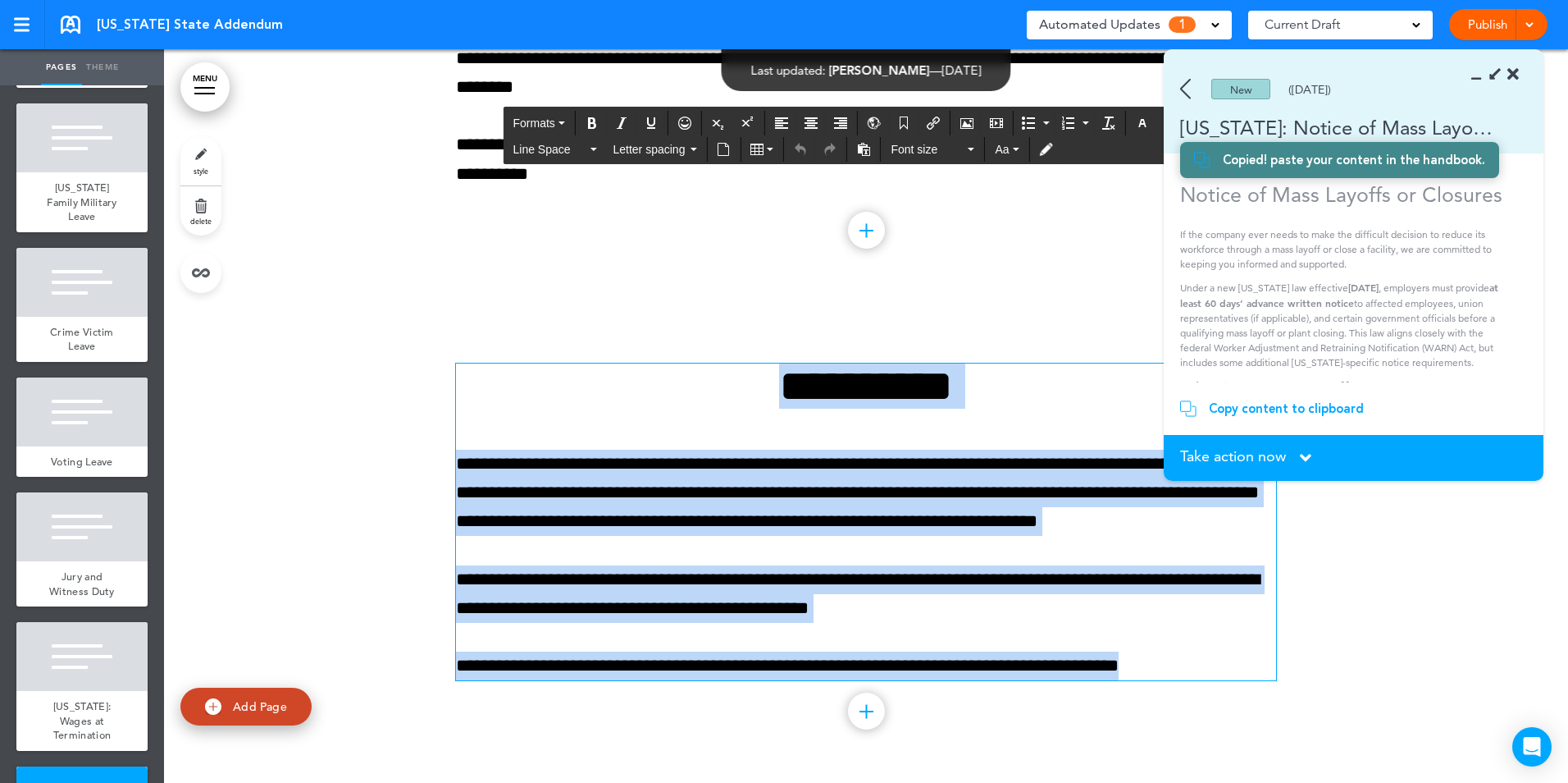
drag, startPoint x: 1189, startPoint y: 669, endPoint x: 741, endPoint y: 381, distance: 532.6
click at [741, 381] on div "**********" at bounding box center [865, 521] width 820 height 316
paste div
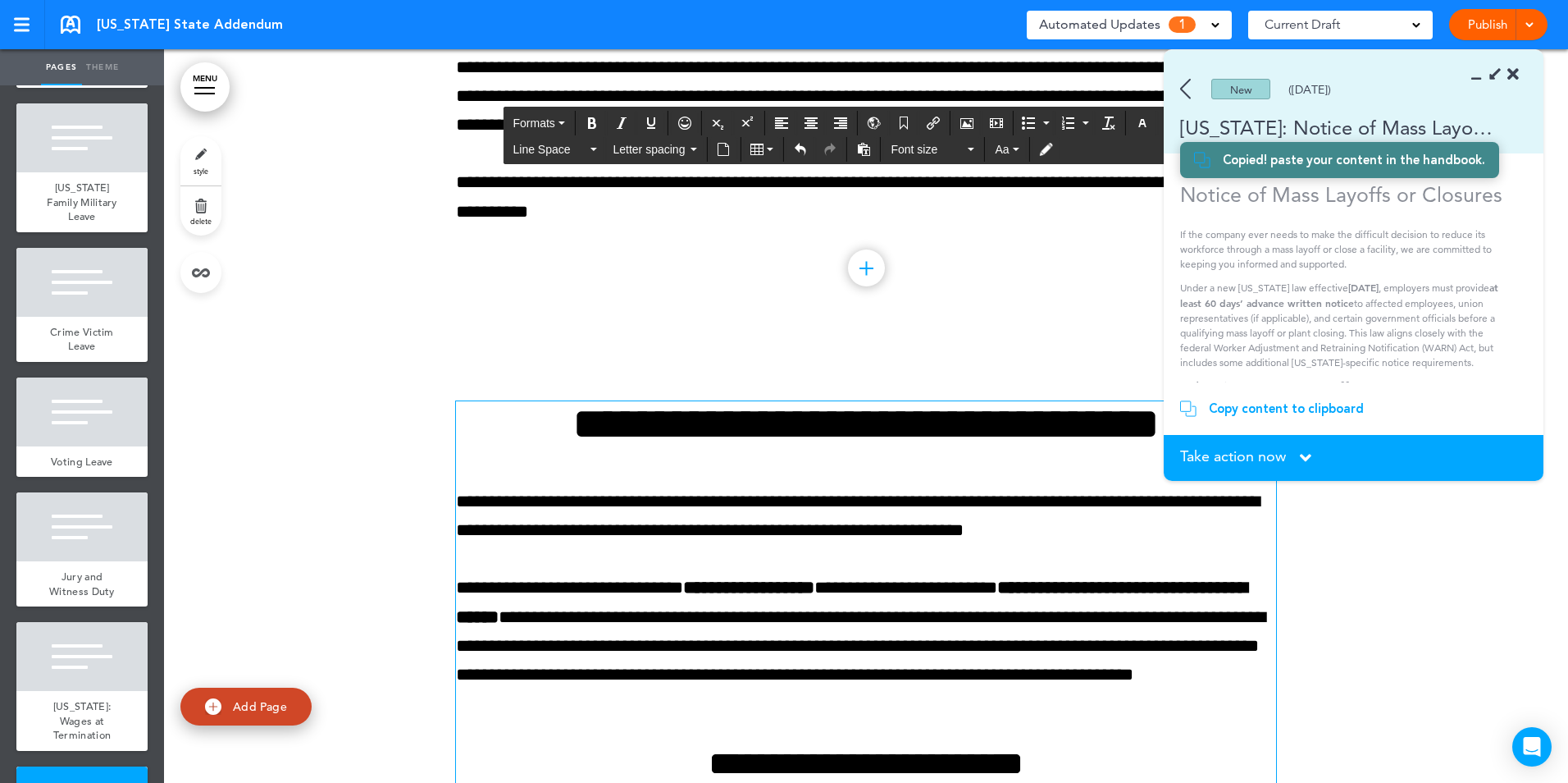
scroll to position [7746, 0]
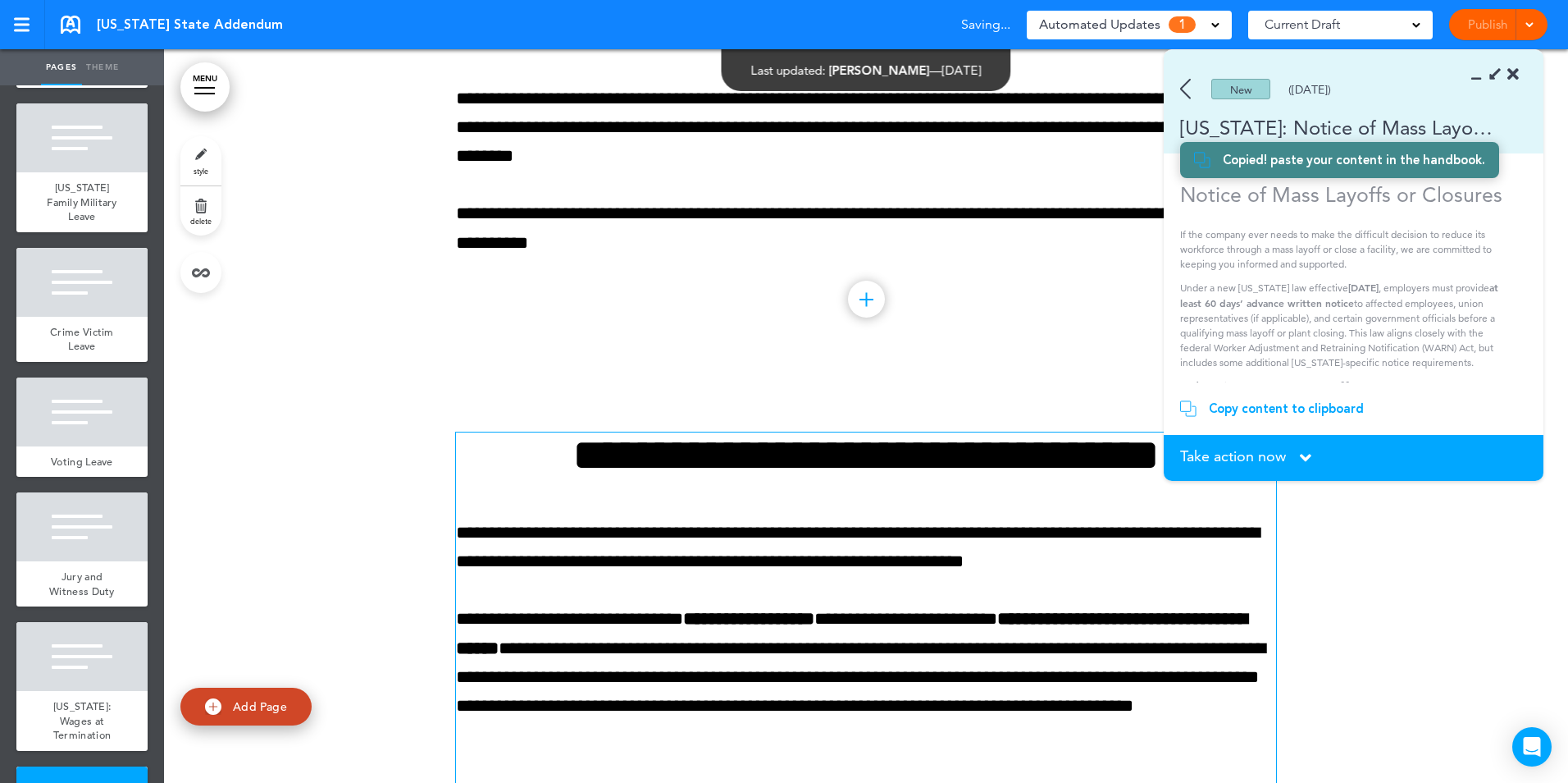
click at [1279, 449] on span "Take action now" at bounding box center [1233, 456] width 105 height 15
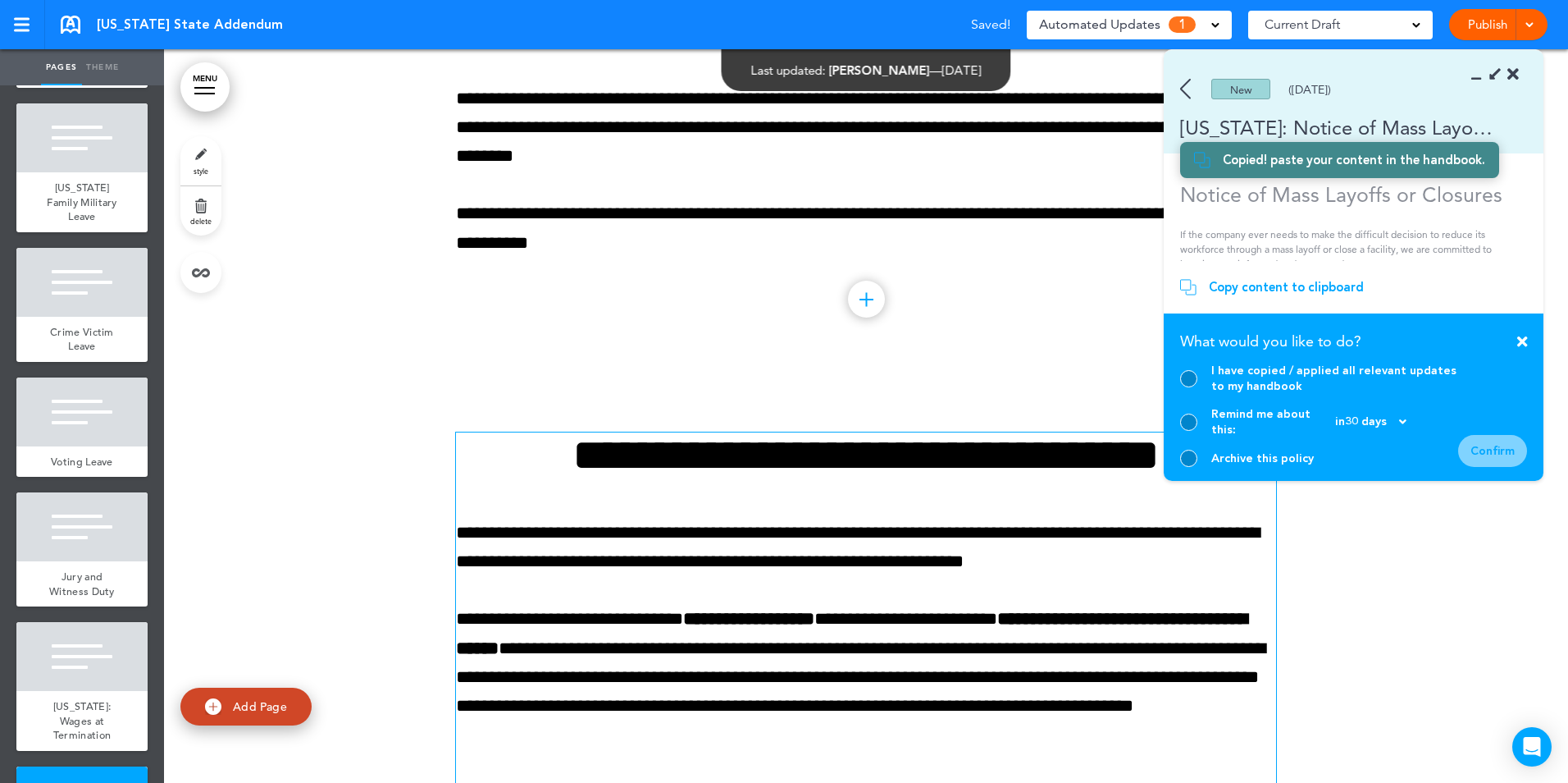
click at [1184, 384] on div "I have copied / applied all relevant updates to my handbook" at bounding box center [1319, 377] width 278 height 31
click at [1184, 387] on div at bounding box center [1188, 378] width 17 height 17
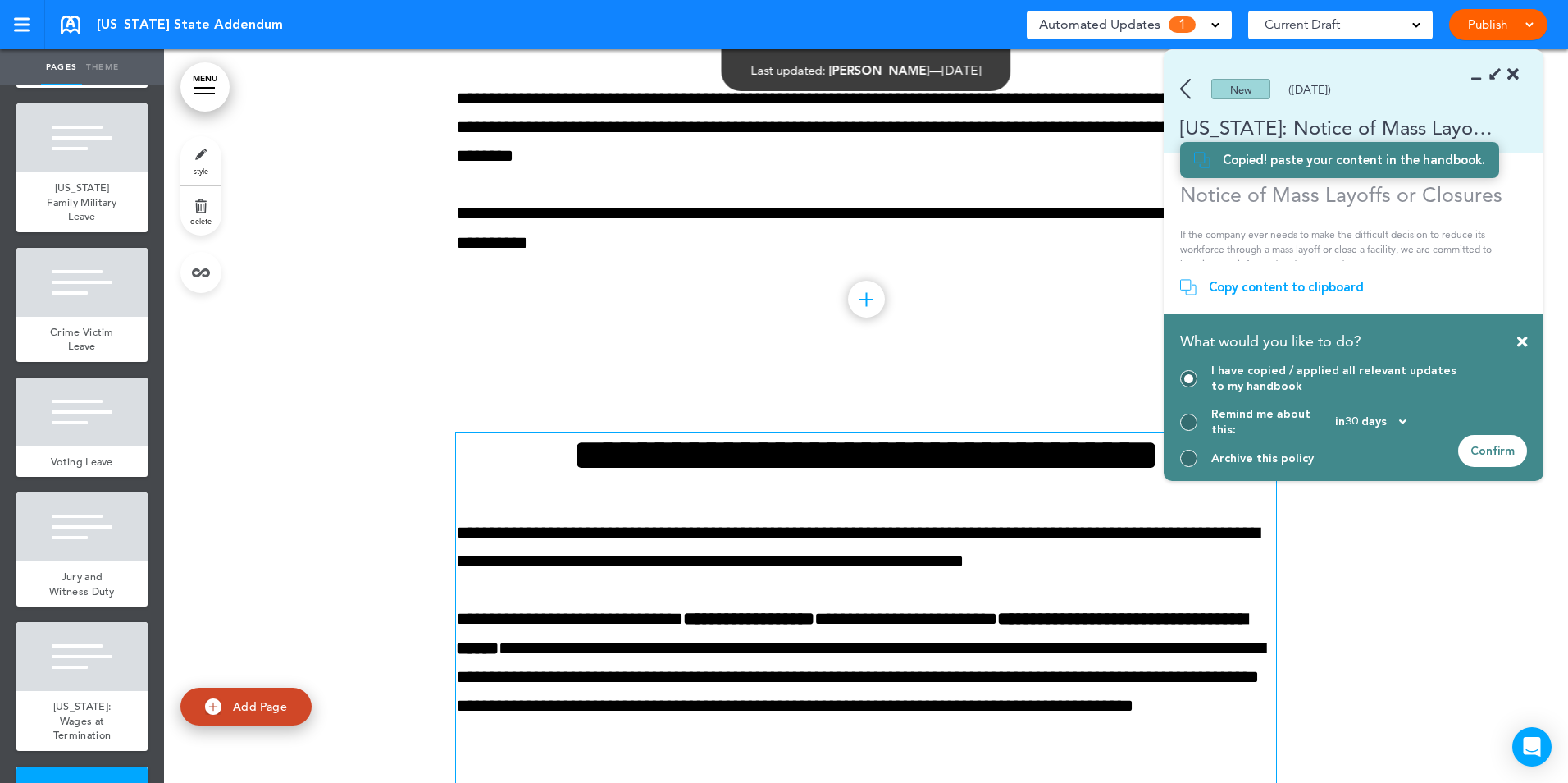
click at [1507, 452] on div "Confirm" at bounding box center [1491, 451] width 69 height 32
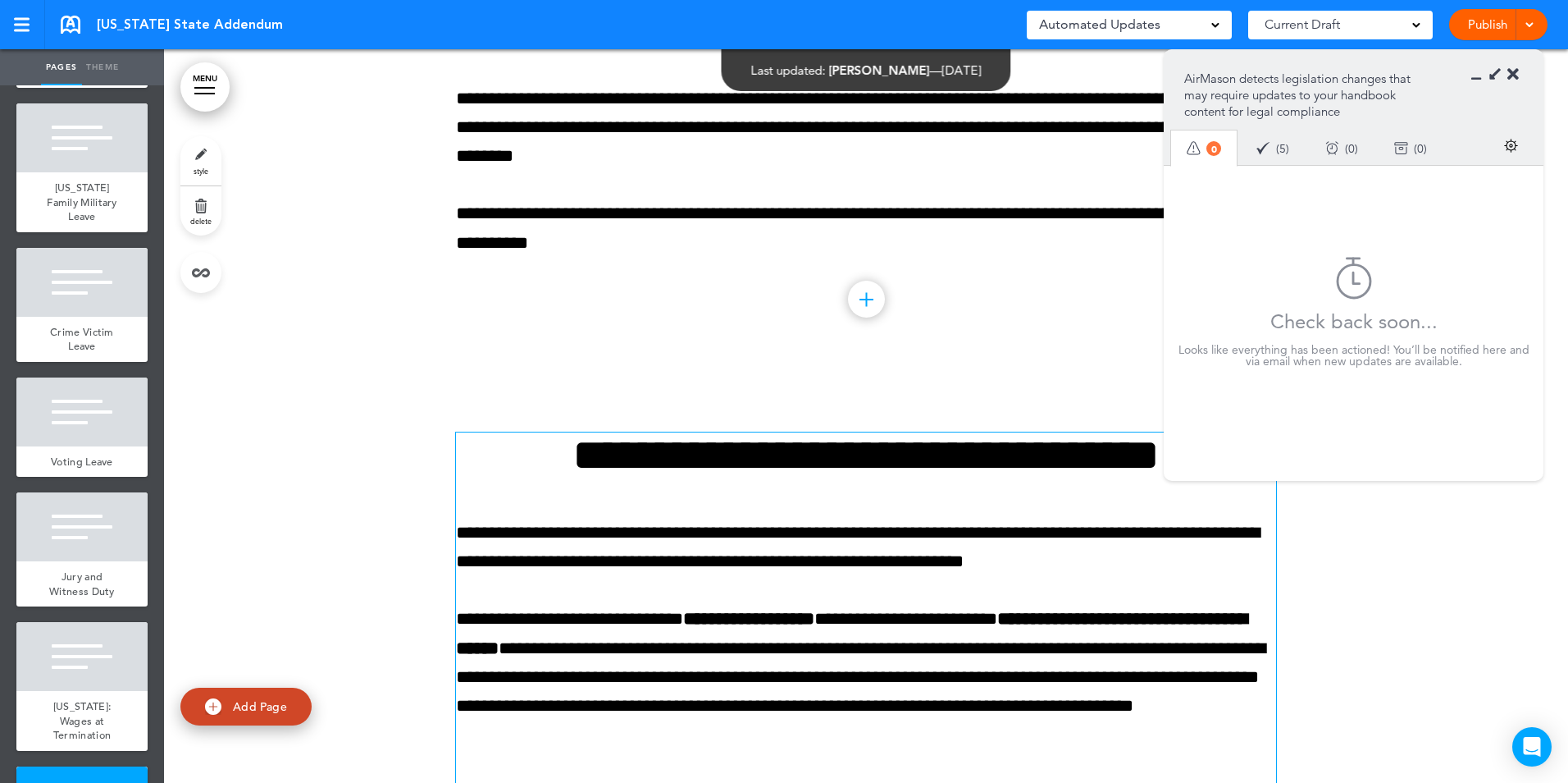
click at [1476, 72] on section "AirMason detects legislation changes that may require updates to your handbook …" at bounding box center [1353, 106] width 380 height 114
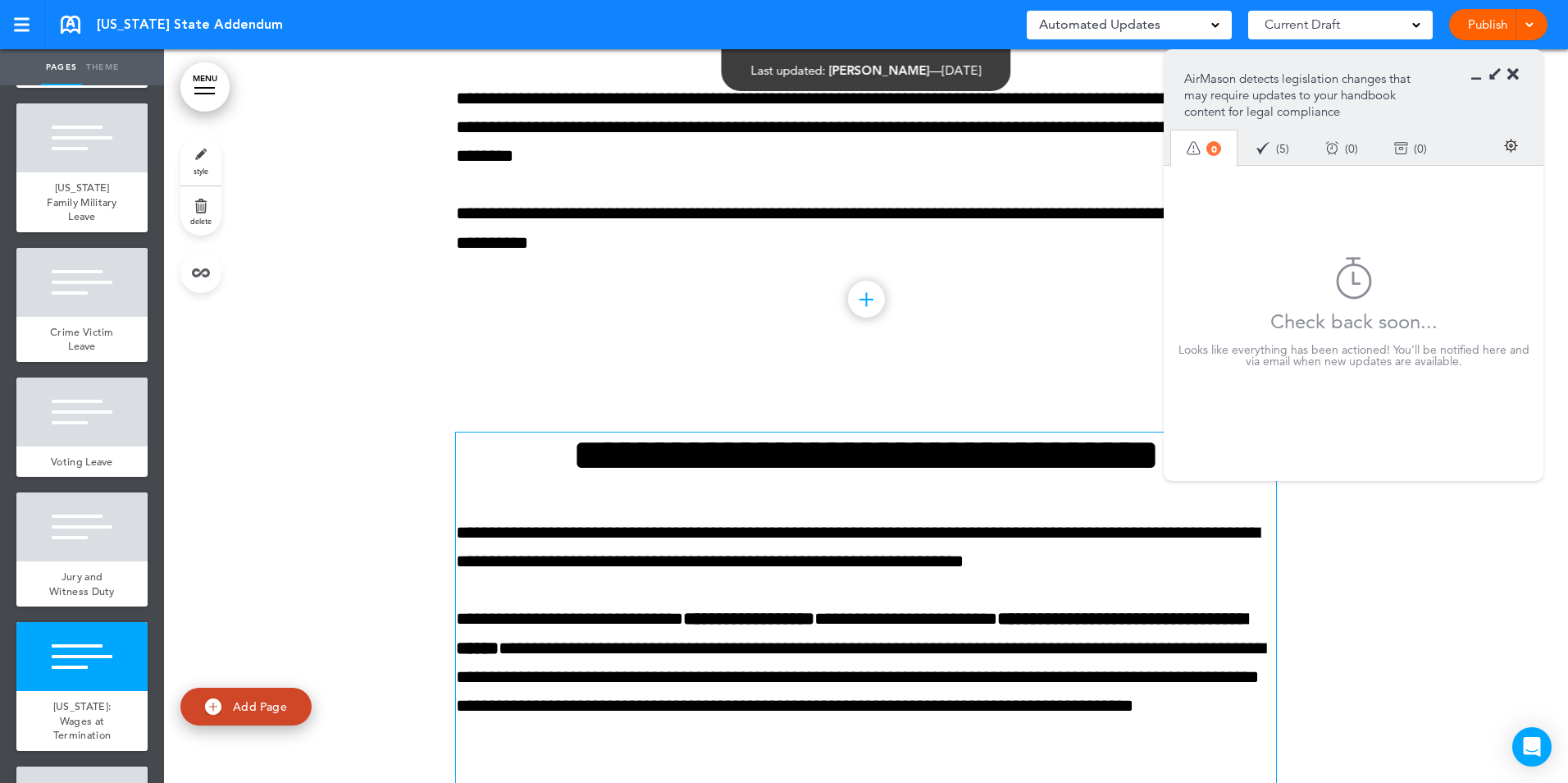
click at [1481, 73] on icon at bounding box center [1481, 75] width 0 height 16
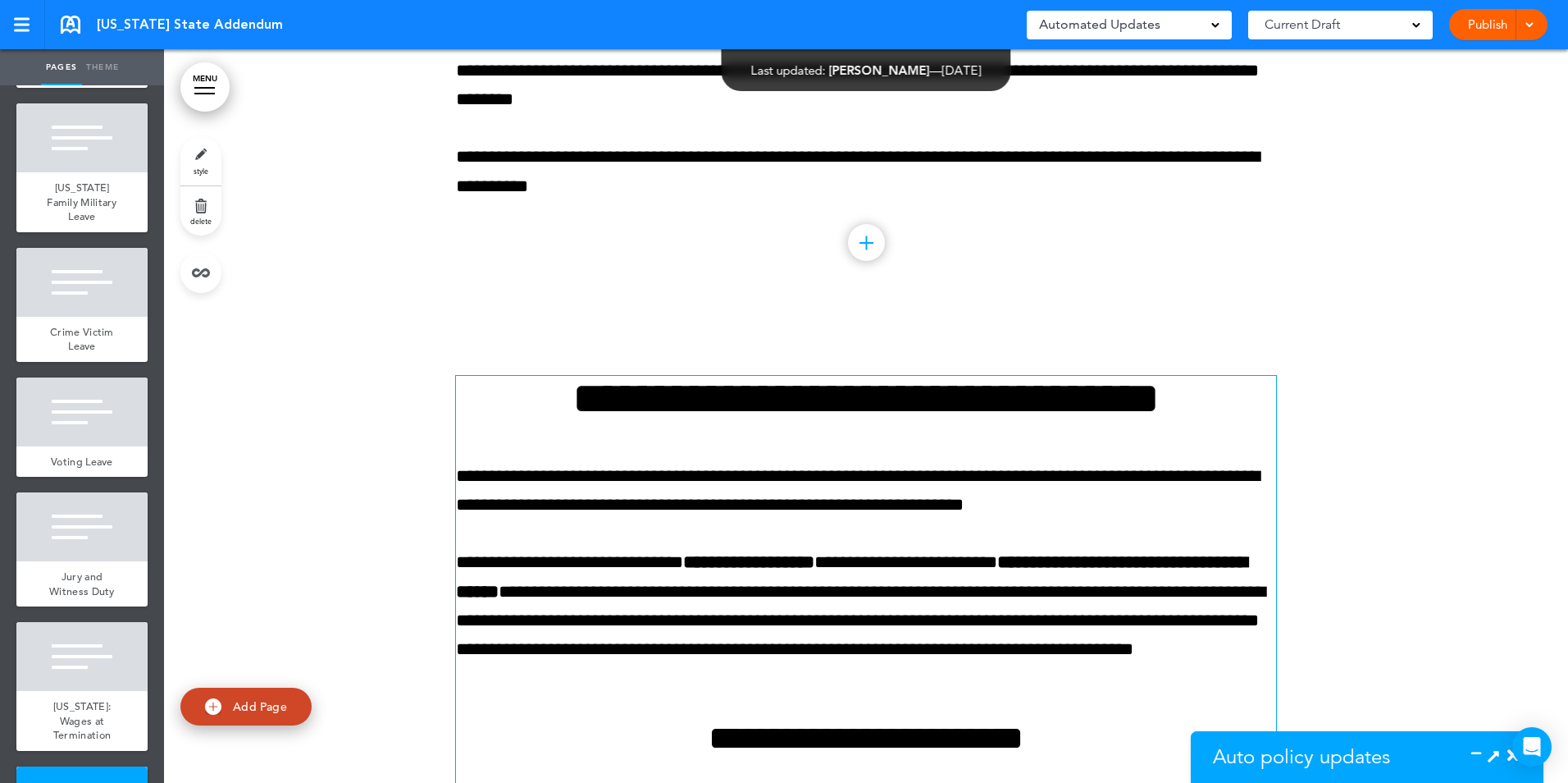
scroll to position [7828, 0]
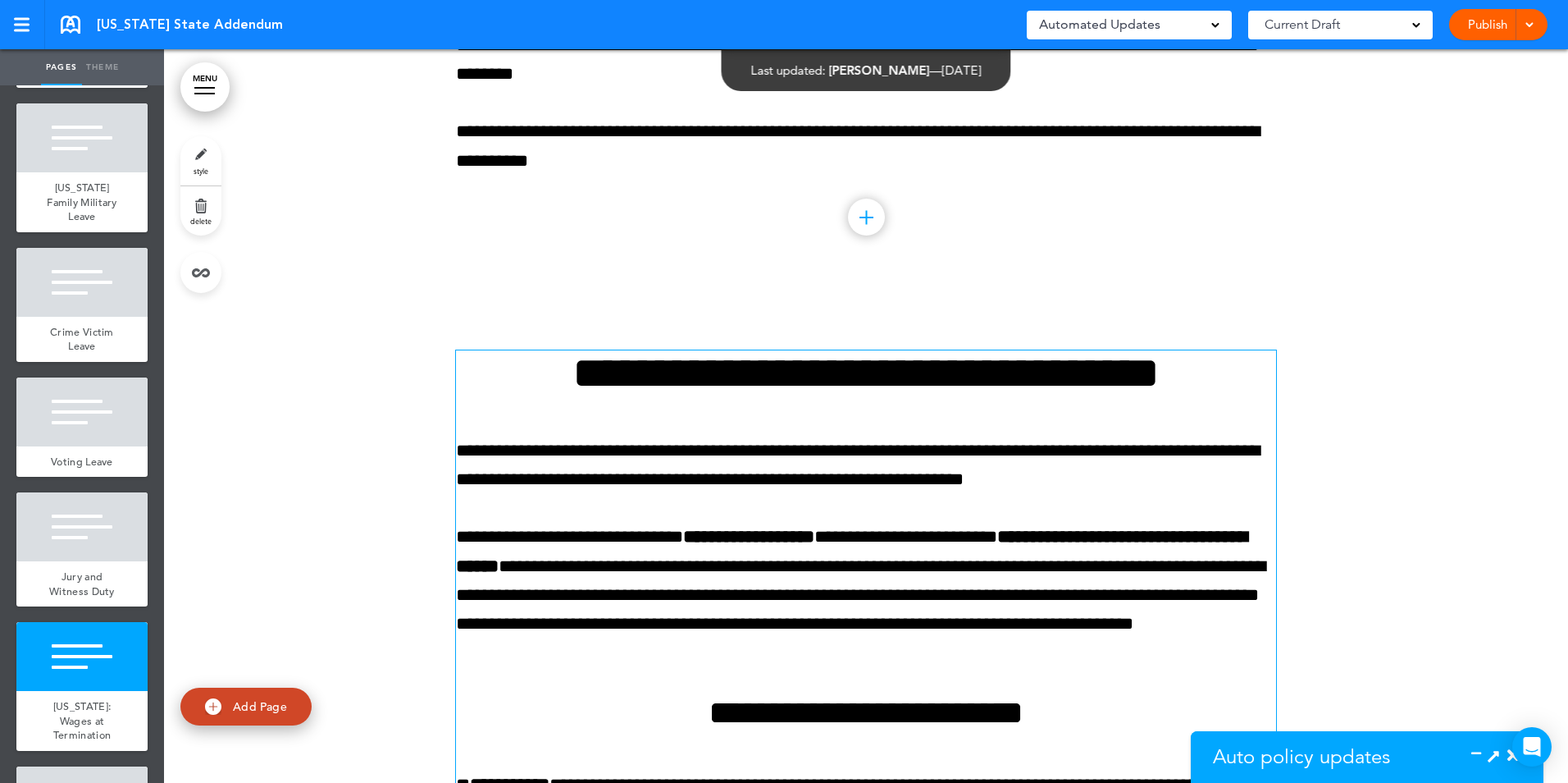
click at [1487, 25] on link "Publish" at bounding box center [1486, 24] width 52 height 31
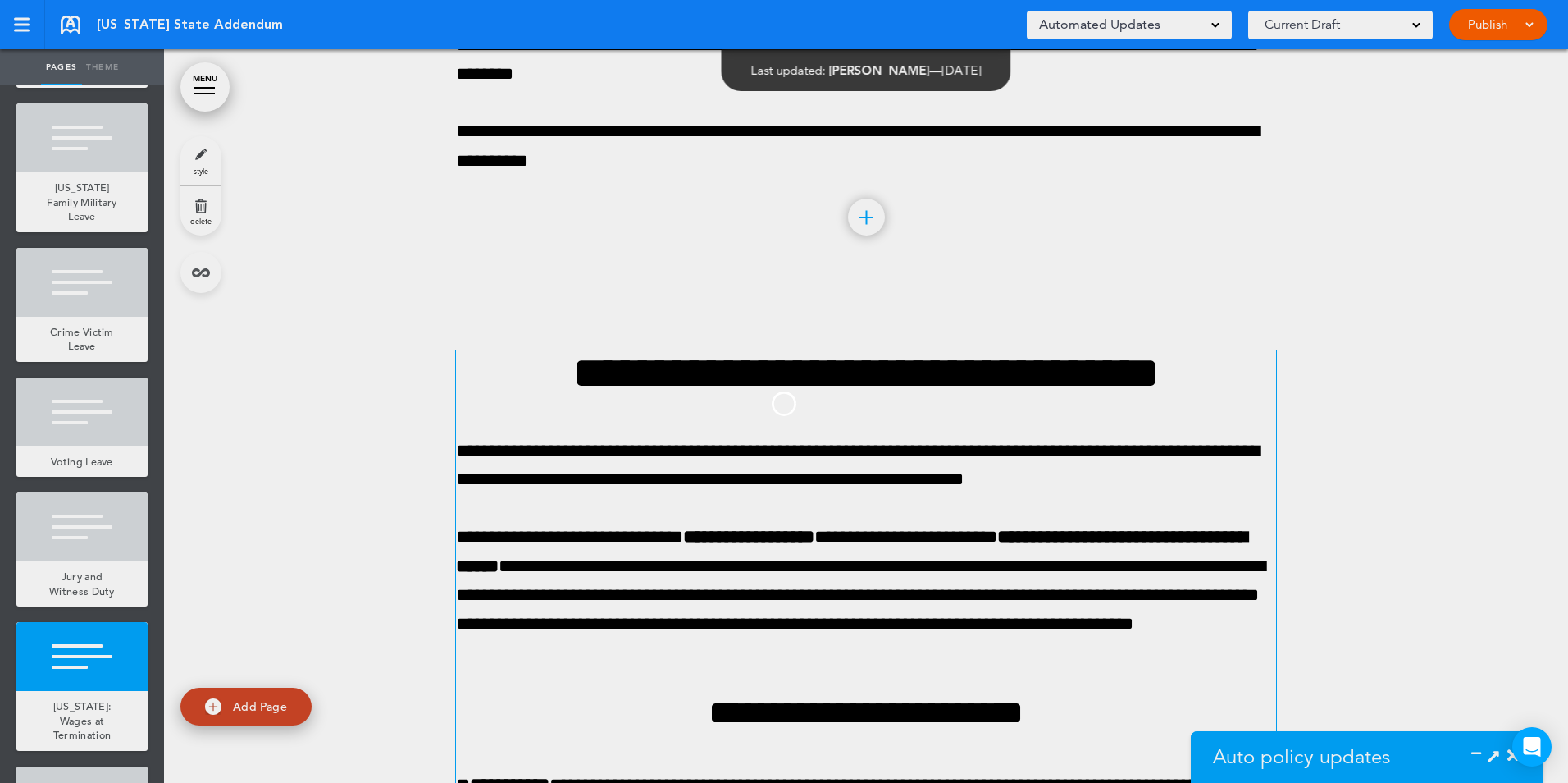
scroll to position [0, 0]
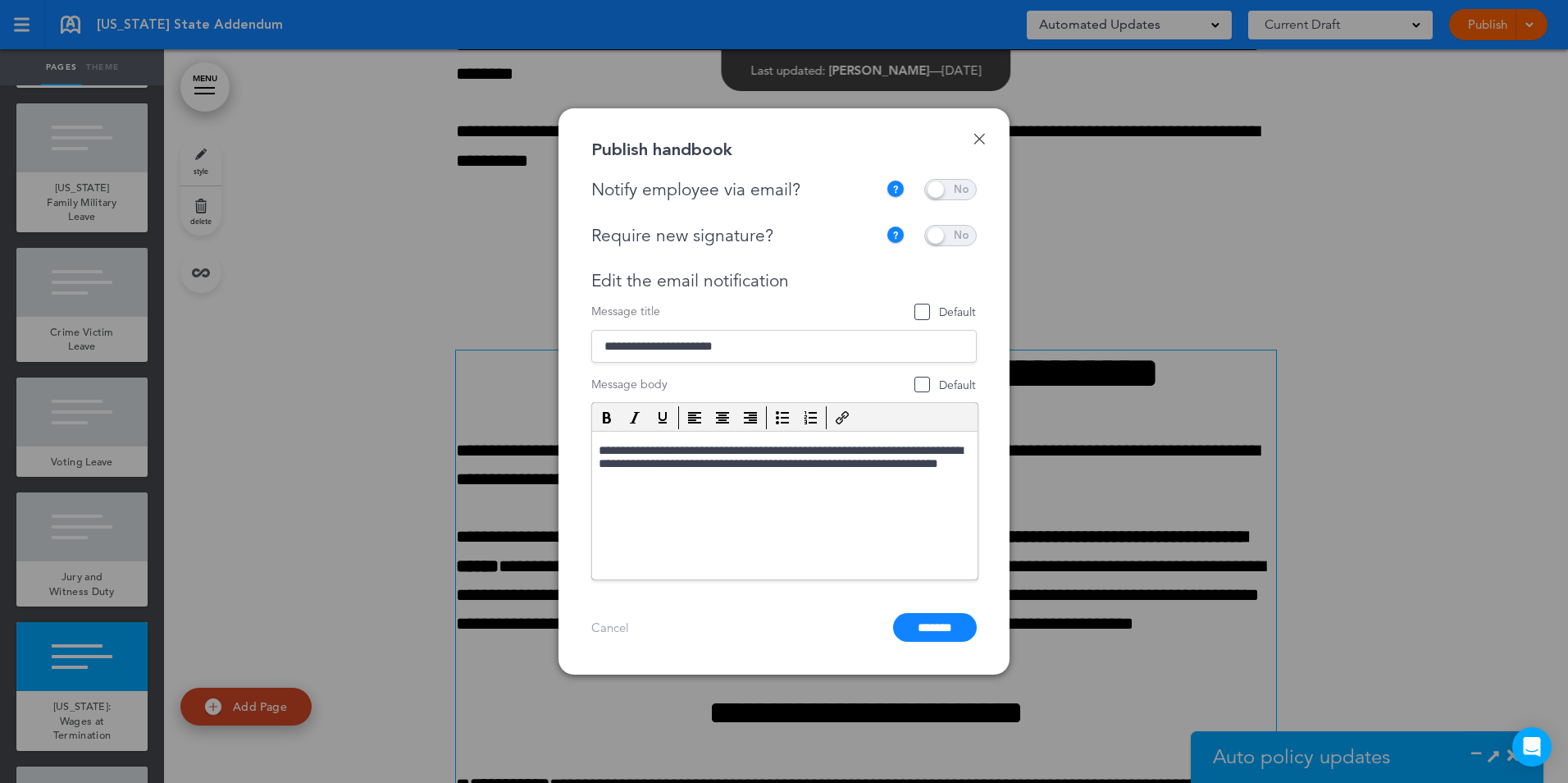
click at [960, 184] on span at bounding box center [950, 189] width 53 height 21
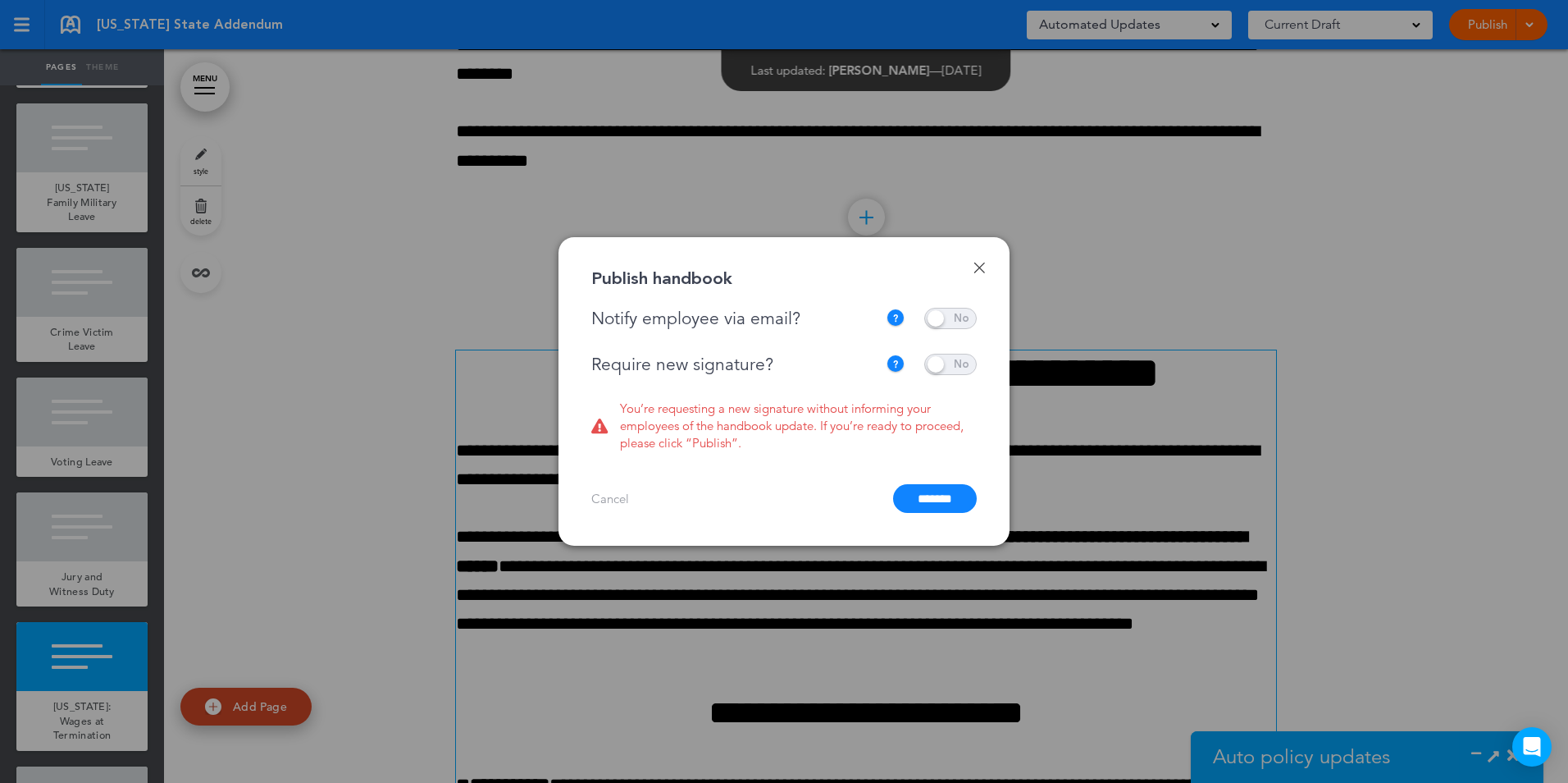
click at [954, 358] on span at bounding box center [950, 363] width 53 height 21
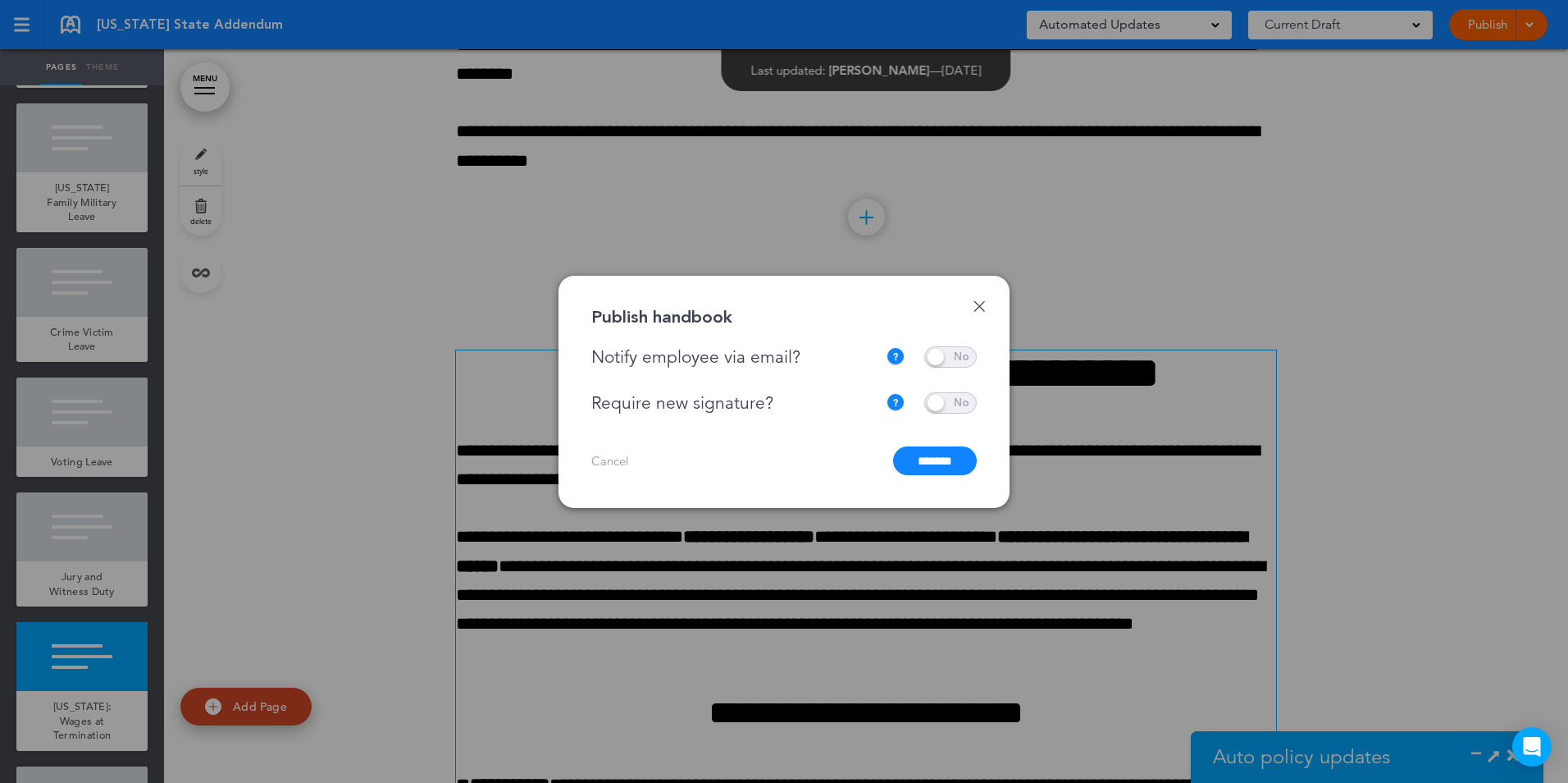
click at [941, 456] on input "*******" at bounding box center [935, 461] width 84 height 29
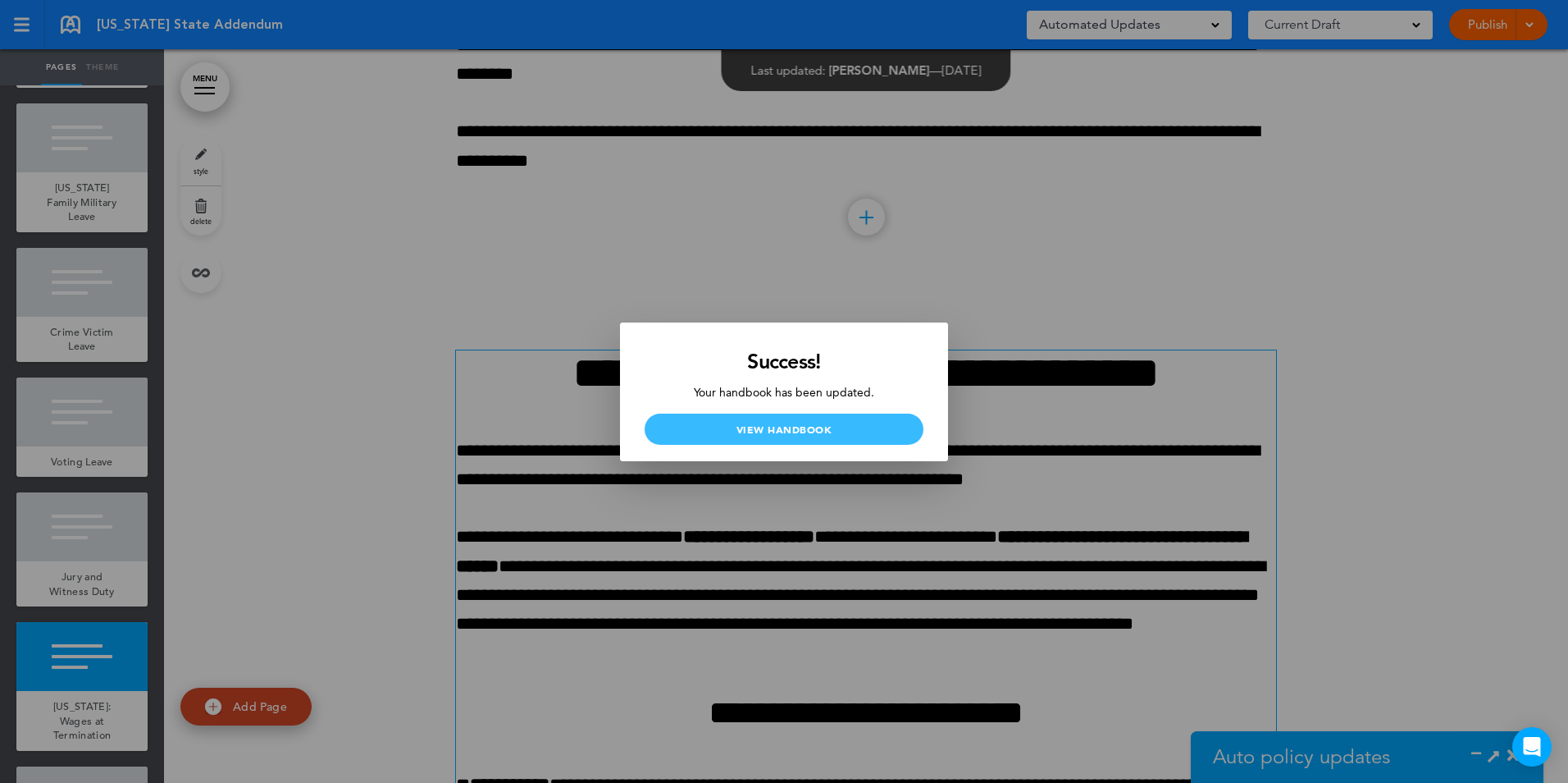
click at [680, 426] on link "View Handbook" at bounding box center [784, 429] width 278 height 31
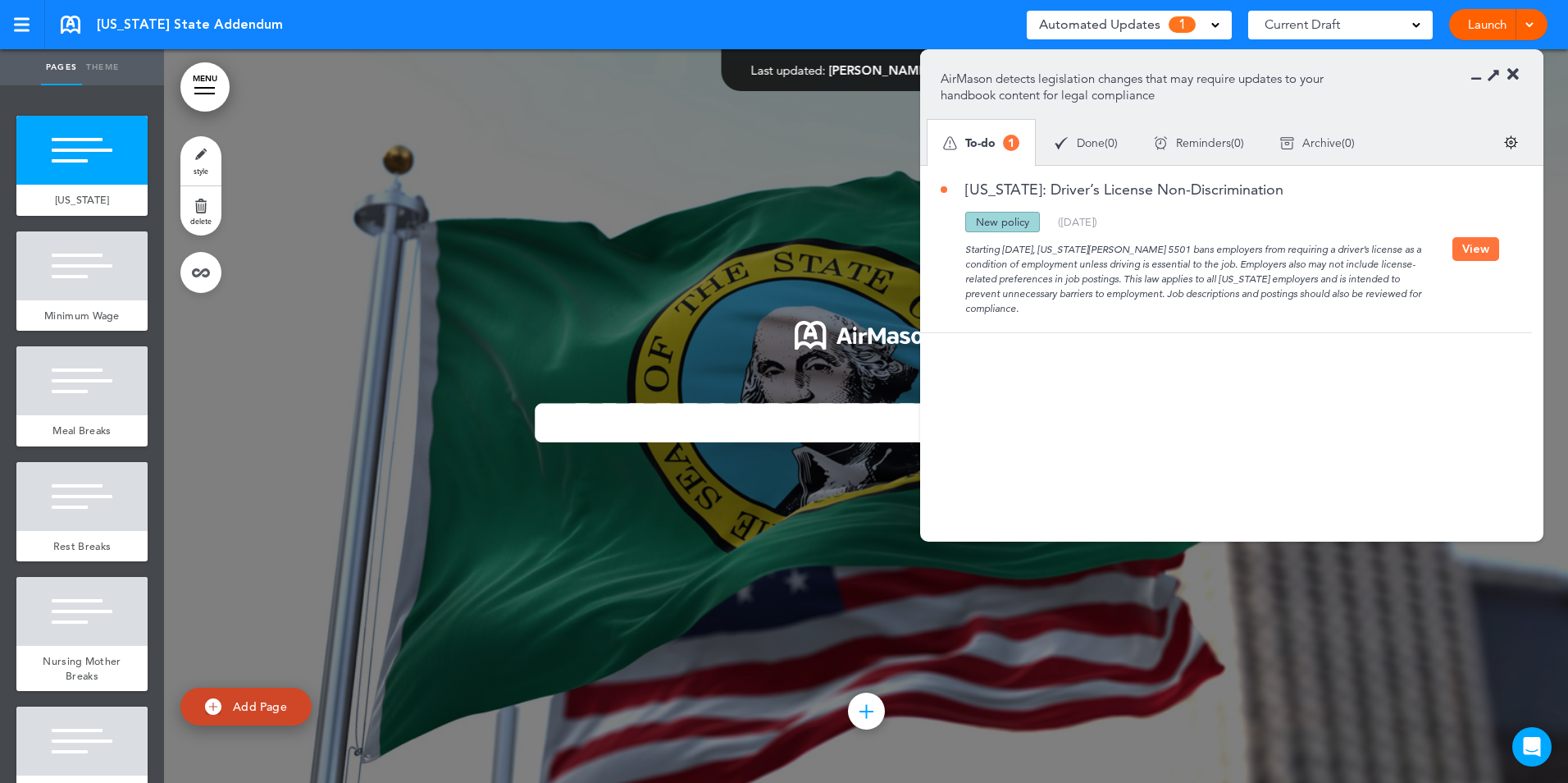
click at [1466, 251] on button "View" at bounding box center [1475, 249] width 47 height 24
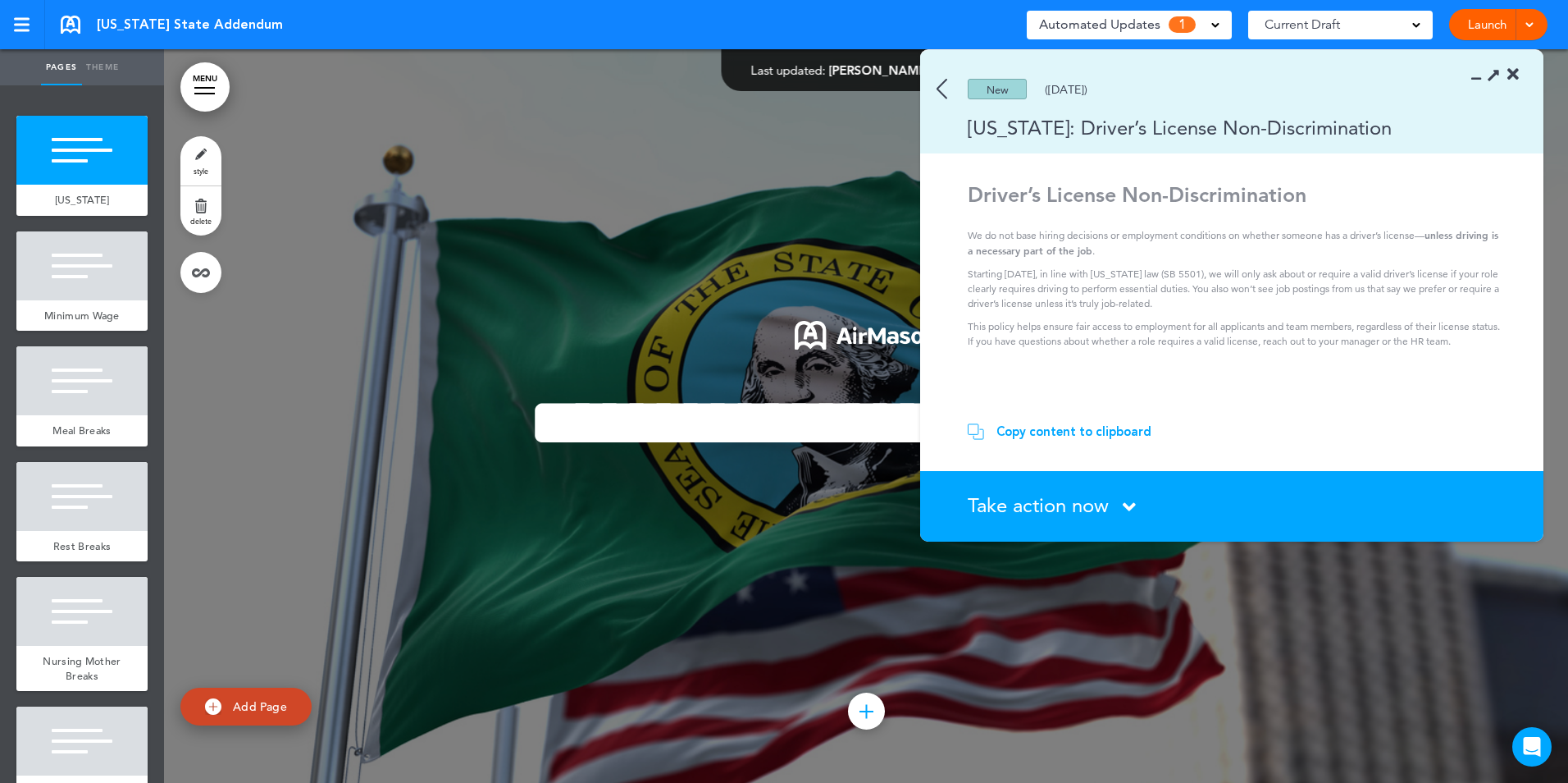
click at [1039, 428] on div "Copy content to clipboard" at bounding box center [1074, 431] width 155 height 16
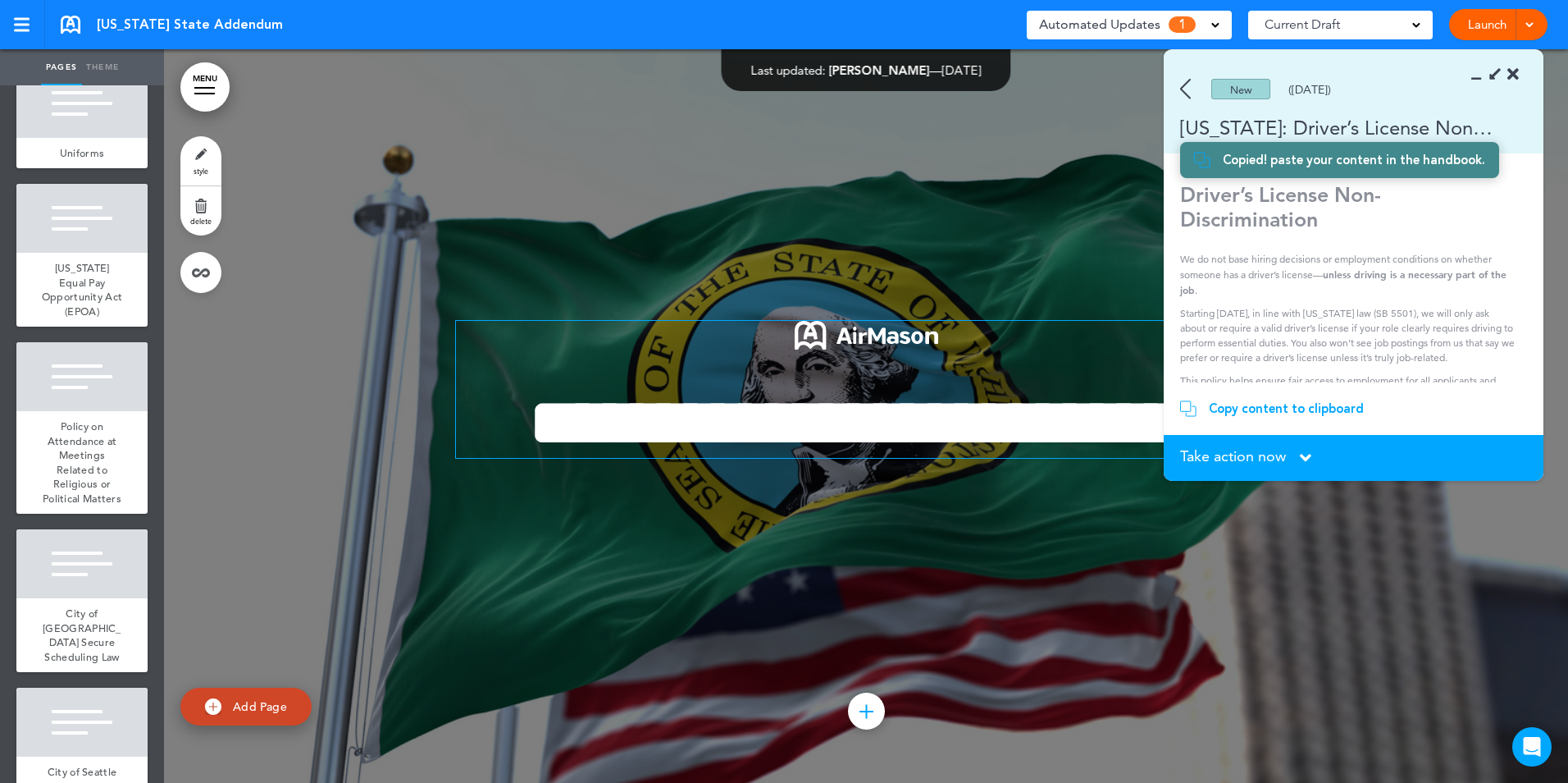
scroll to position [2849, 0]
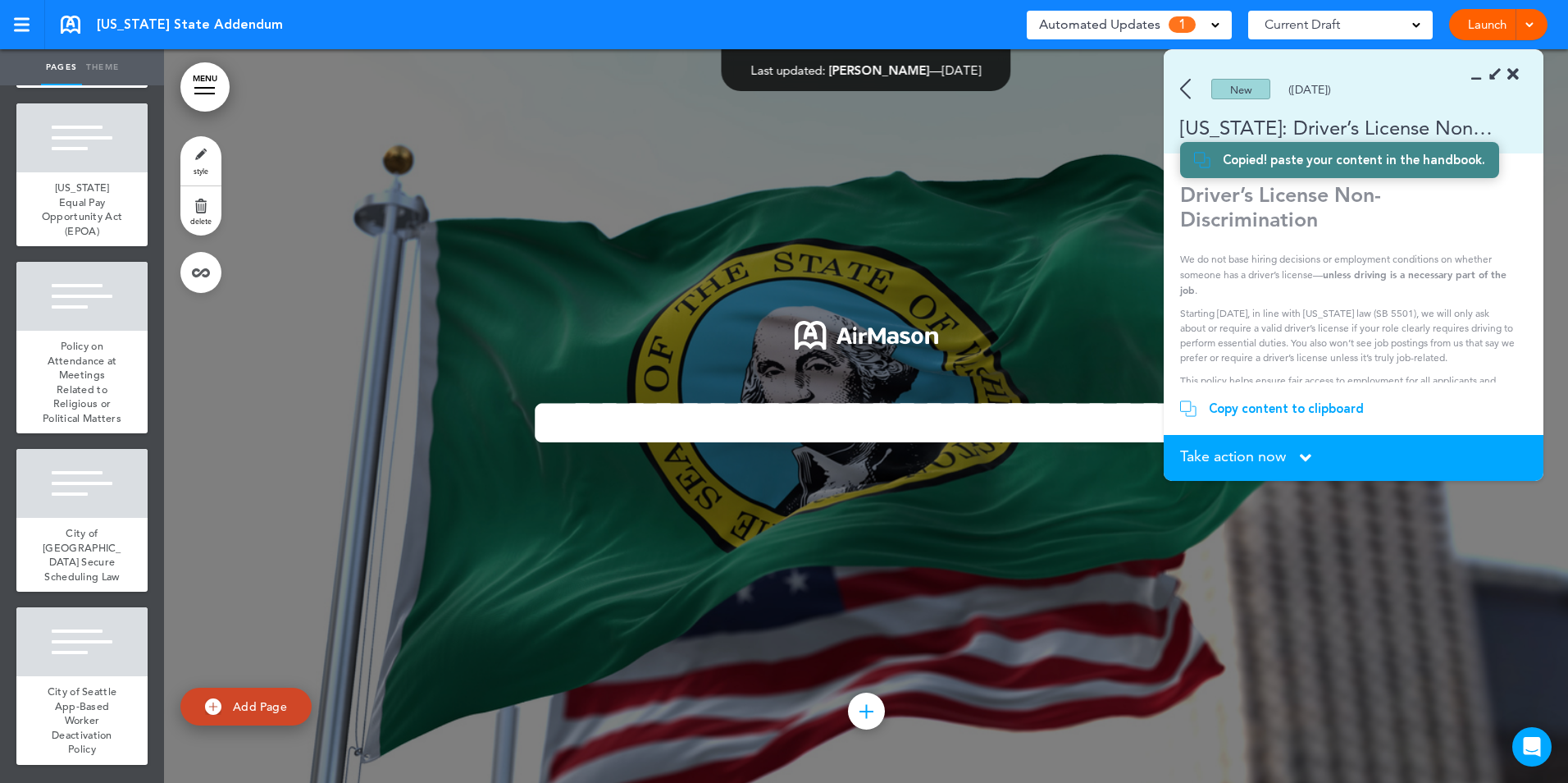
click at [1240, 405] on div "Copy content to clipboard" at bounding box center [1286, 408] width 155 height 16
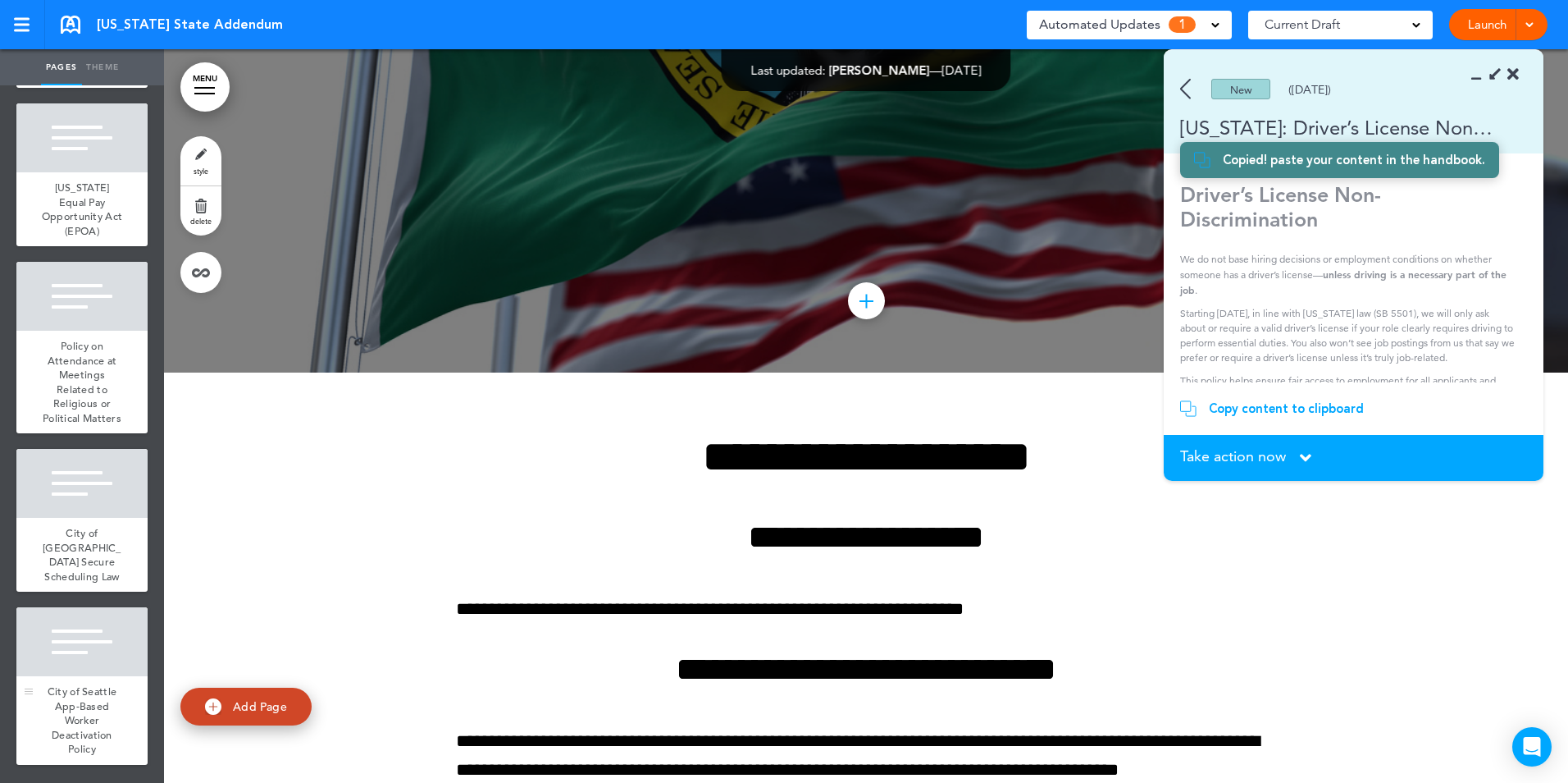
click at [91, 641] on div at bounding box center [82, 641] width 131 height 69
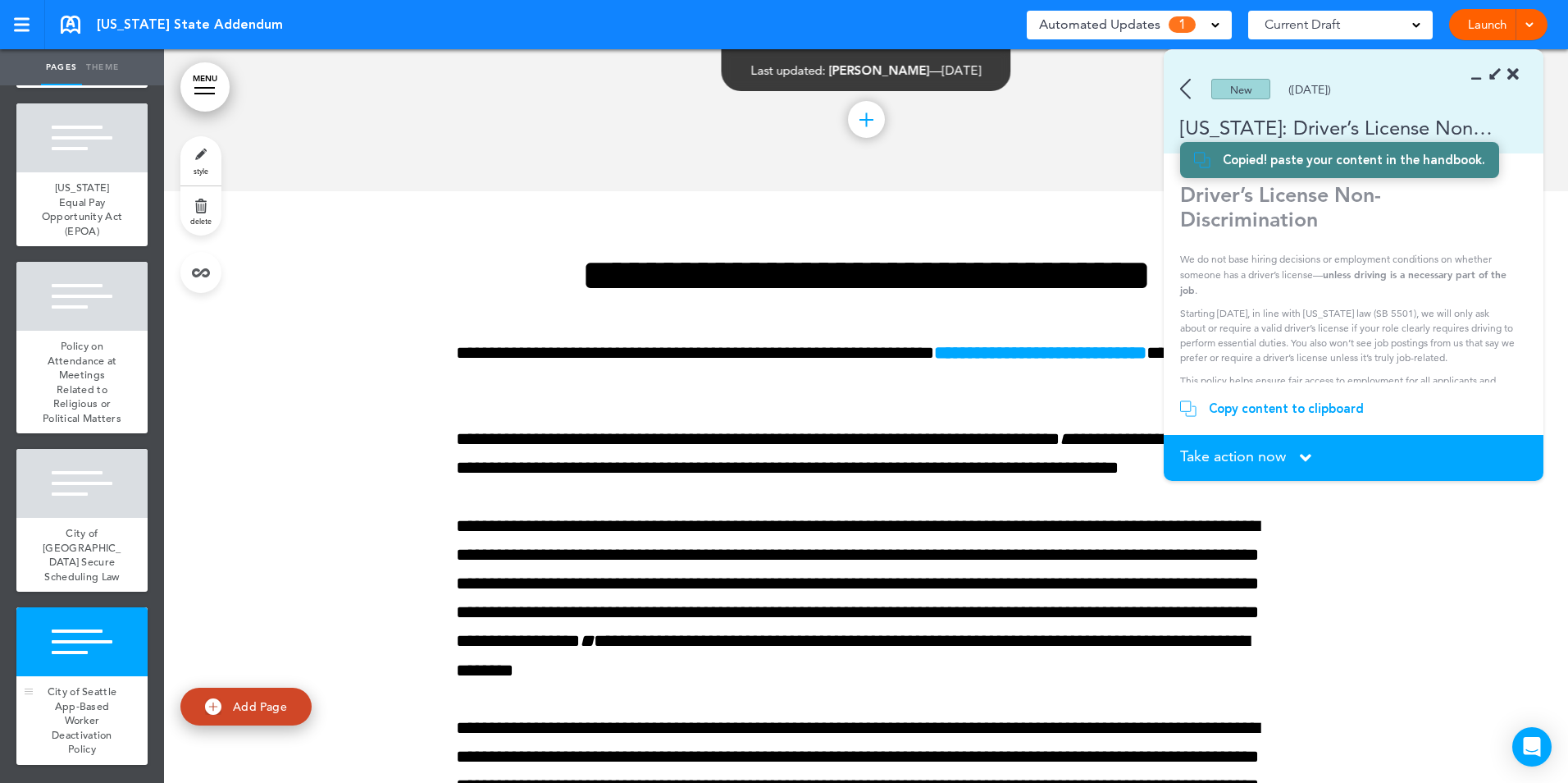
scroll to position [25972, 0]
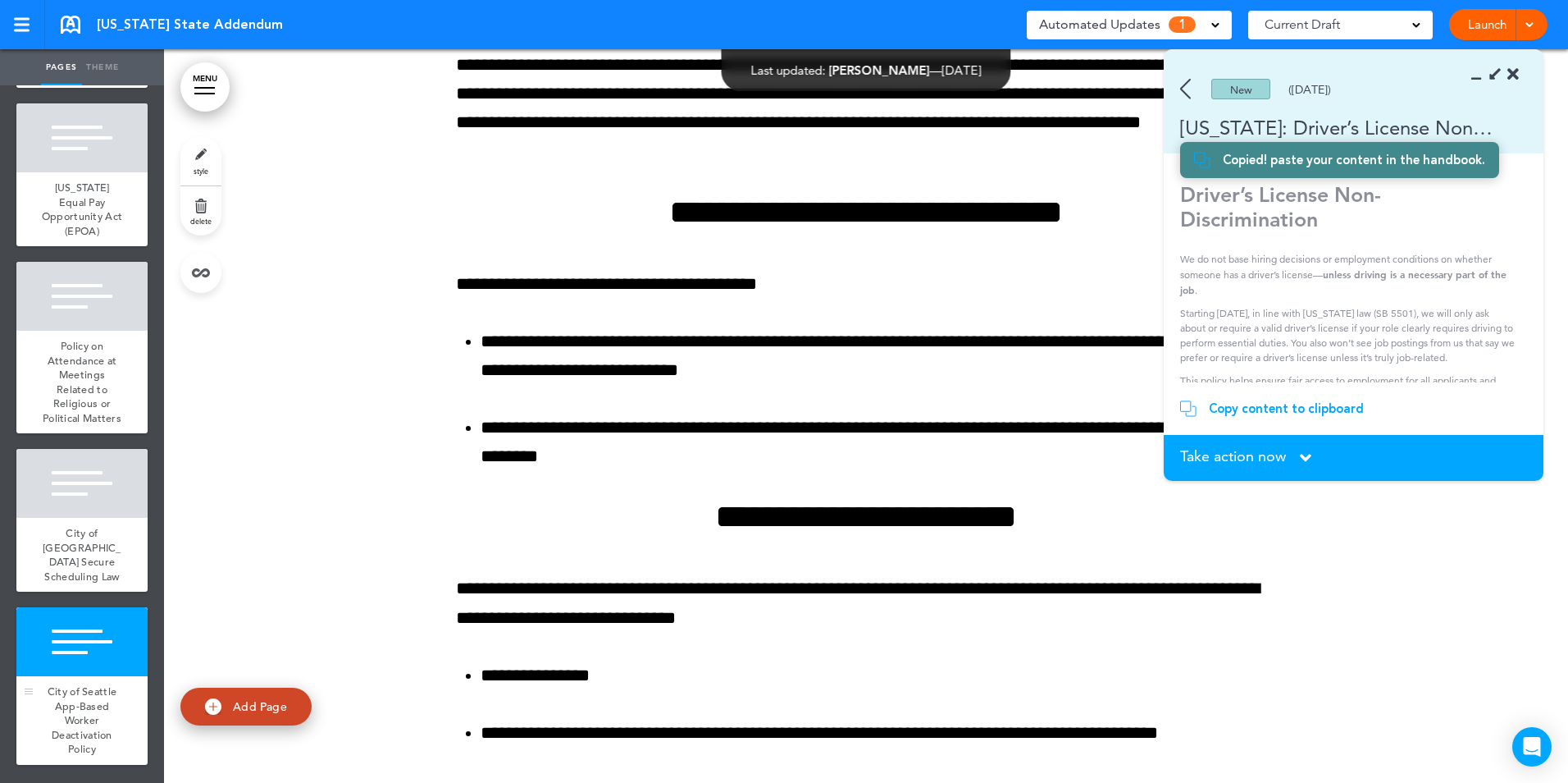
click at [87, 640] on div at bounding box center [82, 641] width 131 height 69
click at [264, 699] on span "Add Page" at bounding box center [260, 706] width 54 height 15
type input "********"
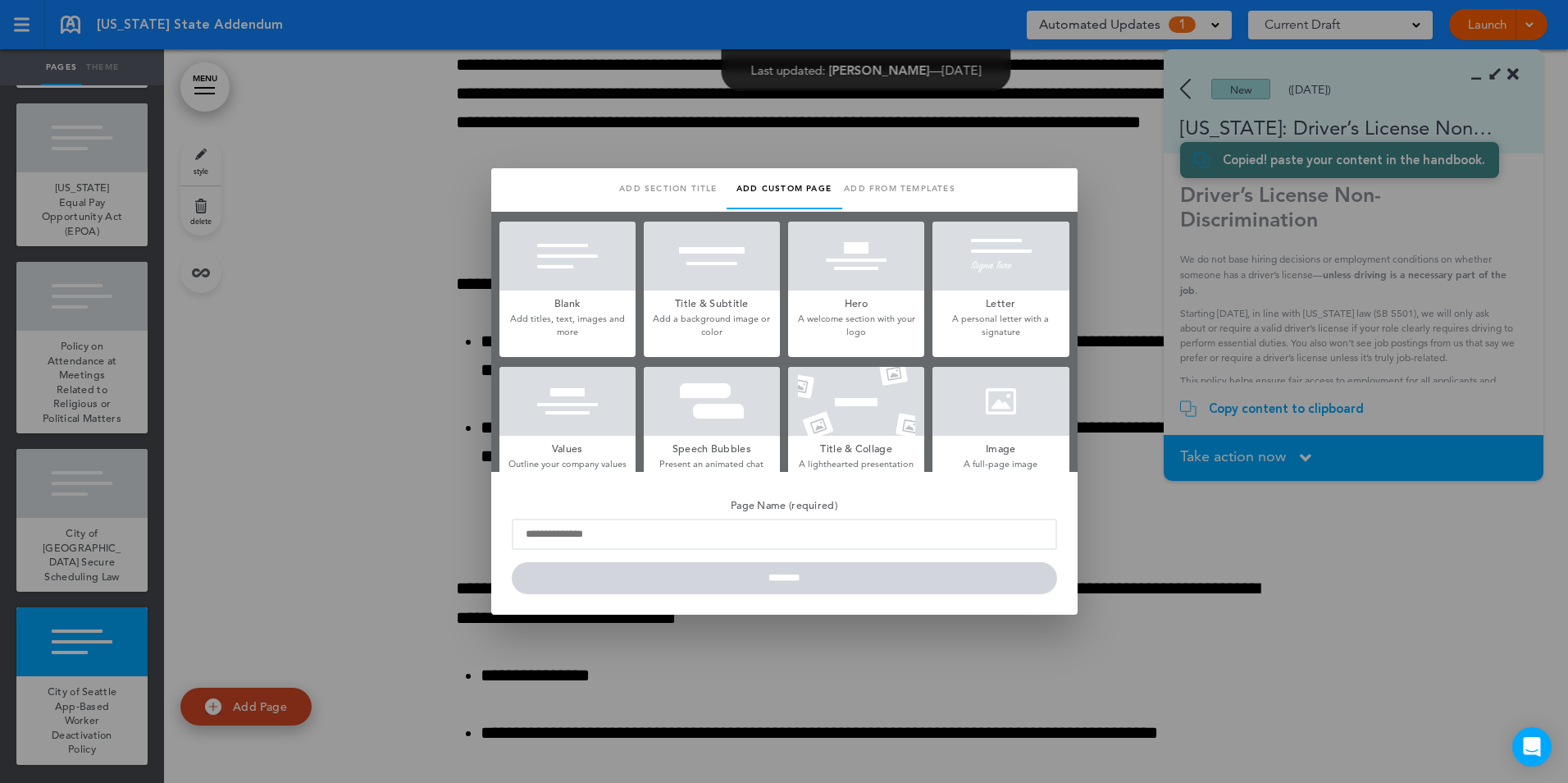
click at [582, 310] on h5 "Blank" at bounding box center [567, 301] width 136 height 23
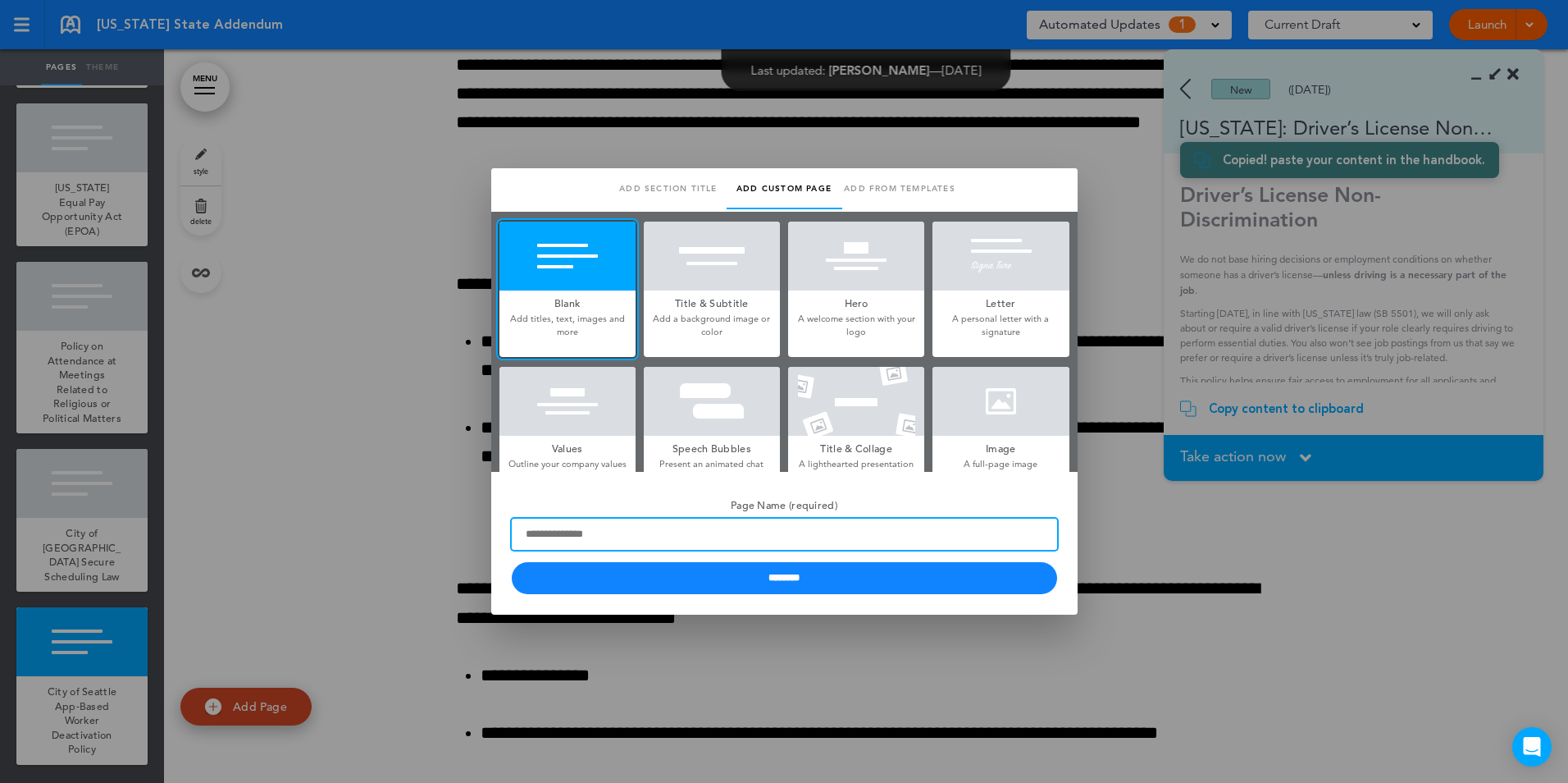
click at [650, 542] on input "Page Name (required)" at bounding box center [784, 533] width 545 height 31
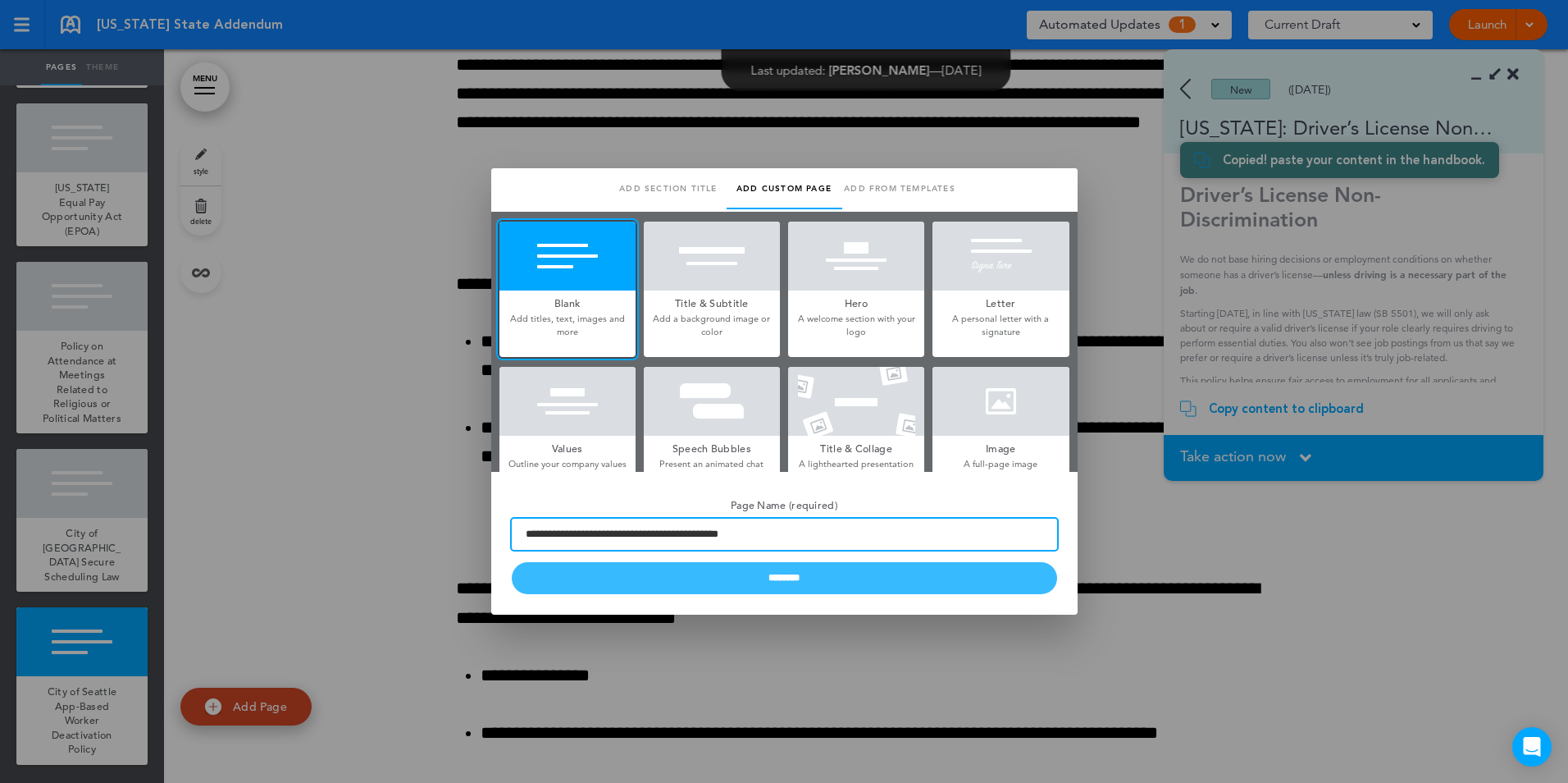
type input "**********"
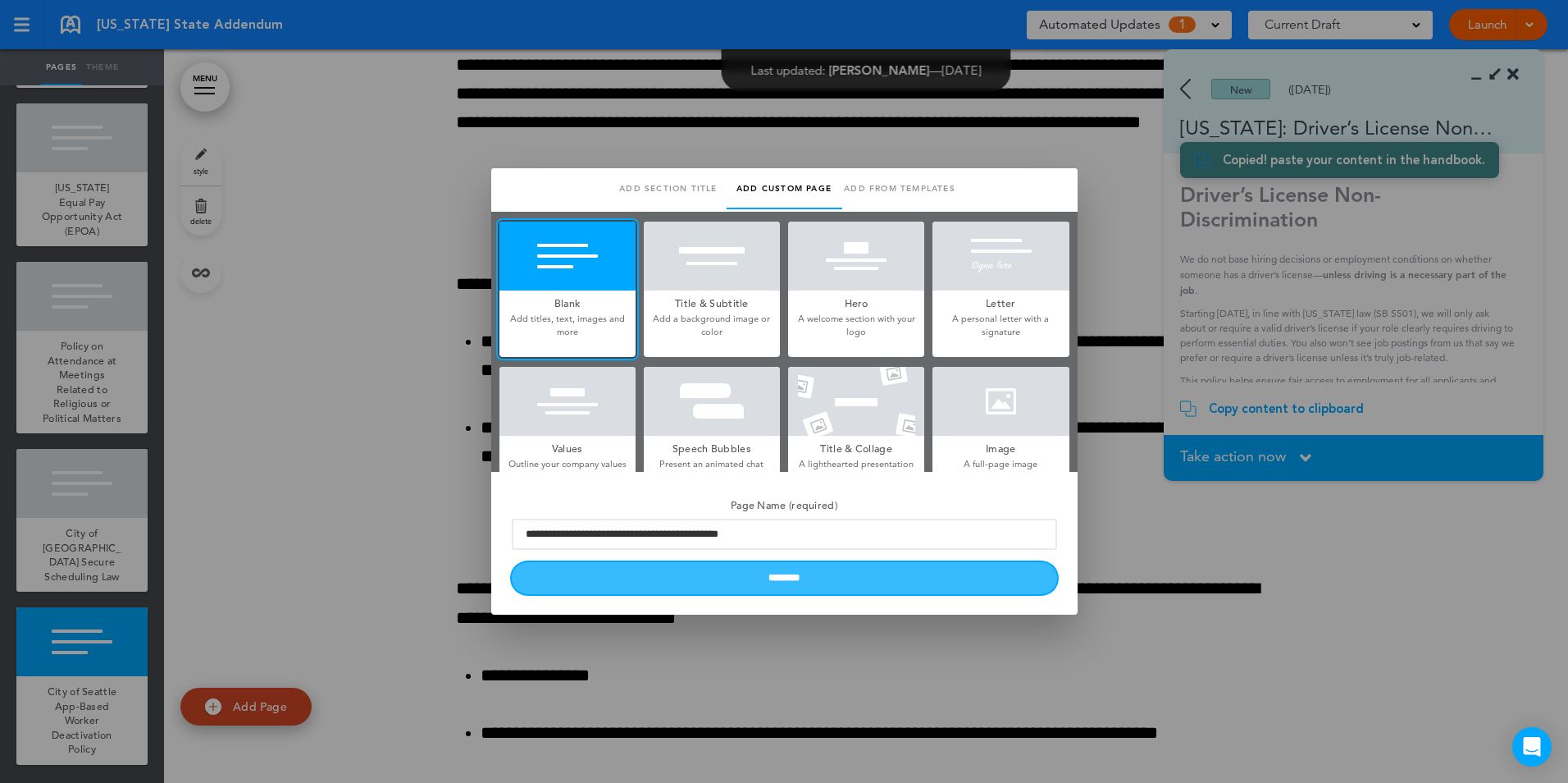
click at [801, 572] on input "********" at bounding box center [784, 578] width 545 height 32
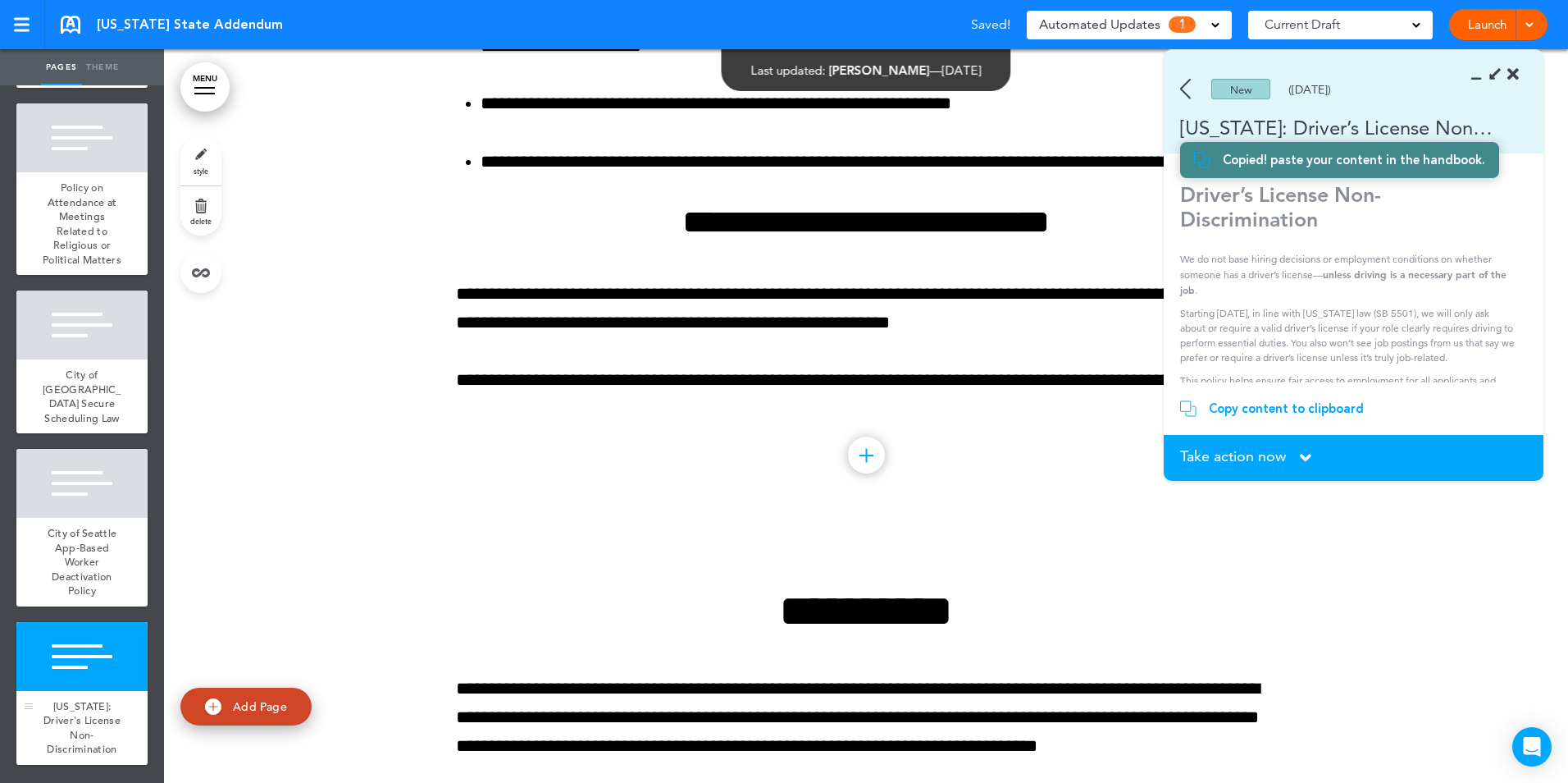
scroll to position [3008, 0]
click at [79, 678] on div at bounding box center [82, 656] width 131 height 69
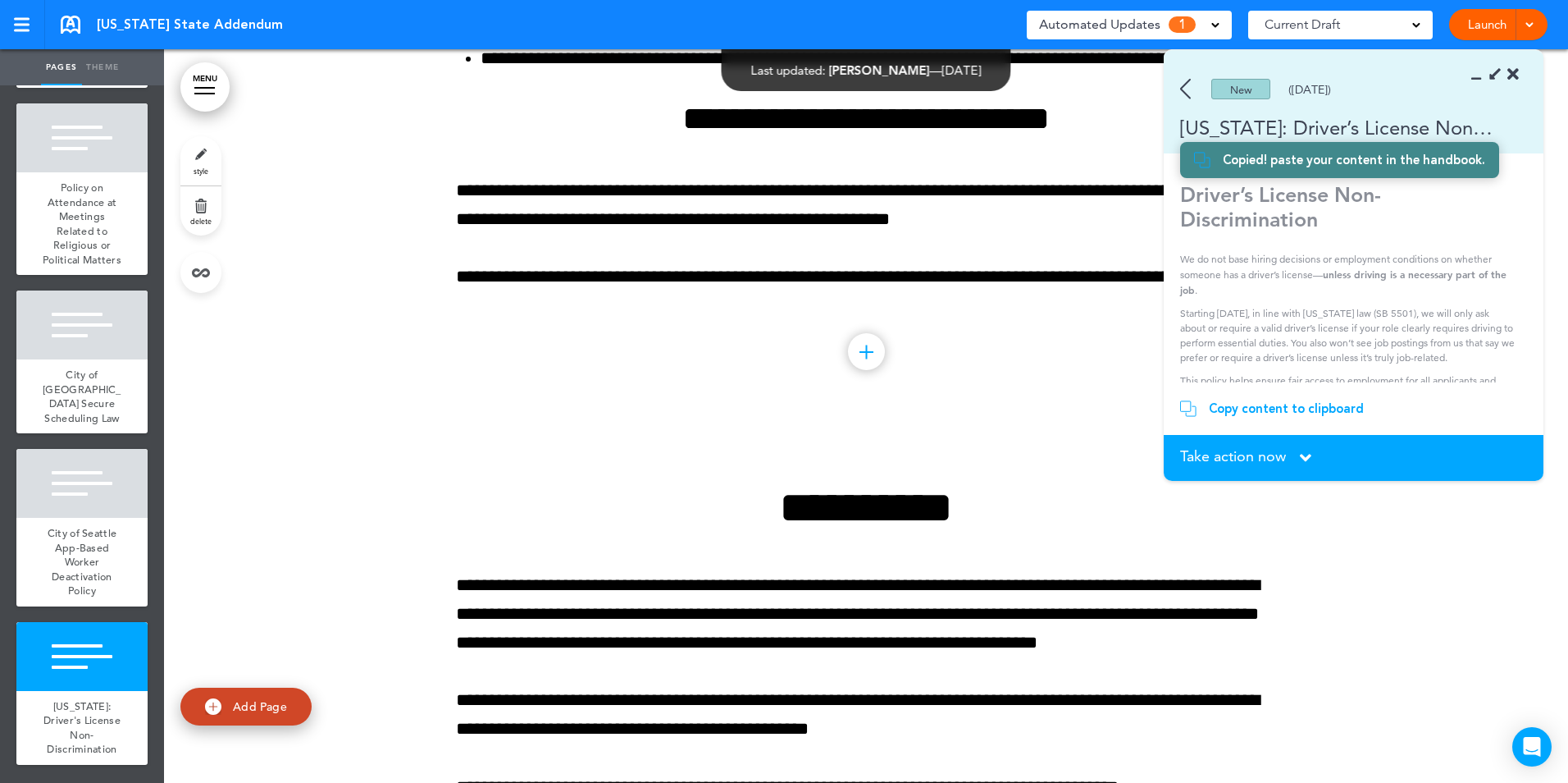
scroll to position [27737, 0]
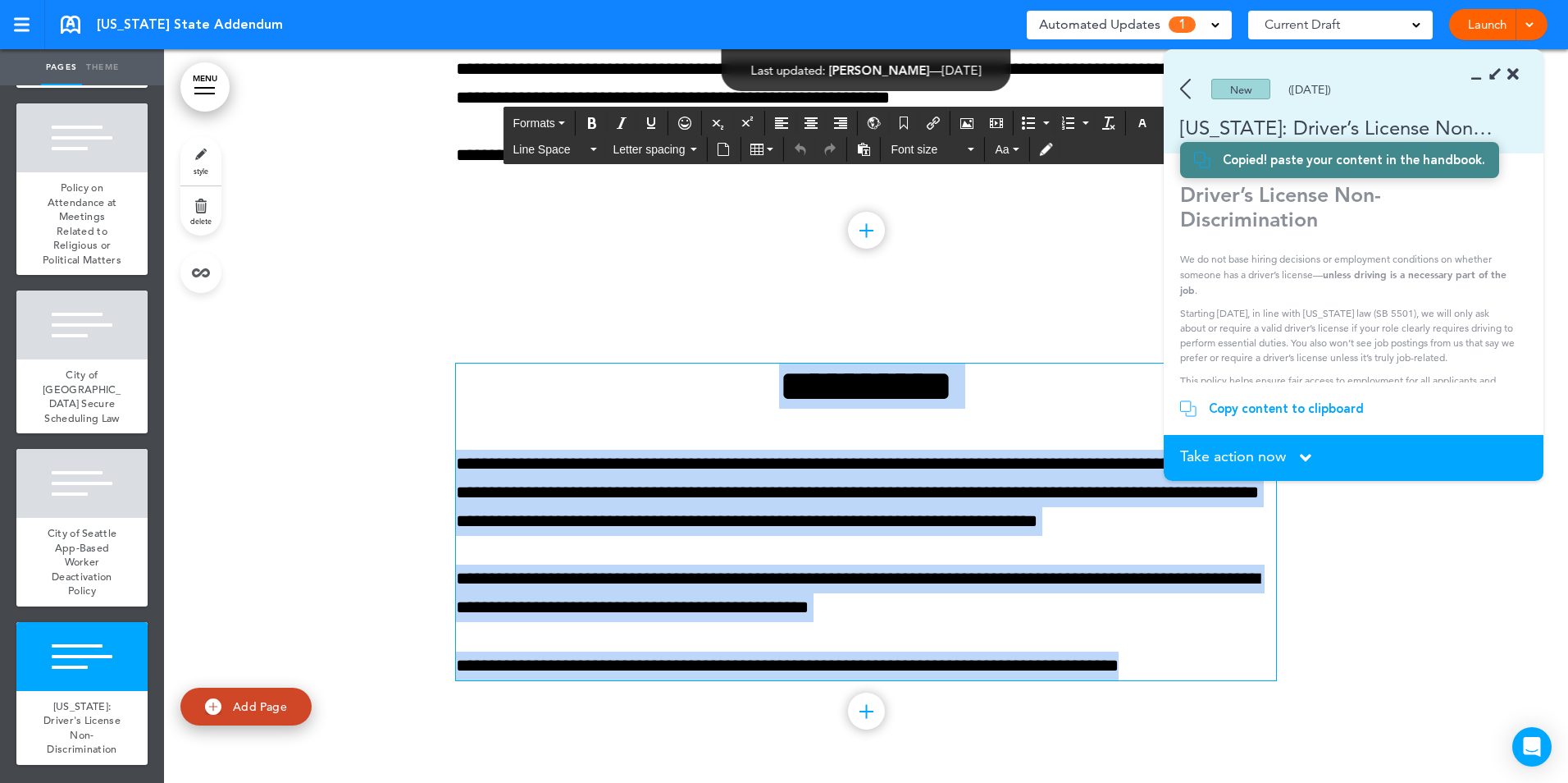
drag, startPoint x: 732, startPoint y: 386, endPoint x: 1196, endPoint y: 653, distance: 535.3
click at [1196, 653] on div "**********" at bounding box center [865, 521] width 820 height 316
paste div
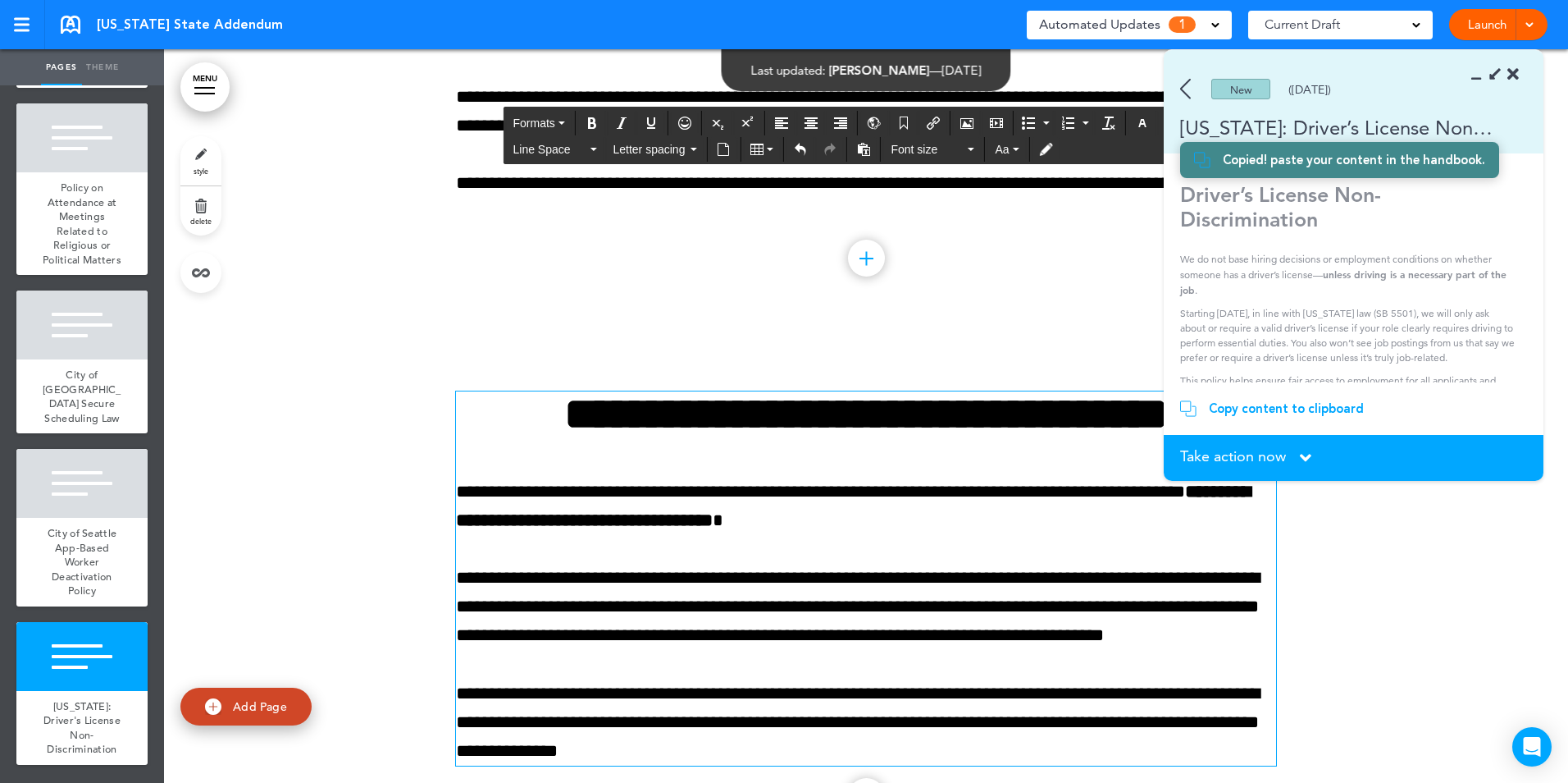
scroll to position [27796, 0]
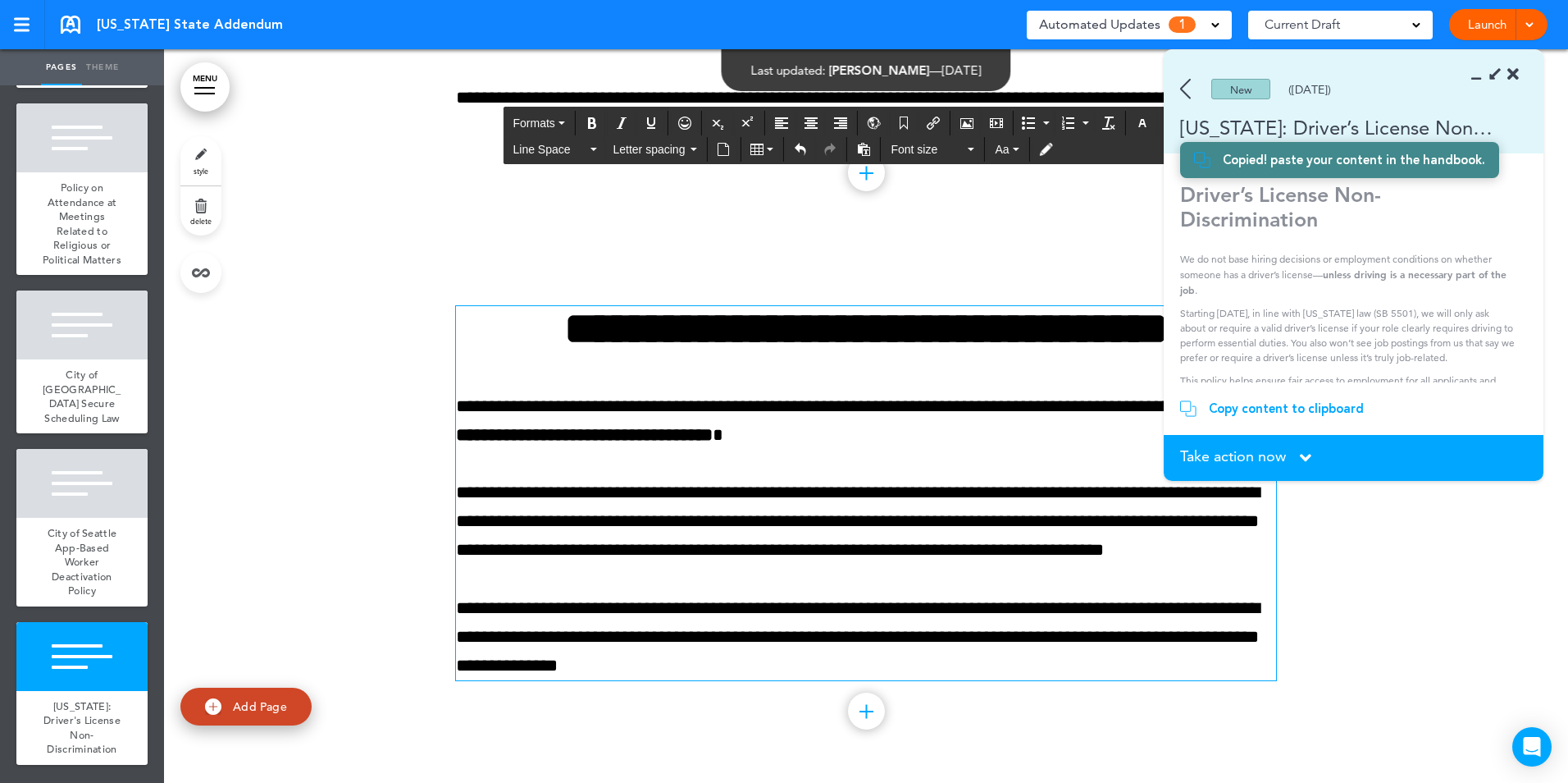
click at [1293, 452] on div "Take action now Click here to change the status" at bounding box center [1353, 458] width 347 height 18
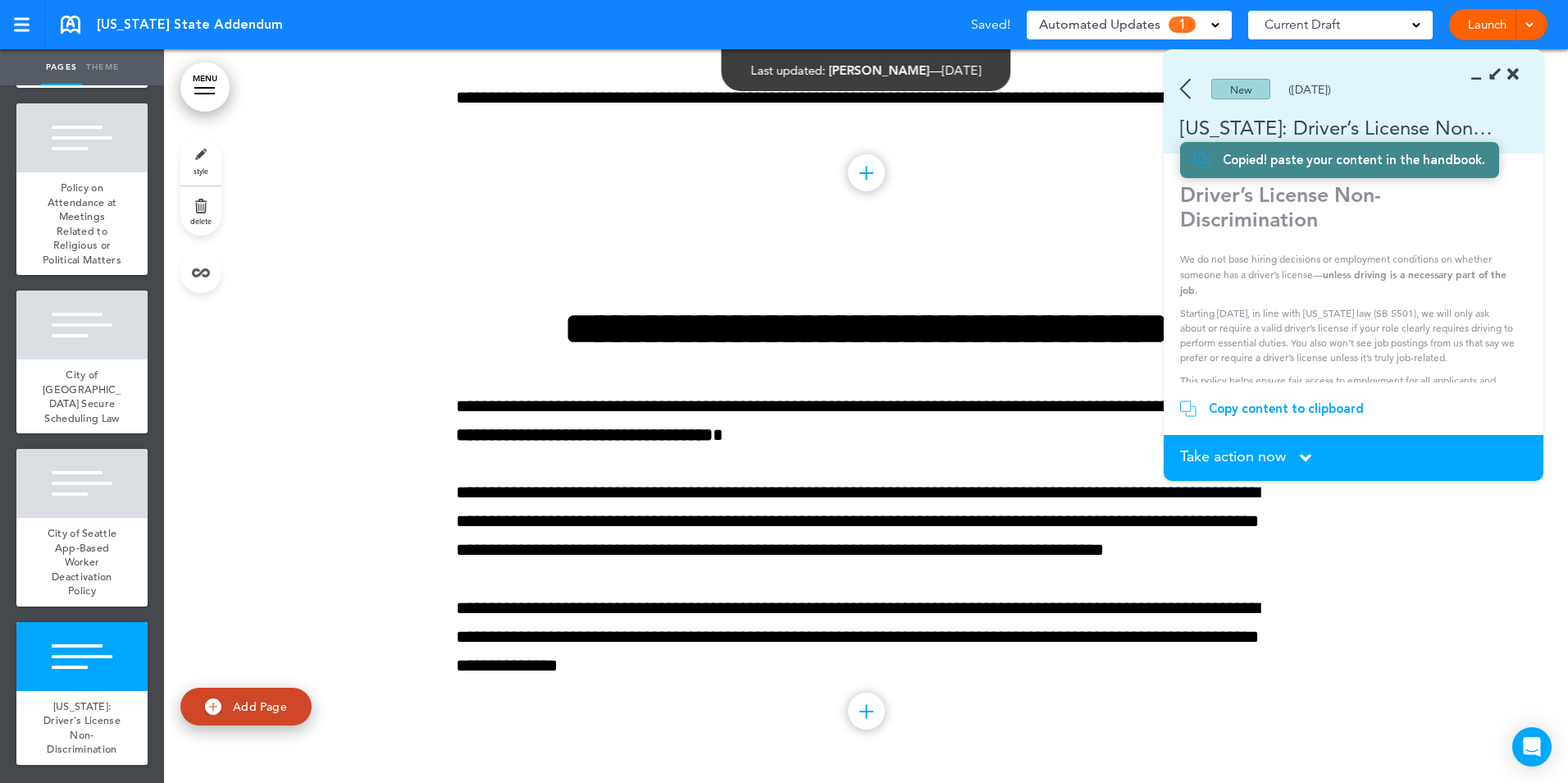
click at [1304, 456] on icon at bounding box center [1306, 458] width 12 height 18
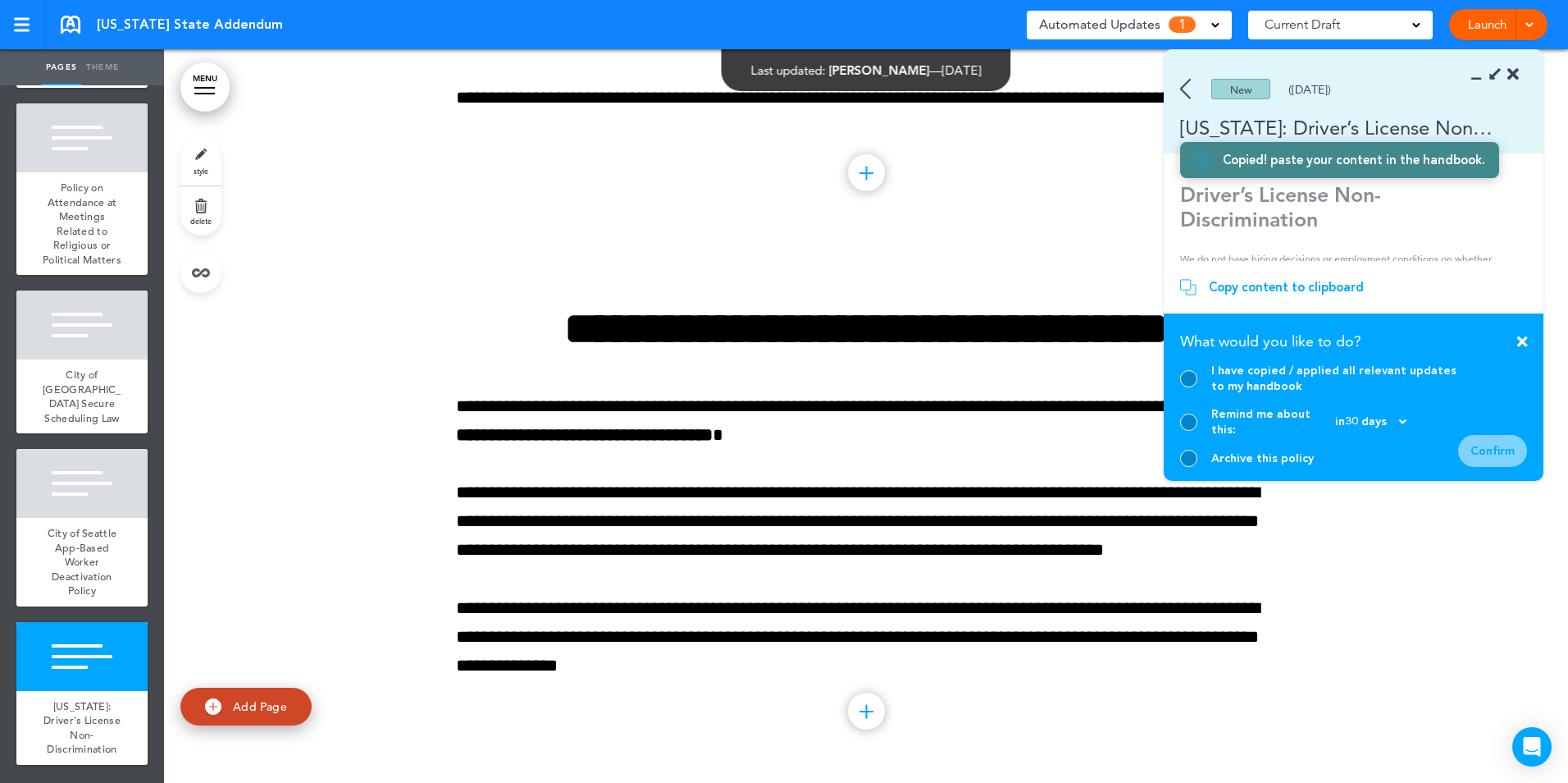
click at [1191, 382] on div "I have copied / applied all relevant updates to my handbook" at bounding box center [1319, 377] width 278 height 31
click at [1187, 387] on div at bounding box center [1188, 378] width 17 height 17
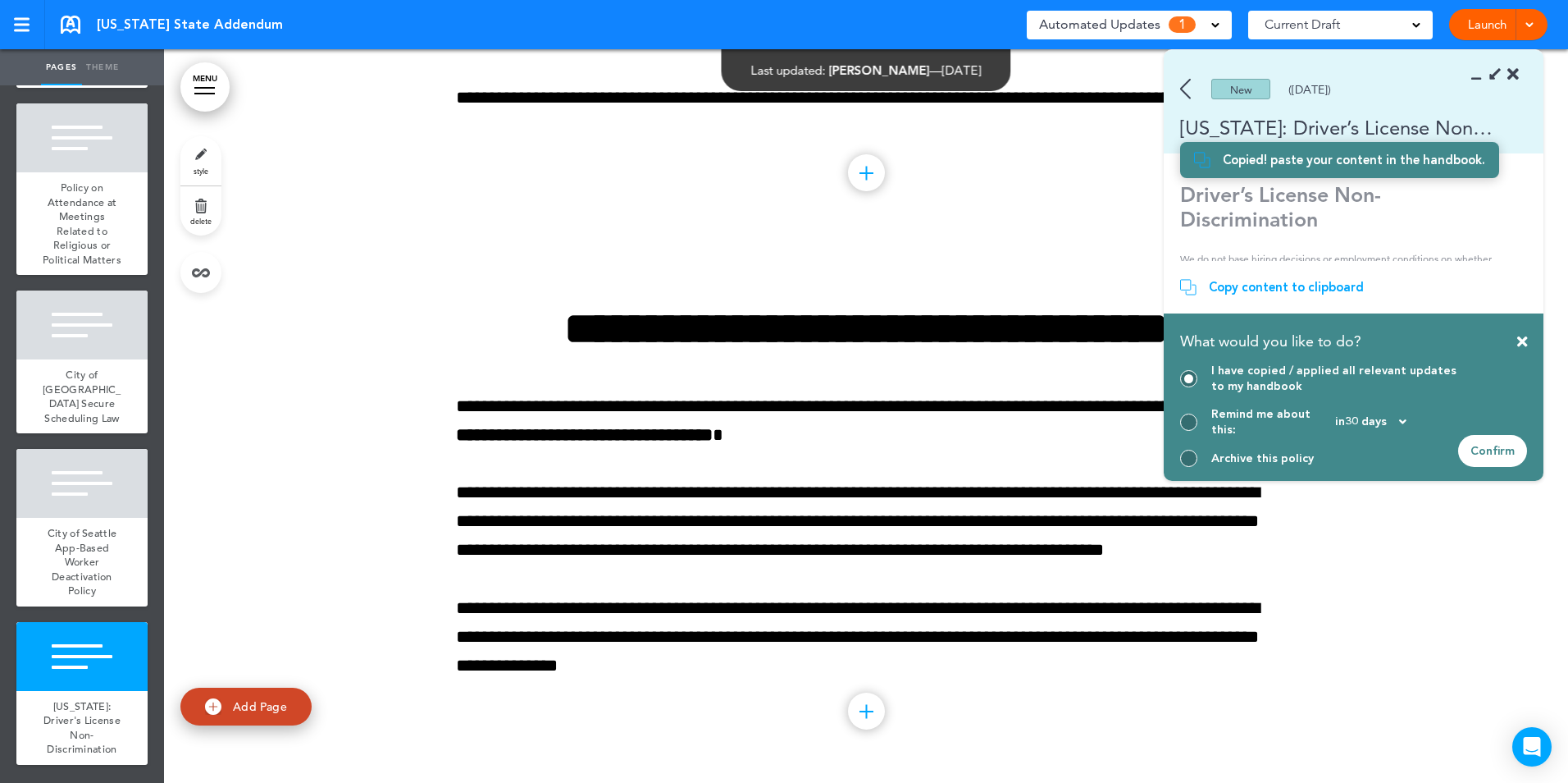
click at [1480, 449] on div "Confirm" at bounding box center [1491, 451] width 69 height 32
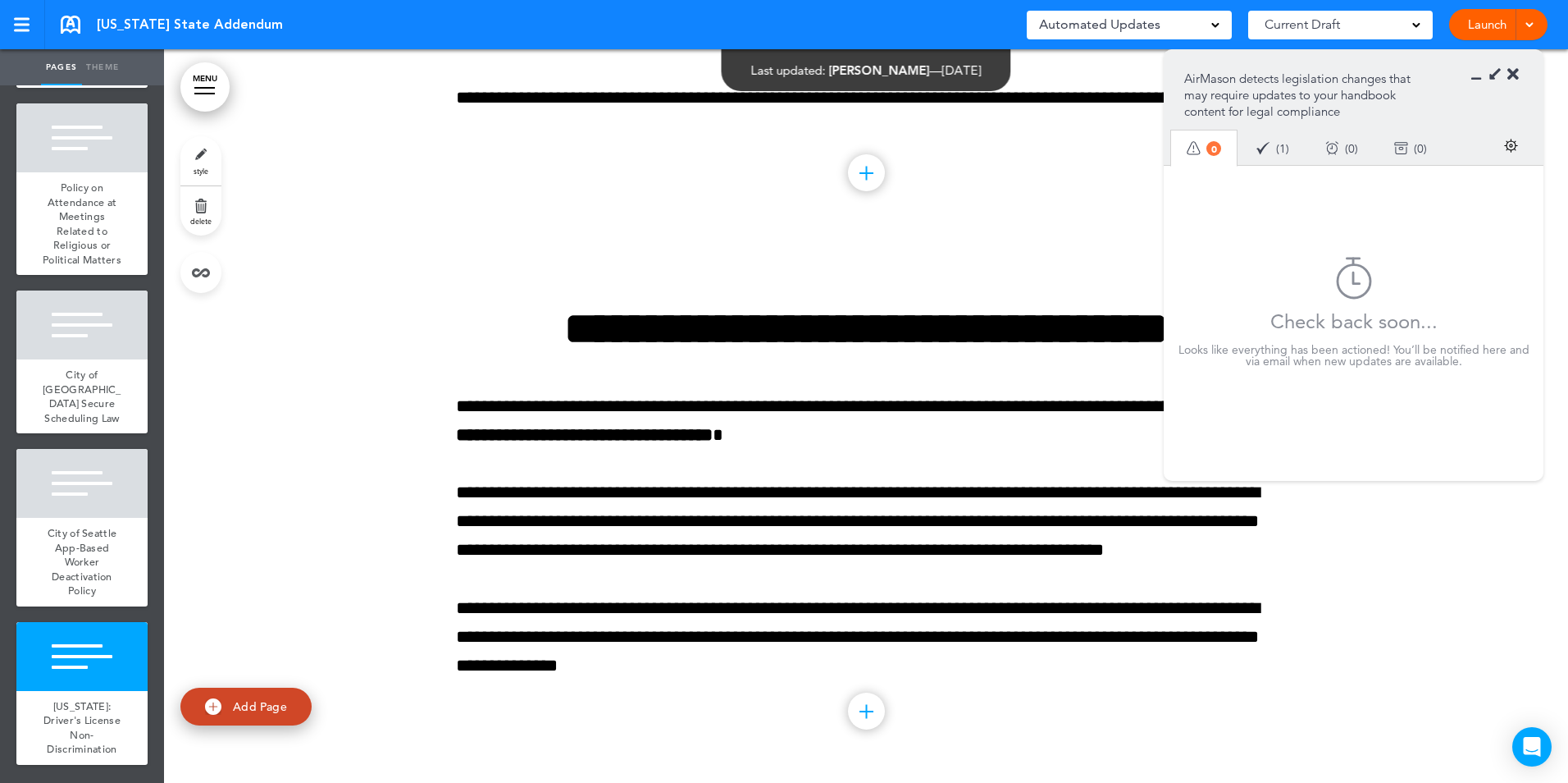
click at [1341, 648] on div at bounding box center [866, 514] width 1404 height 539
click at [1481, 78] on icon at bounding box center [1481, 75] width 0 height 16
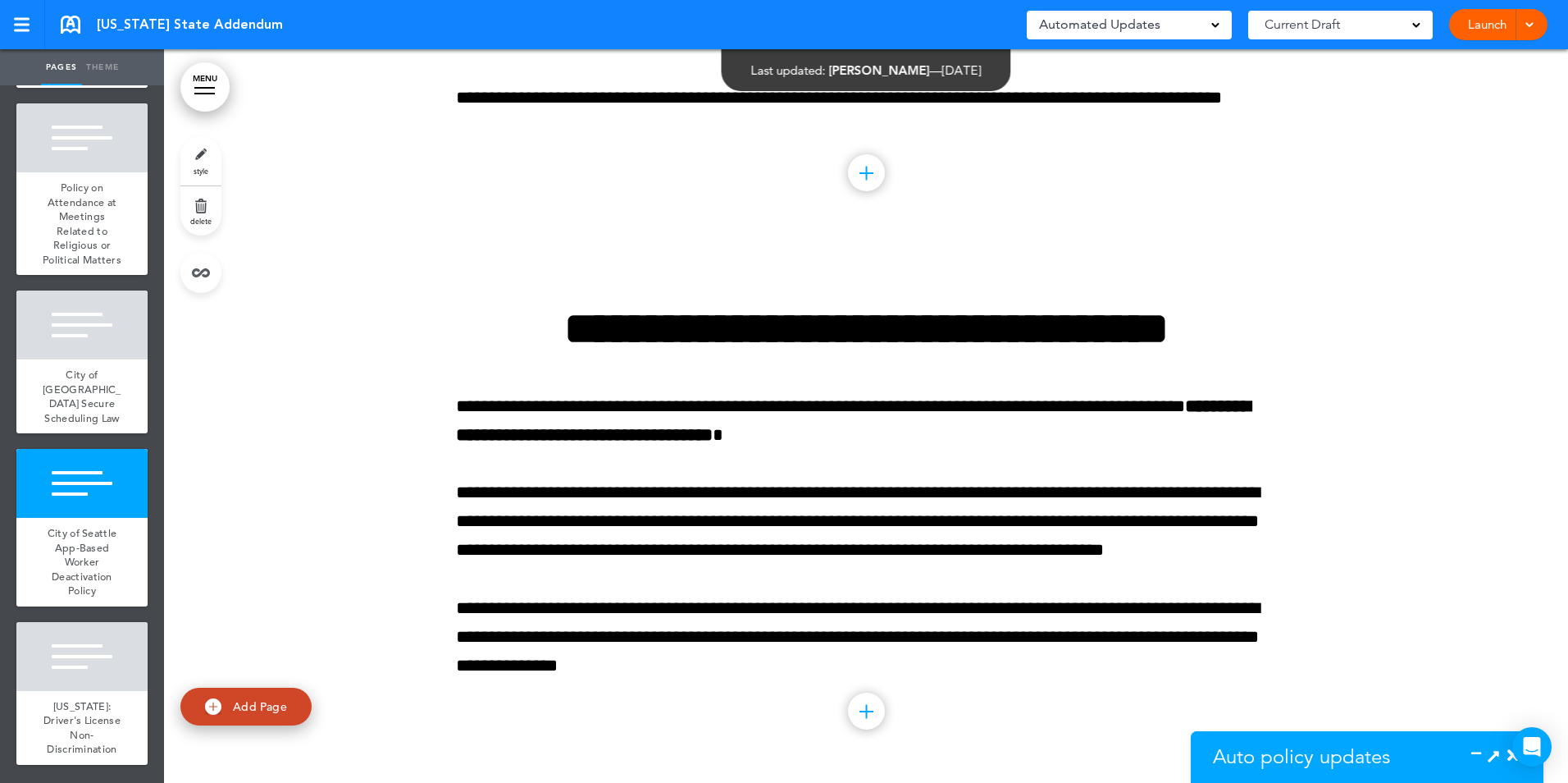
click at [1528, 24] on span at bounding box center [1528, 23] width 11 height 11
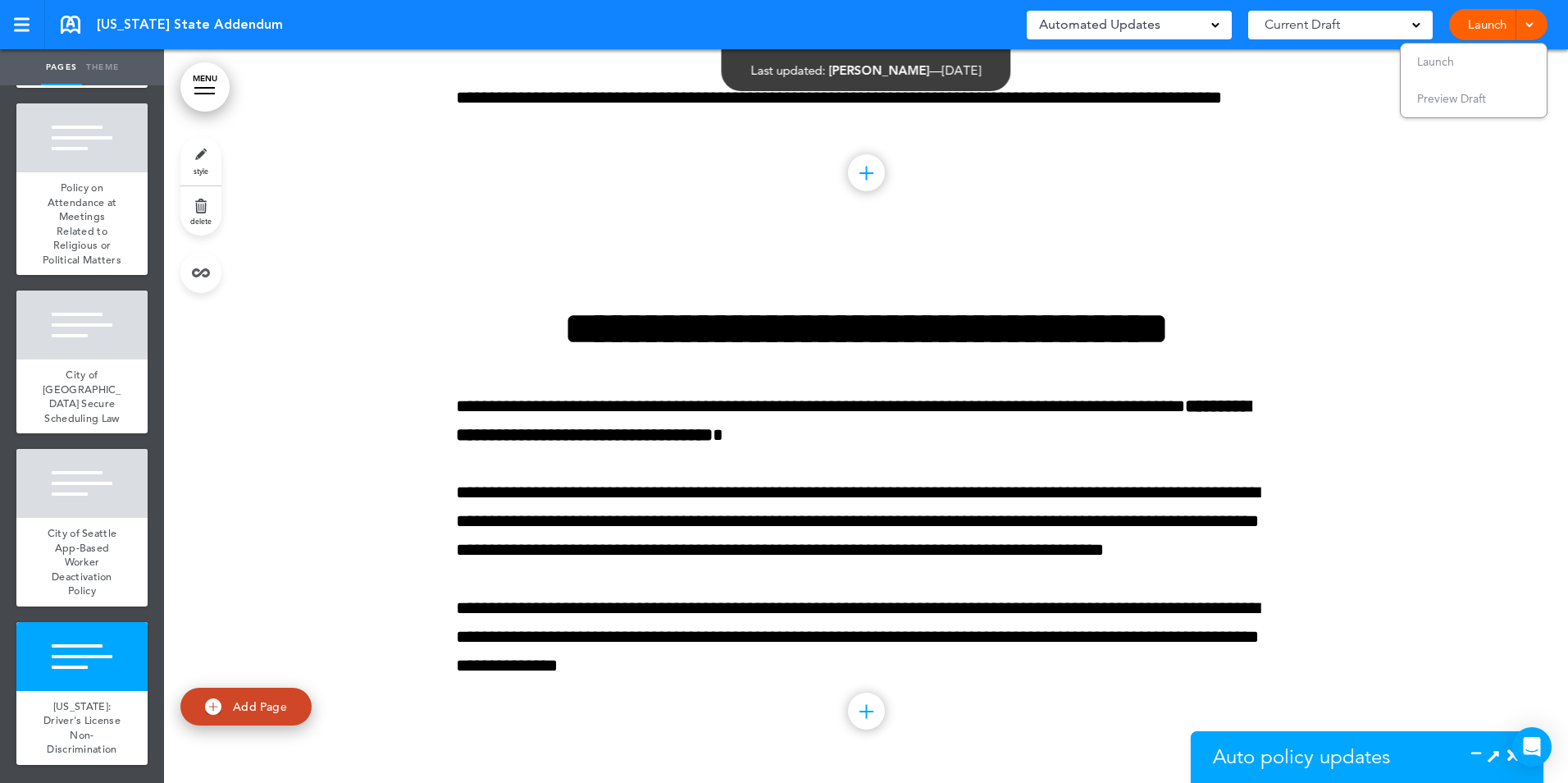
click at [1448, 423] on div at bounding box center [866, 514] width 1404 height 539
